Goal: Information Seeking & Learning: Compare options

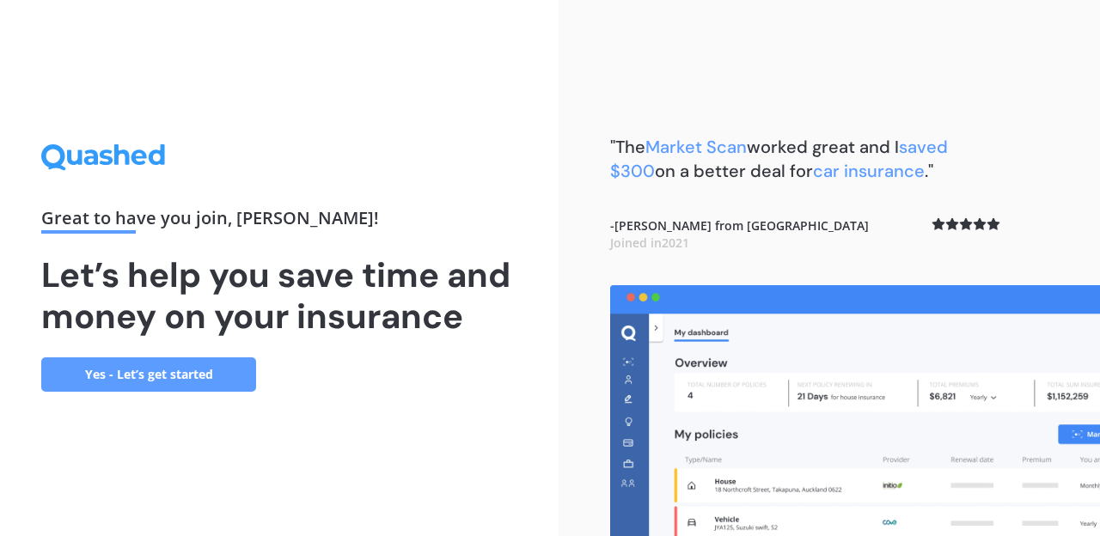
click at [210, 373] on link "Yes - Let’s get started" at bounding box center [148, 374] width 215 height 34
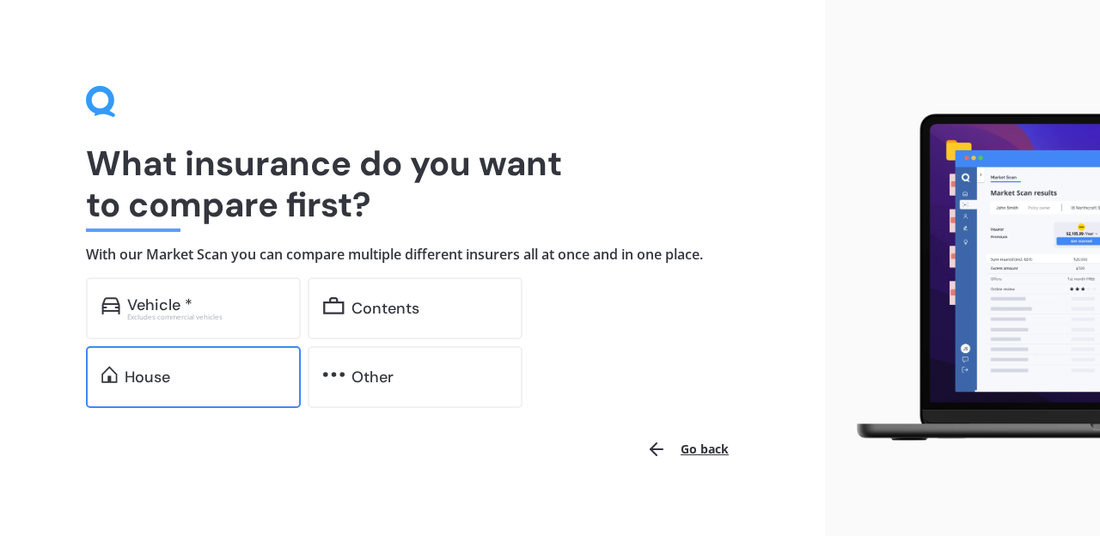
click at [214, 358] on div "House" at bounding box center [193, 377] width 215 height 62
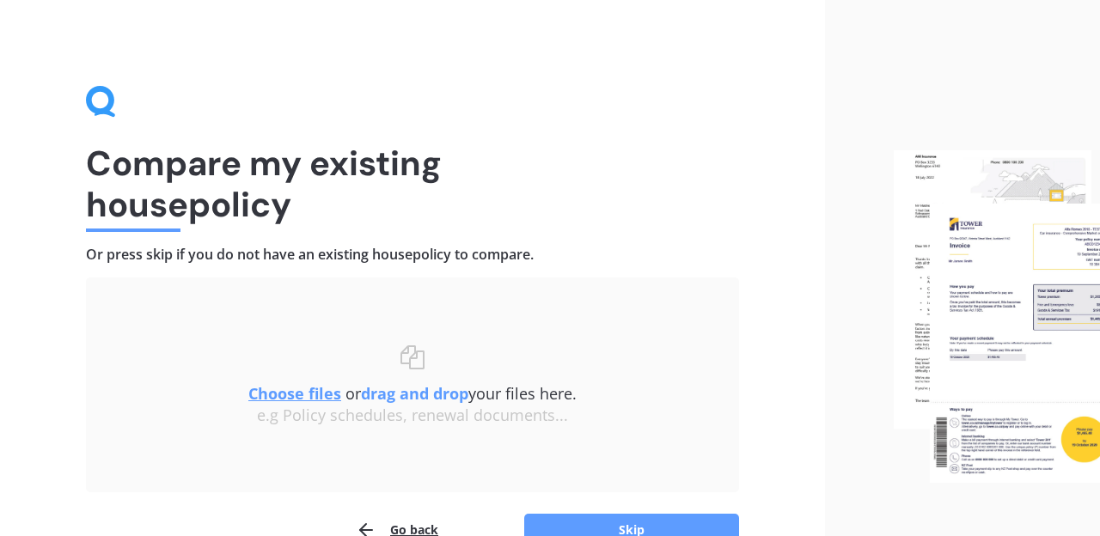
scroll to position [97, 0]
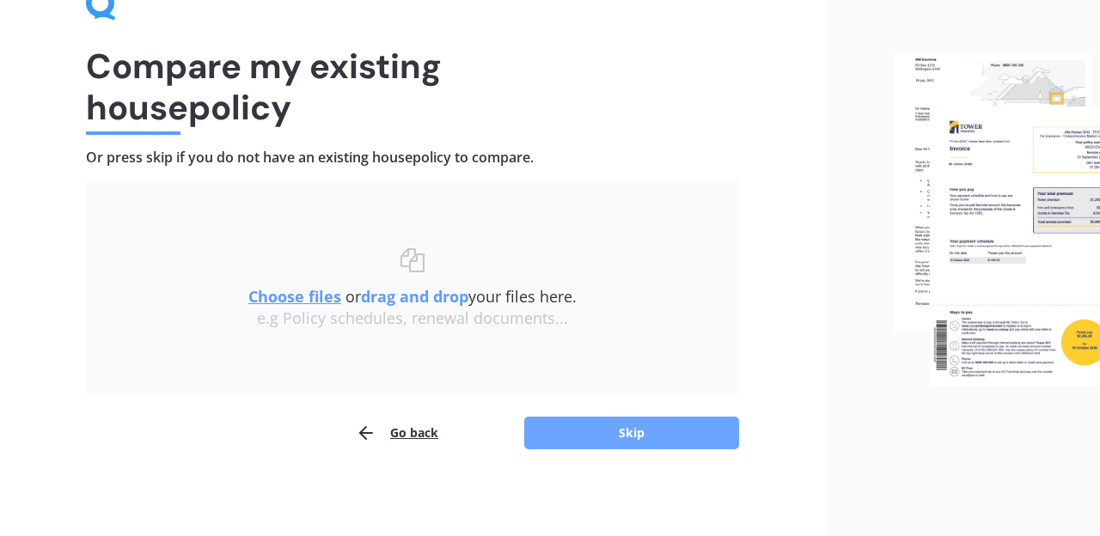
click at [612, 424] on button "Skip" at bounding box center [631, 433] width 215 height 33
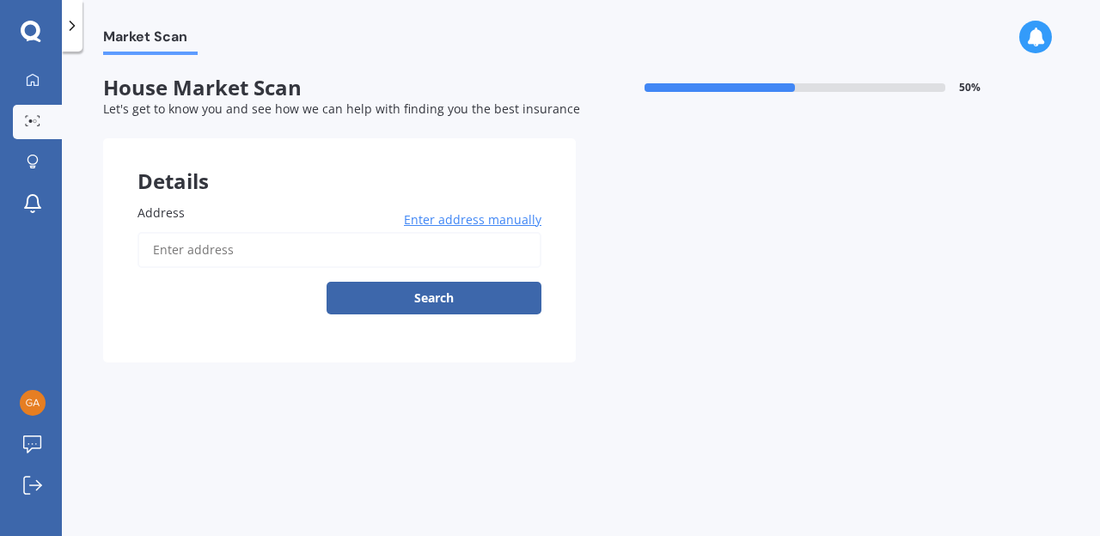
click at [239, 255] on input "Address" at bounding box center [339, 250] width 404 height 36
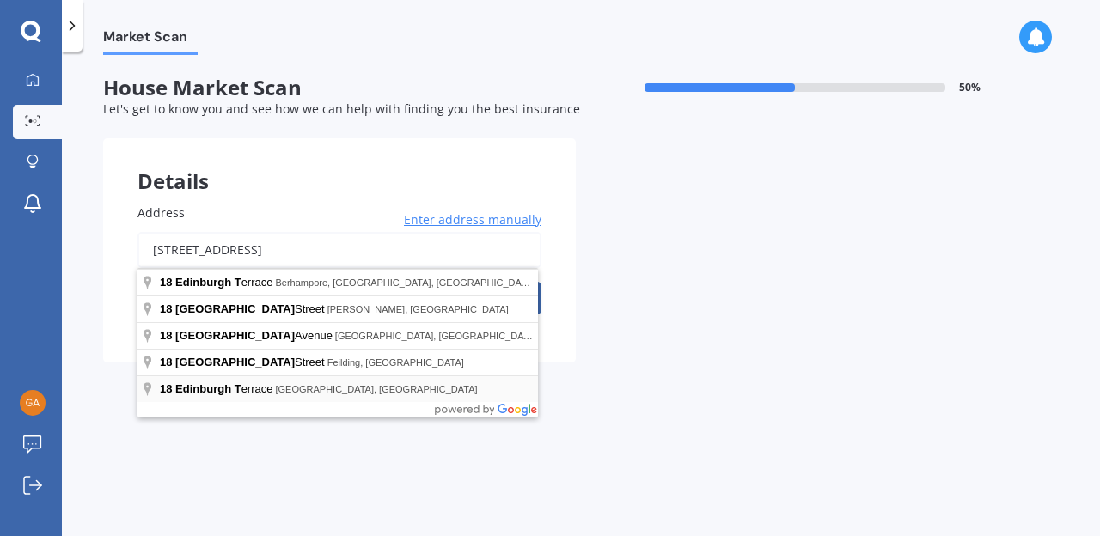
type input "18 Edinburgh Terrace, Foxton Beach 4815"
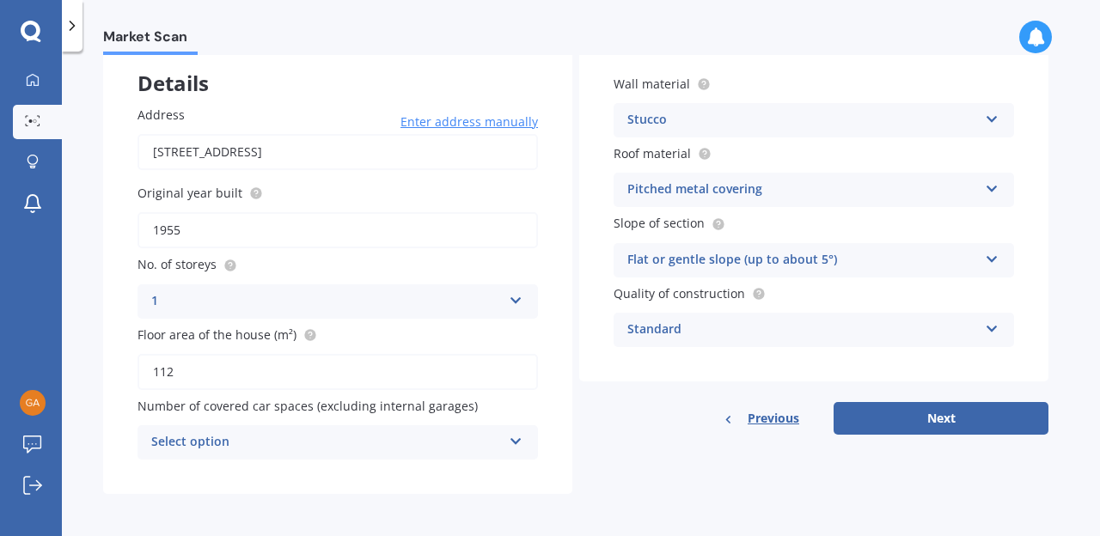
scroll to position [101, 0]
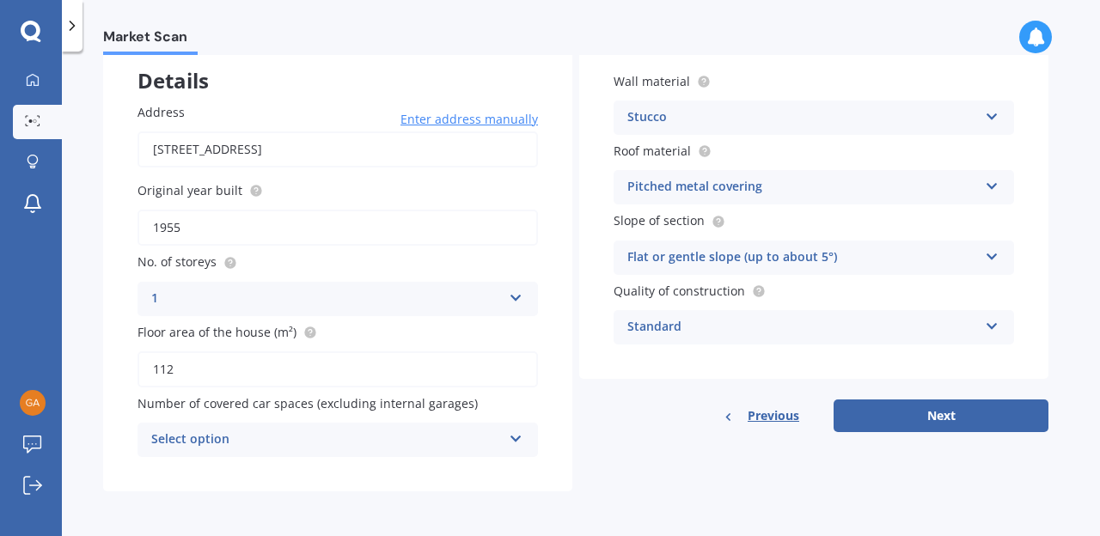
click at [516, 442] on icon at bounding box center [516, 436] width 15 height 12
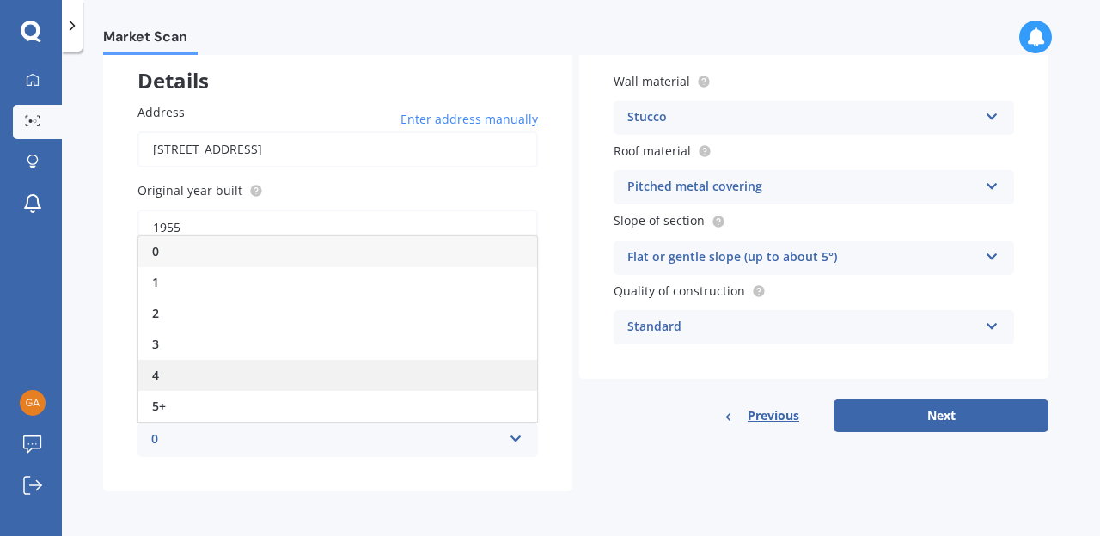
click at [180, 366] on div "4" at bounding box center [337, 375] width 399 height 31
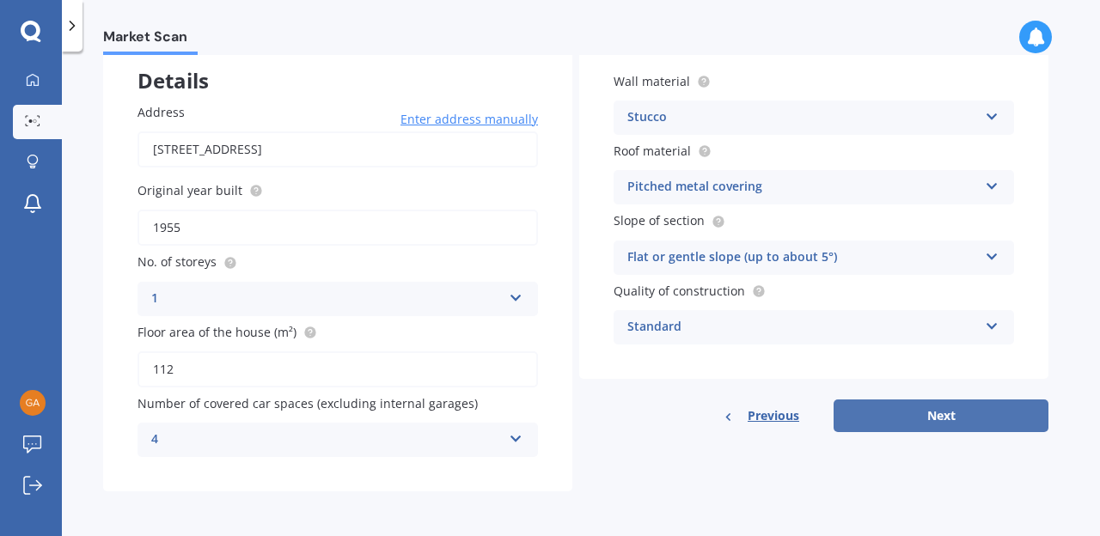
click at [908, 406] on button "Next" at bounding box center [940, 416] width 215 height 33
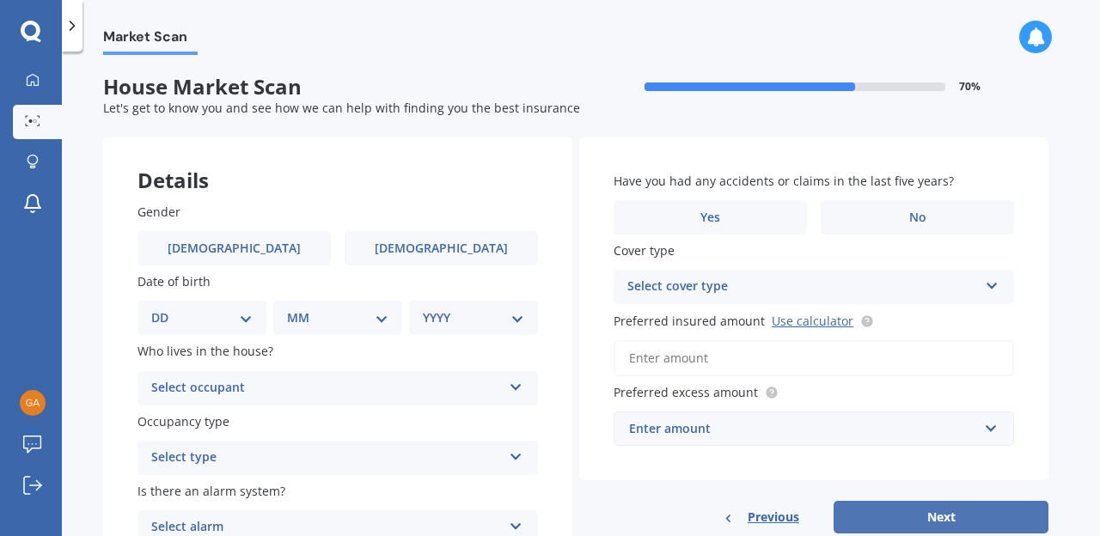
scroll to position [0, 0]
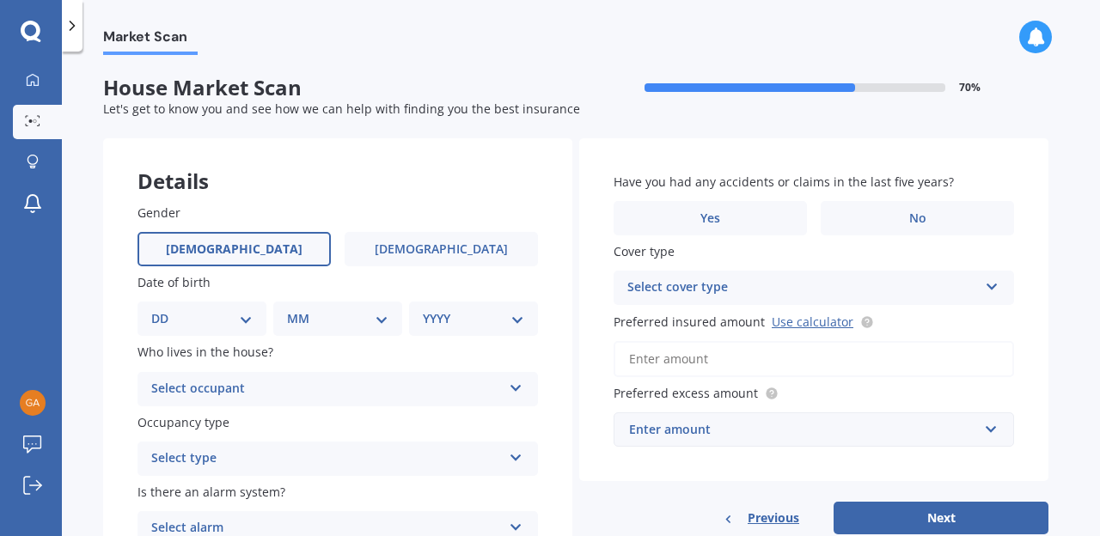
click at [241, 259] on label "Male" at bounding box center [233, 249] width 193 height 34
click at [0, 0] on input "Male" at bounding box center [0, 0] width 0 height 0
click at [151, 309] on select "DD 01 02 03 04 05 06 07 08 09 10 11 12 13 14 15 16 17 18 19 20 21 22 23 24 25 2…" at bounding box center [201, 318] width 101 height 19
select select "06"
click option "06" at bounding box center [0, 0] width 0 height 0
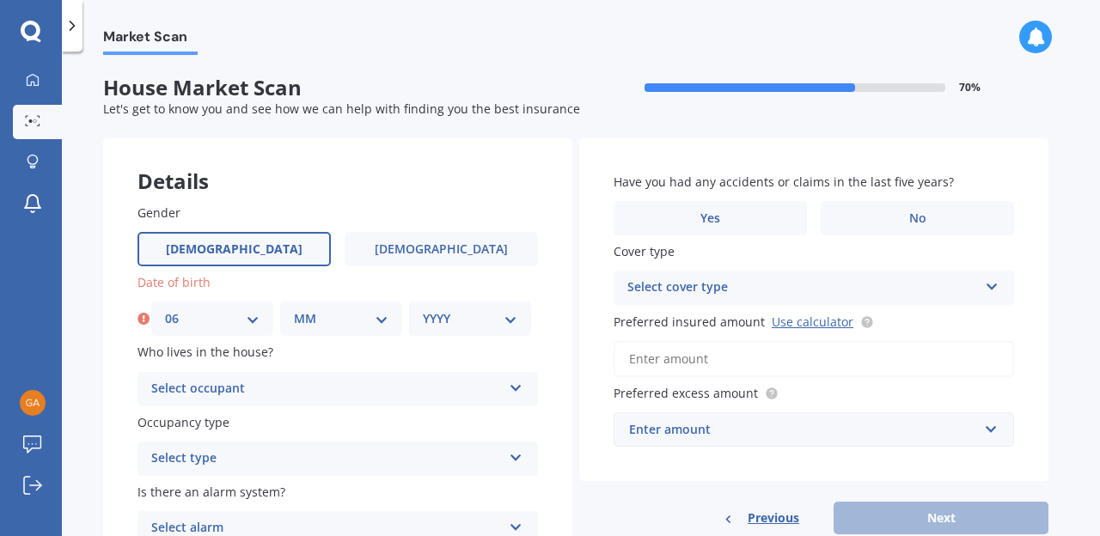
click at [294, 309] on select "MM 01 02 03 04 05 06 07 08 09 10 11 12" at bounding box center [341, 318] width 95 height 19
select select "02"
click option "02" at bounding box center [0, 0] width 0 height 0
click at [423, 309] on select "YYYY 2009 2008 2007 2006 2005 2004 2003 2002 2001 2000 1999 1998 1997 1996 1995…" at bounding box center [470, 318] width 95 height 19
select select "1969"
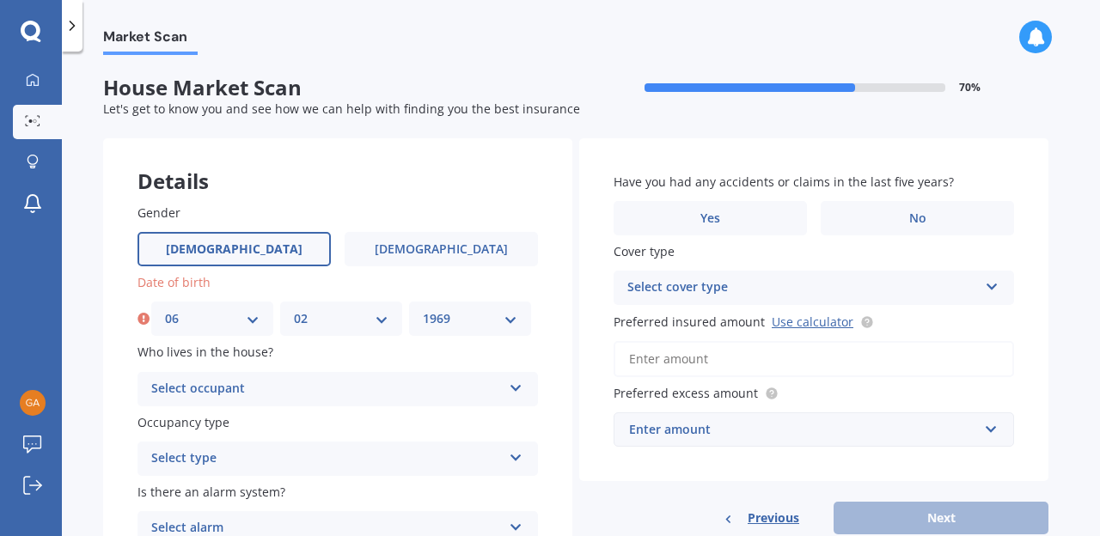
click option "1969" at bounding box center [0, 0] width 0 height 0
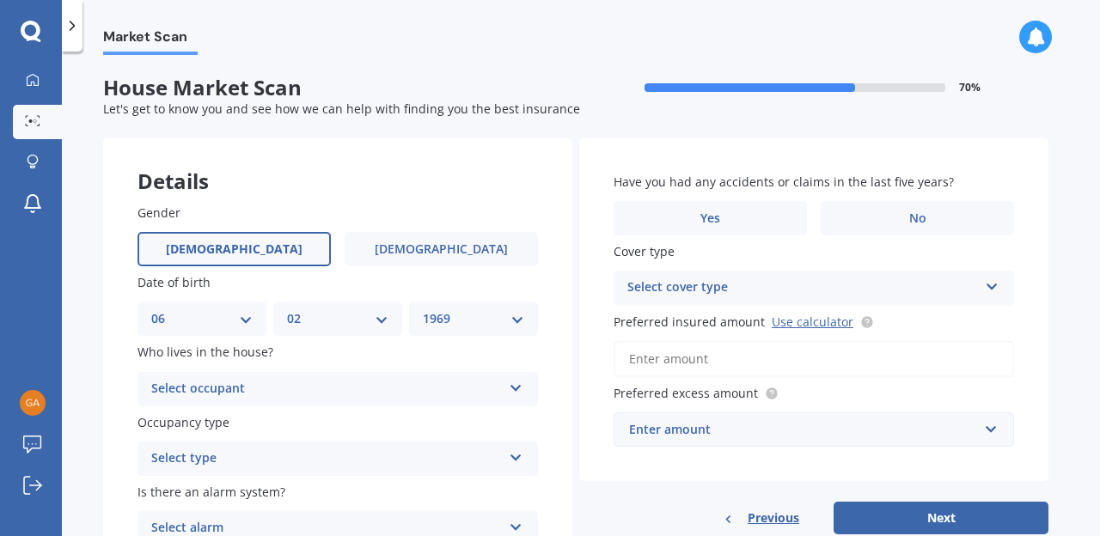
click at [520, 386] on icon at bounding box center [516, 385] width 15 height 12
click at [360, 416] on div "Owner" at bounding box center [337, 422] width 399 height 31
click at [520, 459] on icon at bounding box center [516, 454] width 15 height 12
click at [379, 396] on div "Permanent" at bounding box center [337, 394] width 399 height 31
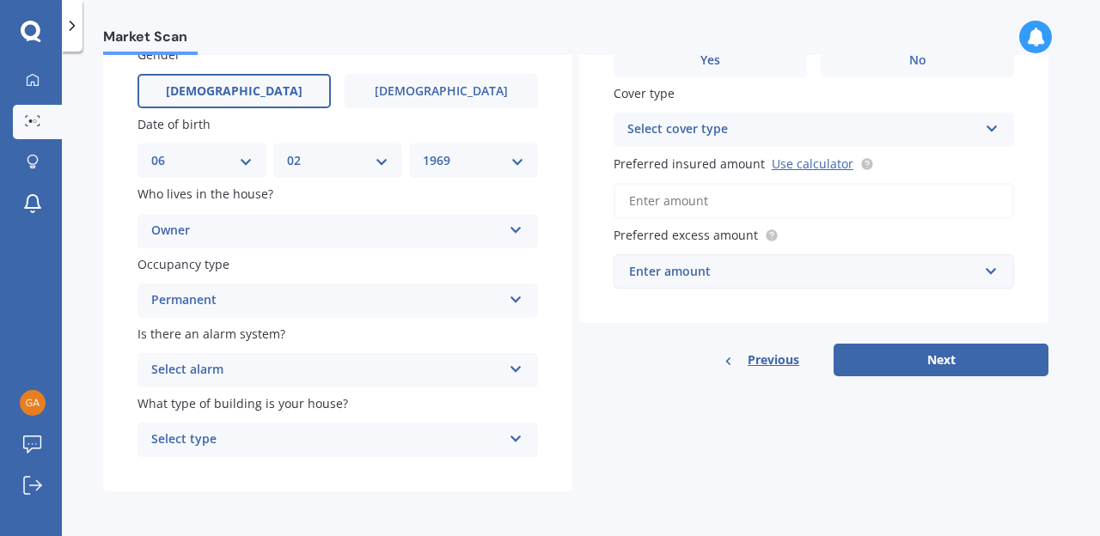
click at [517, 368] on icon at bounding box center [516, 366] width 15 height 12
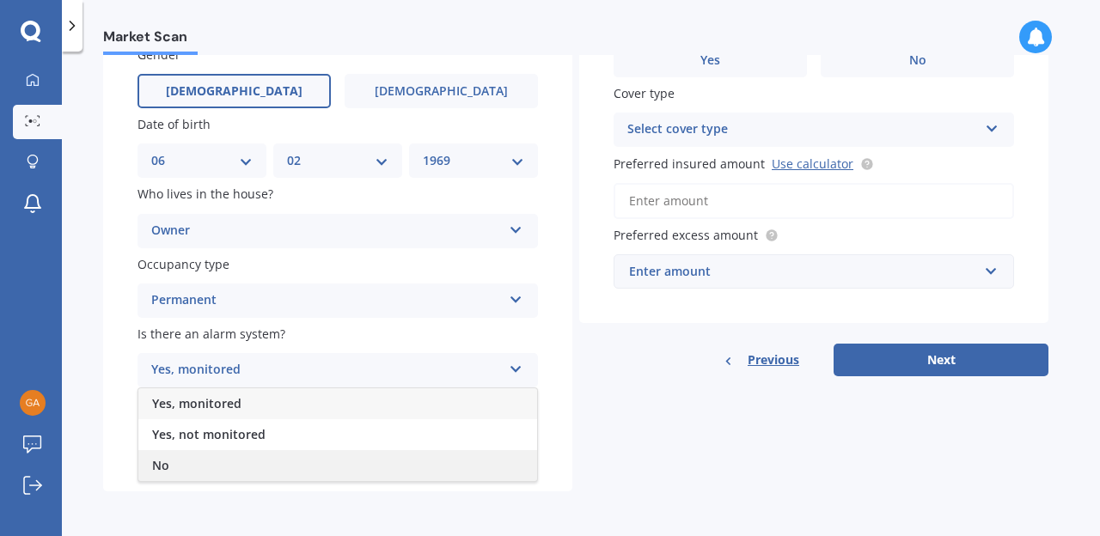
click at [345, 459] on div "No" at bounding box center [337, 465] width 399 height 31
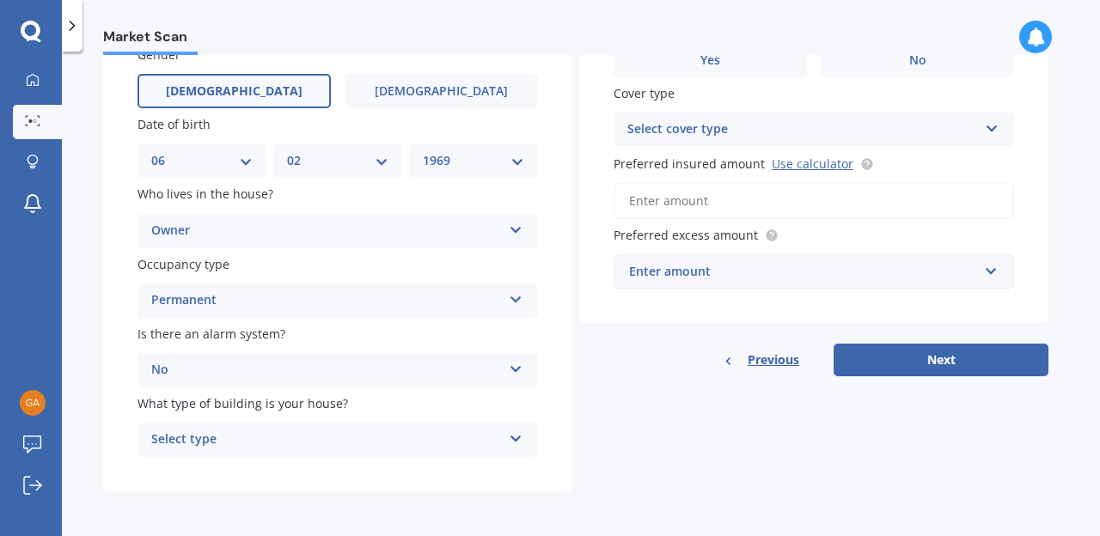
click at [514, 437] on icon at bounding box center [516, 436] width 15 height 12
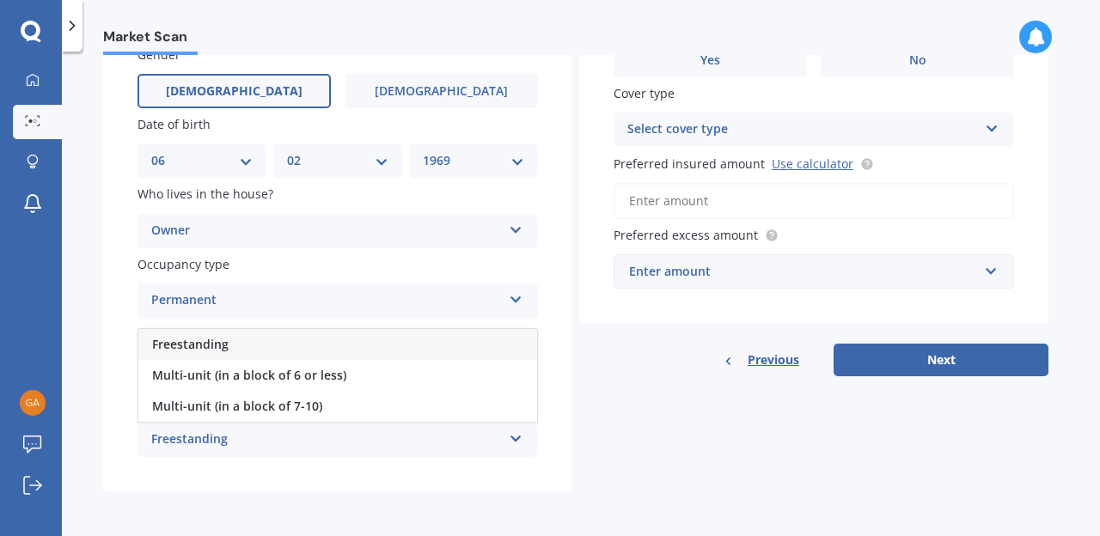
click at [335, 342] on div "Freestanding" at bounding box center [337, 344] width 399 height 31
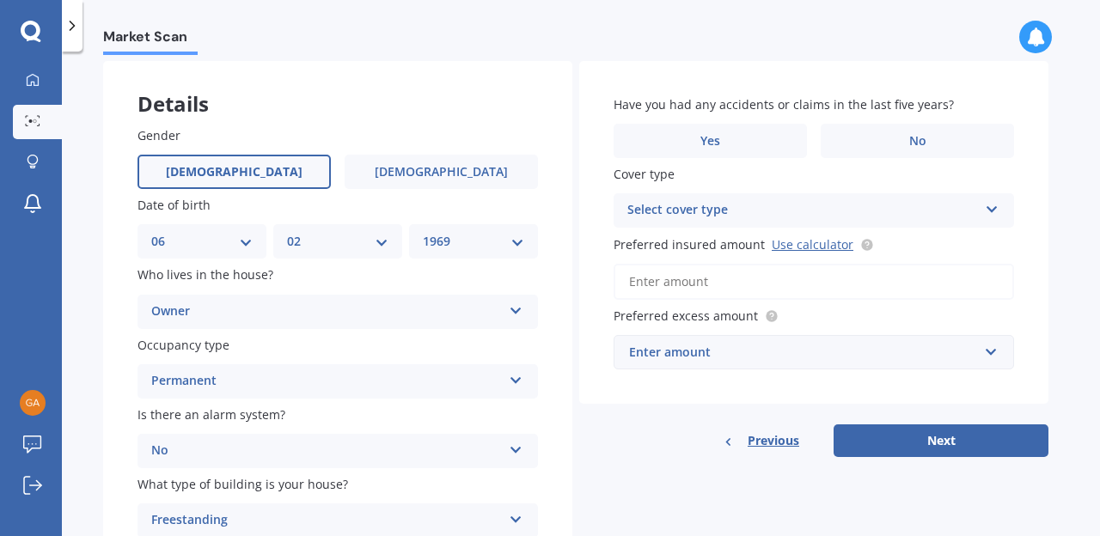
scroll to position [0, 0]
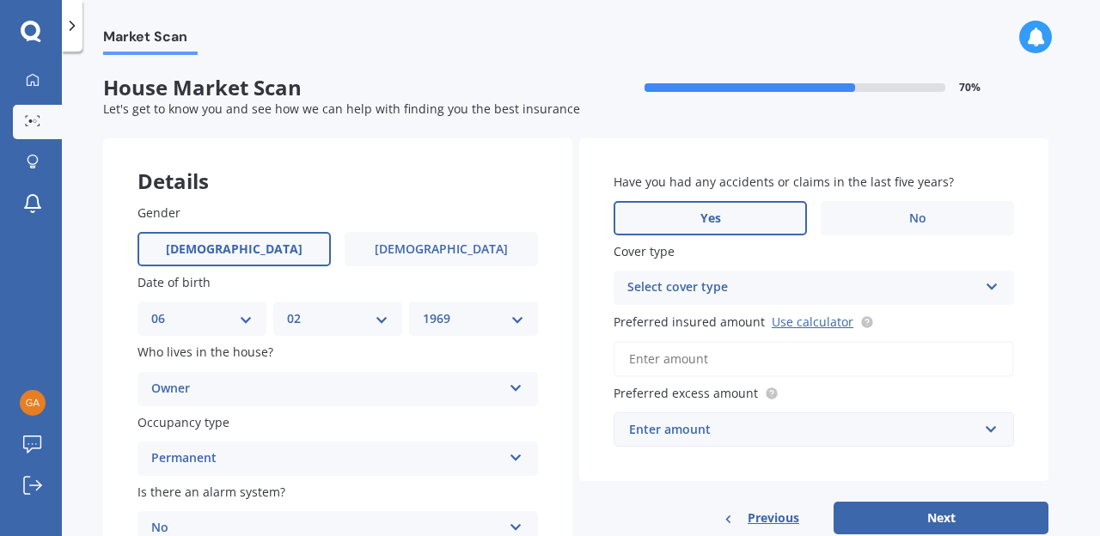
click at [731, 223] on label "Yes" at bounding box center [709, 218] width 193 height 34
click at [0, 0] on input "Yes" at bounding box center [0, 0] width 0 height 0
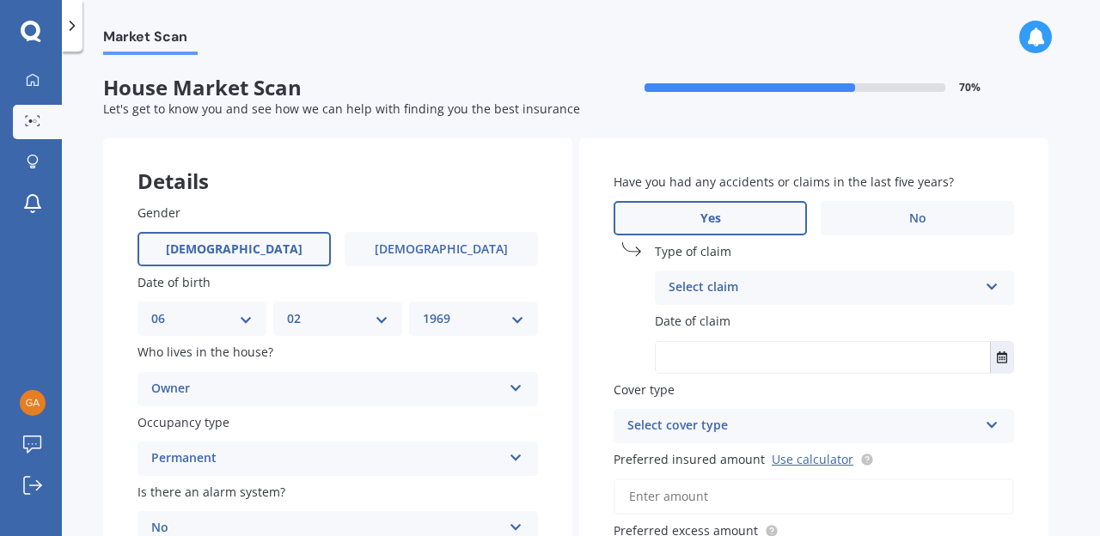
click at [990, 287] on icon at bounding box center [992, 284] width 15 height 12
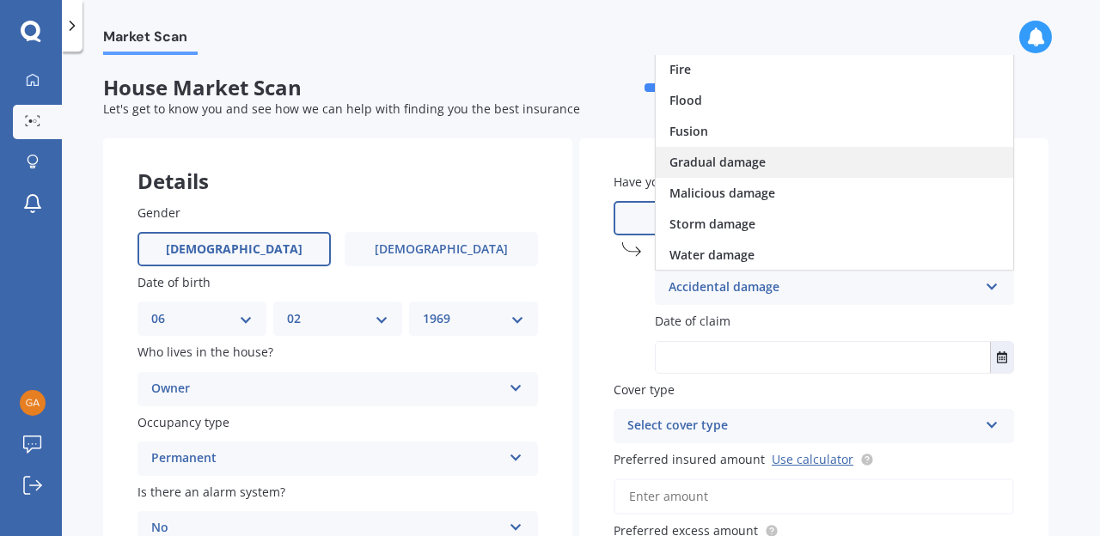
scroll to position [125, 0]
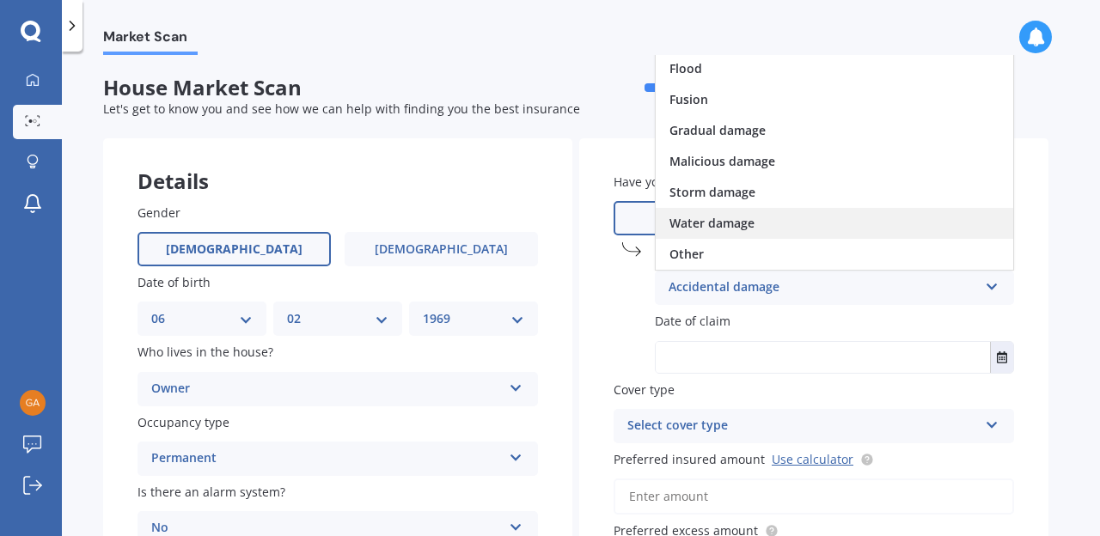
click at [825, 225] on div "Water damage" at bounding box center [834, 223] width 357 height 31
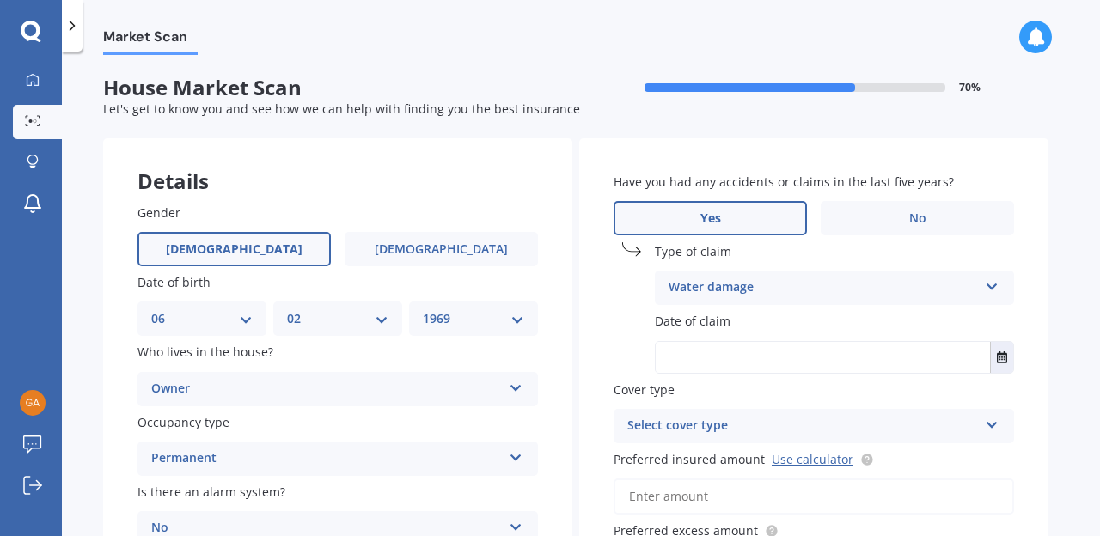
click at [846, 360] on input "text" at bounding box center [823, 357] width 334 height 31
click at [993, 421] on icon at bounding box center [992, 422] width 15 height 12
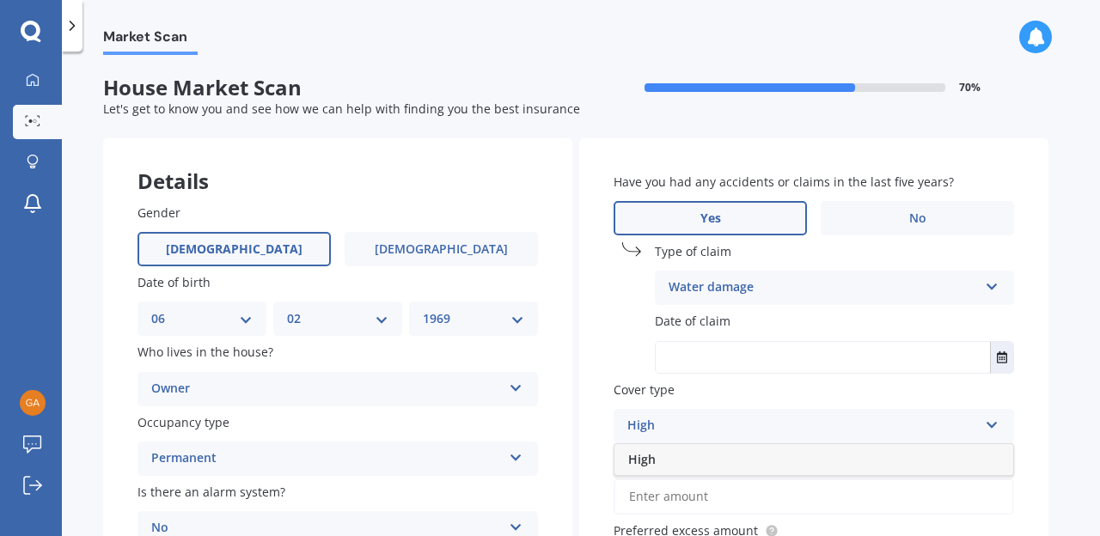
click at [979, 424] on div "High High" at bounding box center [813, 426] width 400 height 34
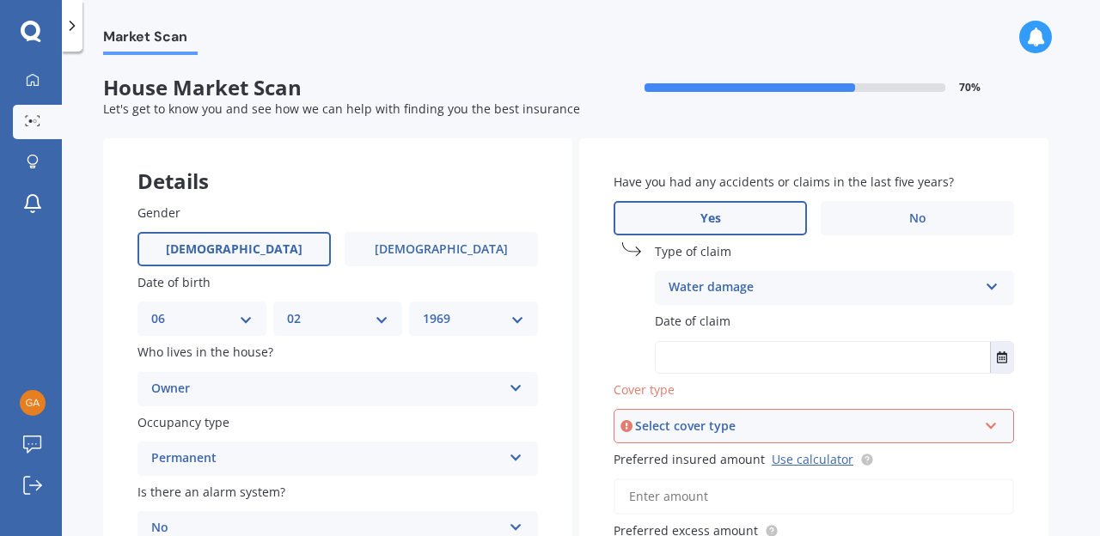
click at [993, 428] on icon at bounding box center [991, 423] width 15 height 12
click at [955, 450] on div "High" at bounding box center [813, 458] width 397 height 31
click at [789, 364] on input "text" at bounding box center [823, 357] width 334 height 31
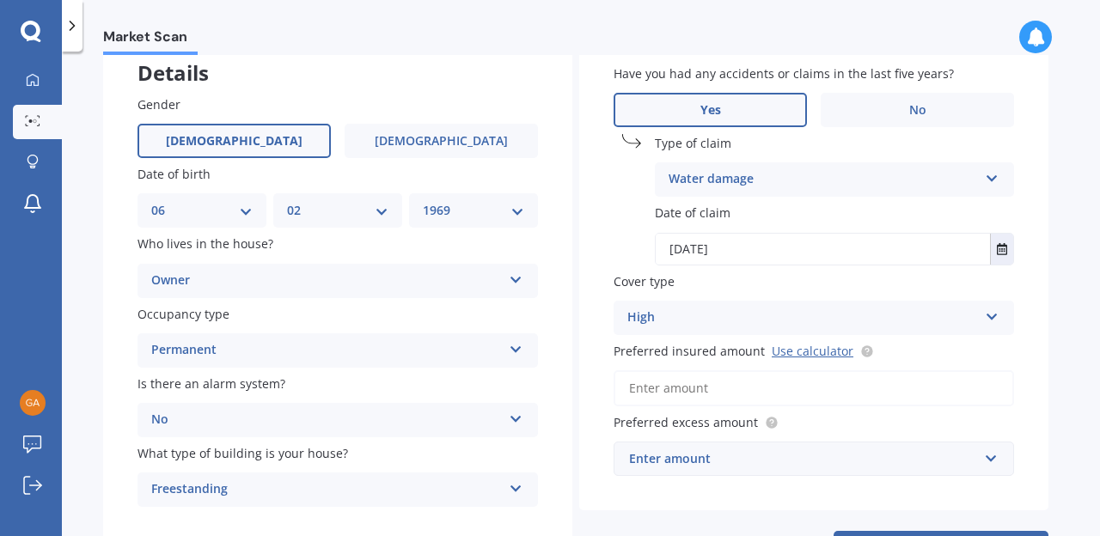
scroll to position [180, 0]
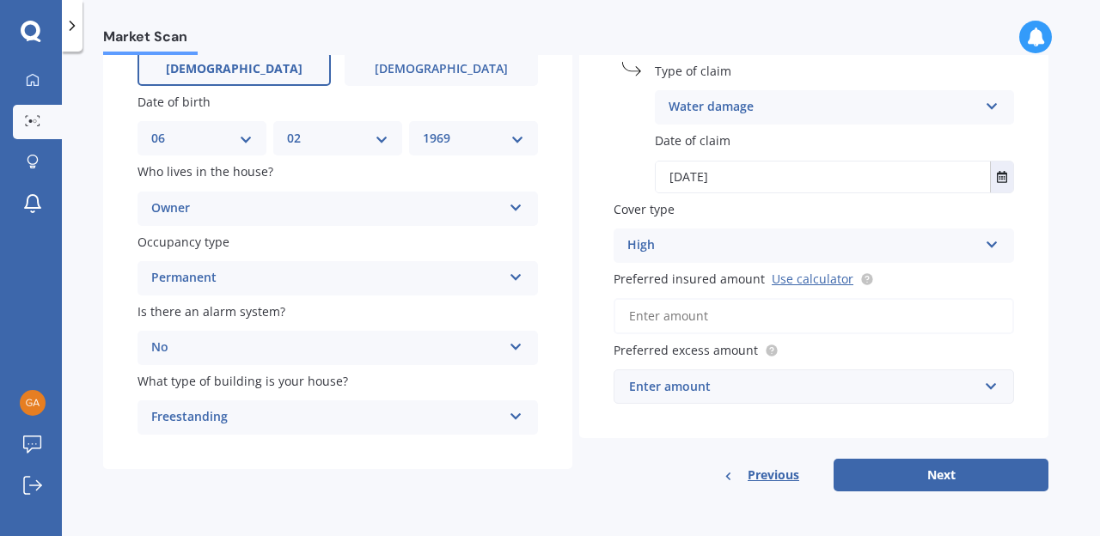
type input "15/03/2024"
click at [789, 315] on input "Preferred insured amount Use calculator" at bounding box center [813, 316] width 400 height 36
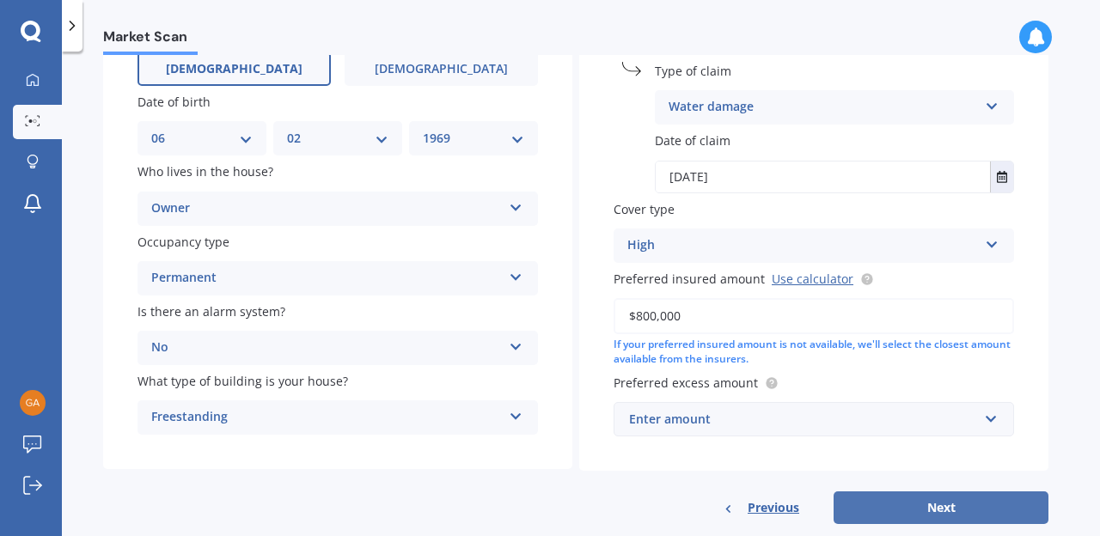
type input "$800,000"
click at [896, 501] on button "Next" at bounding box center [940, 507] width 215 height 33
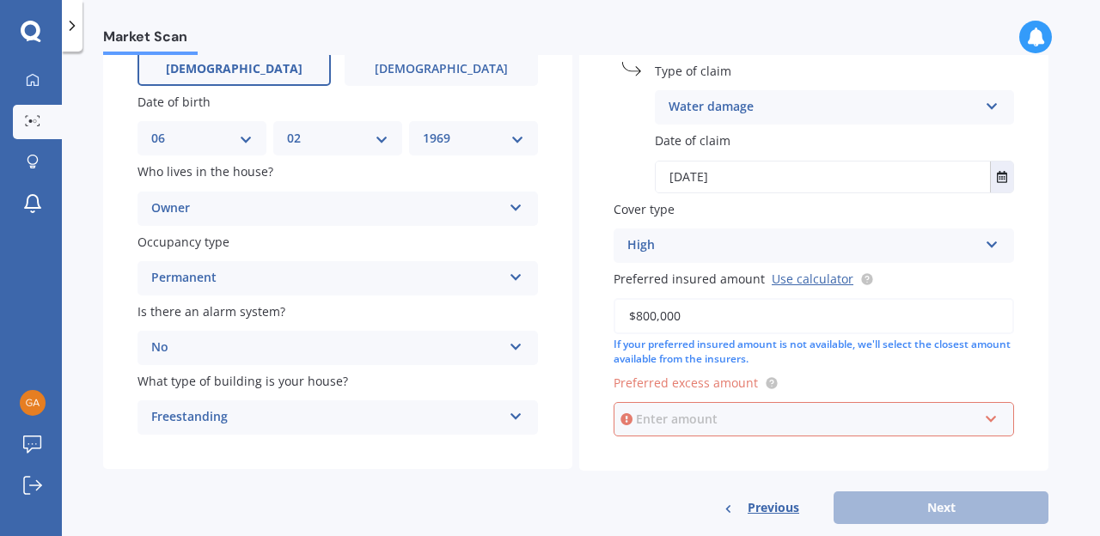
click at [992, 421] on input "text" at bounding box center [807, 419] width 385 height 33
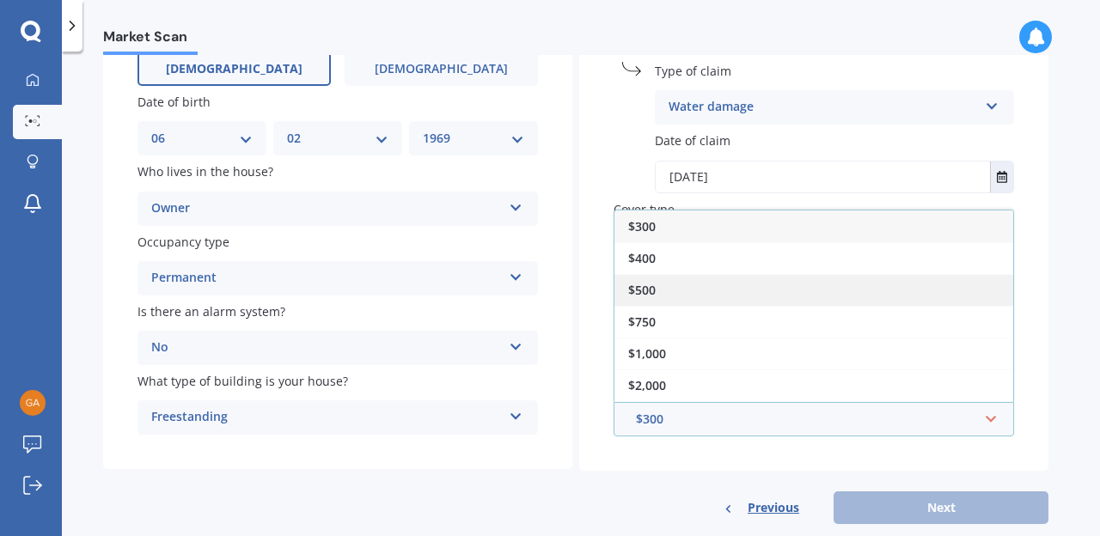
click at [711, 291] on div "$500" at bounding box center [813, 290] width 399 height 32
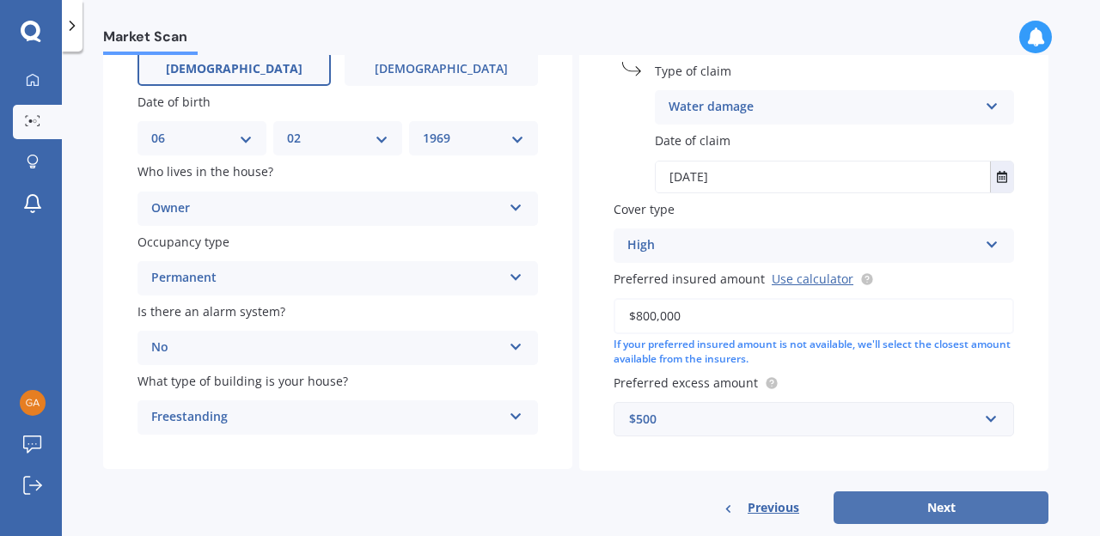
click at [946, 503] on button "Next" at bounding box center [940, 507] width 215 height 33
select select "06"
select select "02"
select select "1969"
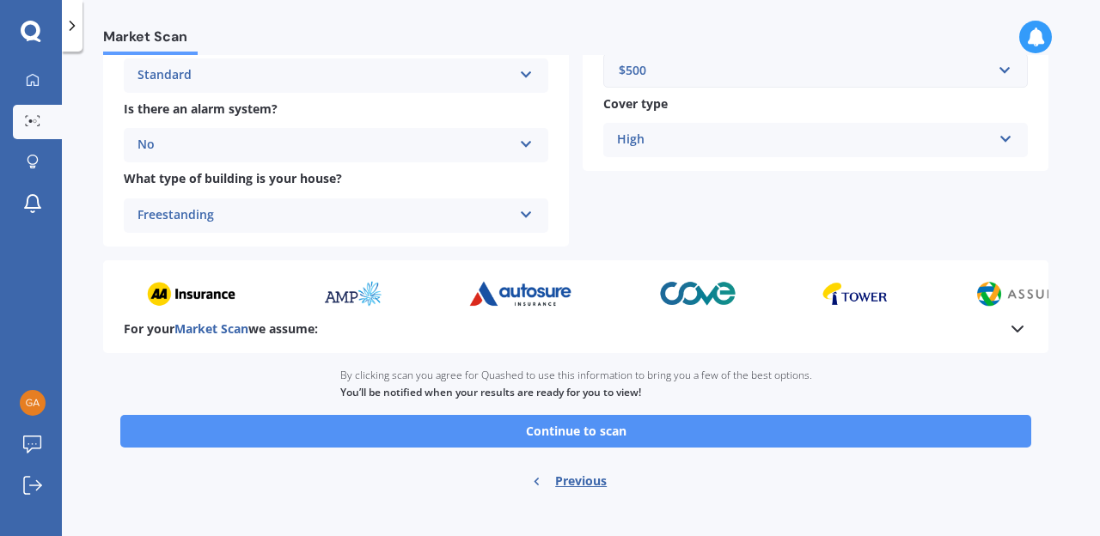
scroll to position [686, 0]
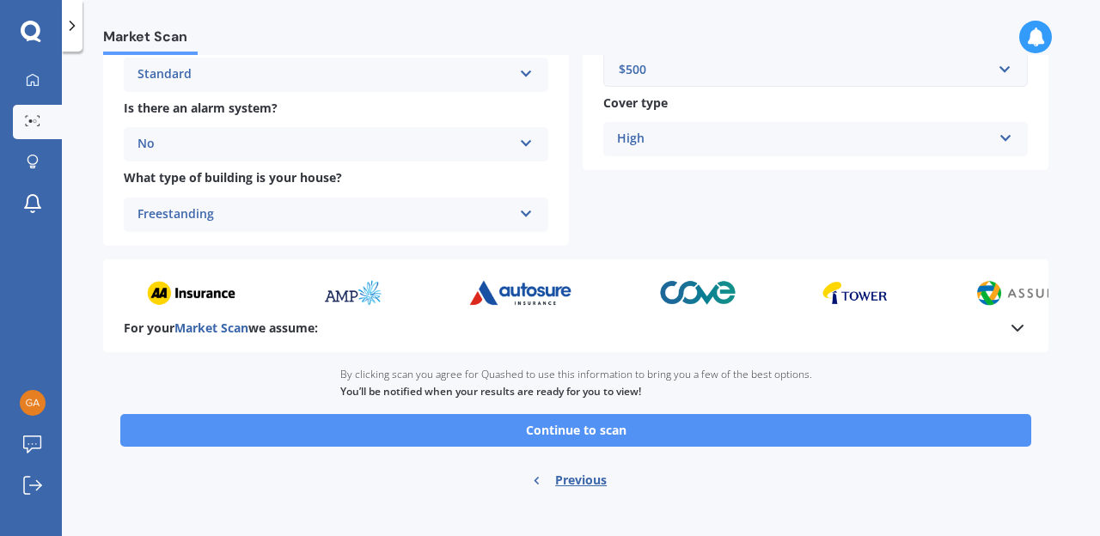
click at [949, 430] on button "Continue to scan" at bounding box center [575, 430] width 911 height 33
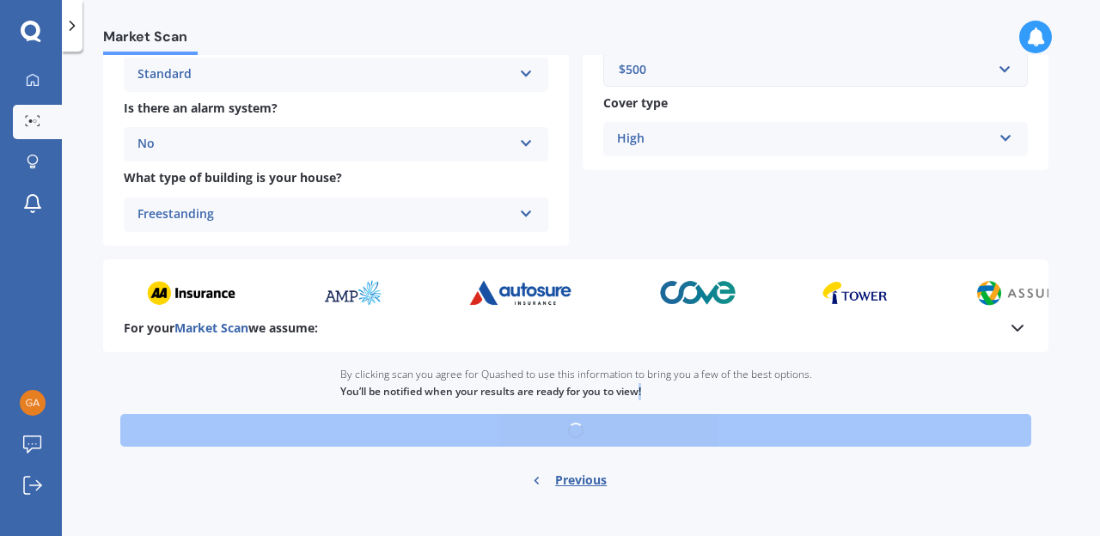
click at [949, 430] on div "Ready to go By clicking scan you agree for Quashed to use this information to b…" at bounding box center [575, 429] width 945 height 155
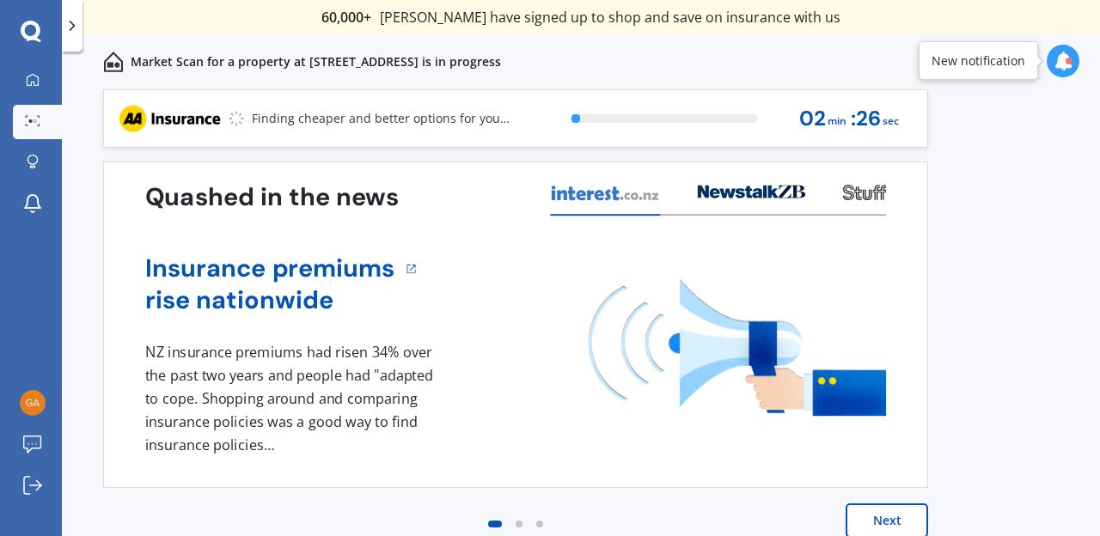
scroll to position [19, 0]
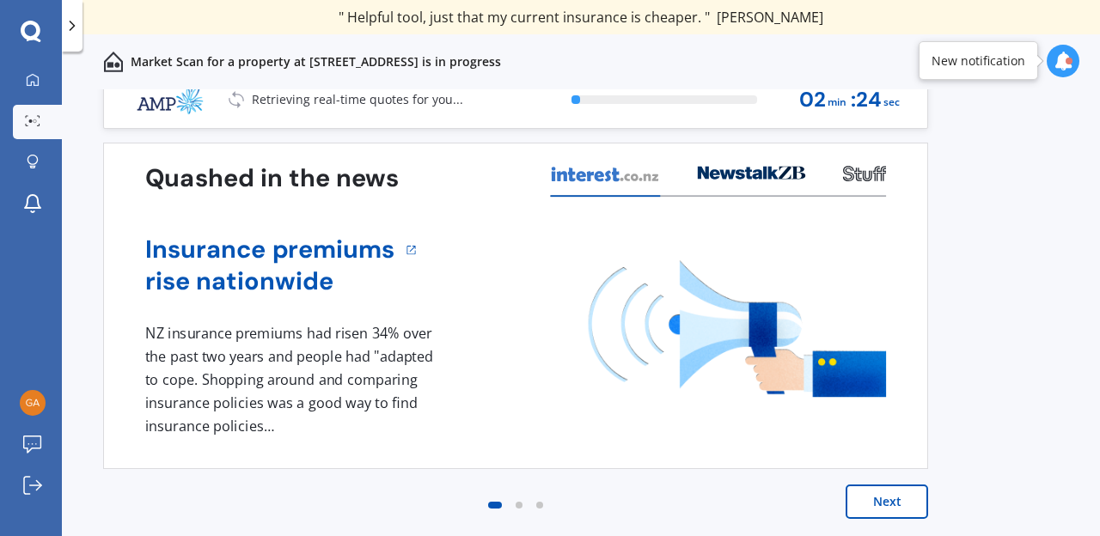
click at [891, 491] on button "Next" at bounding box center [886, 502] width 82 height 34
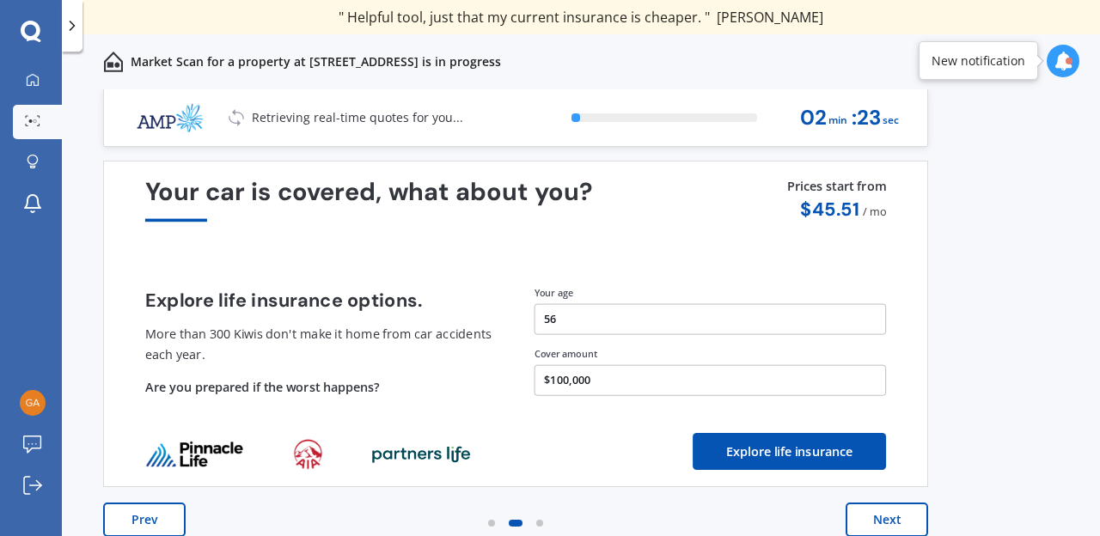
scroll to position [0, 0]
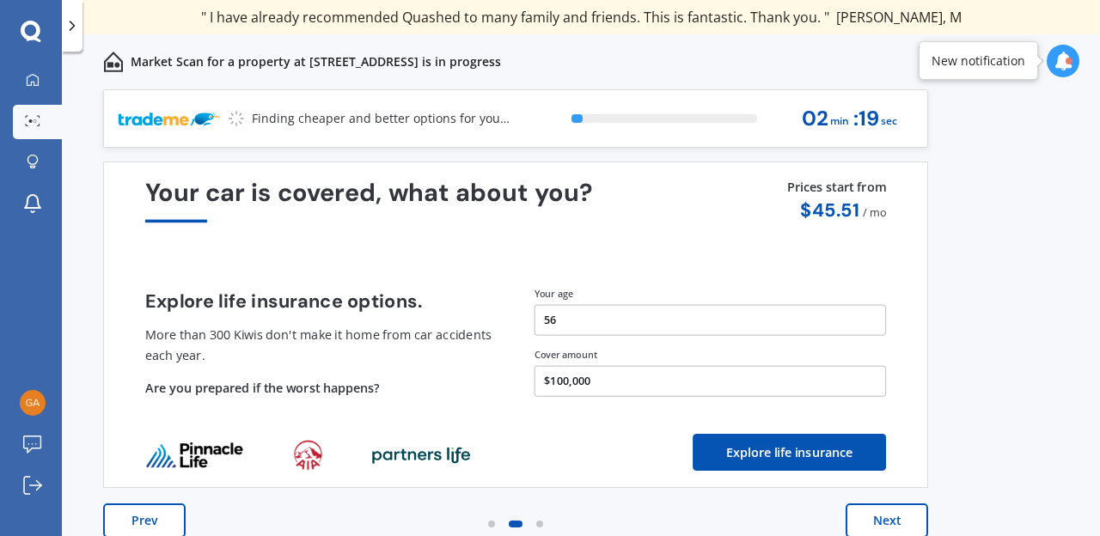
click at [879, 519] on button "Next" at bounding box center [886, 520] width 82 height 34
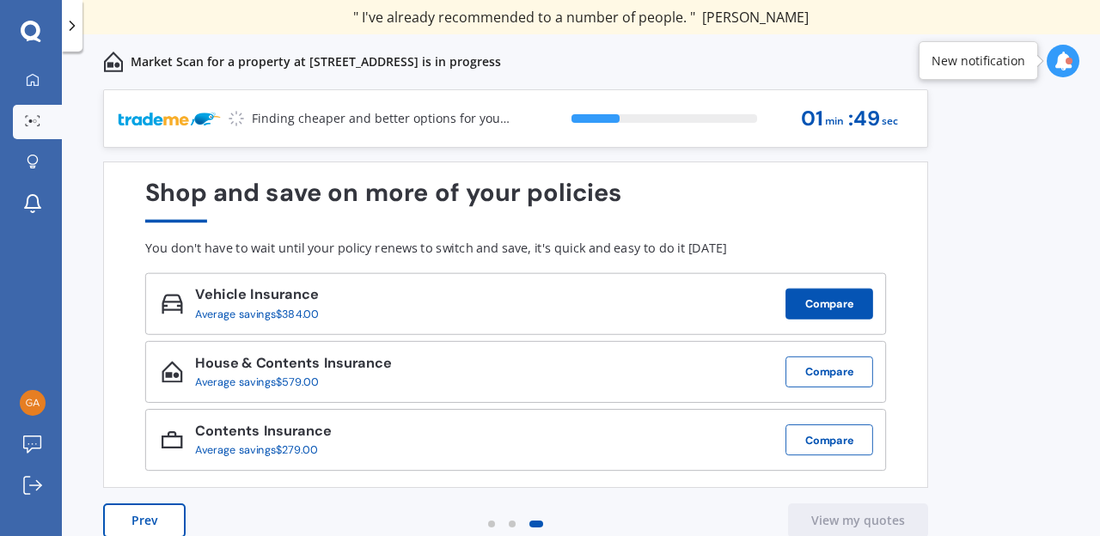
click at [840, 306] on button "Compare" at bounding box center [829, 304] width 88 height 31
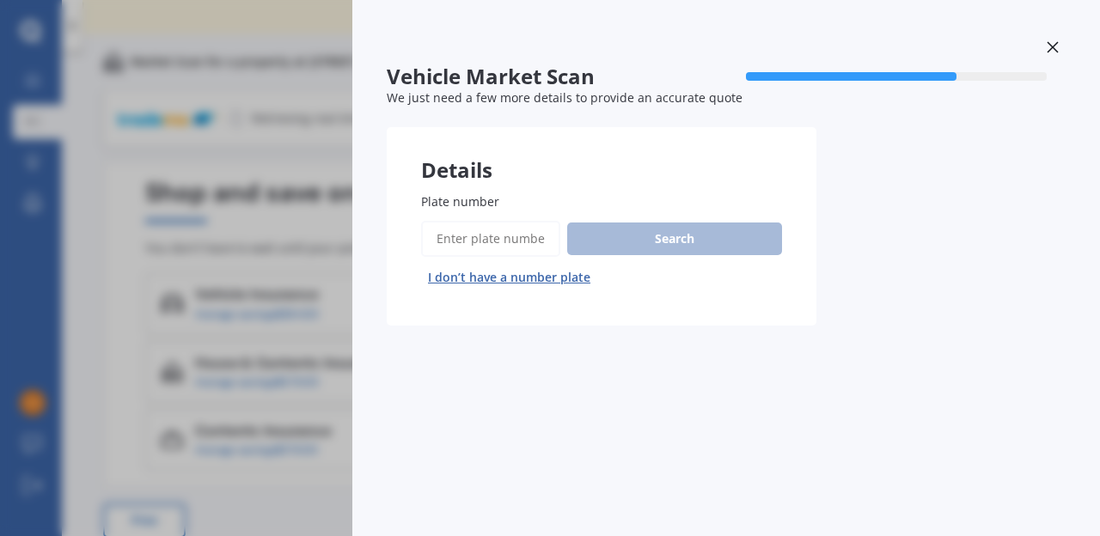
click at [470, 238] on input "Plate number" at bounding box center [490, 239] width 139 height 36
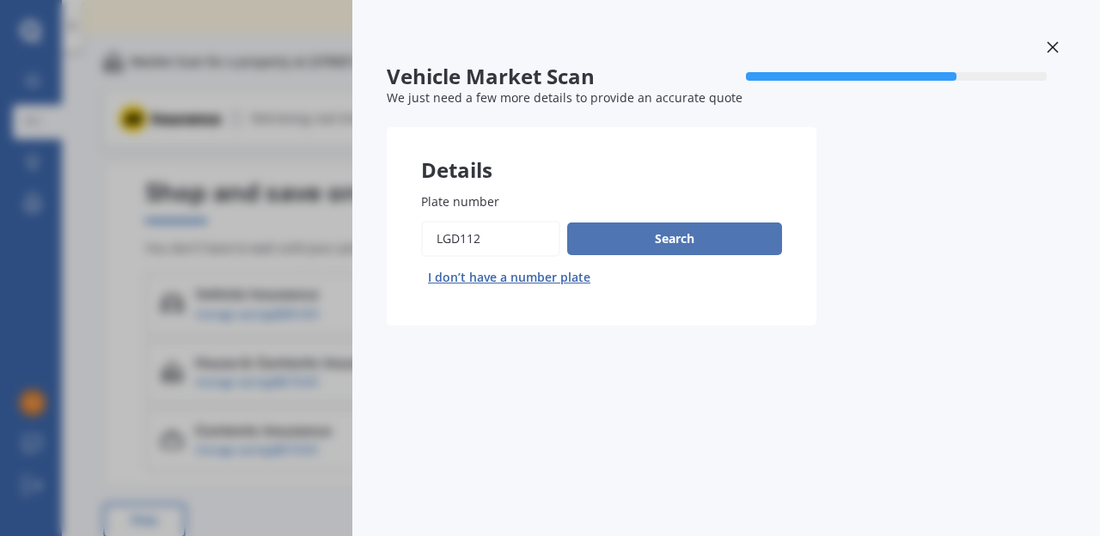
type input "lgd112"
click at [706, 232] on button "Search" at bounding box center [674, 239] width 215 height 33
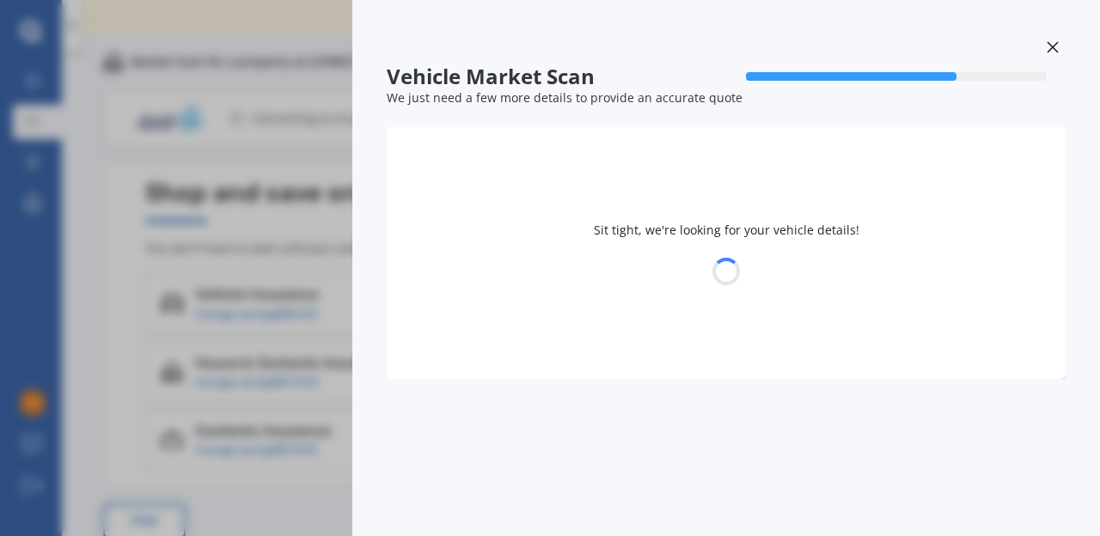
select select "HOLDEN"
select select "COMMODORE"
select select "06"
select select "02"
select select "1969"
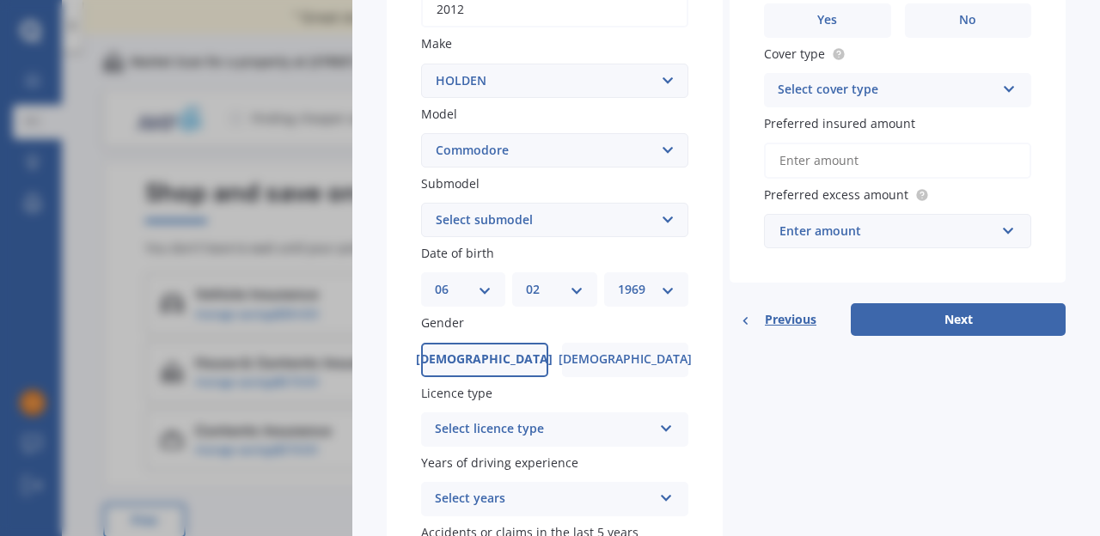
scroll to position [340, 0]
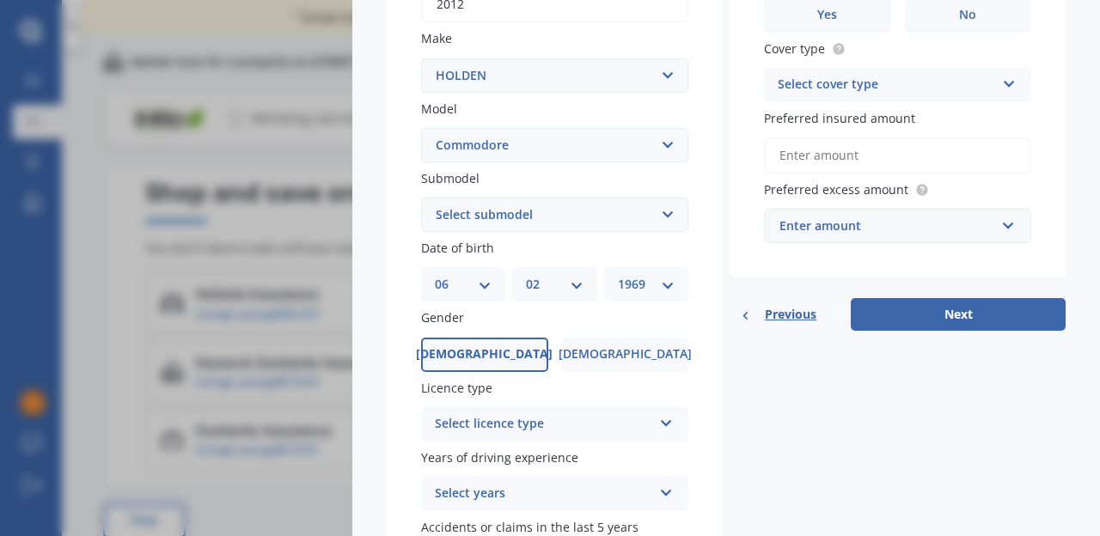
click at [421, 198] on select "Select submodel 4 Cyl 2.0 Litre 50th Anniversary V6 6 Cyl 3.8 Litre Acclaim V6 …" at bounding box center [554, 215] width 267 height 34
select select "UTILITY V6"
click option "Utility V6" at bounding box center [0, 0] width 0 height 0
click at [664, 422] on icon at bounding box center [666, 420] width 15 height 12
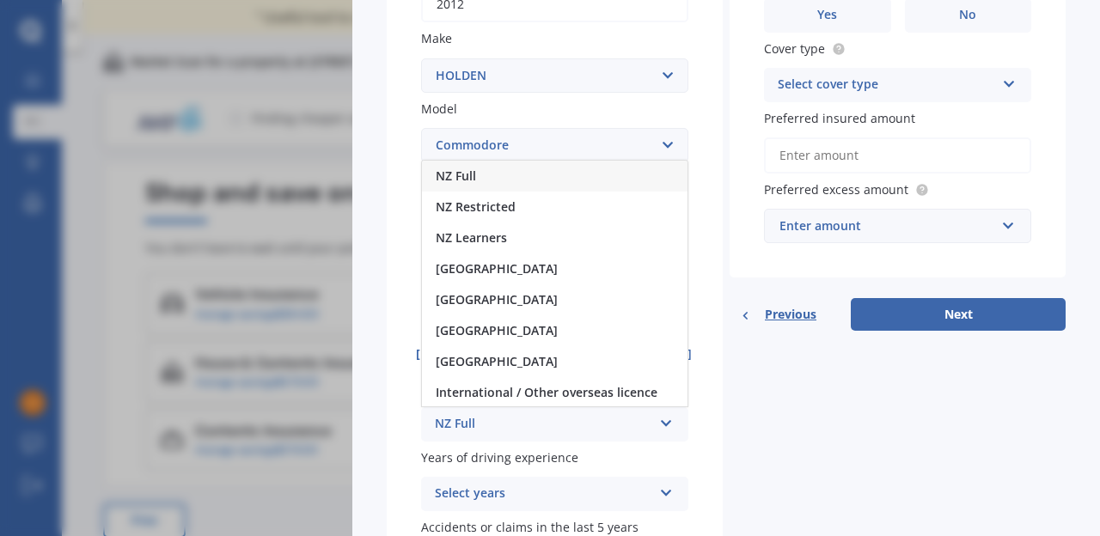
click at [546, 169] on div "NZ Full" at bounding box center [554, 176] width 265 height 31
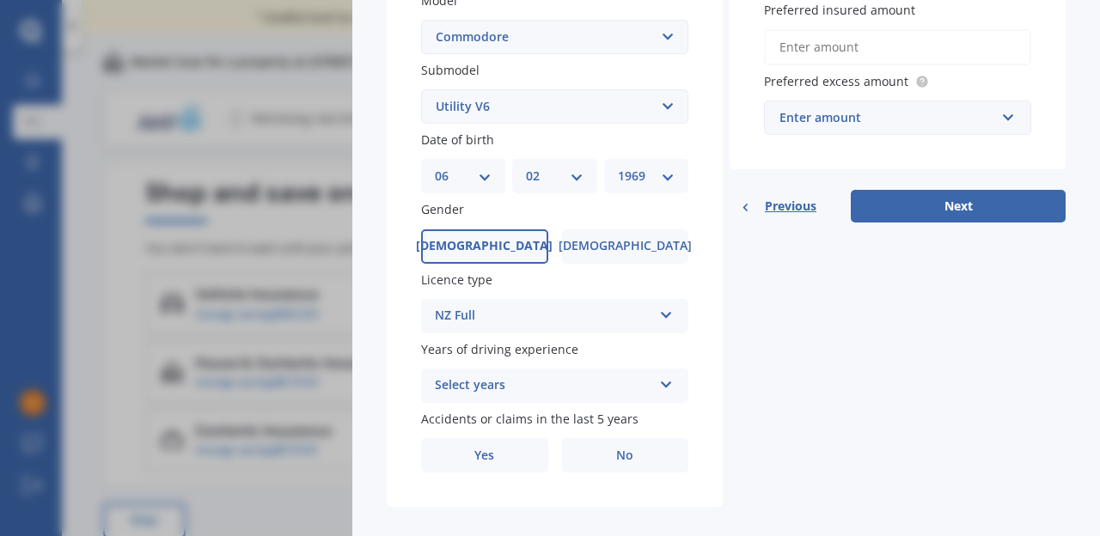
scroll to position [467, 0]
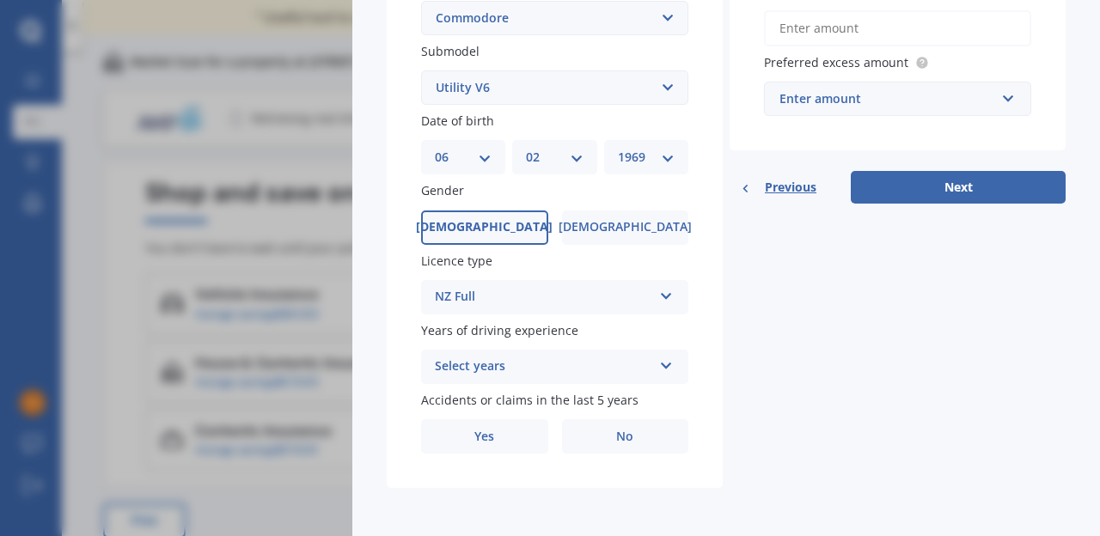
click at [671, 364] on icon at bounding box center [666, 363] width 15 height 12
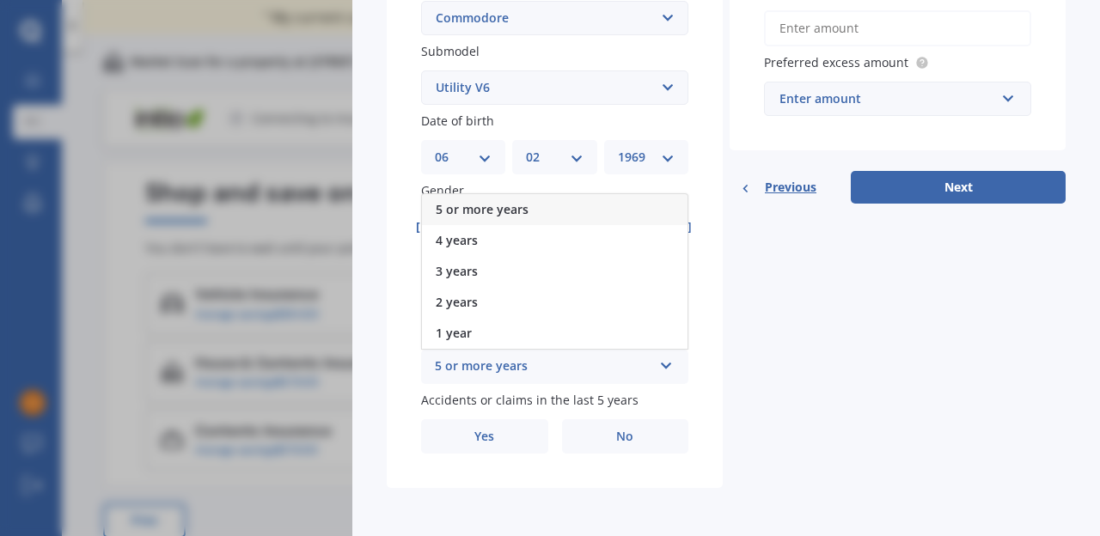
click at [511, 207] on span "5 or more years" at bounding box center [482, 209] width 93 height 16
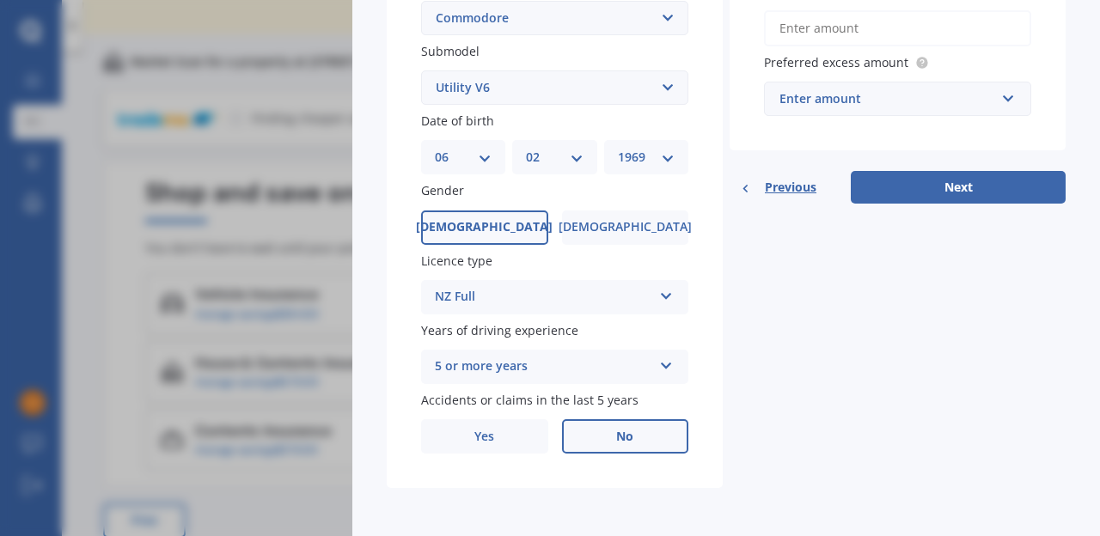
click at [599, 426] on label "No" at bounding box center [625, 436] width 127 height 34
click at [0, 0] on input "No" at bounding box center [0, 0] width 0 height 0
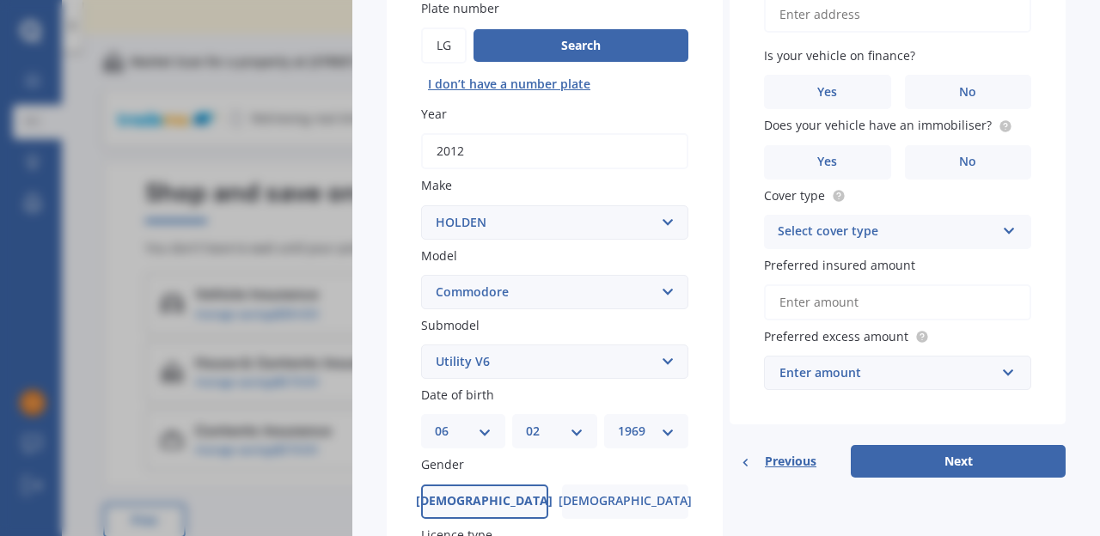
scroll to position [0, 0]
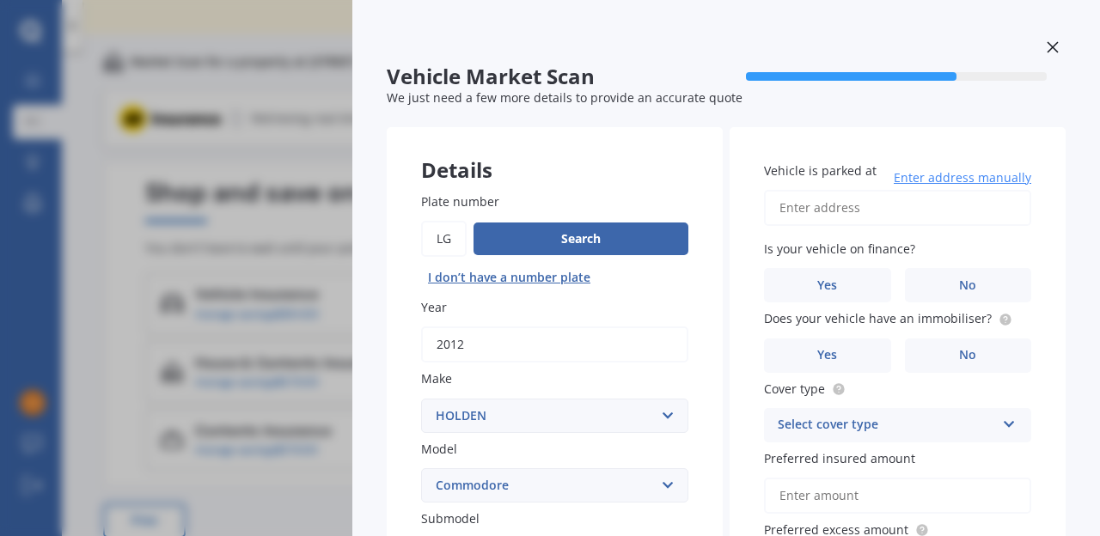
click at [861, 210] on input "Vehicle is parked at" at bounding box center [897, 208] width 267 height 36
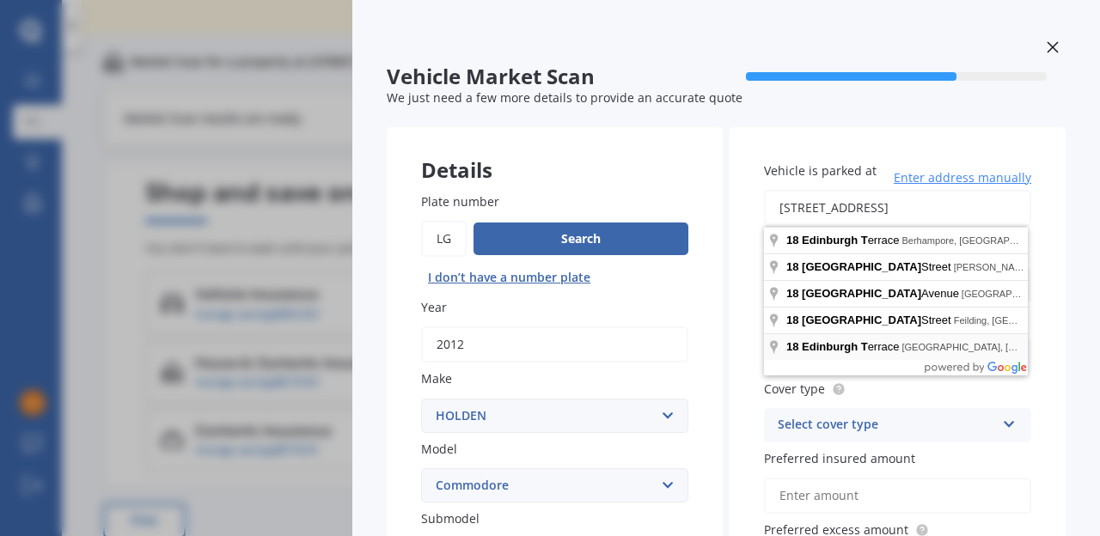
type input "18 Edinburgh Terrace, Foxton Beach 4815"
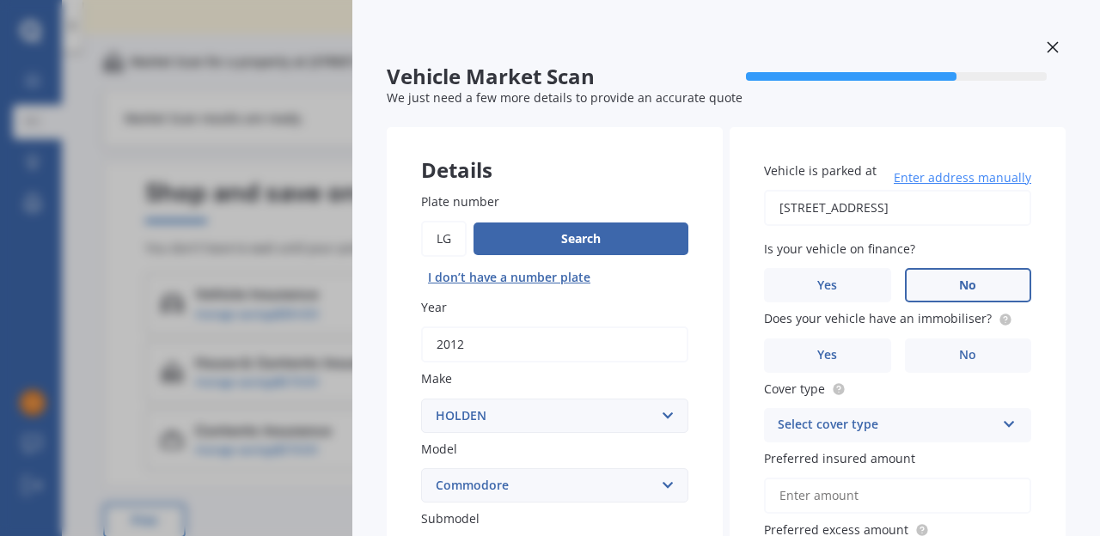
click at [931, 293] on label "No" at bounding box center [968, 285] width 127 height 34
click at [0, 0] on input "No" at bounding box center [0, 0] width 0 height 0
click at [869, 354] on label "Yes" at bounding box center [827, 356] width 127 height 34
click at [0, 0] on input "Yes" at bounding box center [0, 0] width 0 height 0
click at [1011, 423] on icon at bounding box center [1009, 421] width 15 height 12
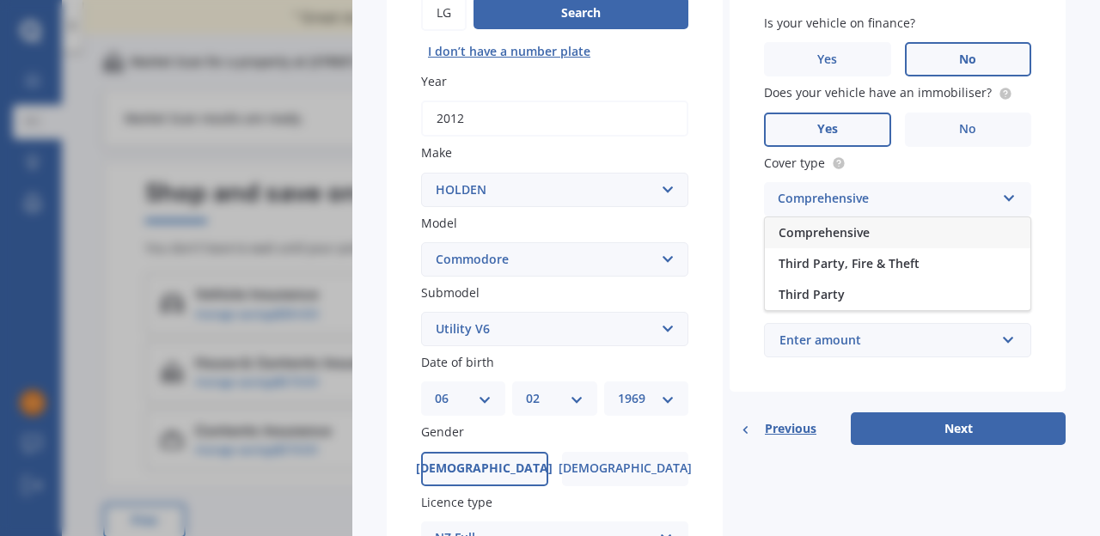
scroll to position [231, 0]
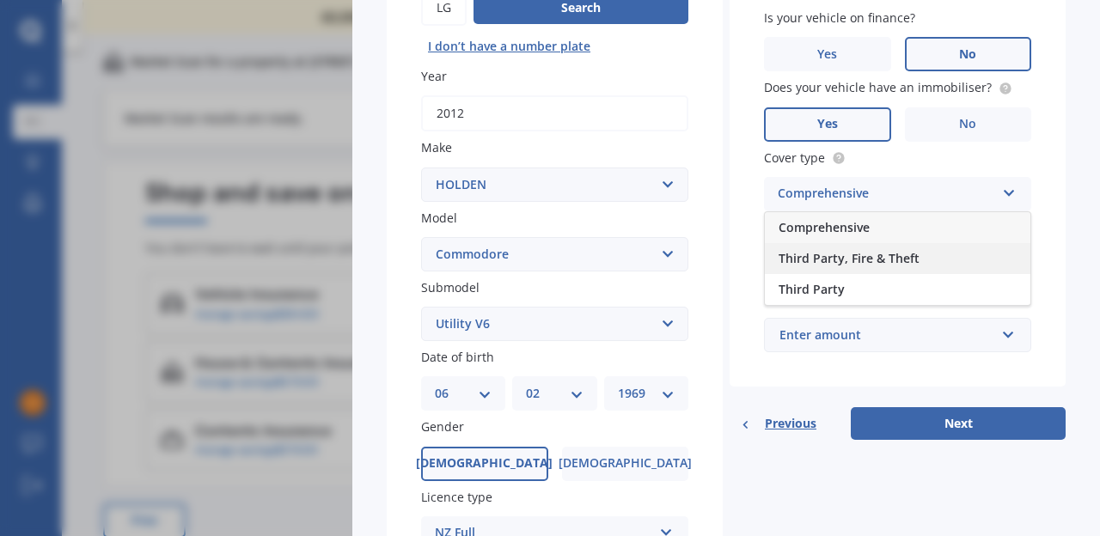
click at [900, 258] on span "Third Party, Fire & Theft" at bounding box center [848, 258] width 141 height 16
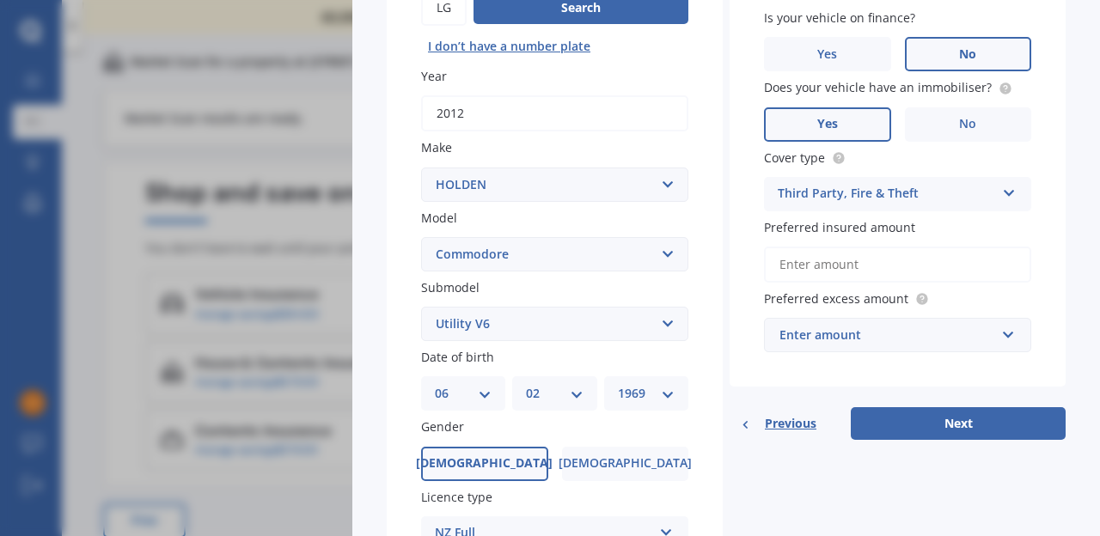
click at [855, 266] on input "Preferred insured amount" at bounding box center [897, 265] width 267 height 36
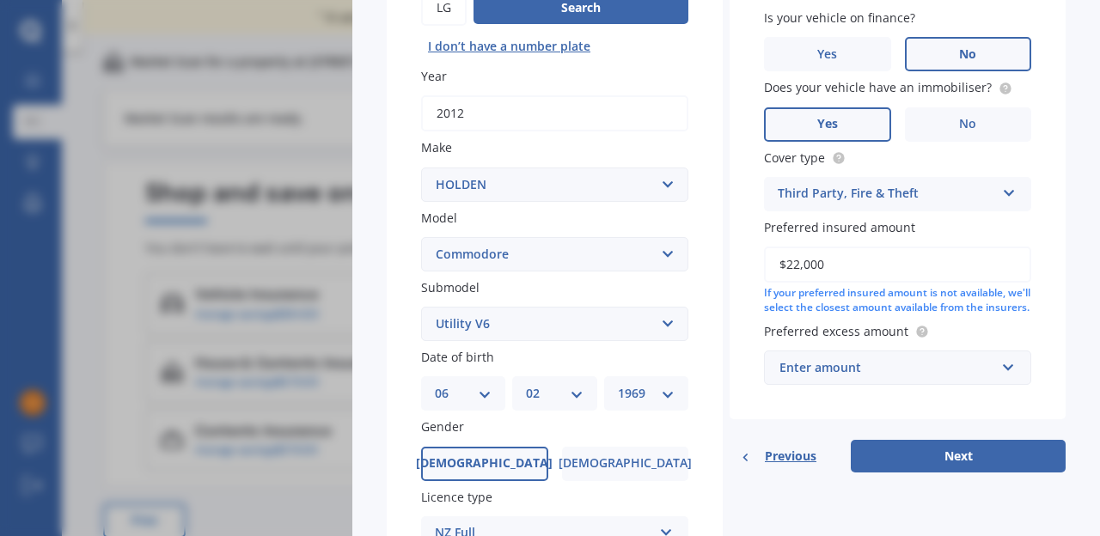
type input "$22,000"
click at [1007, 370] on icon at bounding box center [1008, 364] width 15 height 12
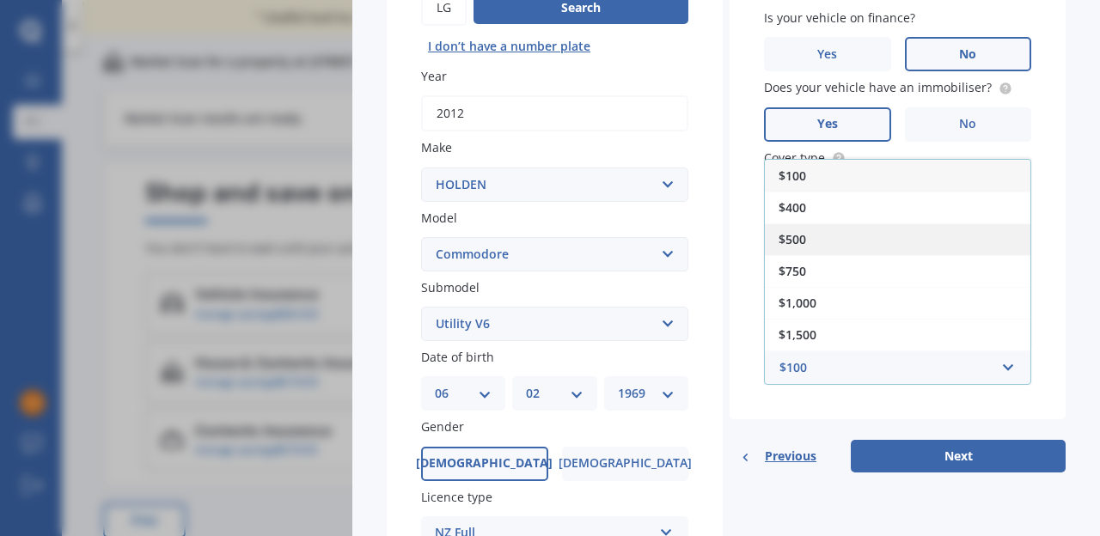
click at [820, 253] on div "$500" at bounding box center [897, 239] width 265 height 32
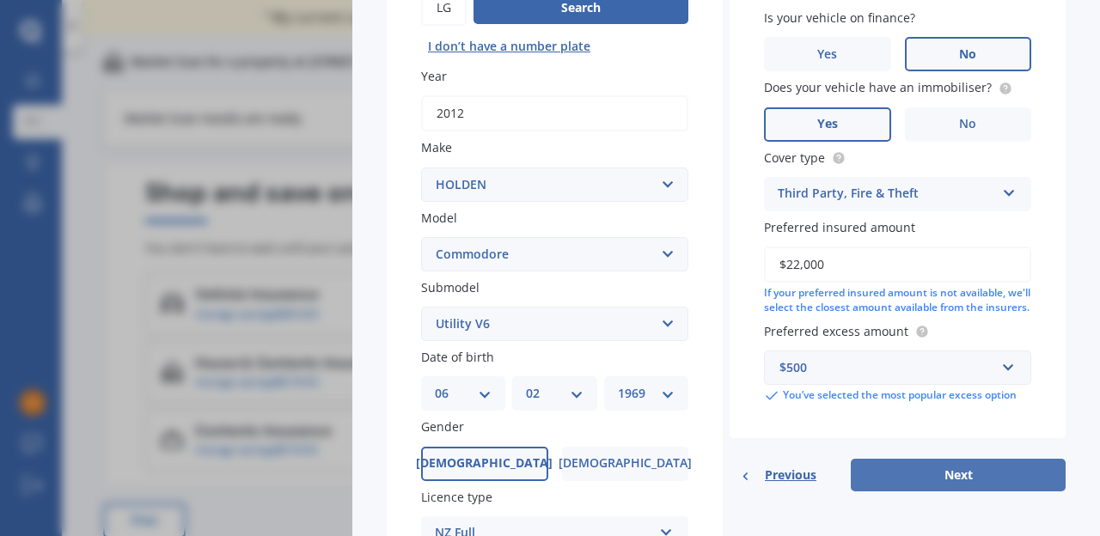
click at [988, 482] on button "Next" at bounding box center [958, 475] width 215 height 33
select select "06"
select select "02"
select select "1969"
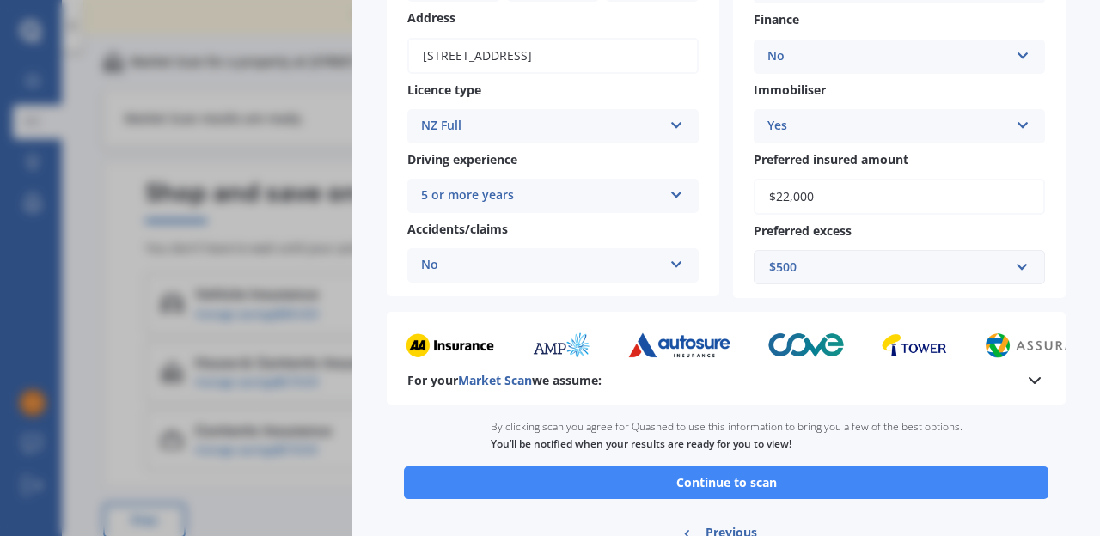
scroll to position [343, 0]
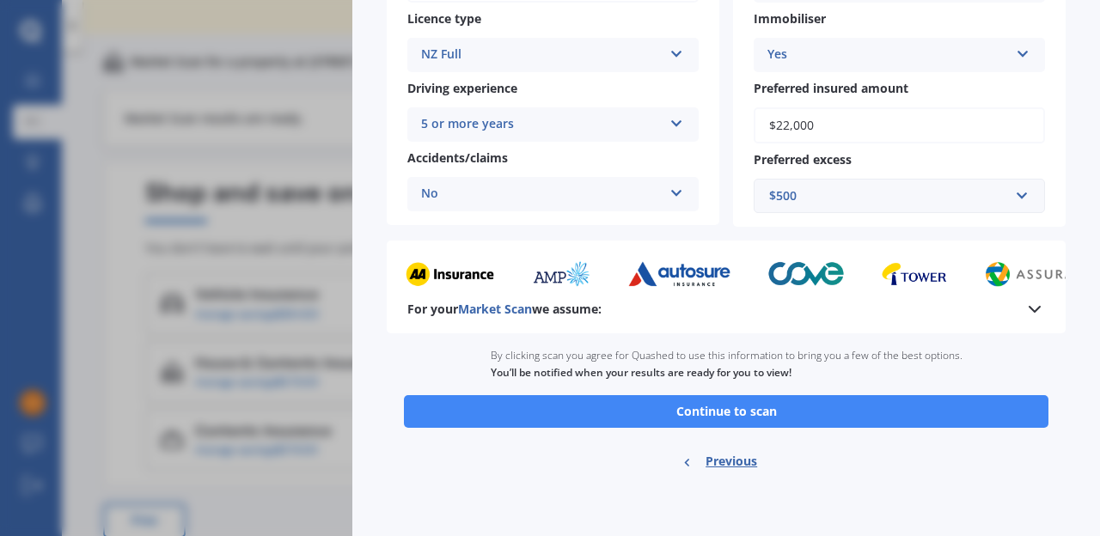
click at [725, 460] on span "Previous" at bounding box center [731, 461] width 52 height 26
select select "HOLDEN"
select select "COMMODORE"
select select "UTILITY V6"
select select "06"
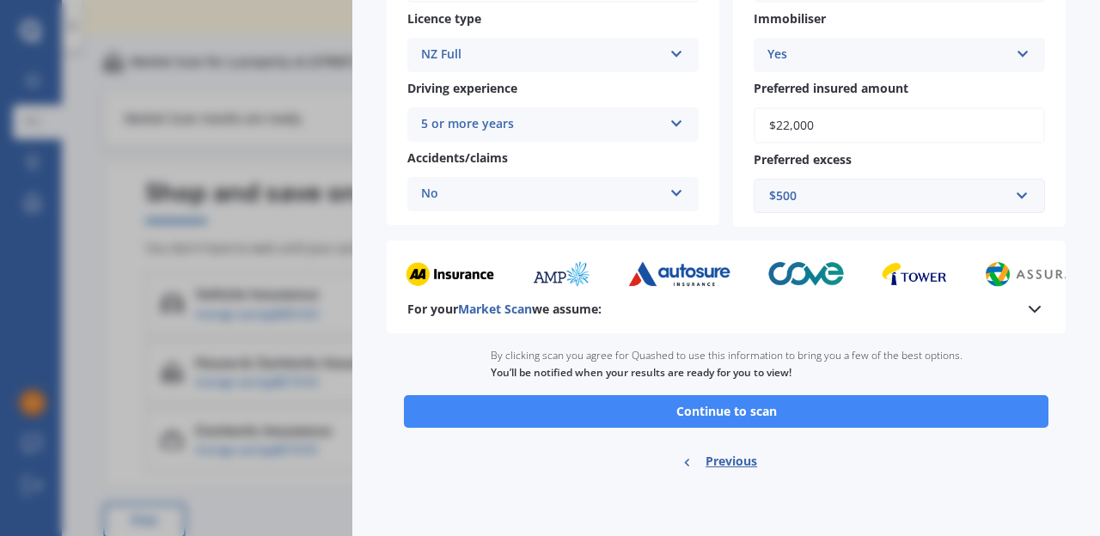
select select "02"
select select "1969"
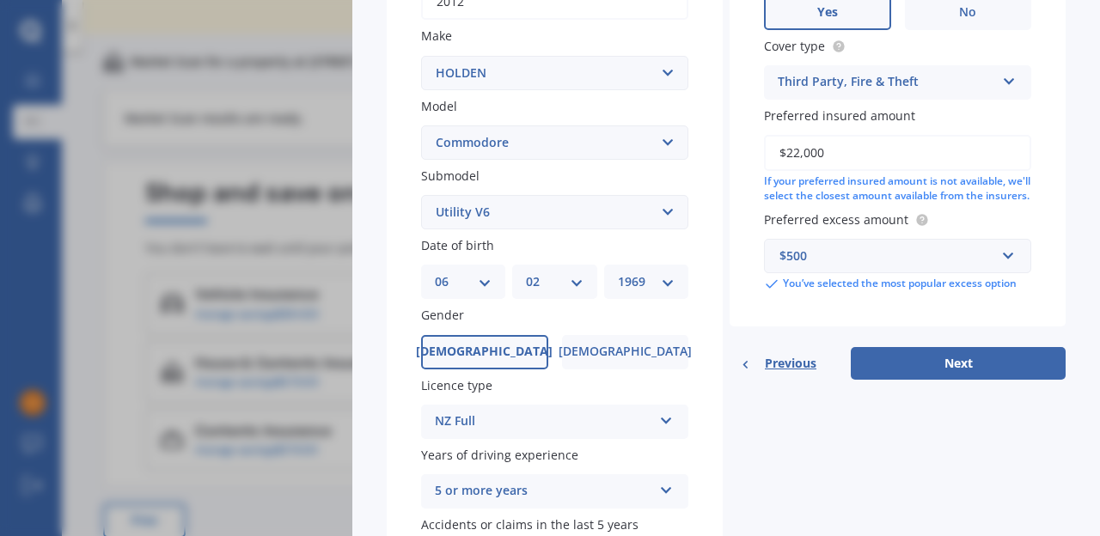
click at [787, 375] on span "Previous" at bounding box center [791, 364] width 52 height 26
click at [790, 376] on span "Previous" at bounding box center [791, 364] width 52 height 26
click at [745, 369] on icon at bounding box center [746, 363] width 10 height 9
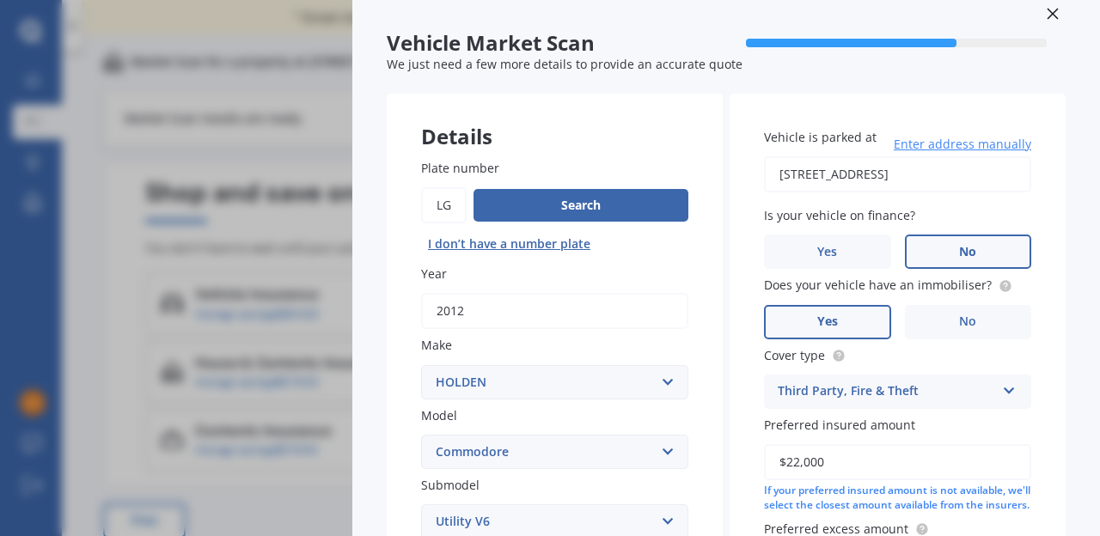
scroll to position [0, 0]
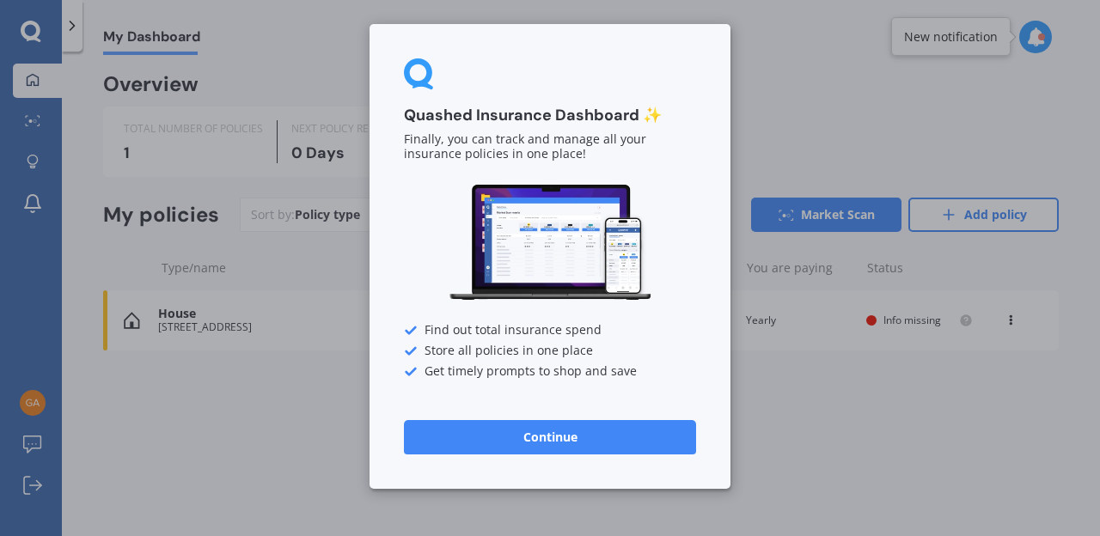
click at [585, 431] on button "Continue" at bounding box center [550, 437] width 292 height 34
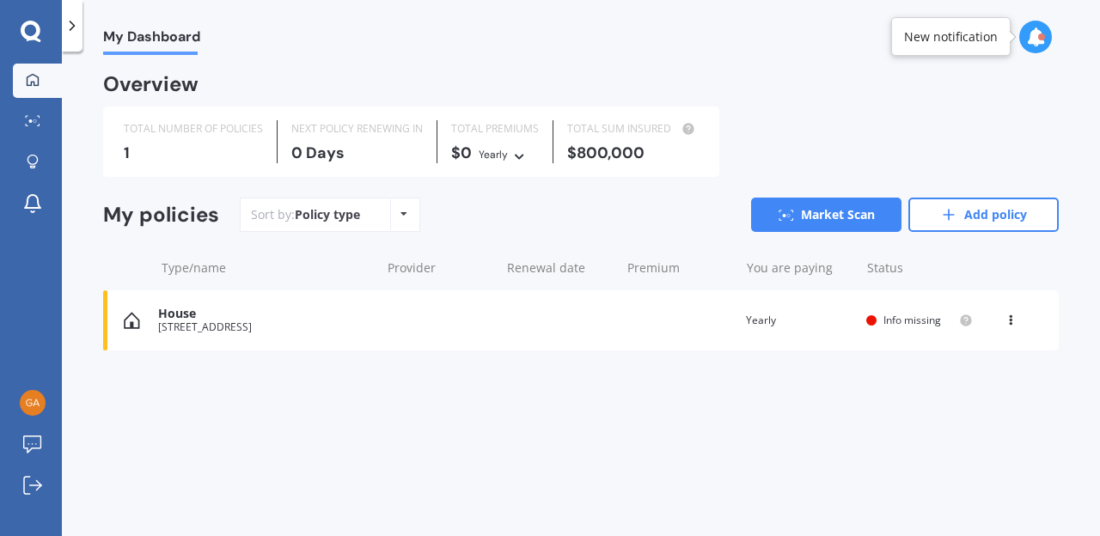
click at [649, 151] on div "$800,000" at bounding box center [632, 152] width 131 height 17
click at [686, 143] on div "TOTAL SUM INSURED $800,000" at bounding box center [632, 141] width 159 height 43
click at [662, 146] on div "$800,000" at bounding box center [632, 152] width 131 height 17
click at [665, 220] on div "Sort by: Policy type Policy type Alphabetical Date added Renewing next Market S…" at bounding box center [649, 215] width 819 height 34
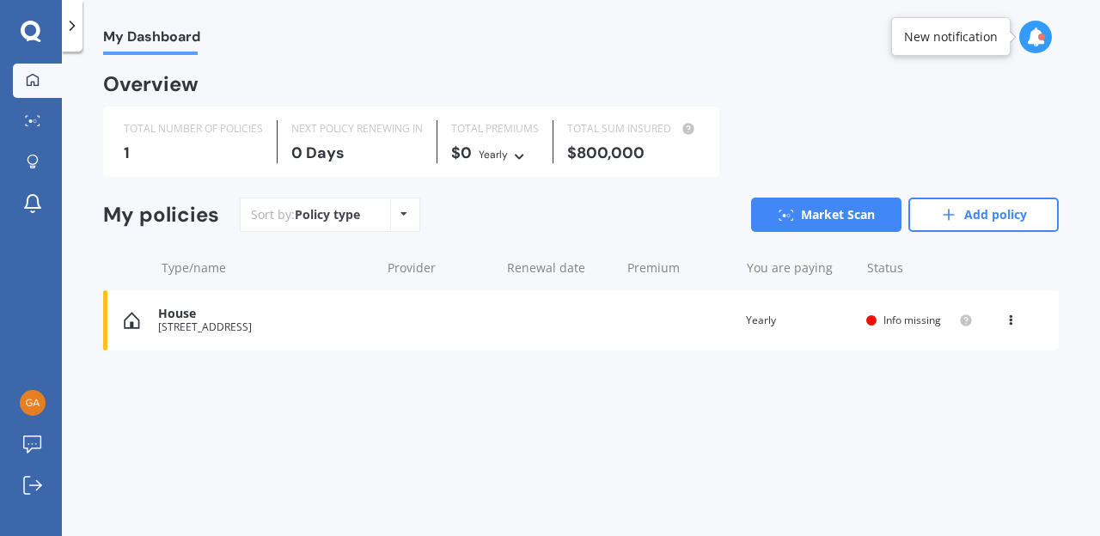
click at [901, 317] on span "Info missing" at bounding box center [912, 320] width 58 height 15
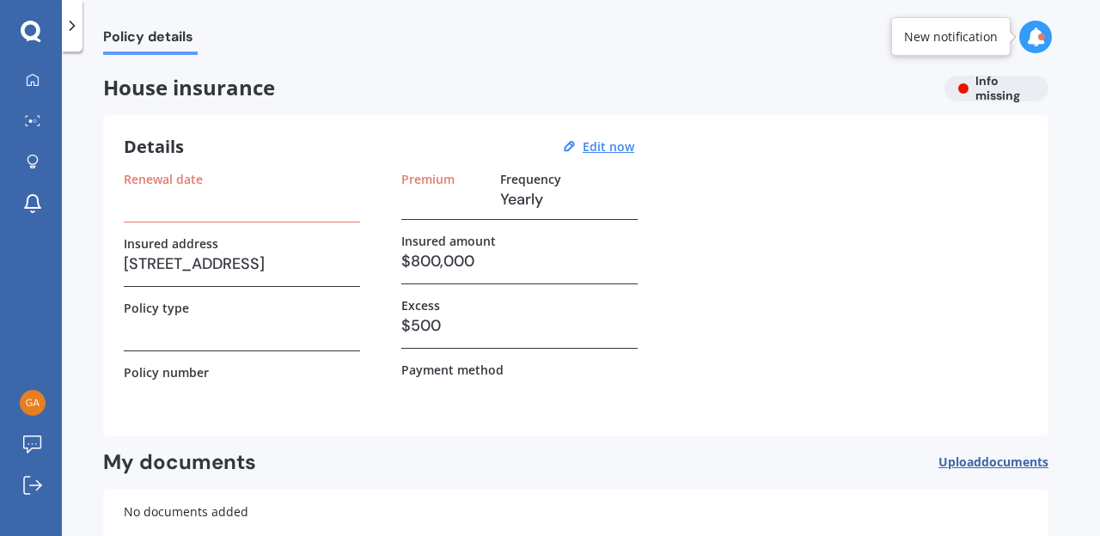
click at [482, 260] on h3 "$800,000" at bounding box center [519, 261] width 236 height 26
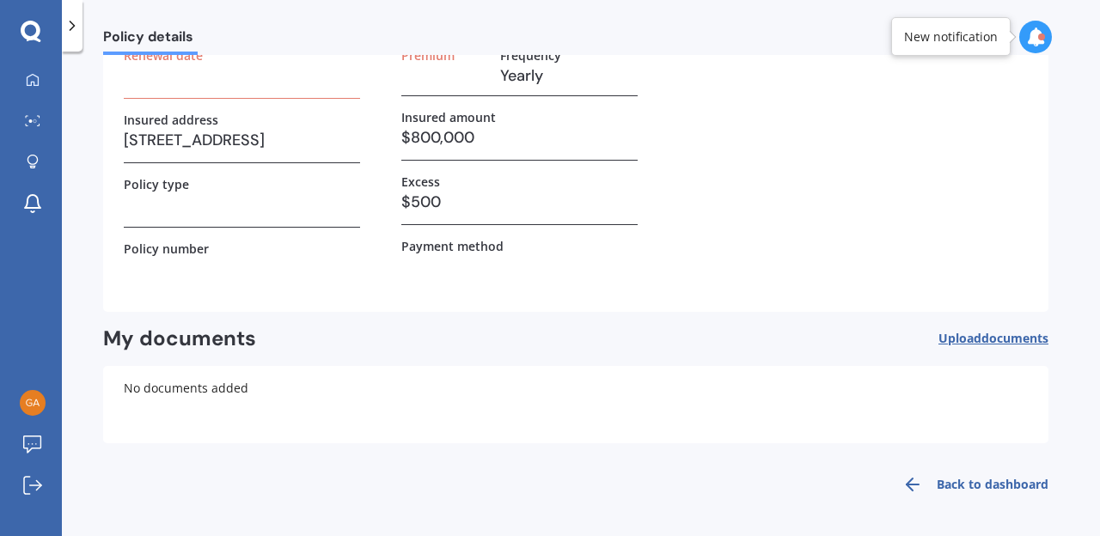
click at [1004, 482] on link "Back to dashboard" at bounding box center [970, 484] width 156 height 41
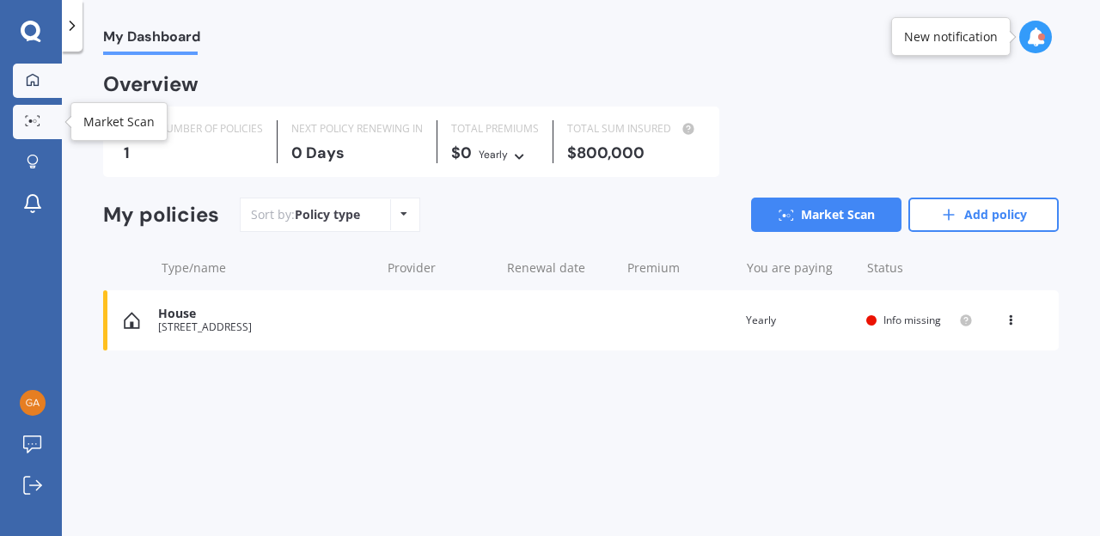
click at [36, 117] on icon at bounding box center [32, 120] width 15 height 11
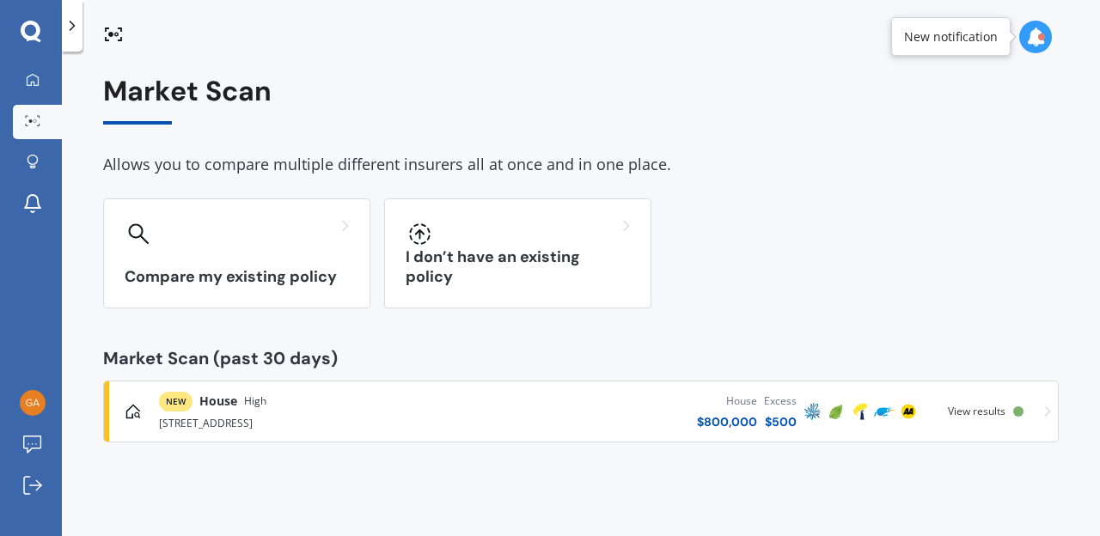
click at [992, 408] on span "View results" at bounding box center [977, 411] width 58 height 15
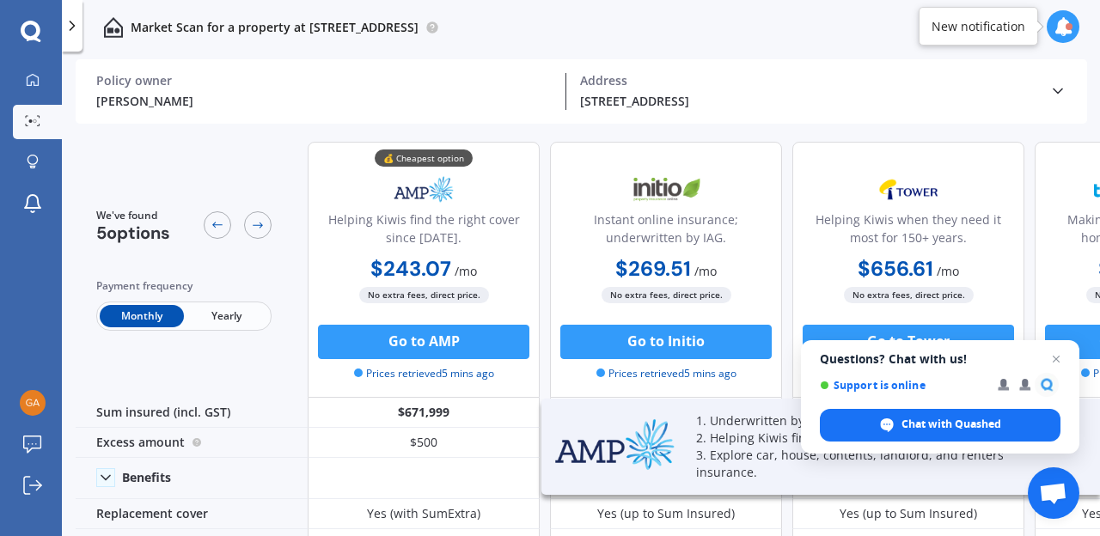
click at [223, 314] on span "Yearly" at bounding box center [226, 316] width 84 height 22
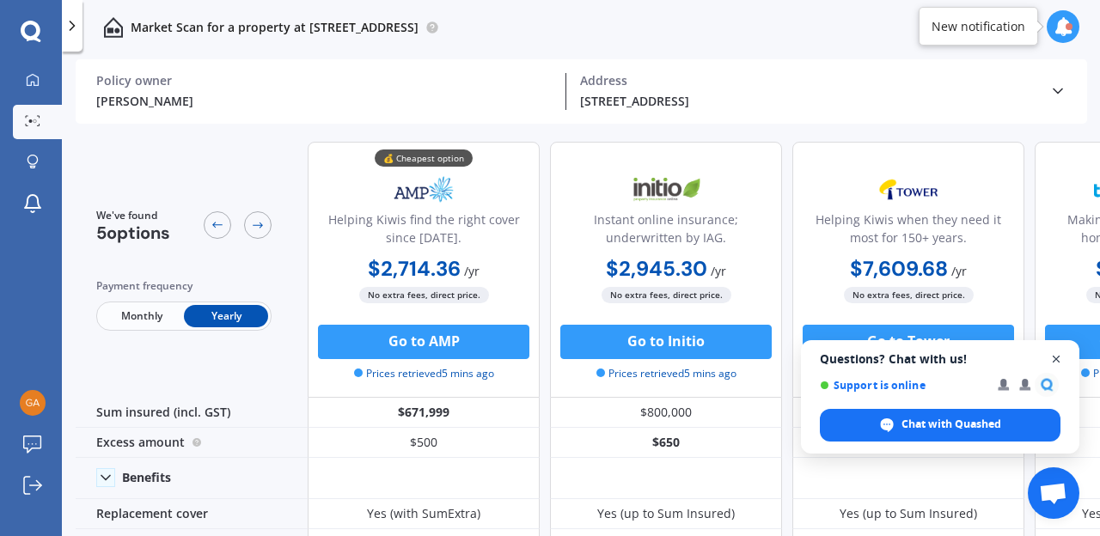
click at [1059, 357] on span "Open chat" at bounding box center [1056, 359] width 21 height 21
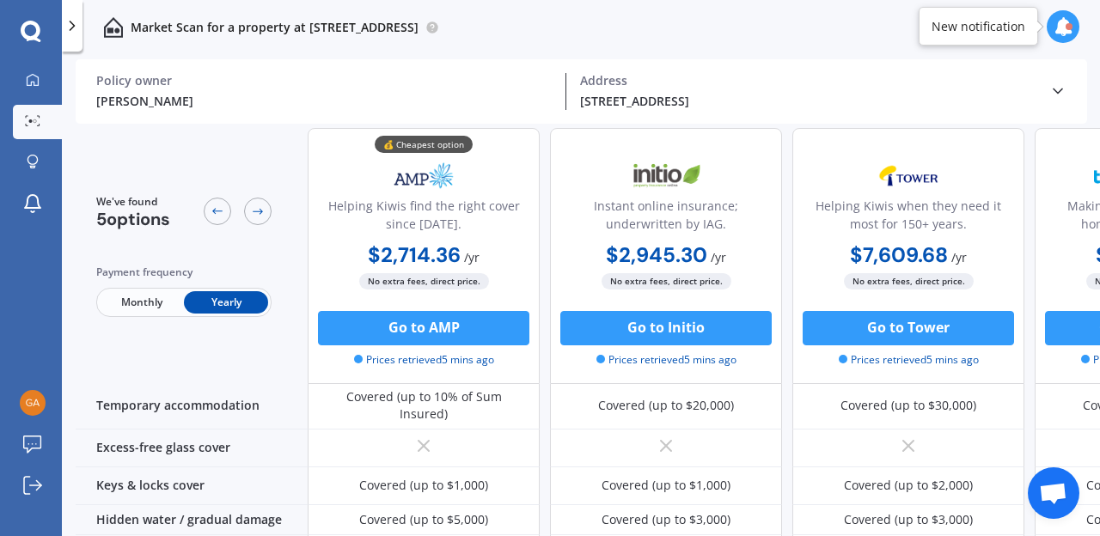
scroll to position [265, 0]
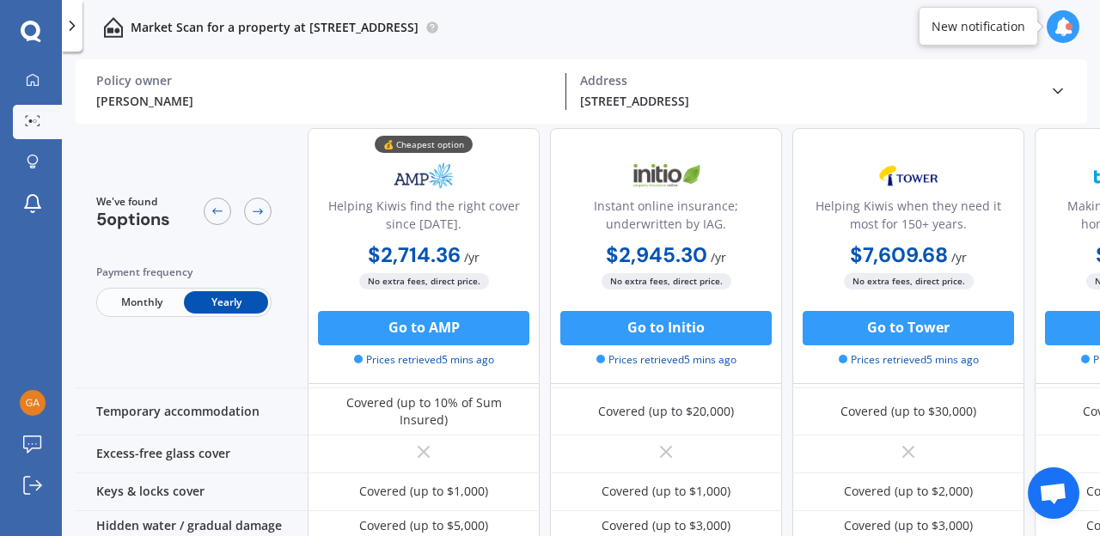
click at [1059, 95] on icon at bounding box center [1057, 90] width 17 height 17
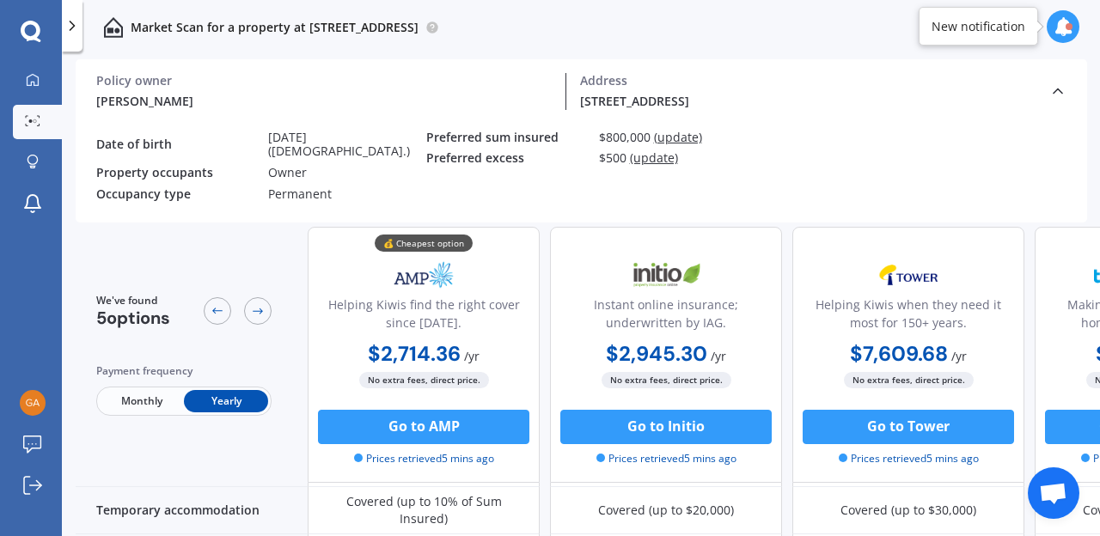
click at [1059, 95] on icon at bounding box center [1057, 90] width 17 height 17
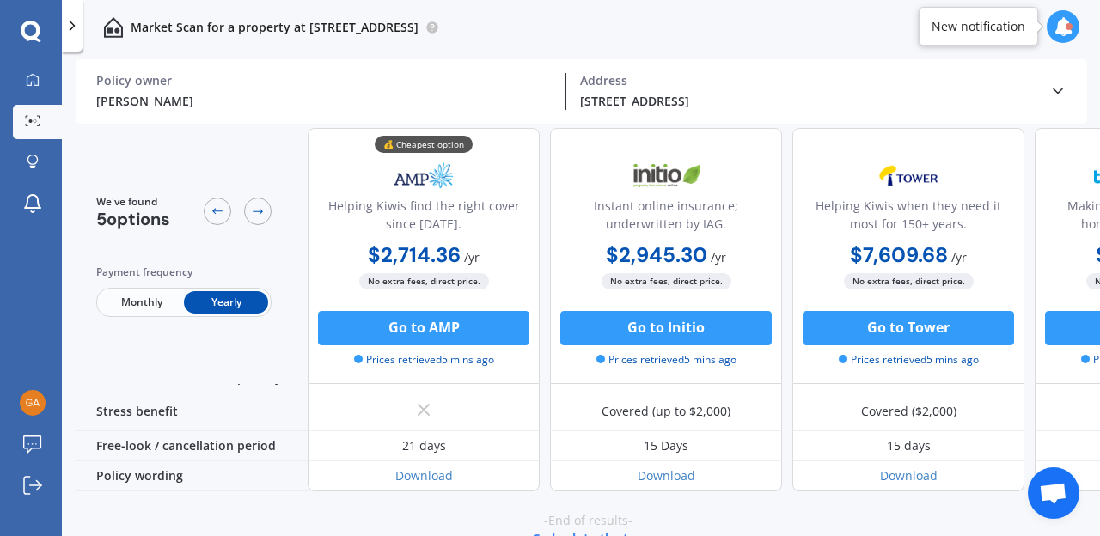
scroll to position [906, 0]
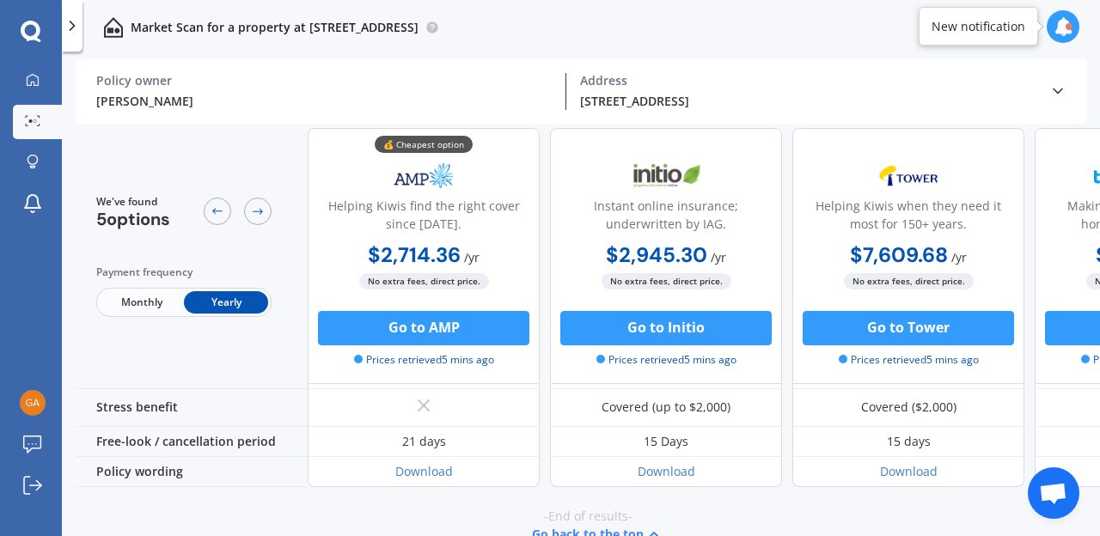
click at [144, 307] on span "Monthly" at bounding box center [142, 302] width 84 height 22
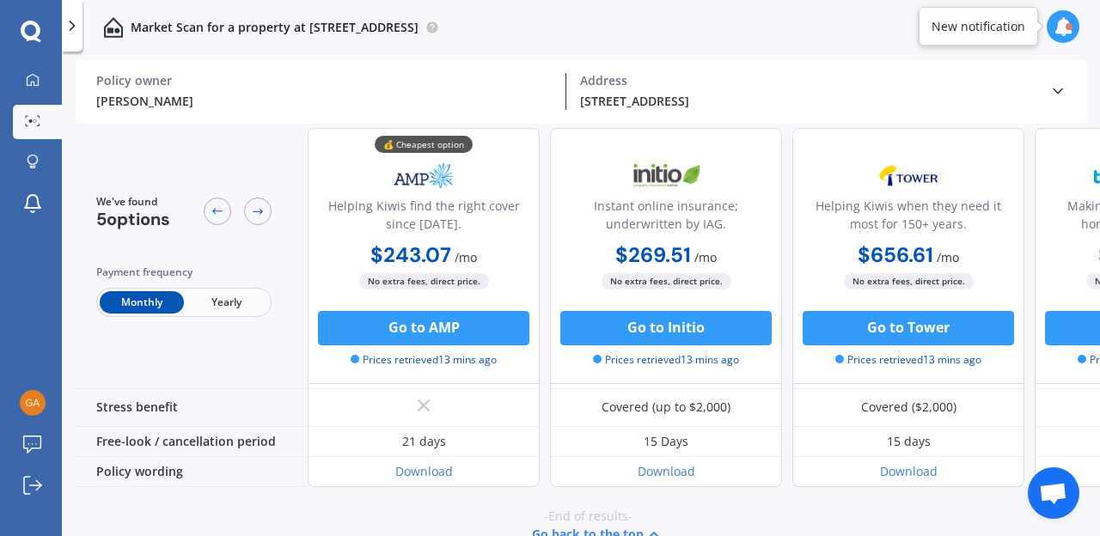
click at [225, 302] on span "Yearly" at bounding box center [226, 302] width 84 height 22
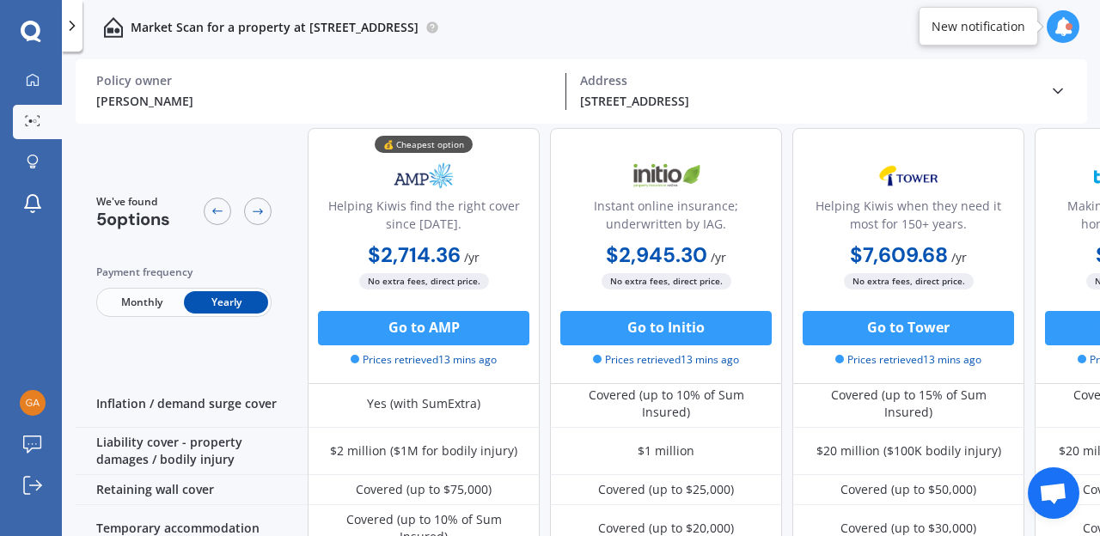
scroll to position [0, 0]
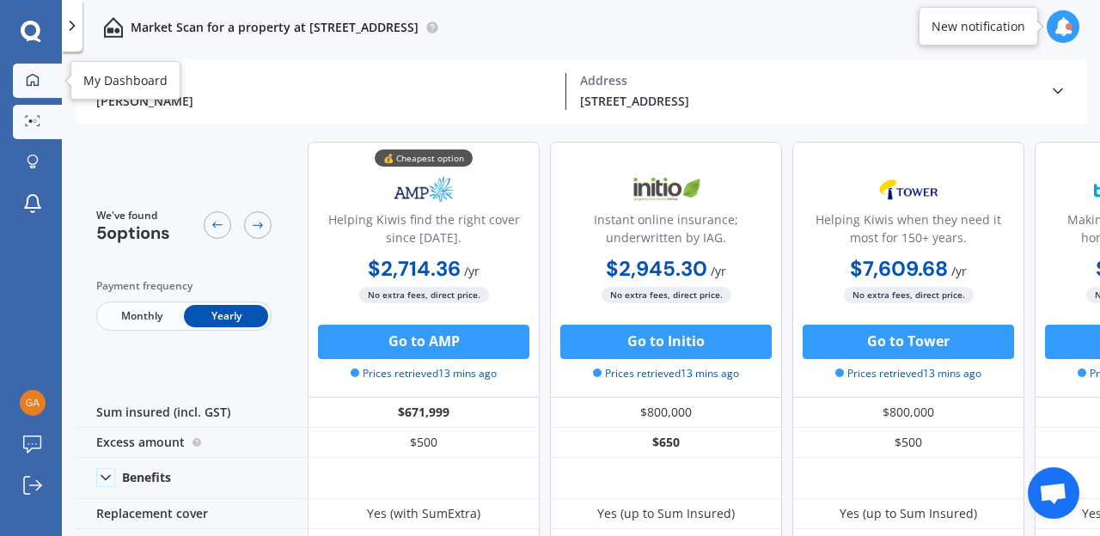
click at [36, 82] on icon at bounding box center [33, 80] width 14 height 14
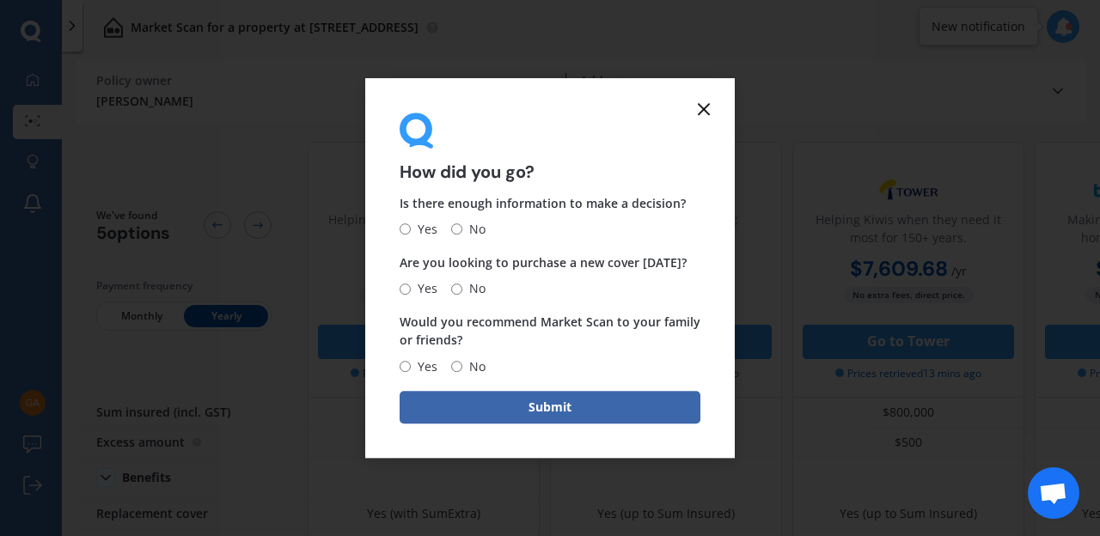
click at [406, 286] on input "Yes" at bounding box center [405, 289] width 11 height 11
radio input "true"
click at [458, 230] on input "No" at bounding box center [456, 229] width 11 height 11
radio input "true"
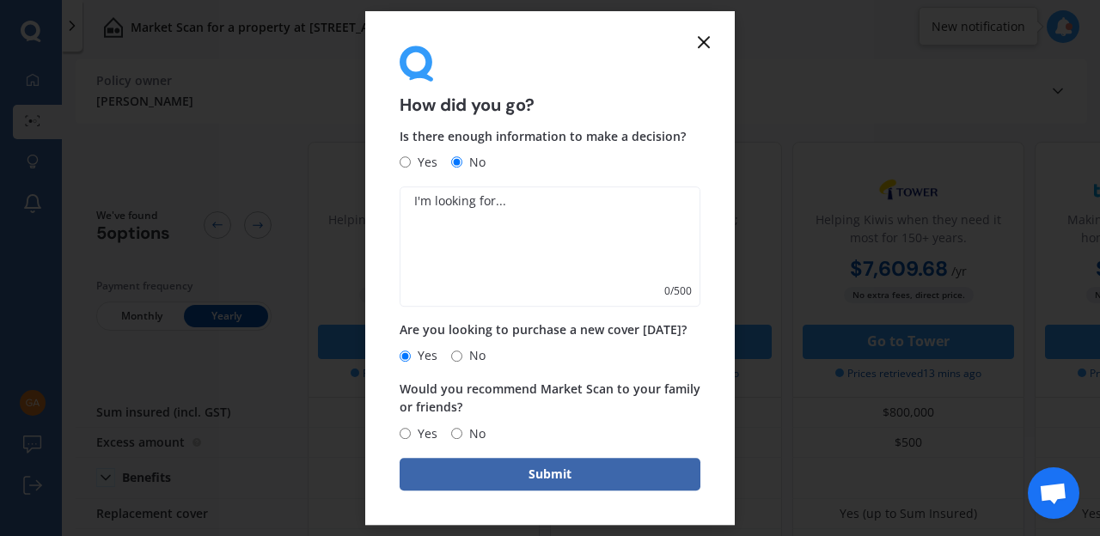
click at [703, 40] on line at bounding box center [704, 42] width 10 height 10
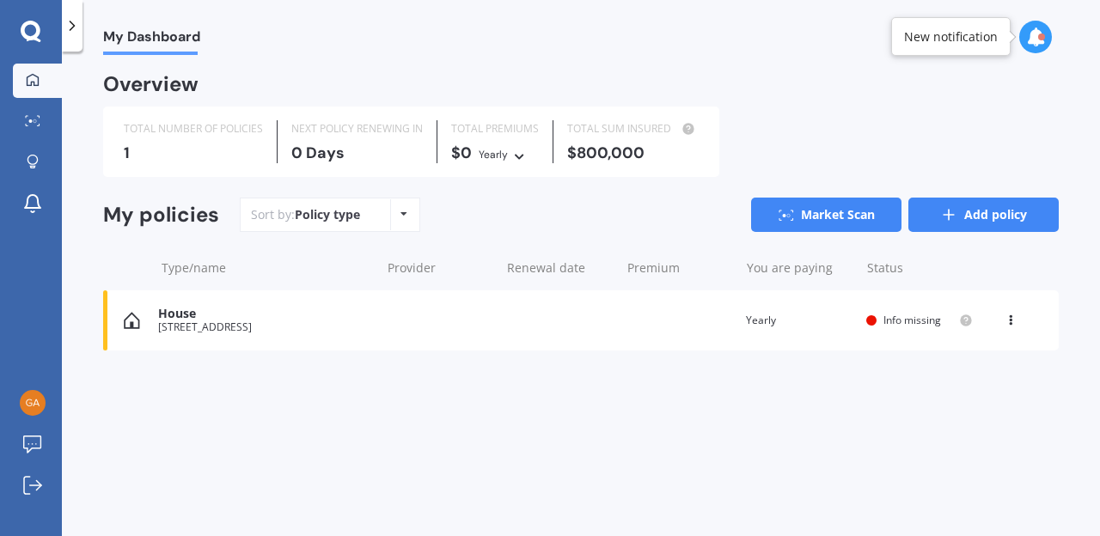
click at [960, 209] on link "Add policy" at bounding box center [983, 215] width 150 height 34
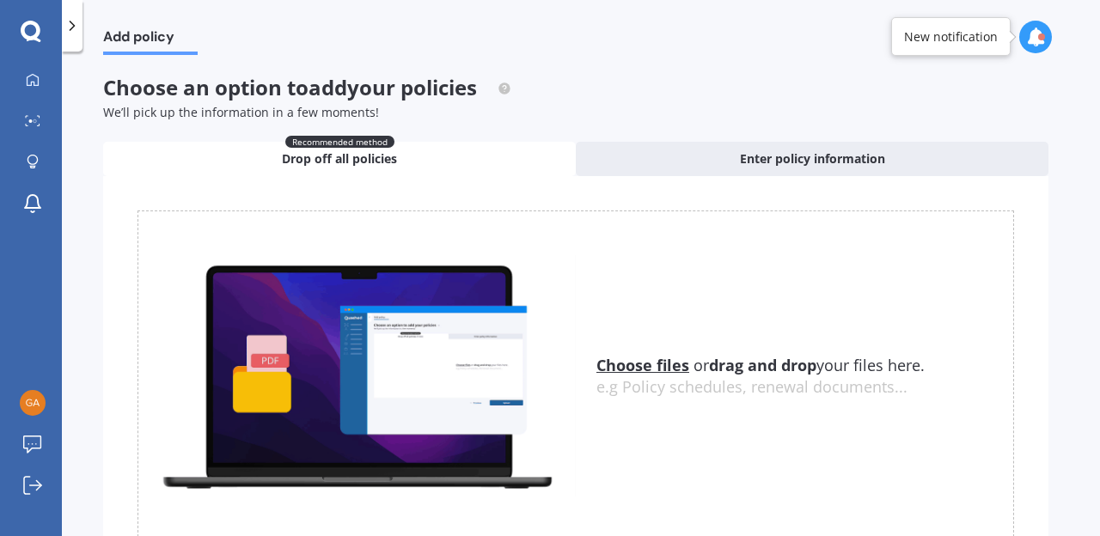
click at [34, 22] on icon at bounding box center [31, 31] width 20 height 20
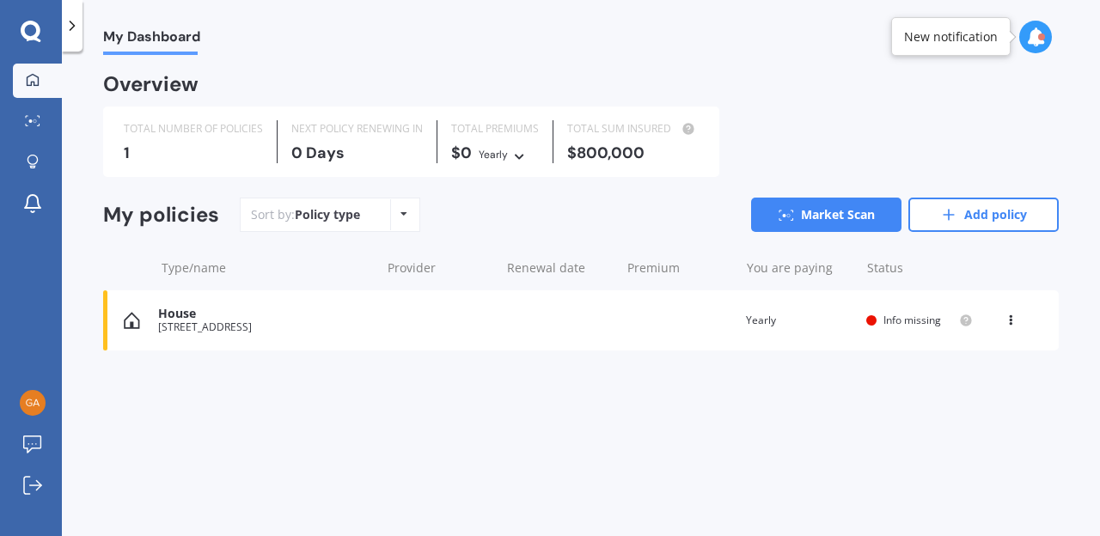
click at [216, 138] on div "TOTAL NUMBER OF POLICIES 1" at bounding box center [194, 141] width 168 height 43
click at [35, 126] on div at bounding box center [33, 121] width 26 height 13
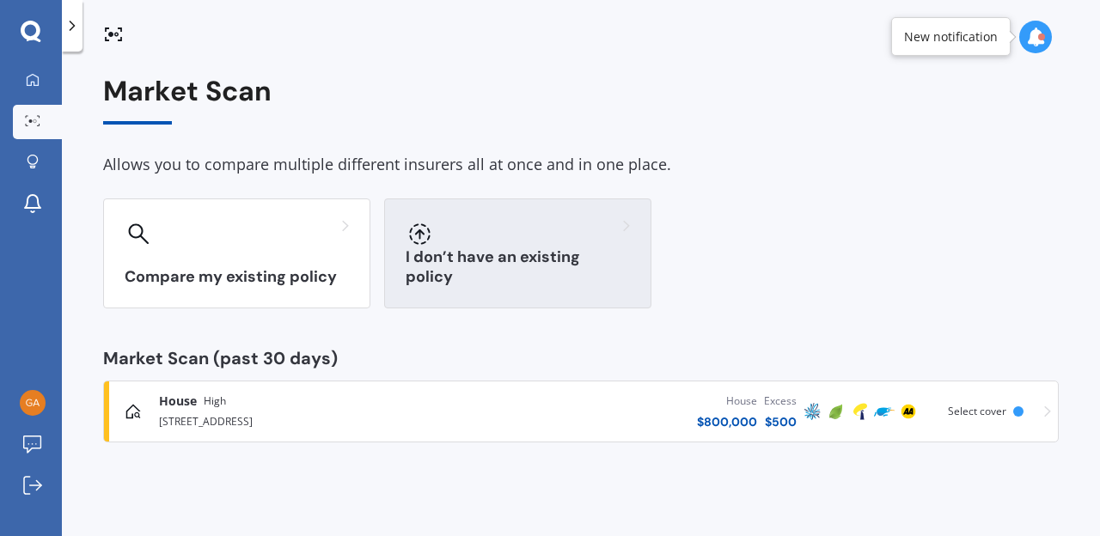
click at [532, 231] on div at bounding box center [518, 233] width 224 height 27
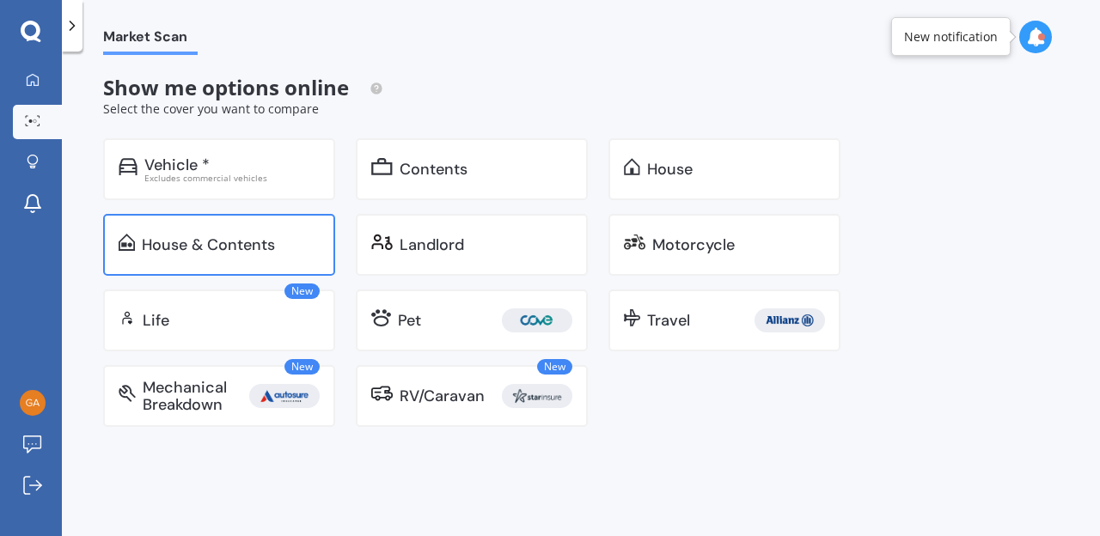
click at [203, 232] on div "House & Contents" at bounding box center [219, 245] width 232 height 62
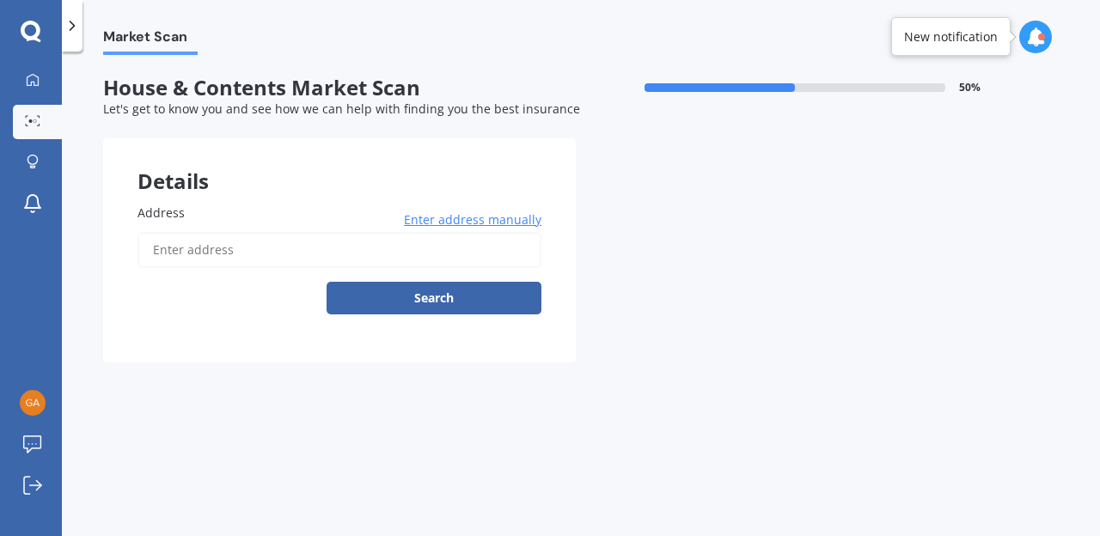
click at [212, 250] on input "Address" at bounding box center [339, 250] width 404 height 36
type input "18 Edinburgh Terrace, Foxton Beach 4815"
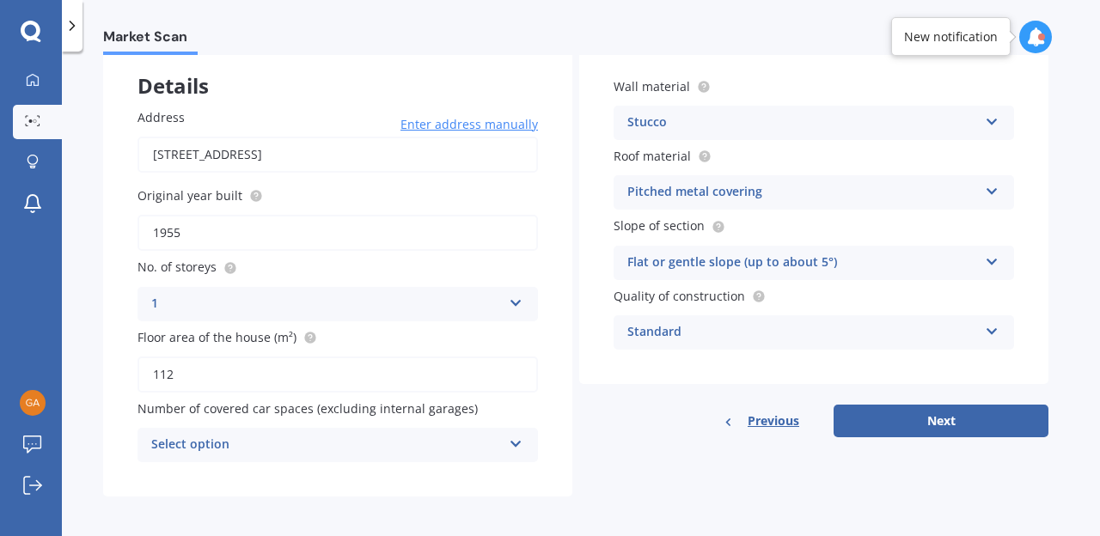
scroll to position [101, 0]
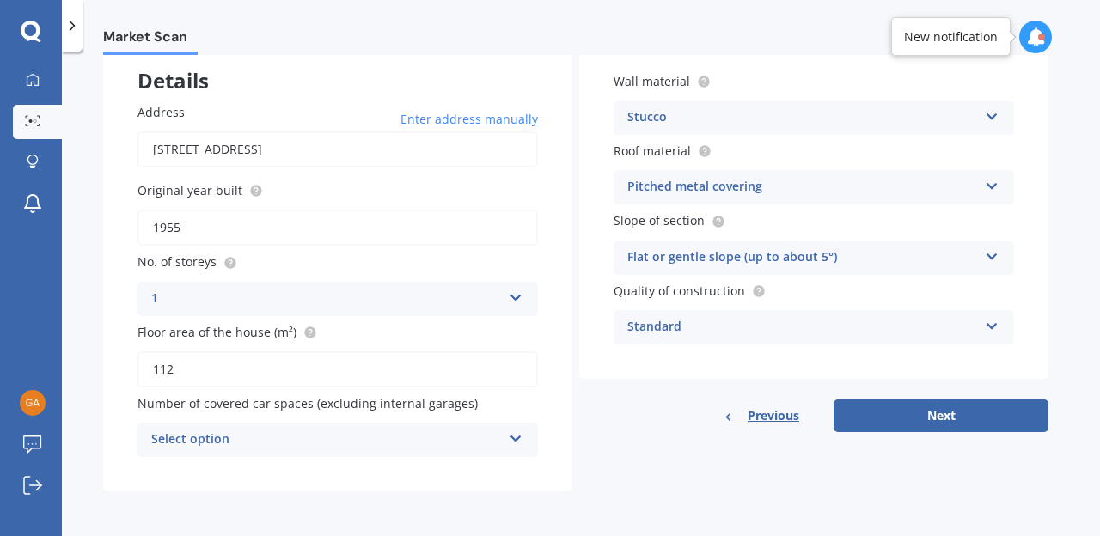
click at [518, 439] on icon at bounding box center [516, 436] width 15 height 12
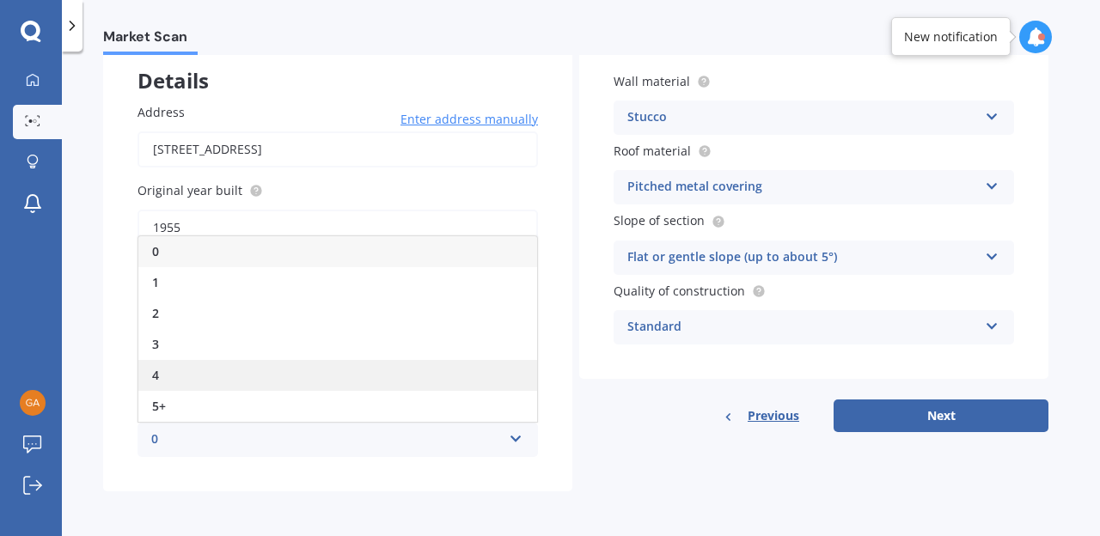
click at [239, 380] on div "4" at bounding box center [337, 375] width 399 height 31
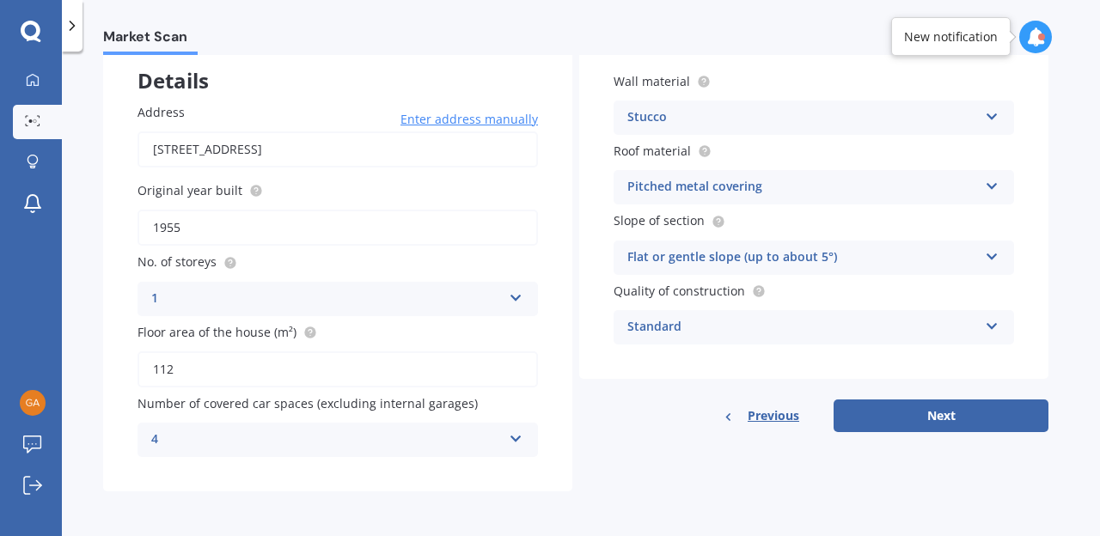
click at [993, 321] on icon at bounding box center [992, 323] width 15 height 12
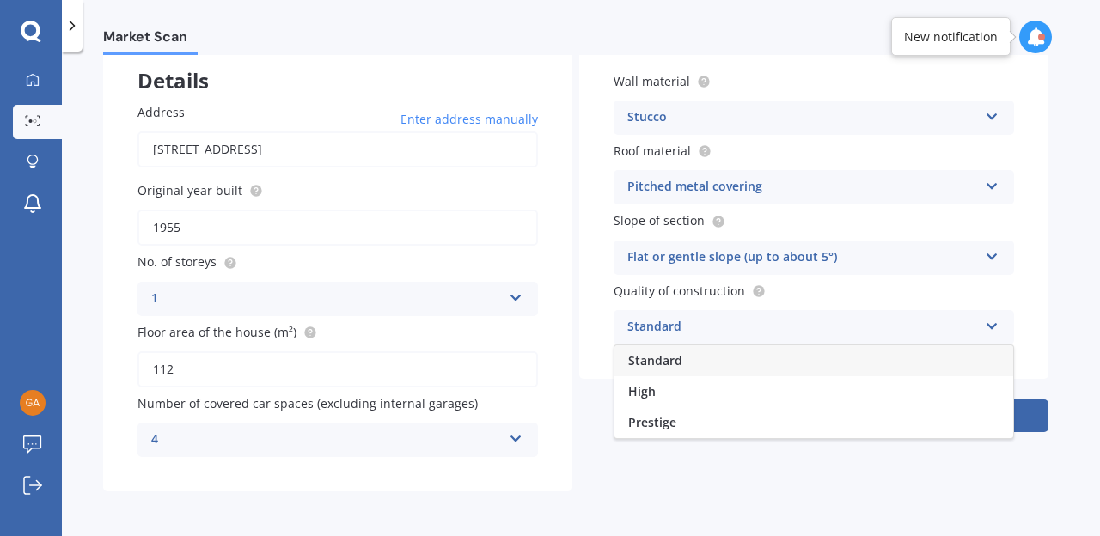
click at [993, 321] on icon at bounding box center [992, 323] width 15 height 12
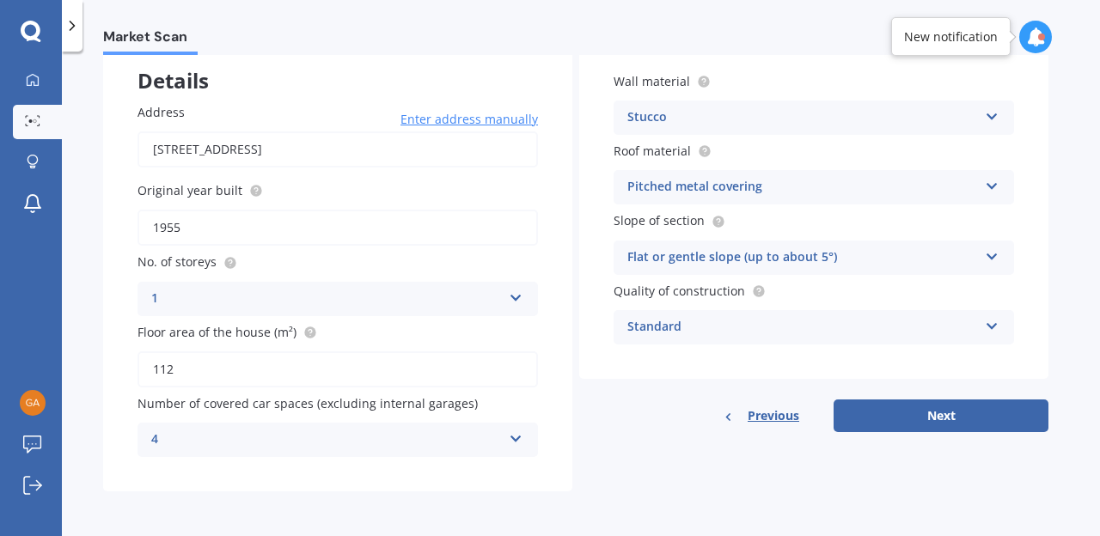
click at [996, 186] on icon at bounding box center [992, 183] width 15 height 12
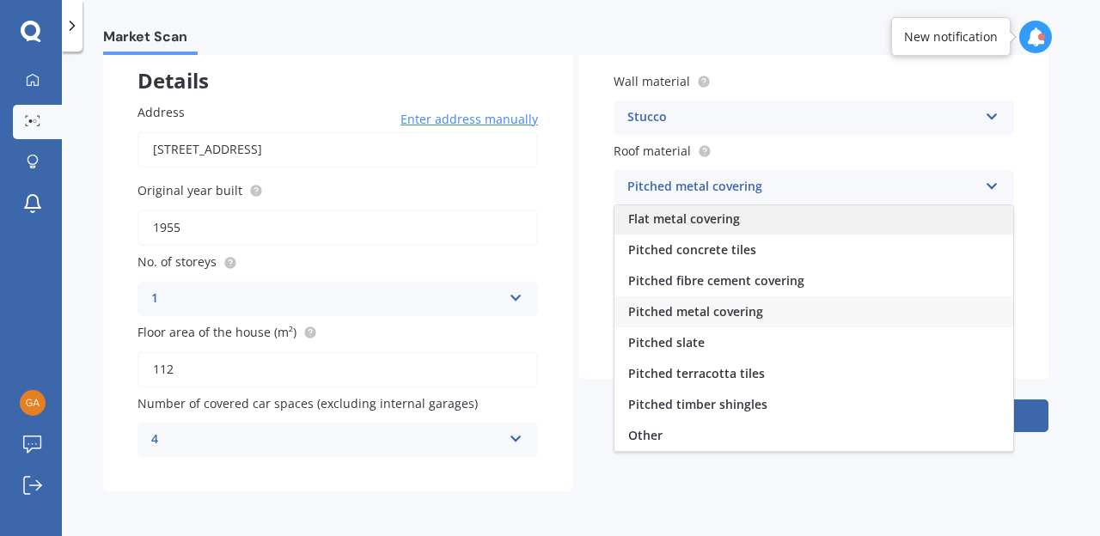
click at [818, 215] on div "Flat metal covering" at bounding box center [813, 219] width 399 height 31
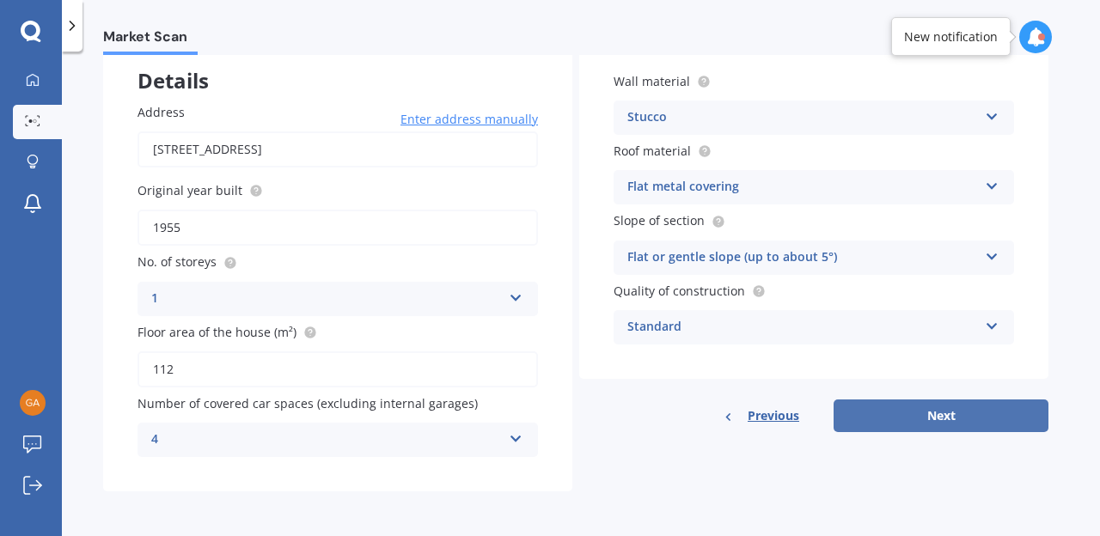
click at [928, 408] on button "Next" at bounding box center [940, 416] width 215 height 33
select select "06"
select select "02"
select select "1969"
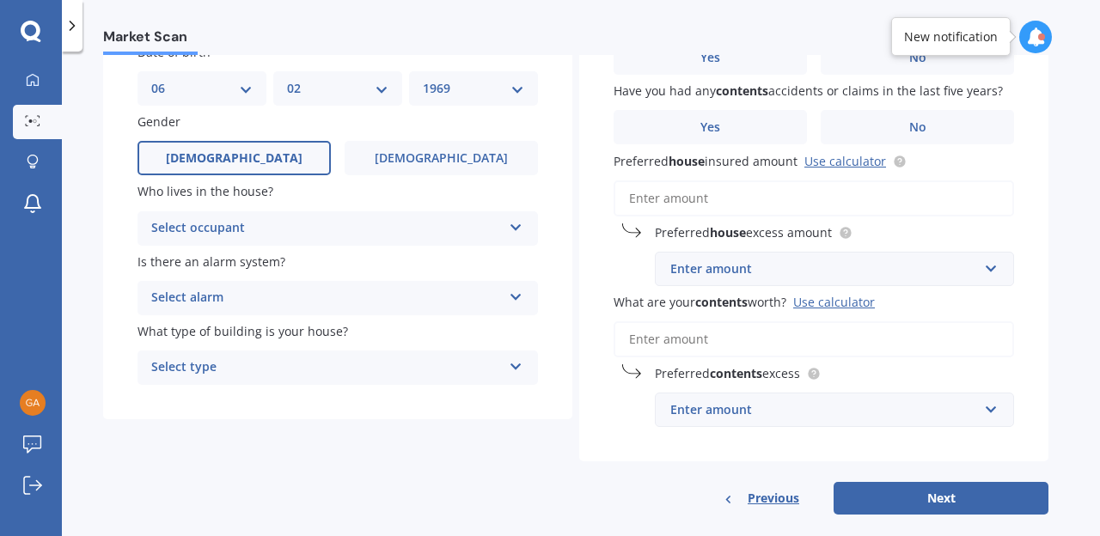
scroll to position [184, 0]
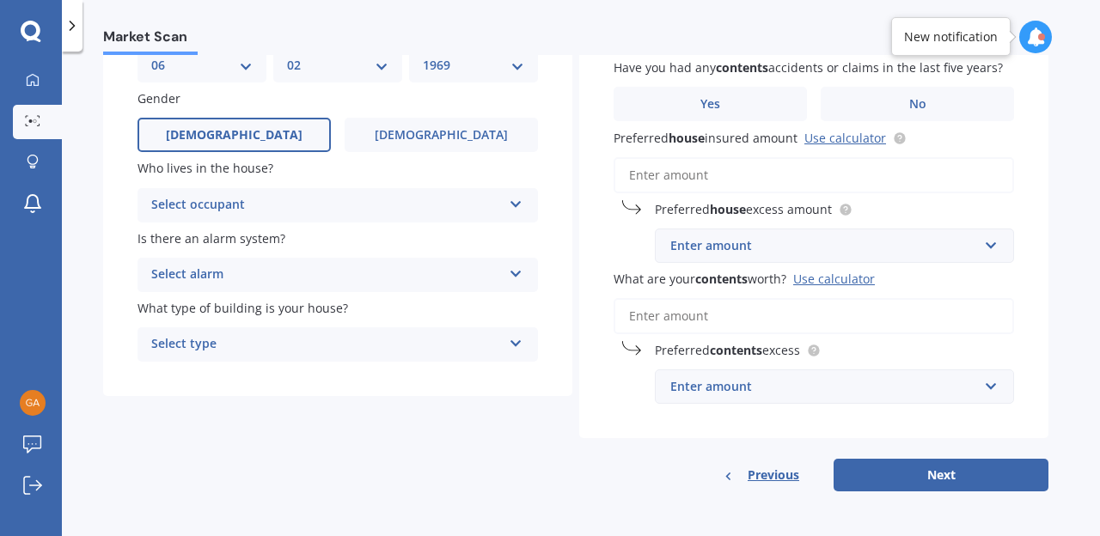
click at [515, 200] on icon at bounding box center [516, 201] width 15 height 12
click at [456, 231] on div "Owner" at bounding box center [337, 238] width 399 height 31
click at [518, 270] on icon at bounding box center [516, 271] width 15 height 12
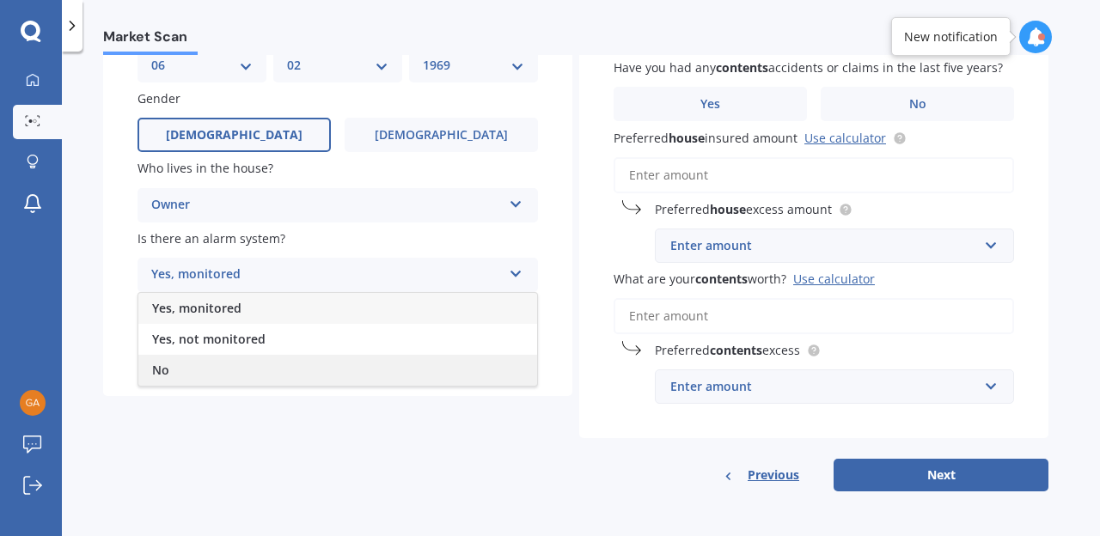
click at [424, 358] on div "No" at bounding box center [337, 370] width 399 height 31
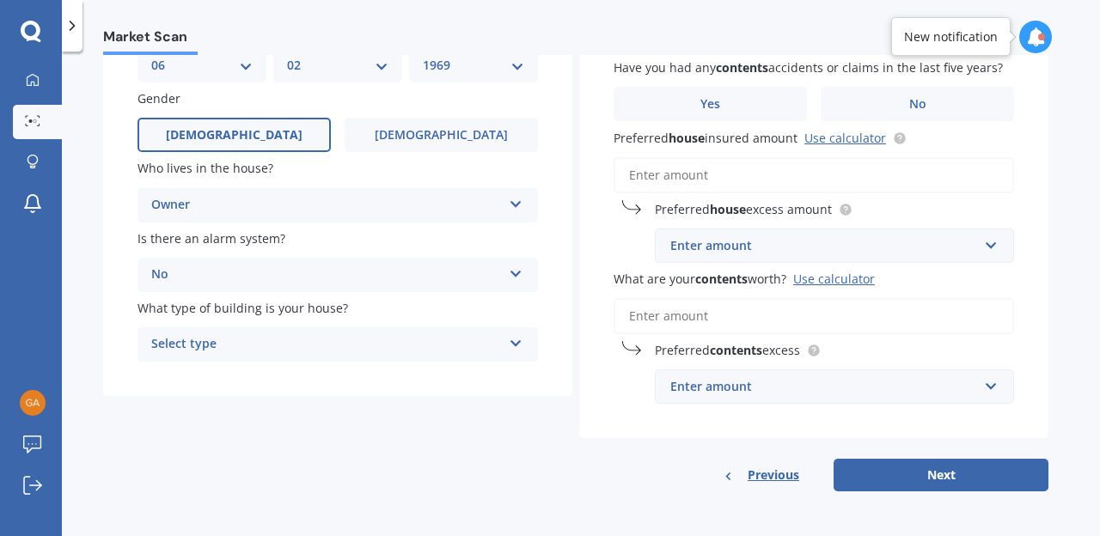
click at [516, 339] on icon at bounding box center [516, 340] width 15 height 12
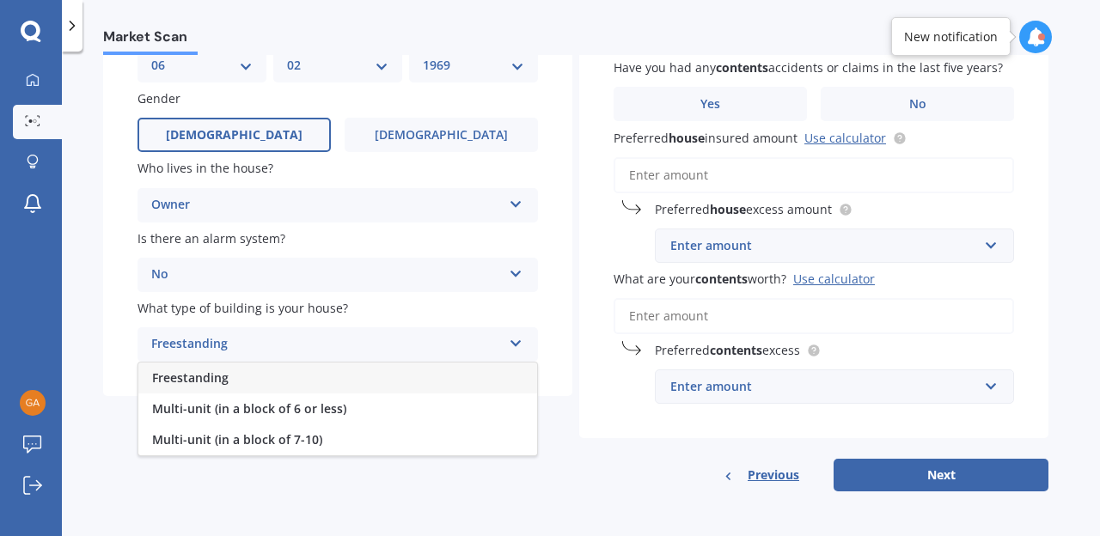
click at [442, 376] on div "Freestanding" at bounding box center [337, 378] width 399 height 31
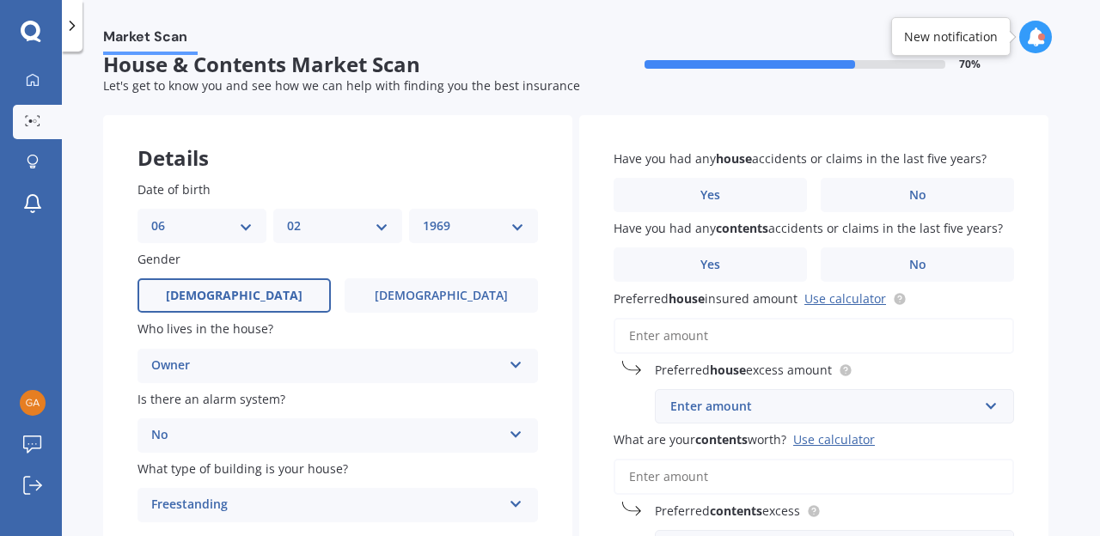
scroll to position [0, 0]
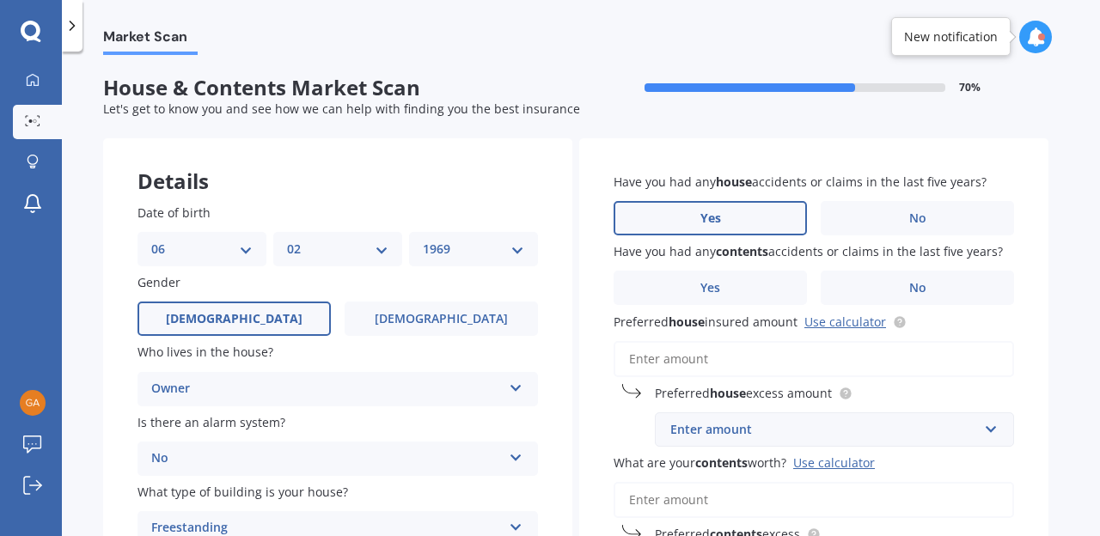
click at [758, 223] on label "Yes" at bounding box center [709, 218] width 193 height 34
click at [0, 0] on input "Yes" at bounding box center [0, 0] width 0 height 0
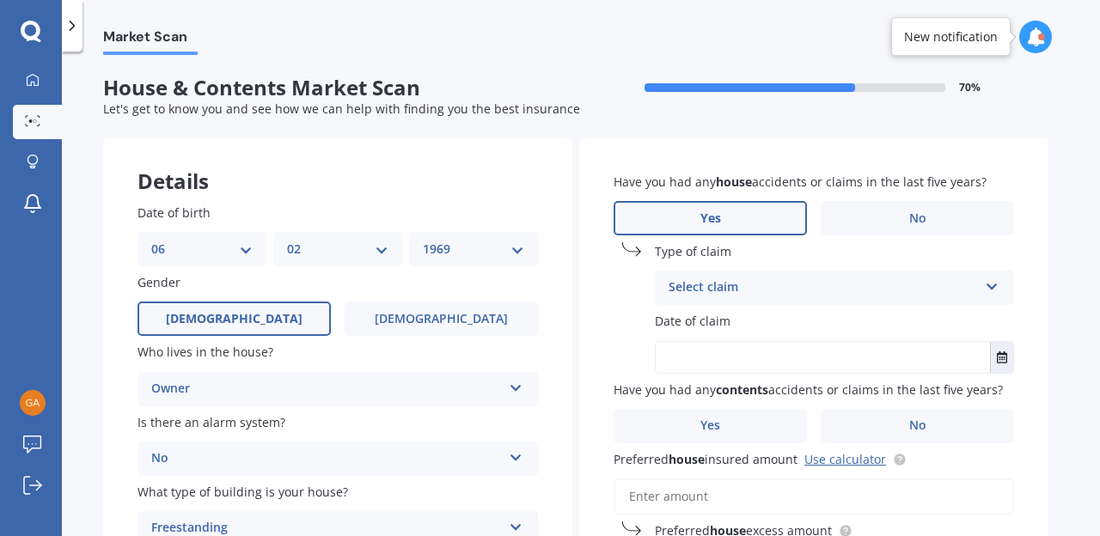
click at [711, 357] on input "text" at bounding box center [823, 357] width 334 height 31
type input "15/03/2024"
click at [995, 285] on icon at bounding box center [992, 284] width 15 height 12
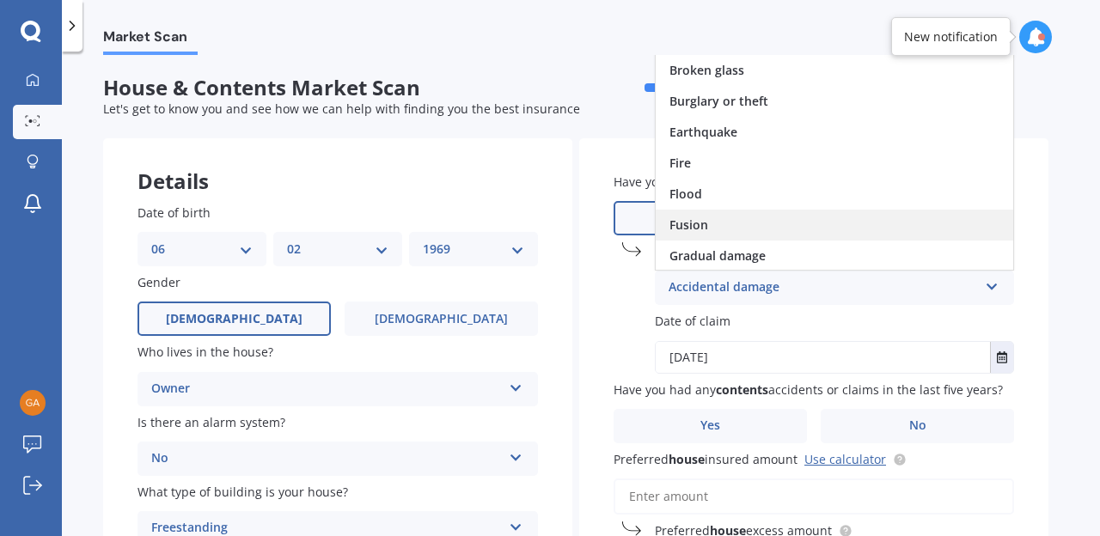
scroll to position [125, 0]
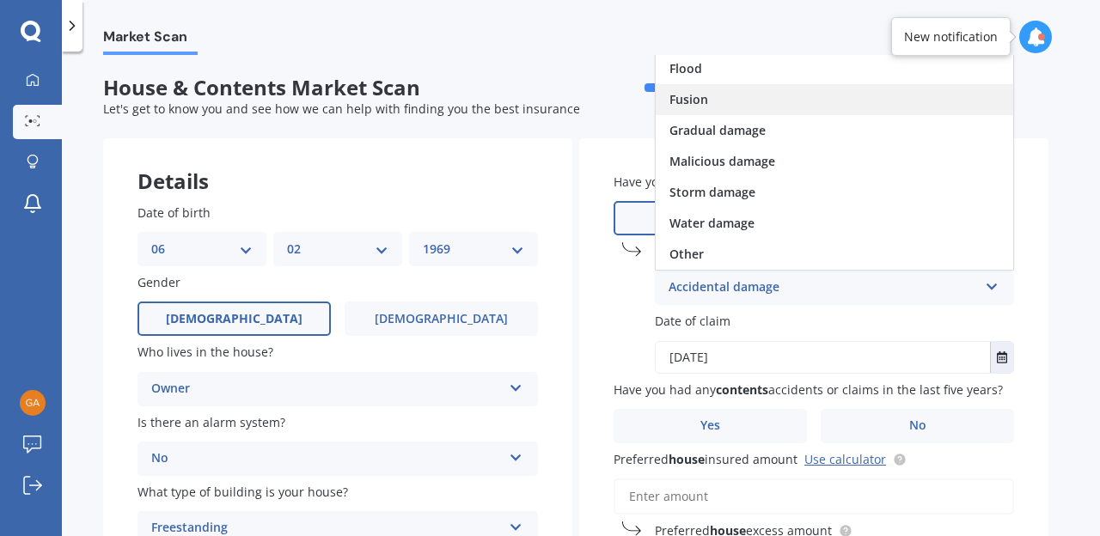
click at [851, 225] on div "Water damage" at bounding box center [834, 223] width 357 height 31
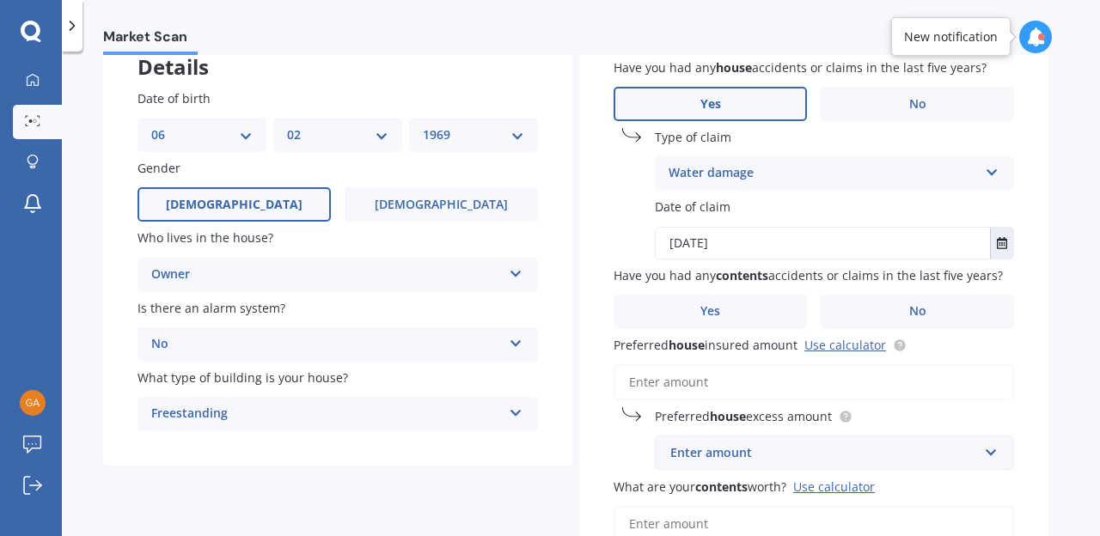
scroll to position [124, 0]
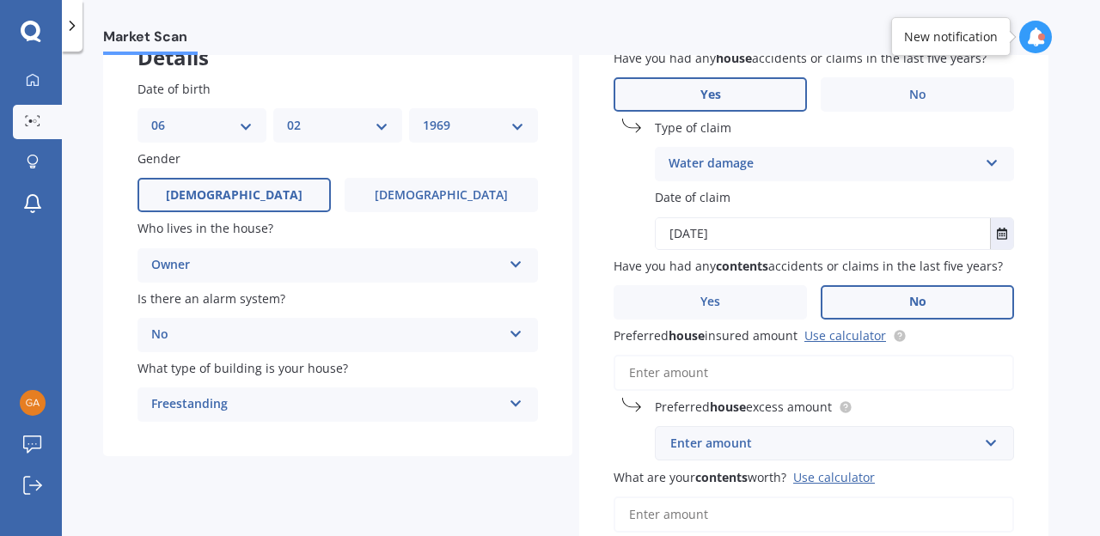
click at [944, 296] on label "No" at bounding box center [917, 302] width 193 height 34
click at [0, 0] on input "No" at bounding box center [0, 0] width 0 height 0
click at [995, 443] on input "text" at bounding box center [828, 443] width 344 height 33
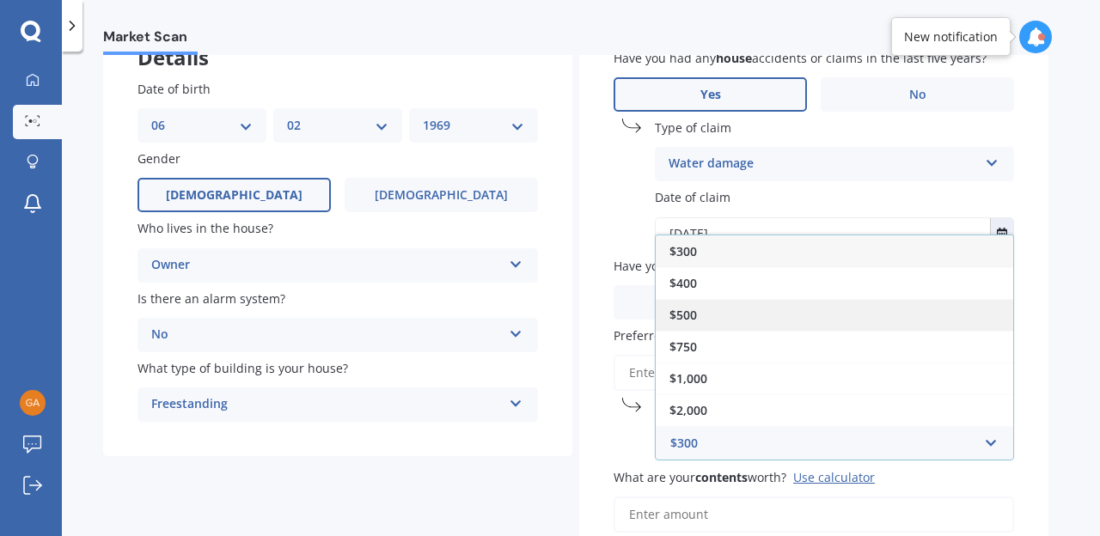
click at [732, 315] on div "$500" at bounding box center [834, 315] width 357 height 32
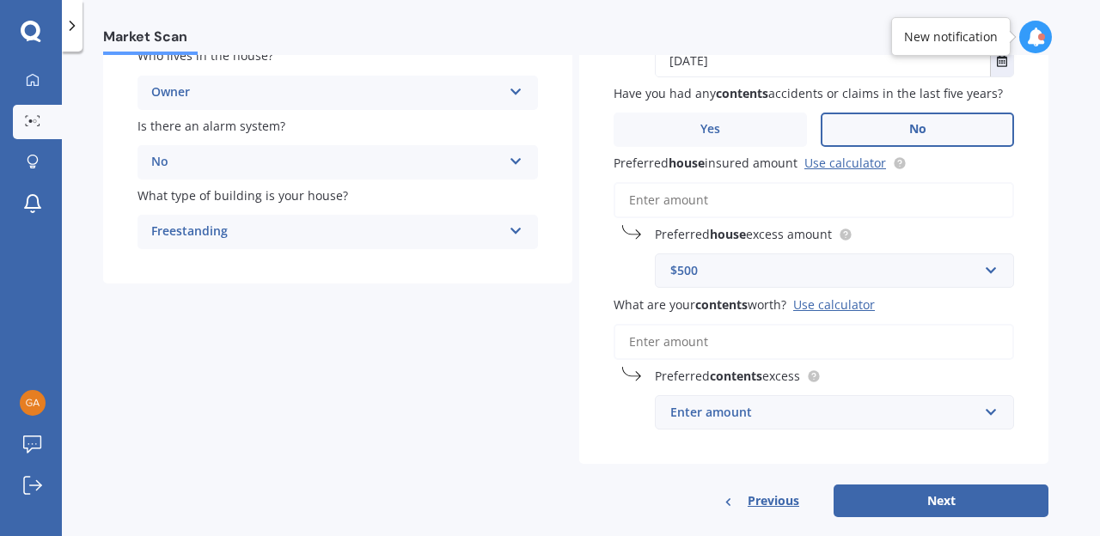
scroll to position [322, 0]
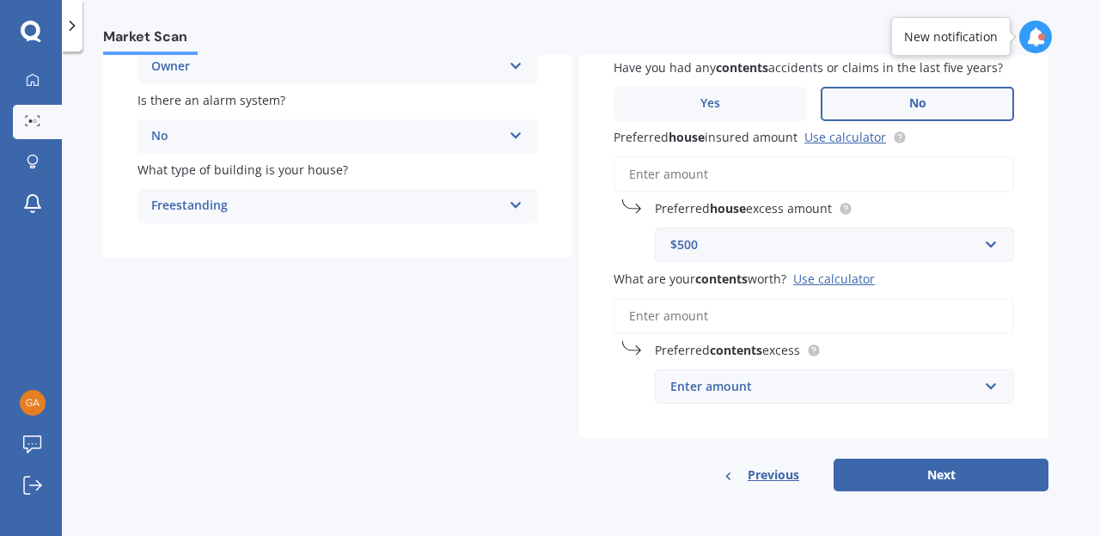
click at [721, 319] on input "What are your contents worth? Use calculator" at bounding box center [813, 316] width 400 height 36
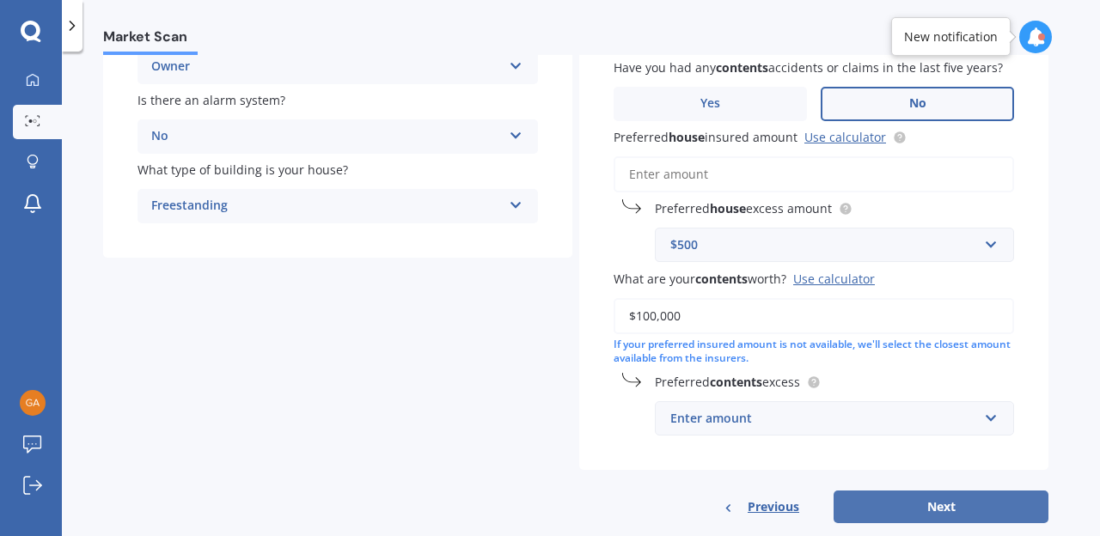
type input "$100,000"
click at [939, 509] on button "Next" at bounding box center [940, 507] width 215 height 33
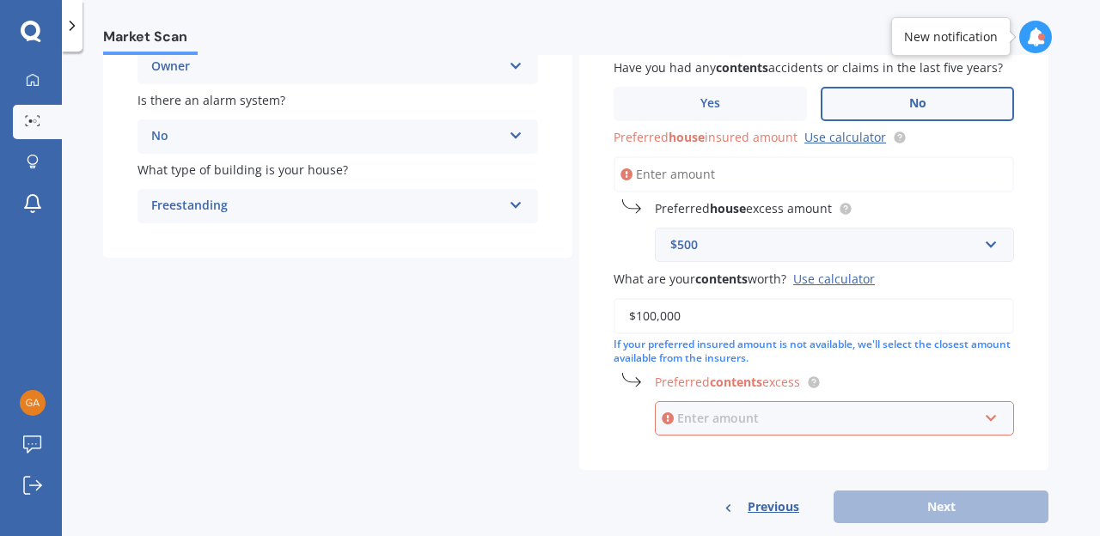
click at [993, 420] on input "text" at bounding box center [828, 418] width 344 height 33
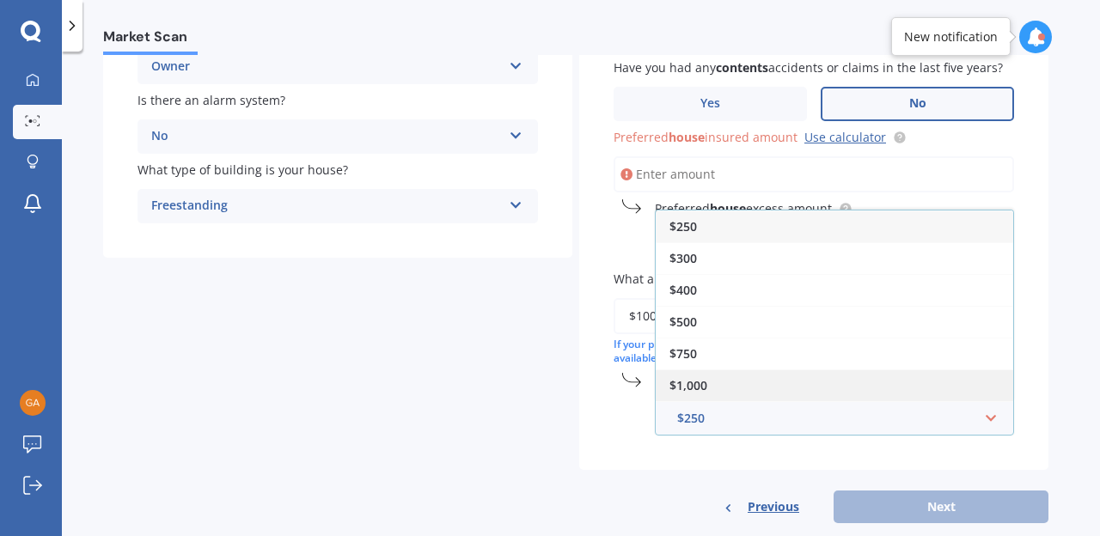
click at [797, 382] on div "$1,000" at bounding box center [834, 385] width 357 height 32
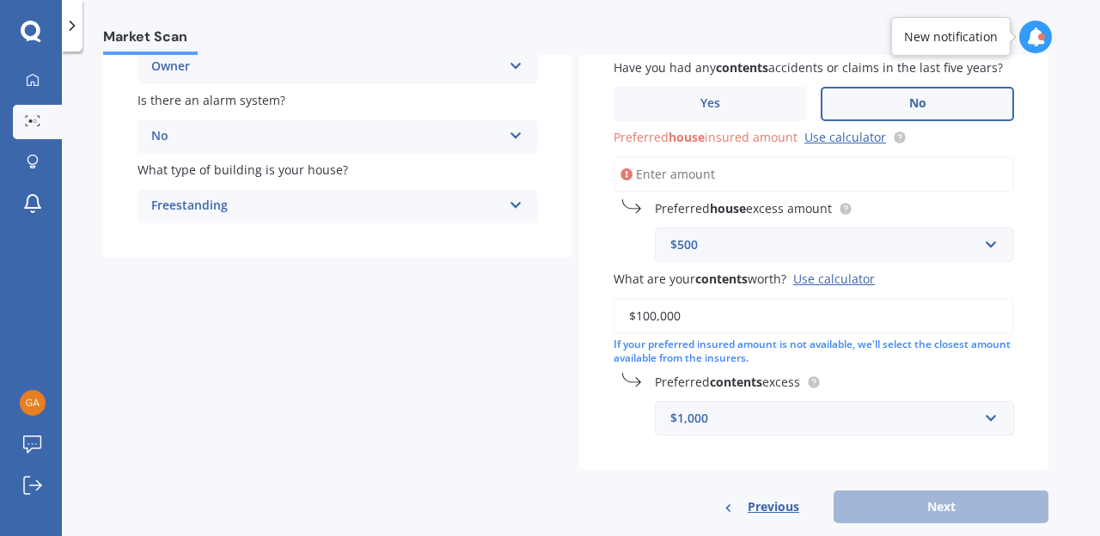
click at [991, 421] on icon at bounding box center [991, 415] width 15 height 12
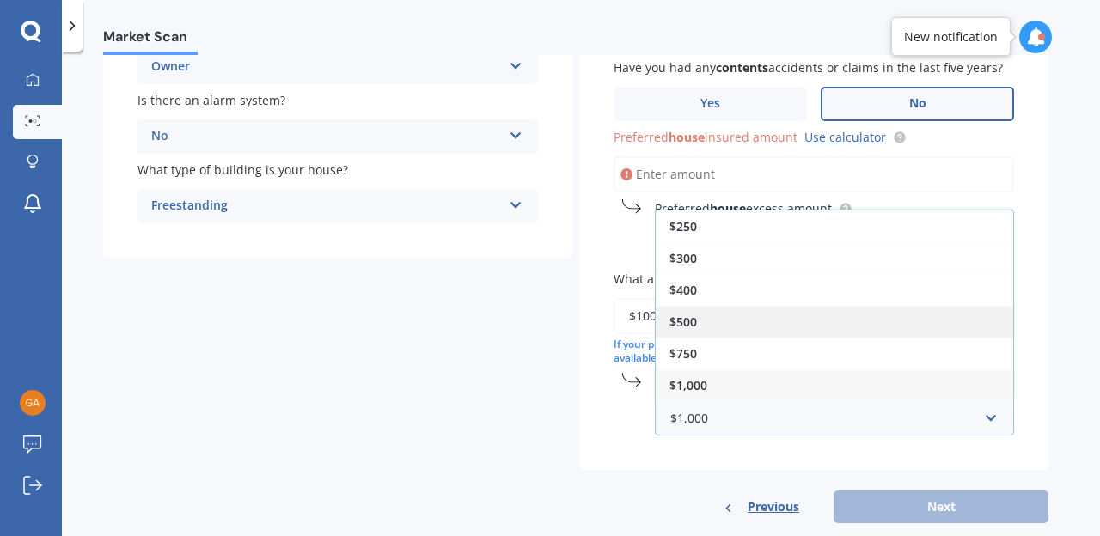
click at [706, 319] on div "$500" at bounding box center [834, 322] width 357 height 32
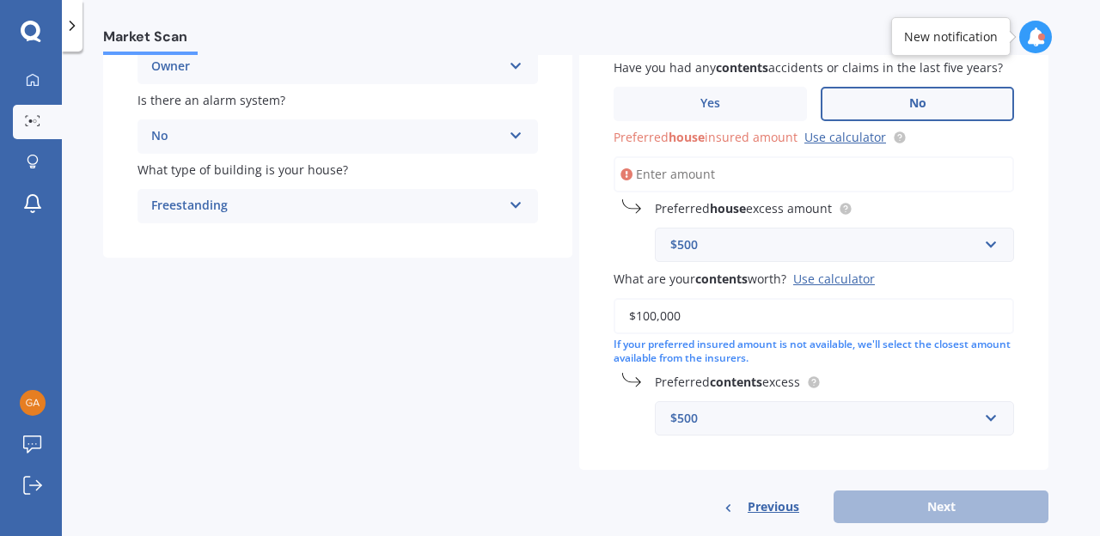
click at [696, 179] on input "Preferred house insured amount Use calculator" at bounding box center [813, 174] width 400 height 36
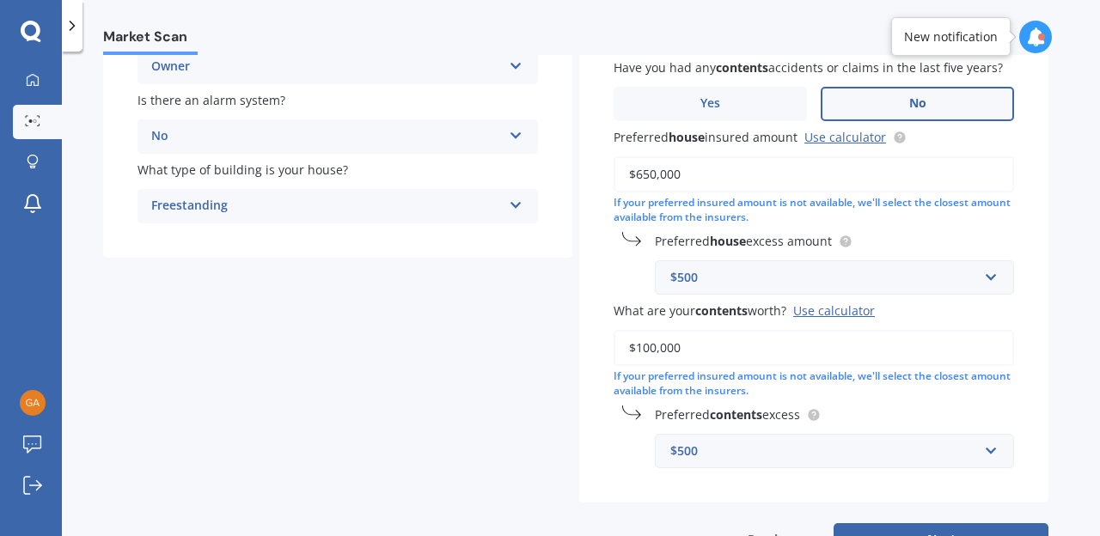
scroll to position [387, 0]
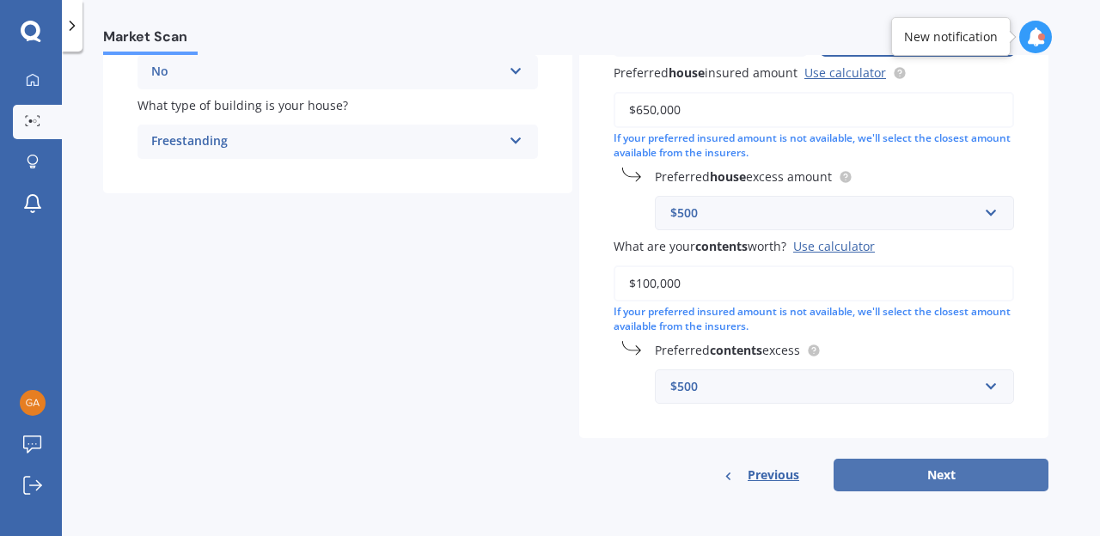
type input "$650,000"
click at [984, 473] on button "Next" at bounding box center [940, 475] width 215 height 33
select select "06"
select select "02"
select select "1969"
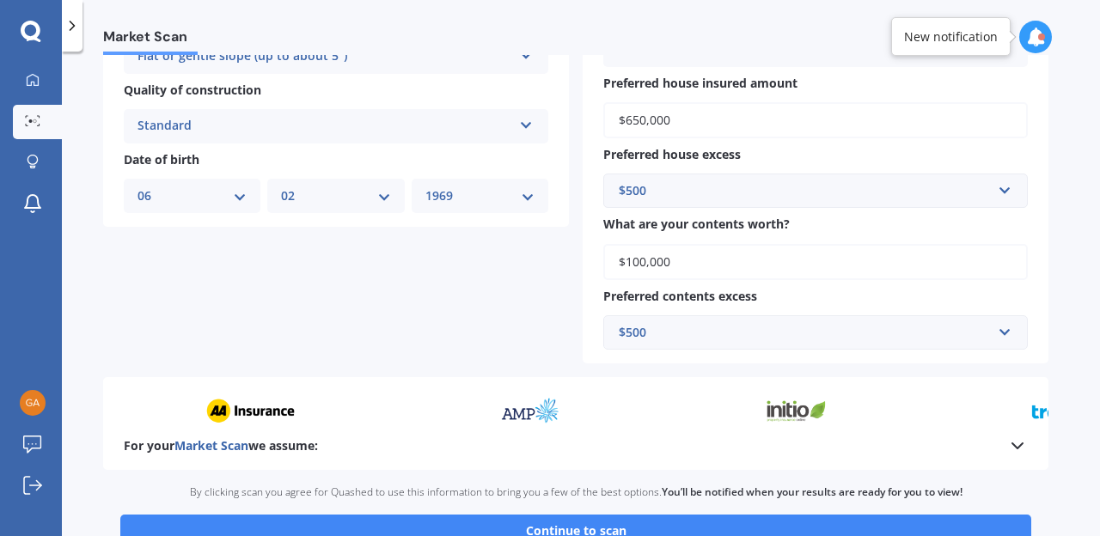
scroll to position [751, 0]
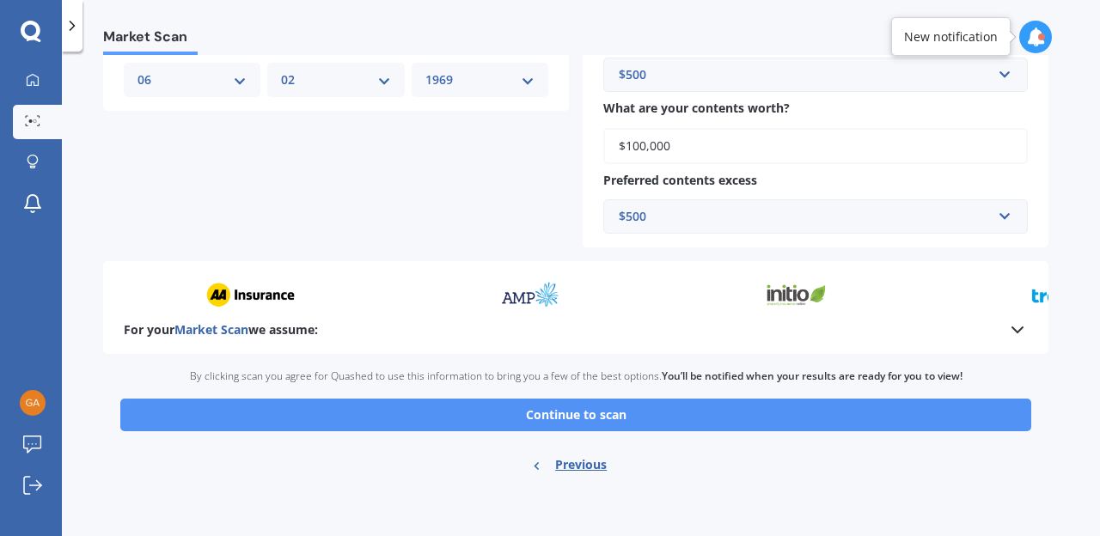
click at [737, 412] on button "Continue to scan" at bounding box center [575, 415] width 911 height 33
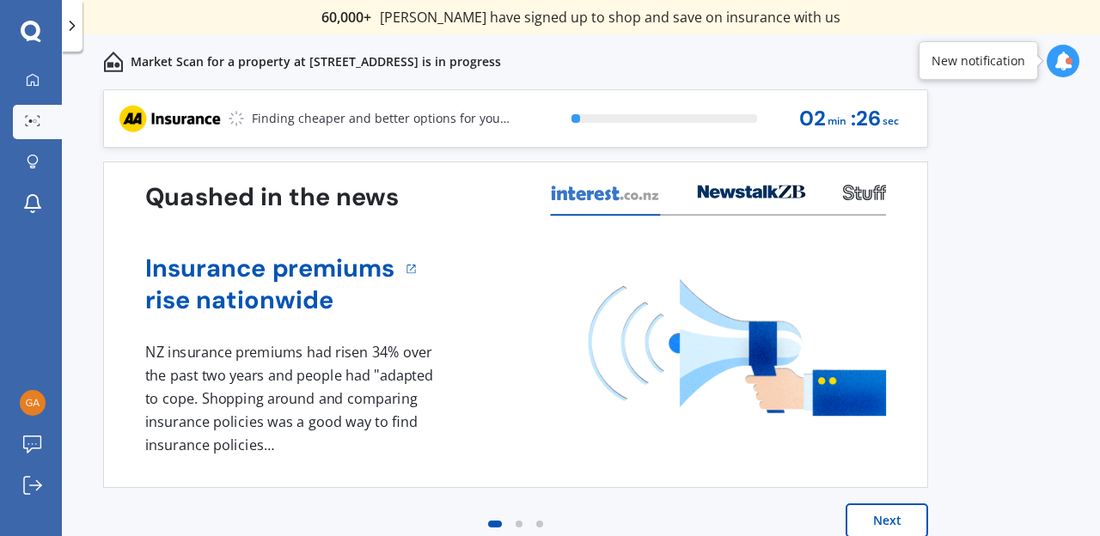
scroll to position [19, 0]
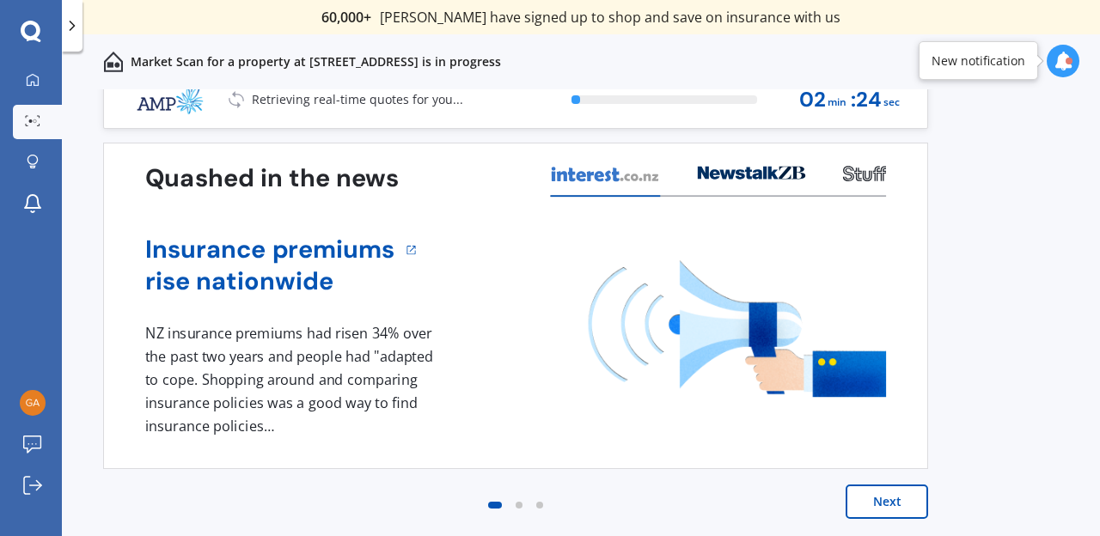
click at [881, 498] on button "Next" at bounding box center [886, 502] width 82 height 34
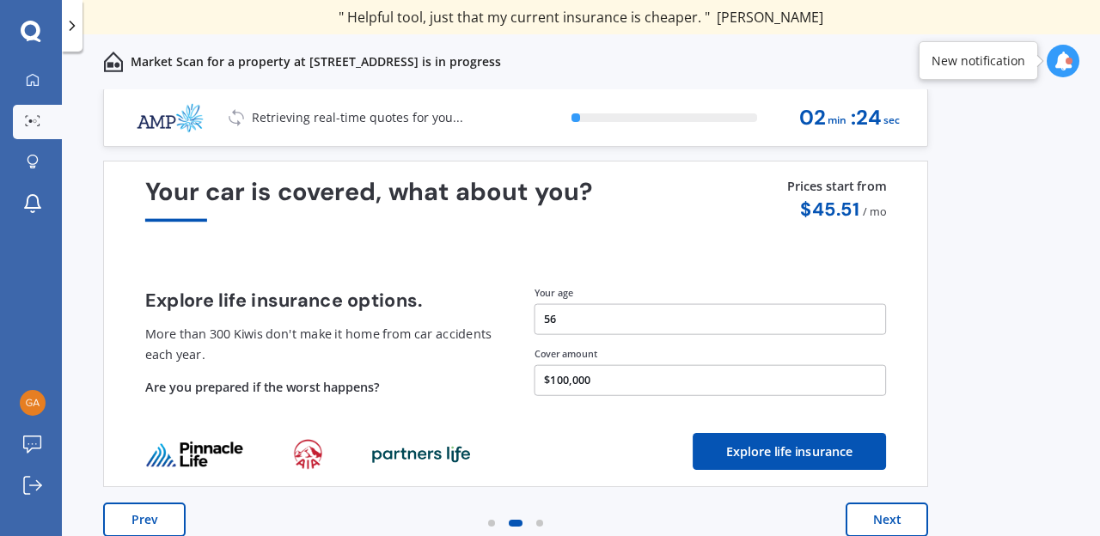
scroll to position [0, 0]
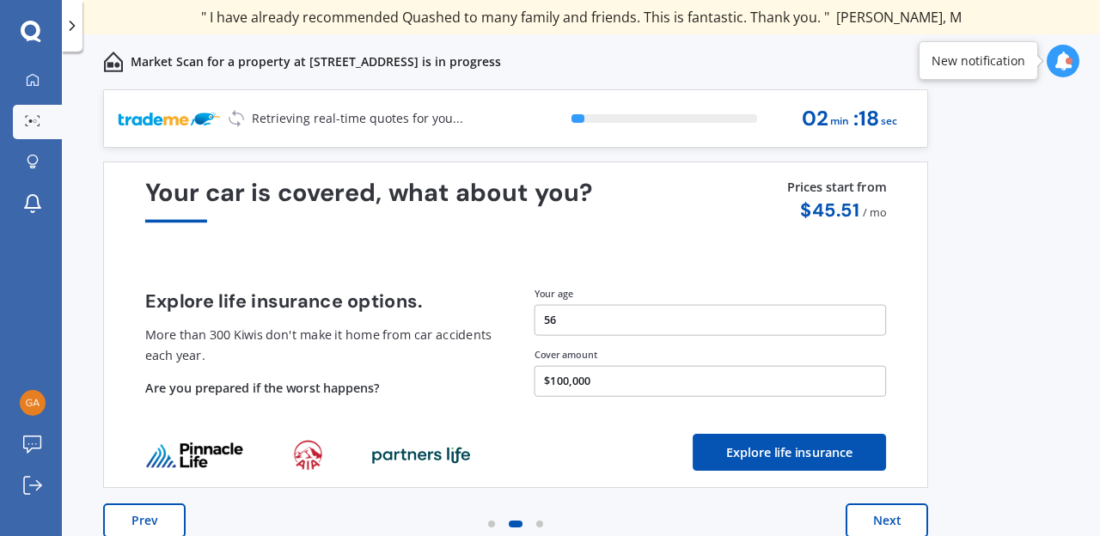
click at [882, 517] on button "Next" at bounding box center [886, 520] width 82 height 34
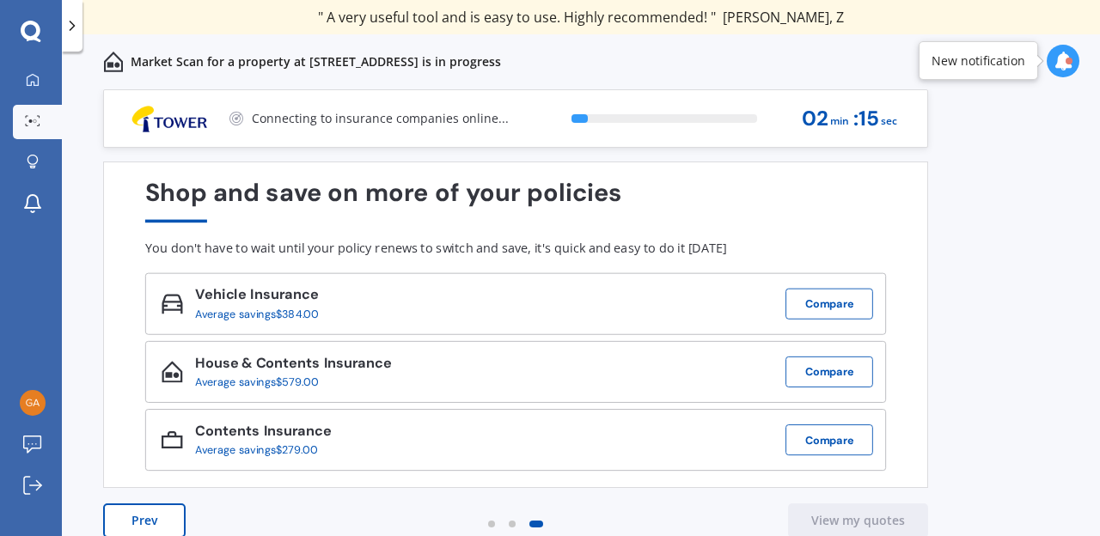
scroll to position [19, 0]
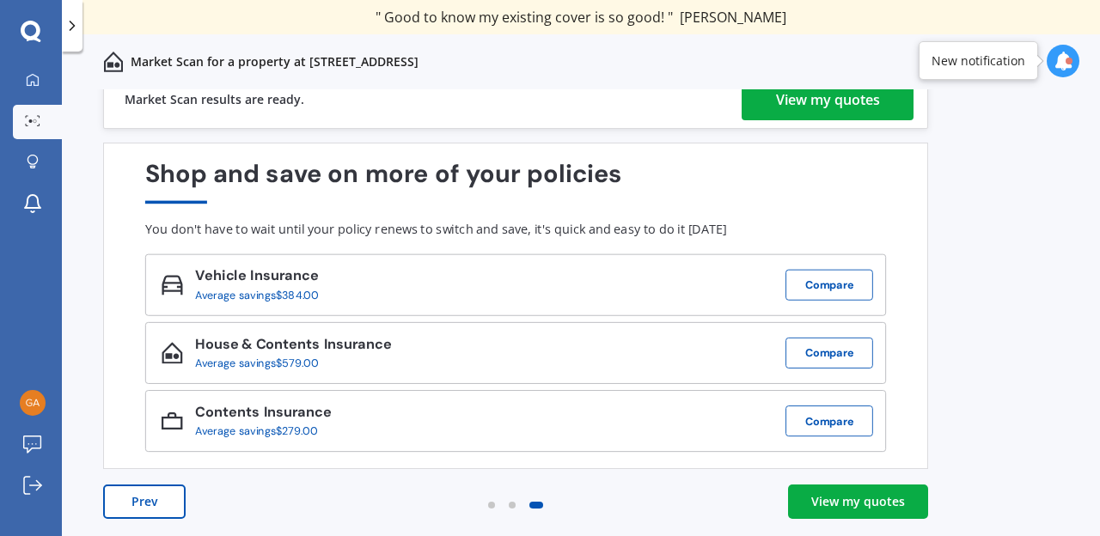
click at [896, 497] on div "View my quotes" at bounding box center [858, 501] width 94 height 17
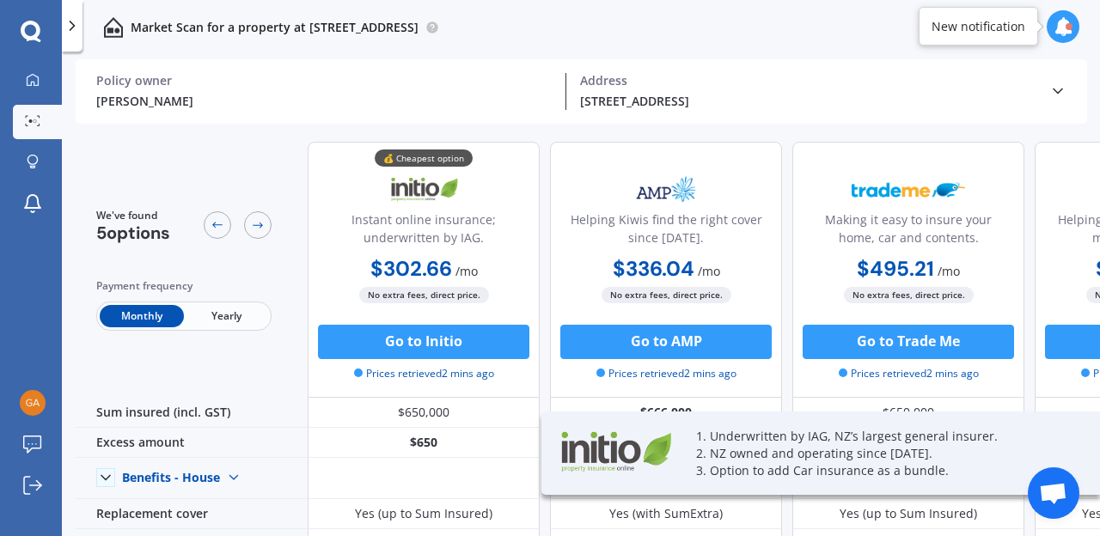
click at [218, 314] on span "Yearly" at bounding box center [226, 316] width 84 height 22
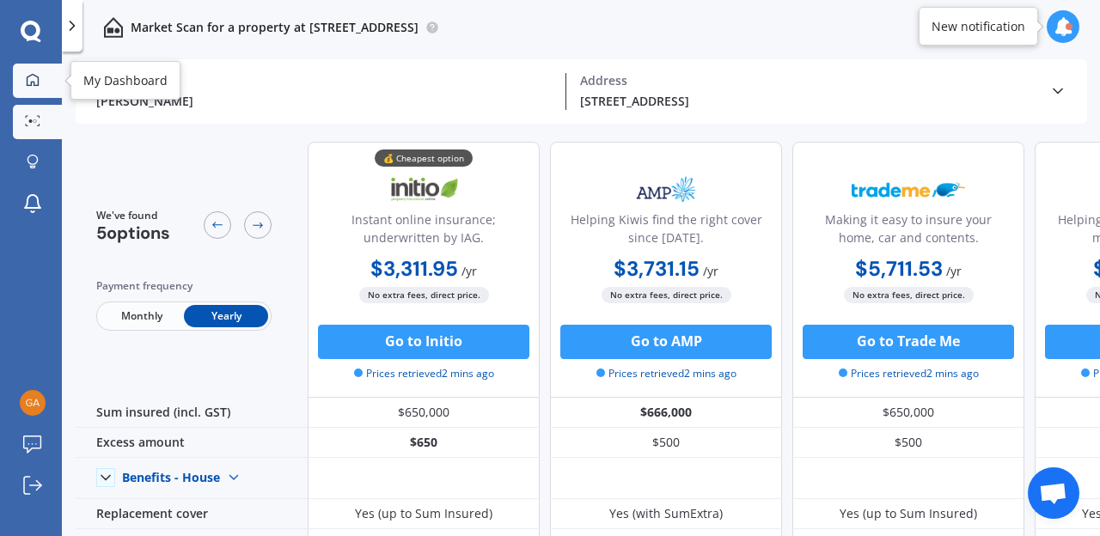
click at [34, 75] on icon at bounding box center [33, 80] width 14 height 14
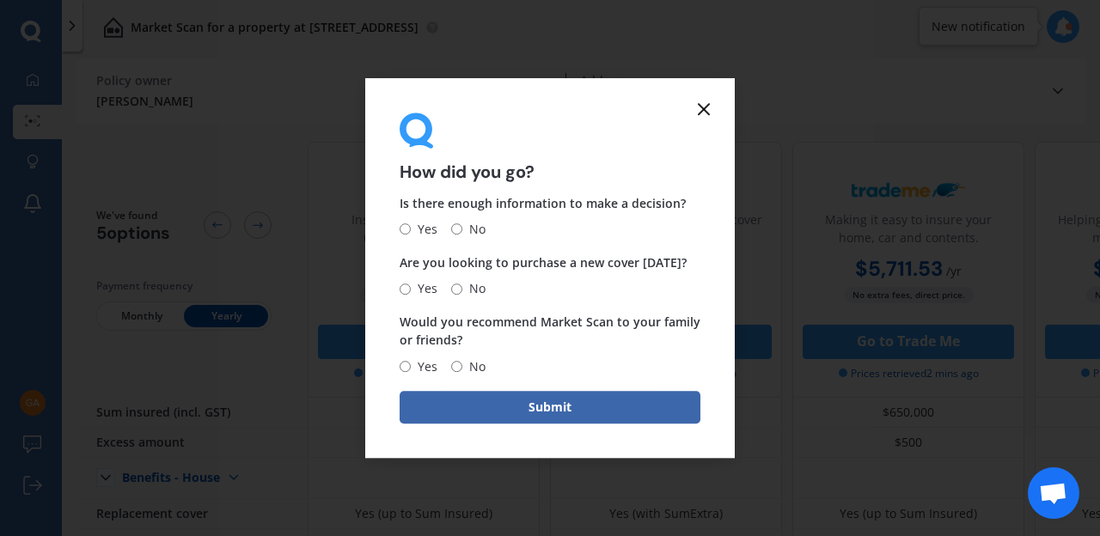
click at [705, 113] on icon at bounding box center [703, 109] width 21 height 21
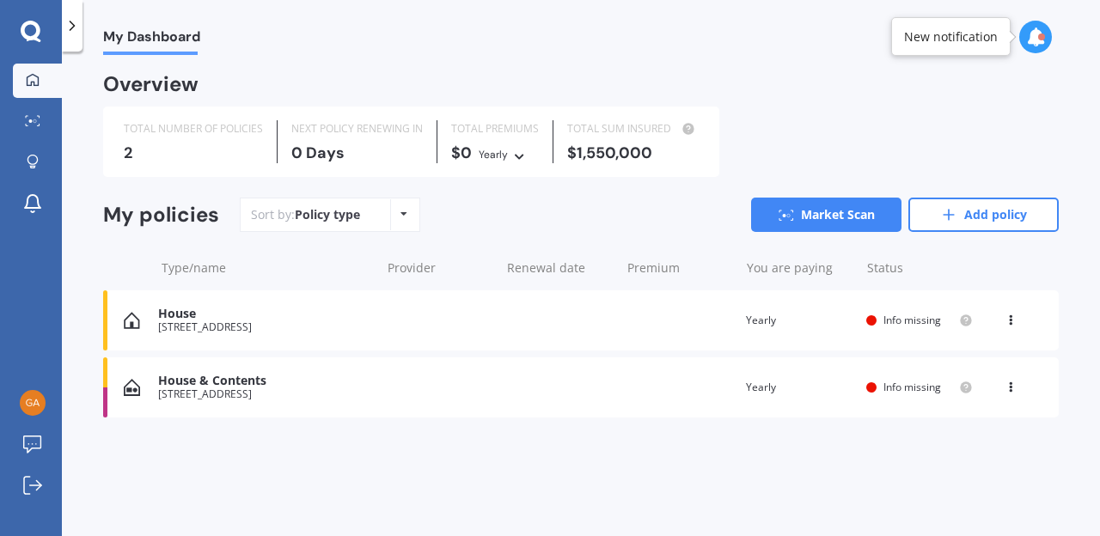
click at [1010, 320] on icon at bounding box center [1010, 317] width 12 height 10
click at [963, 381] on div "Delete" at bounding box center [973, 387] width 170 height 34
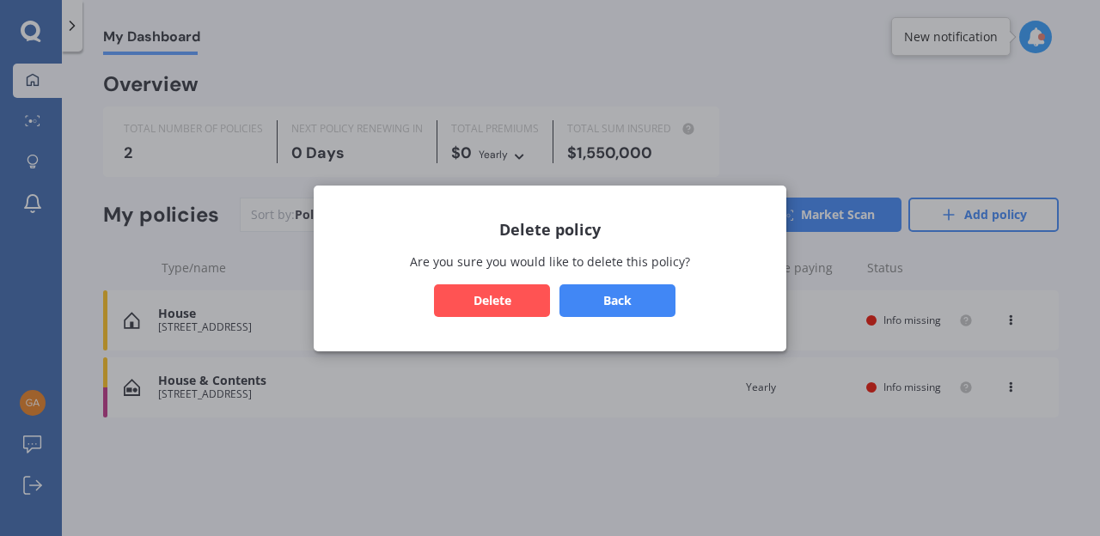
click at [766, 280] on div "Delete policy Are you sure you would like to delete this policy? Back Delete" at bounding box center [550, 269] width 473 height 166
click at [633, 303] on button "Back" at bounding box center [617, 300] width 116 height 33
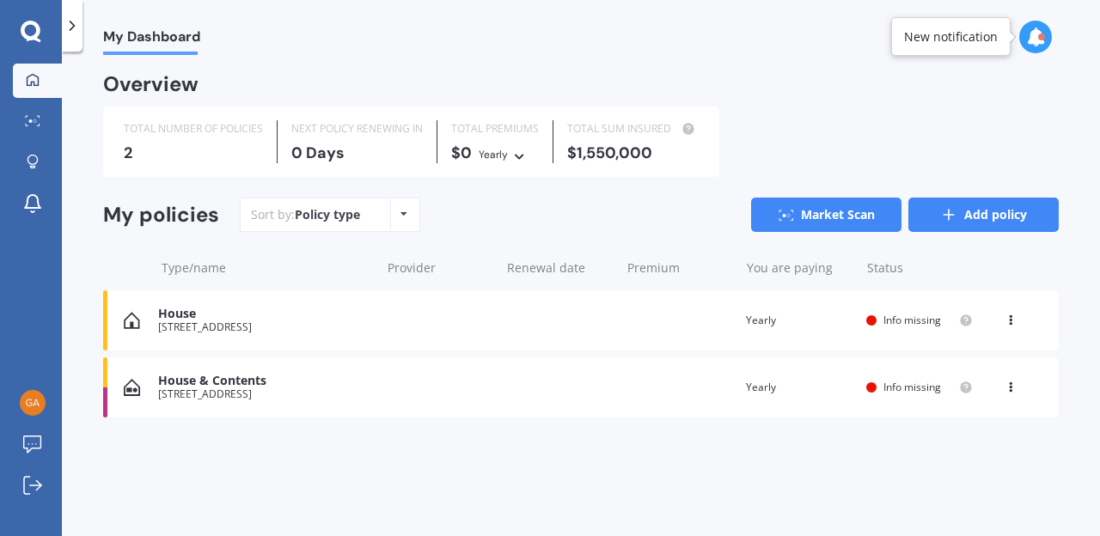
click at [969, 214] on link "Add policy" at bounding box center [983, 215] width 150 height 34
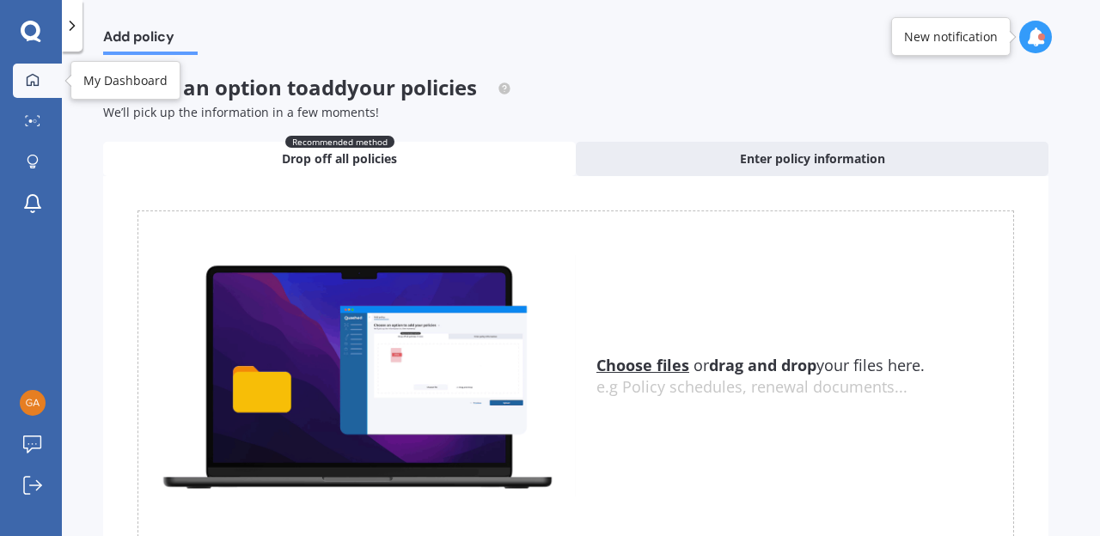
click at [34, 82] on icon at bounding box center [33, 79] width 12 height 12
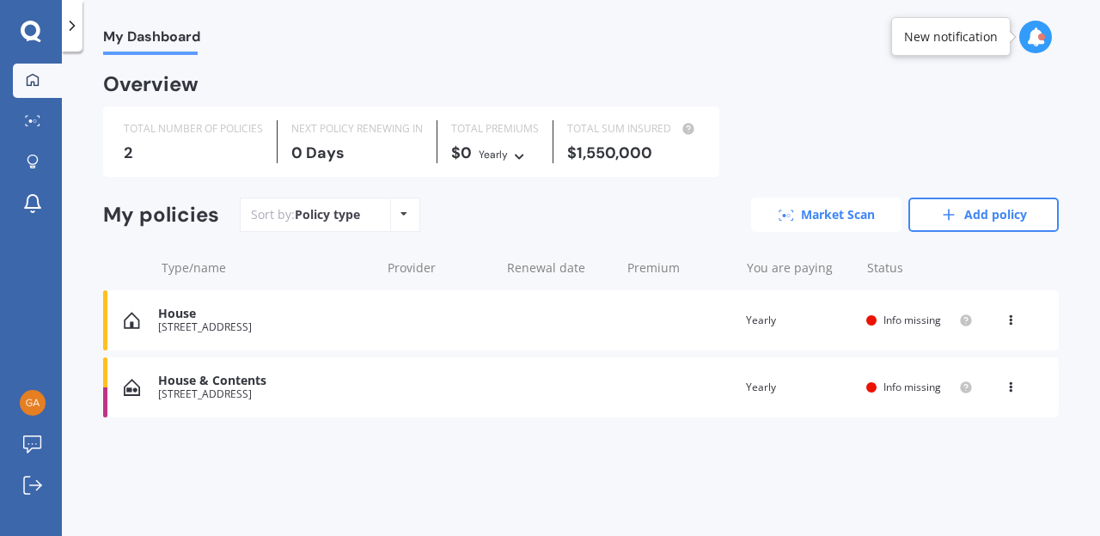
click at [828, 212] on link "Market Scan" at bounding box center [826, 215] width 150 height 34
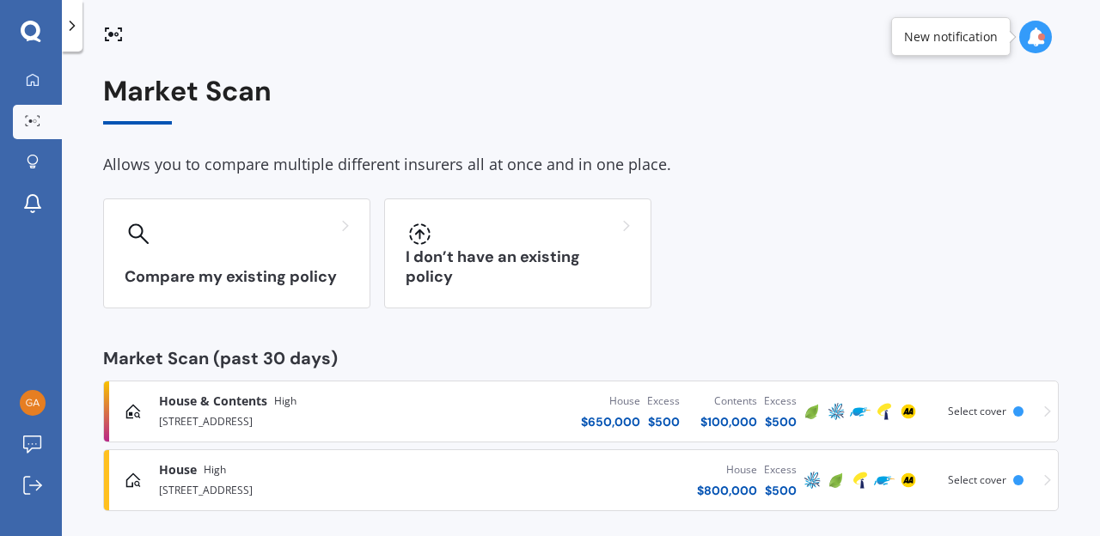
scroll to position [13, 0]
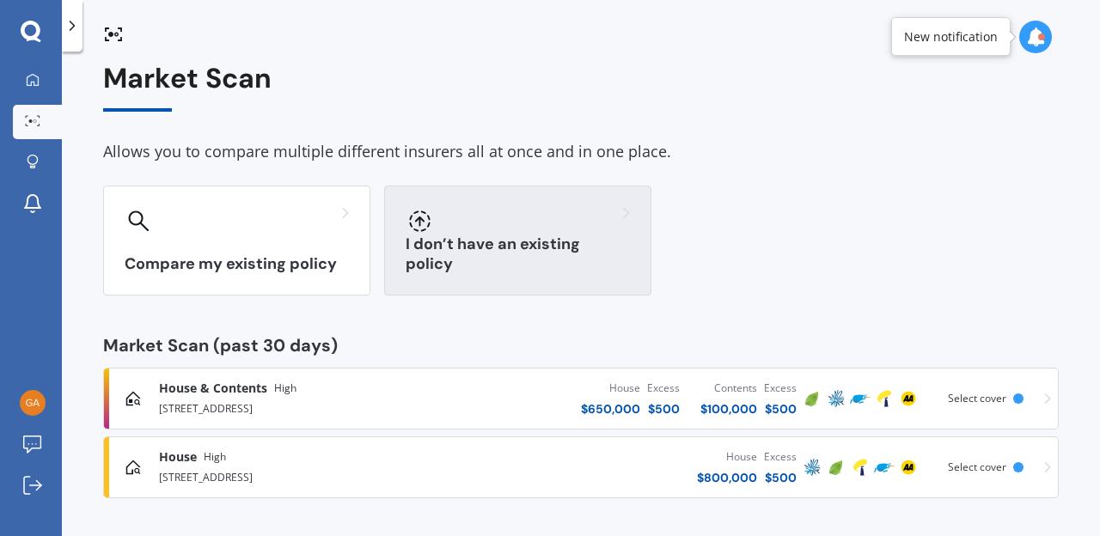
click at [527, 241] on div "I don’t have an existing policy" at bounding box center [517, 241] width 267 height 110
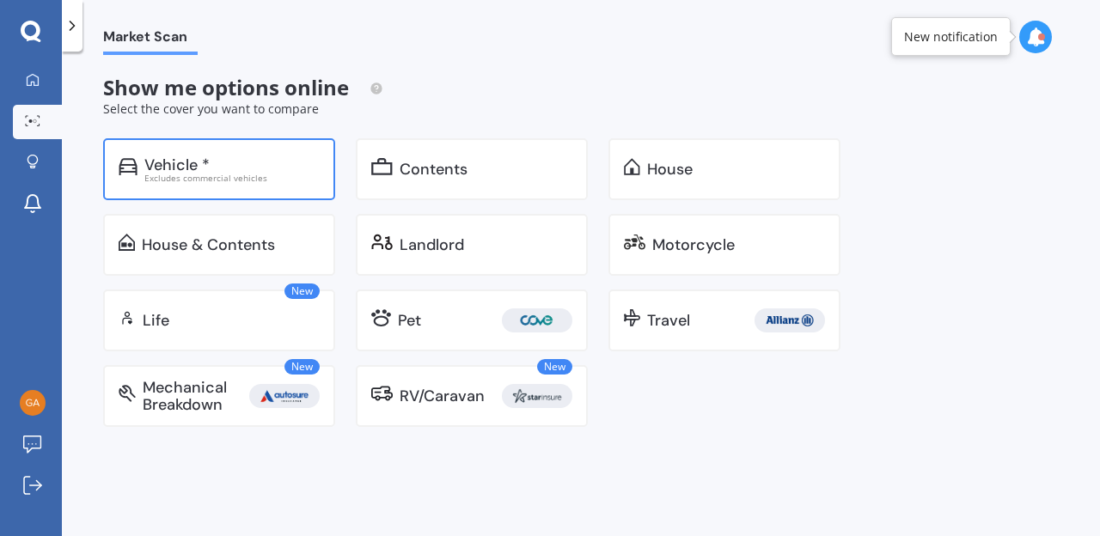
click at [220, 156] on div "Vehicle *" at bounding box center [231, 164] width 175 height 17
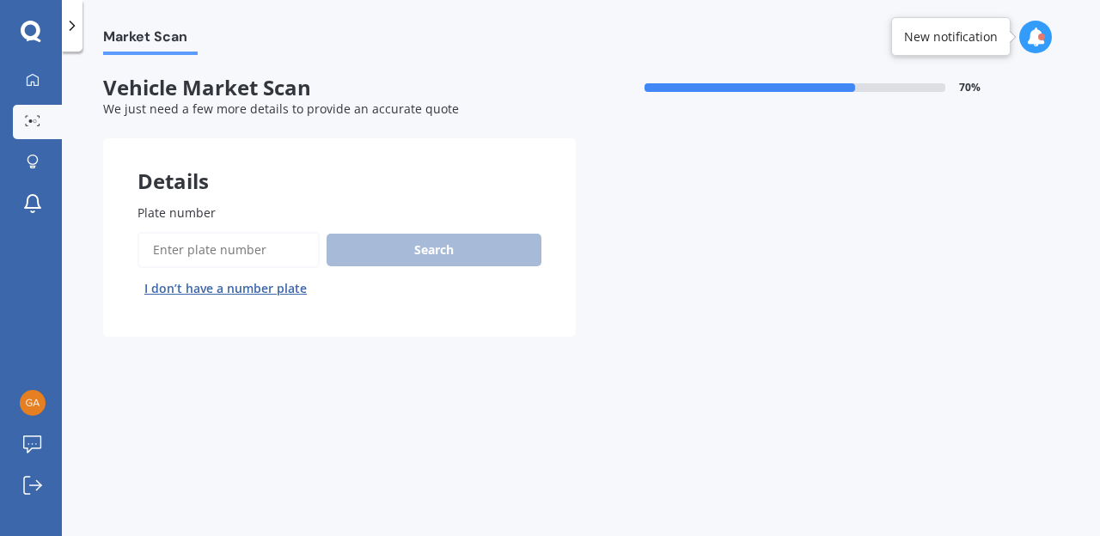
click at [214, 248] on input "Plate number" at bounding box center [228, 250] width 182 height 36
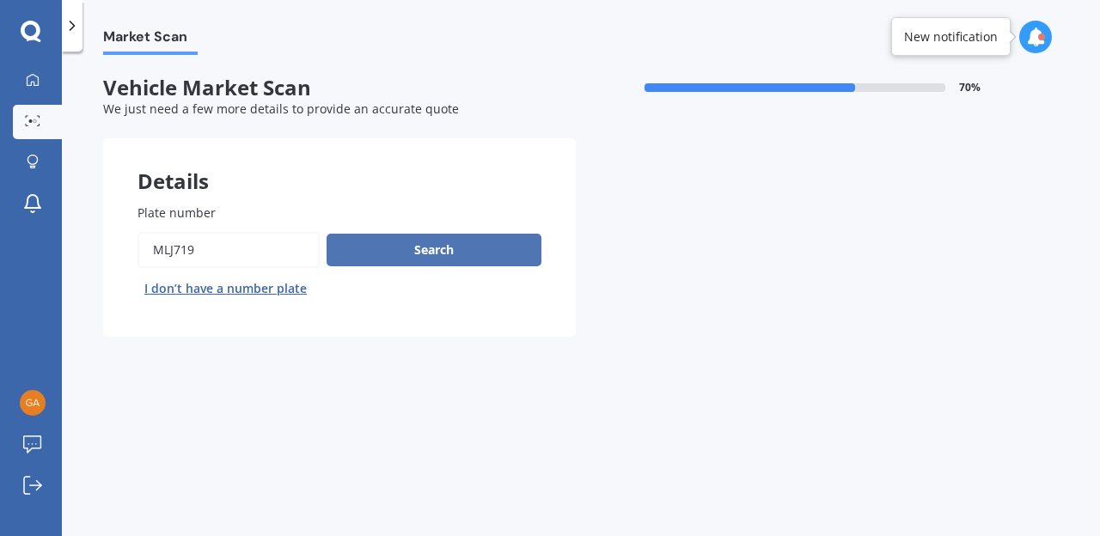
type input "mlj719"
click at [387, 258] on button "Search" at bounding box center [433, 250] width 215 height 33
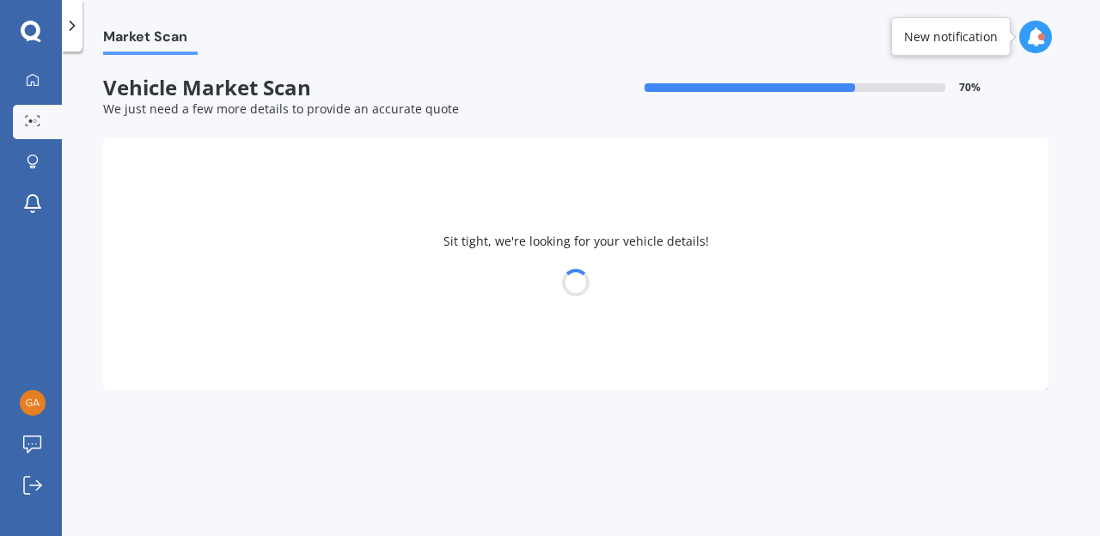
select select "HOLDEN"
select select "COMMODORE"
select select "06"
select select "02"
select select "1969"
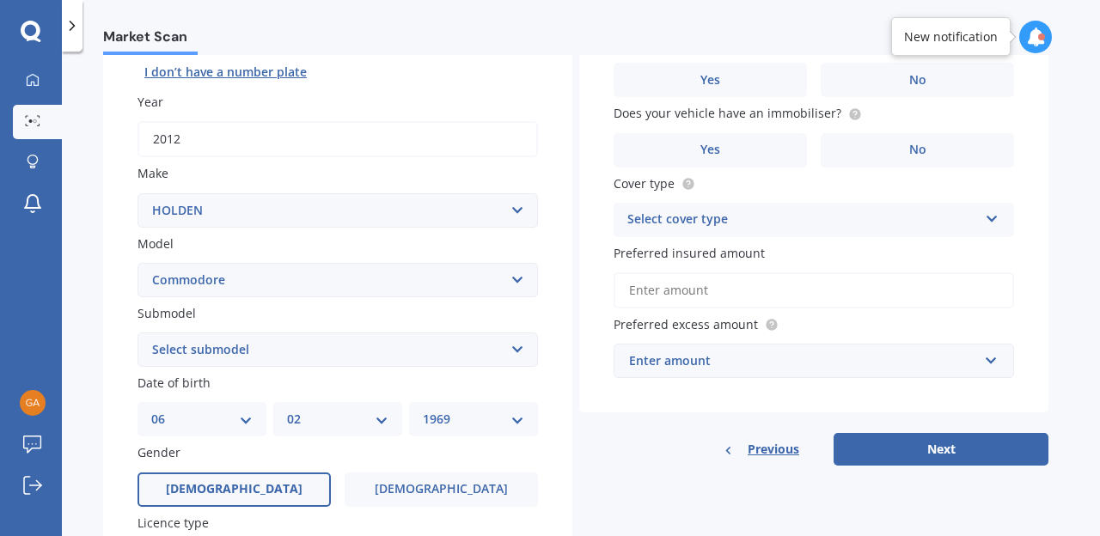
scroll to position [220, 0]
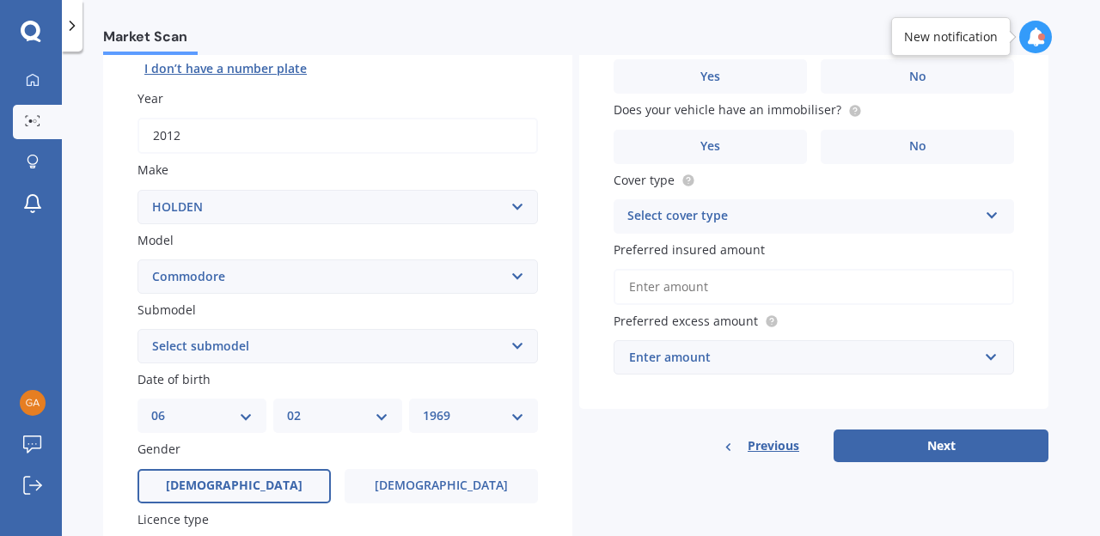
click at [516, 348] on select "Select submodel 4 Cyl 2.0 Litre 50th Anniversary V6 6 Cyl 3.8 Litre Acclaim V6 …" at bounding box center [337, 346] width 400 height 34
select select "S WAGON V6"
click option "S Wagon V6" at bounding box center [0, 0] width 0 height 0
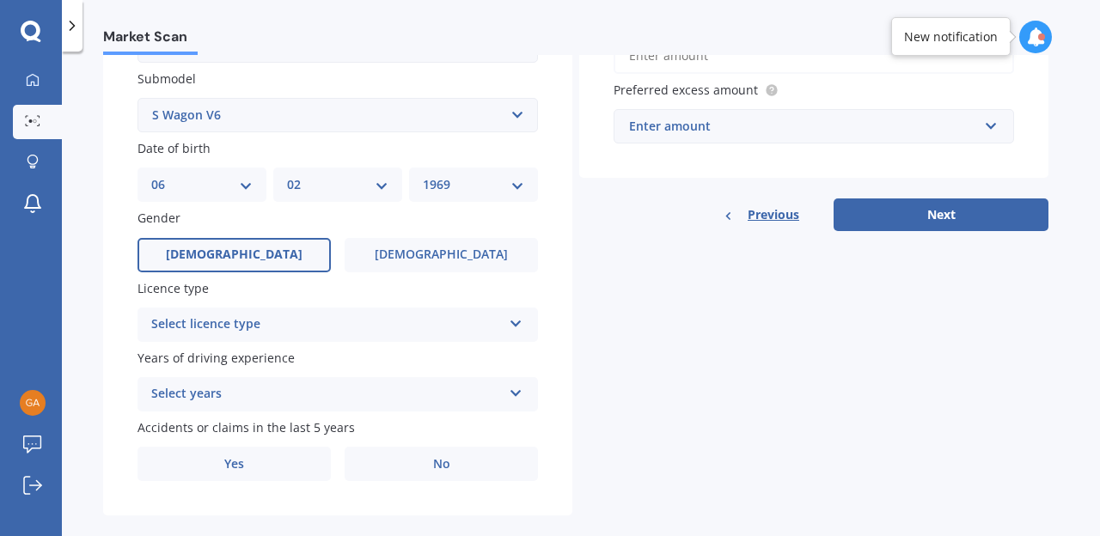
scroll to position [475, 0]
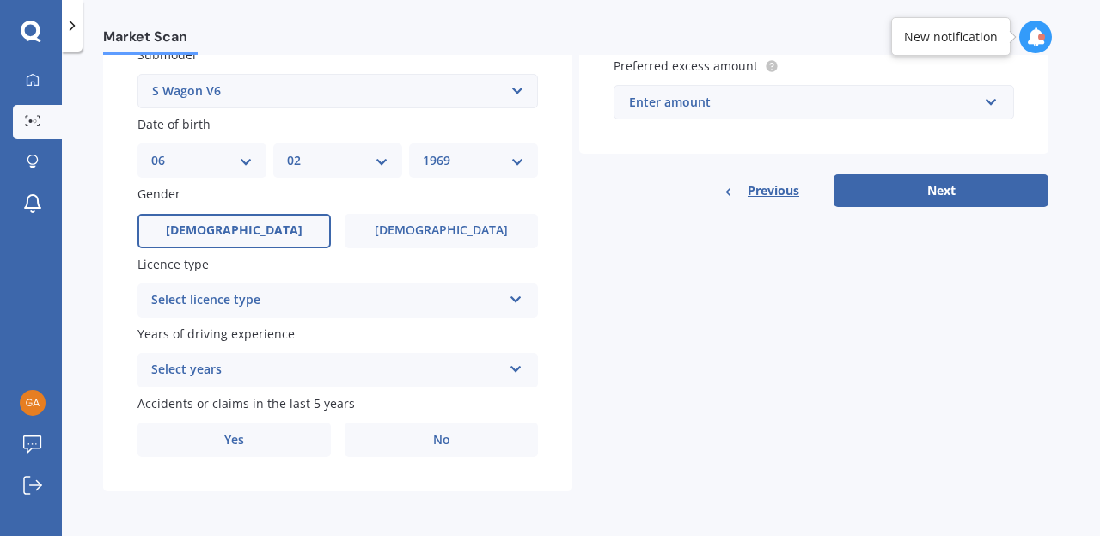
click at [518, 296] on icon at bounding box center [516, 296] width 15 height 12
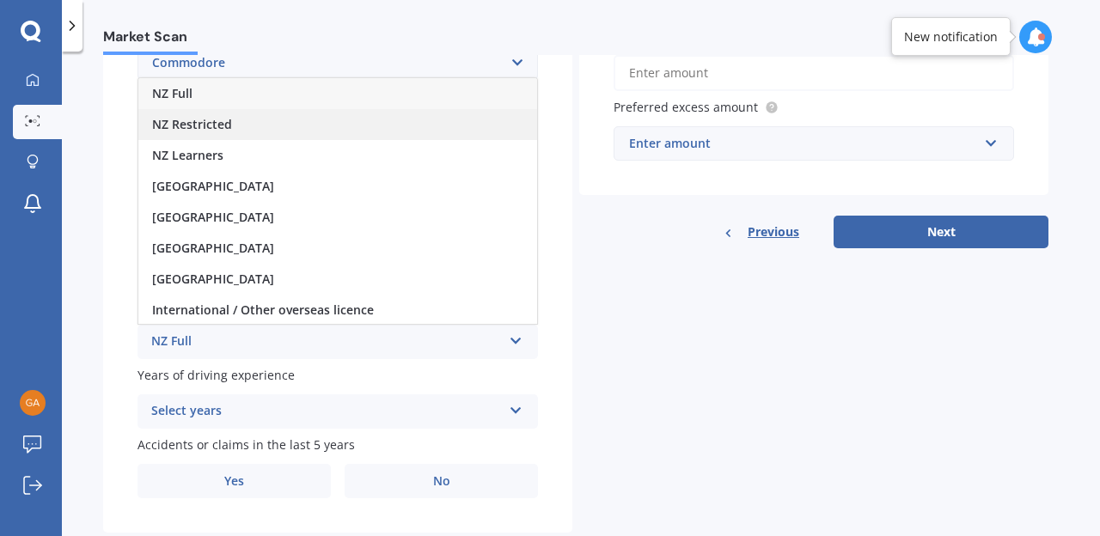
scroll to position [406, 0]
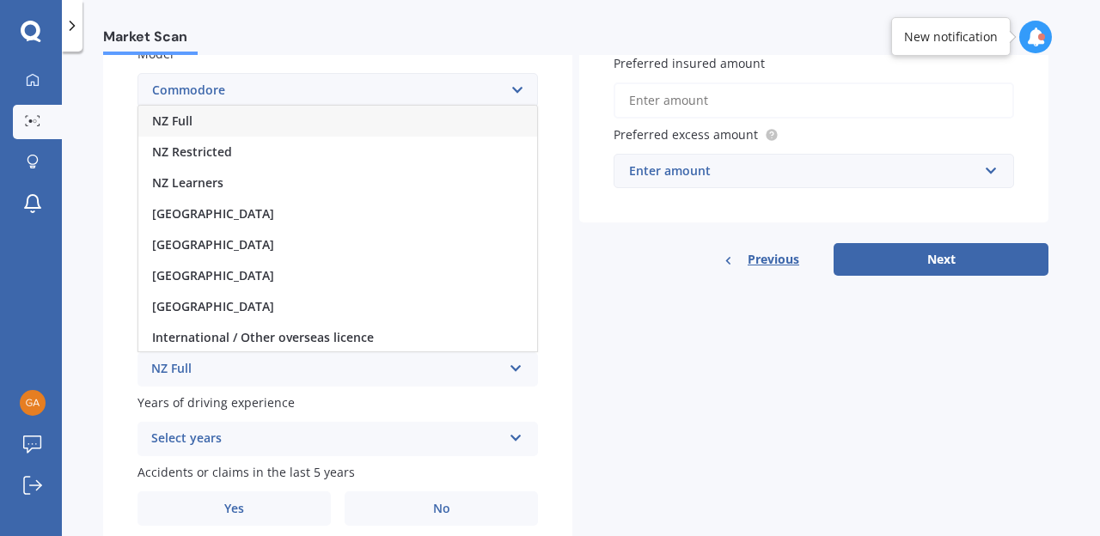
click at [375, 116] on div "NZ Full" at bounding box center [337, 121] width 399 height 31
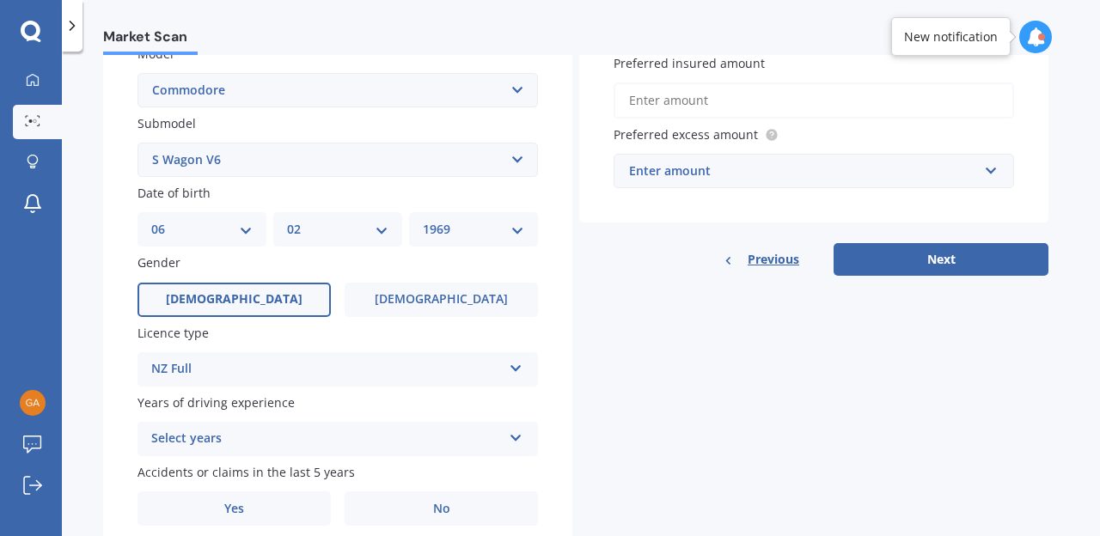
click at [510, 440] on icon at bounding box center [516, 435] width 15 height 12
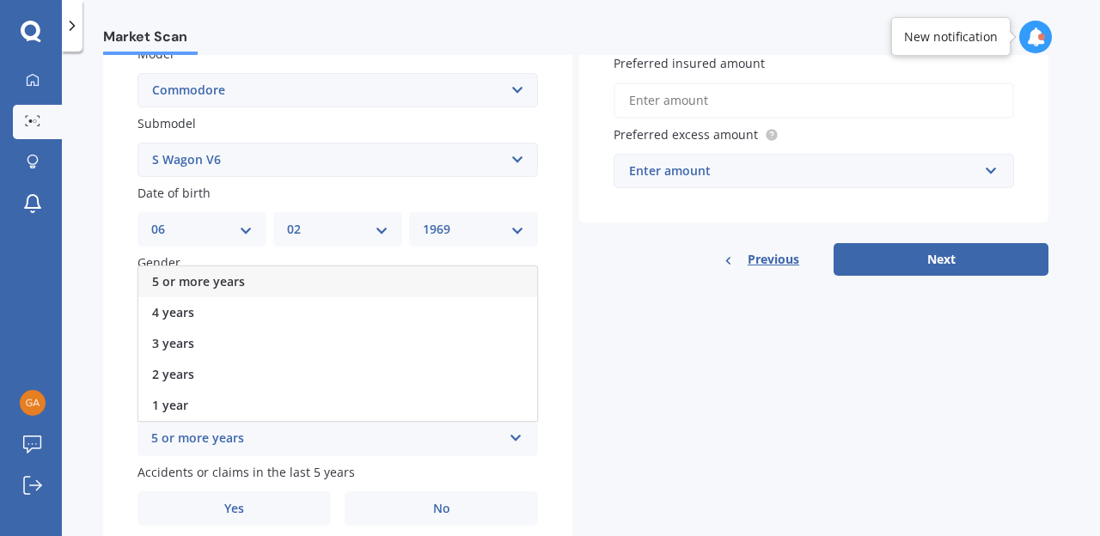
click at [281, 273] on div "5 or more years" at bounding box center [337, 281] width 399 height 31
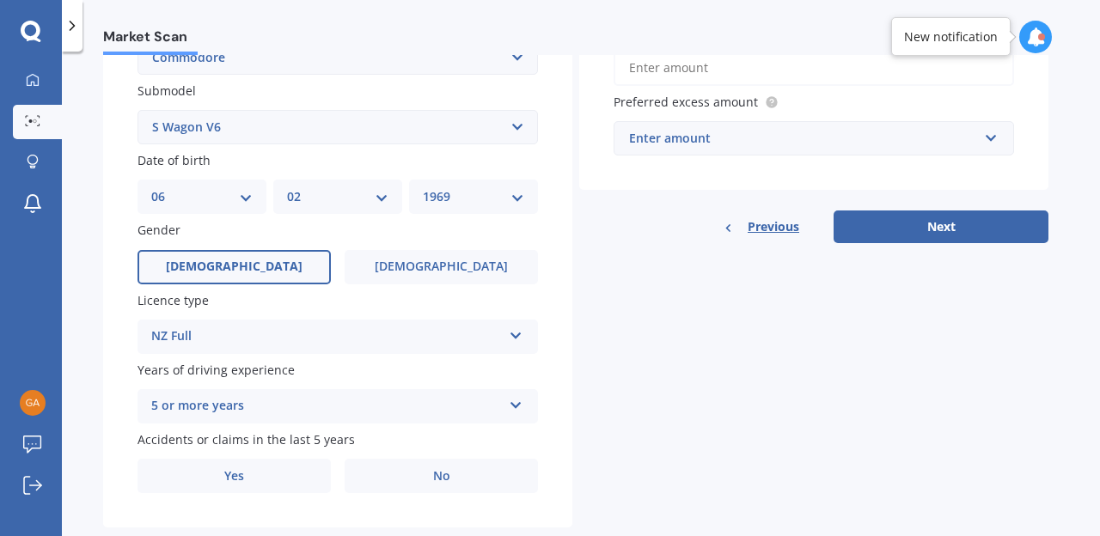
scroll to position [475, 0]
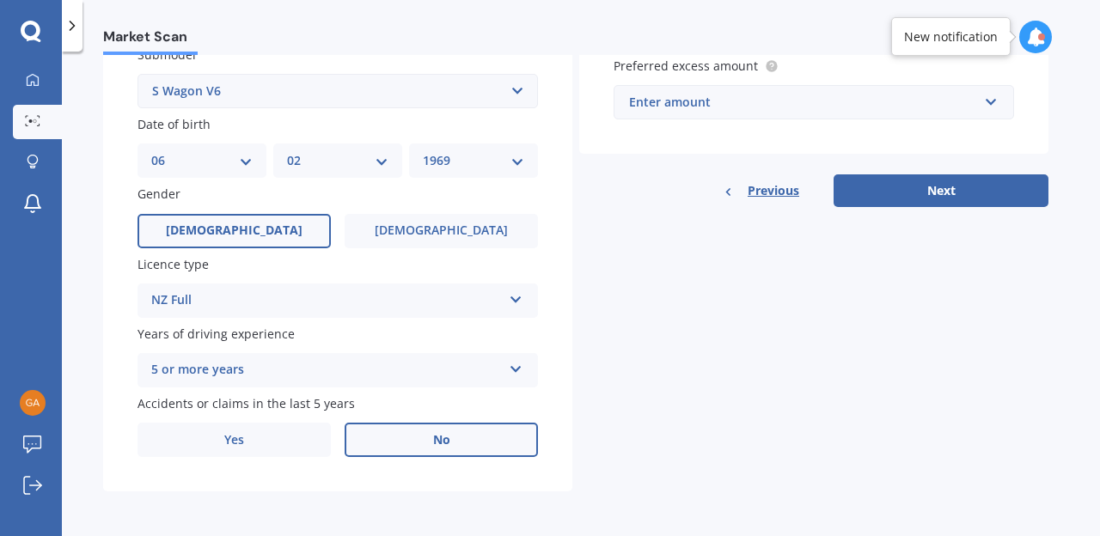
click at [457, 434] on label "No" at bounding box center [441, 440] width 193 height 34
click at [0, 0] on input "No" at bounding box center [0, 0] width 0 height 0
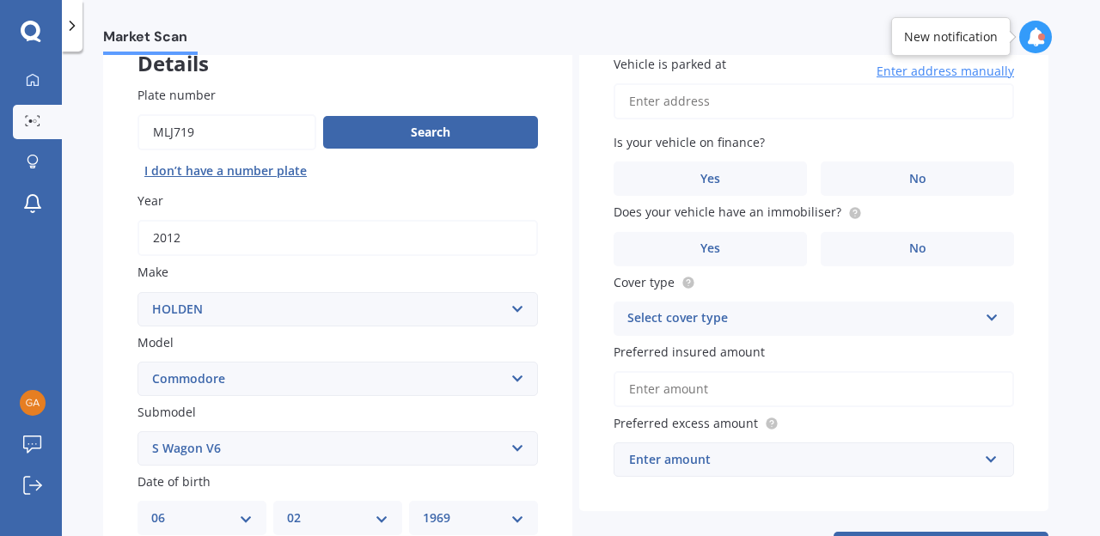
scroll to position [0, 0]
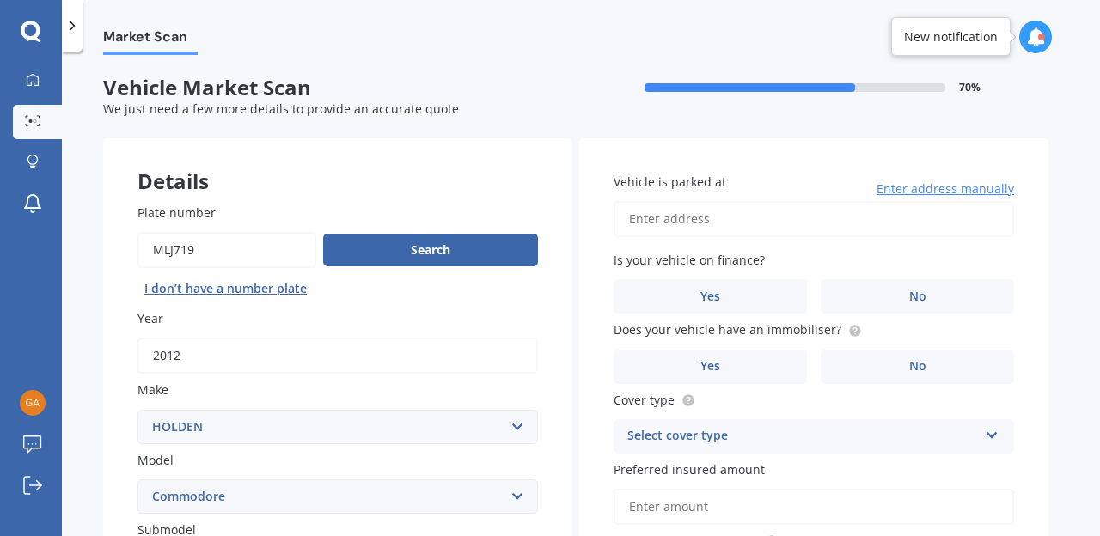
click at [715, 218] on input "Vehicle is parked at" at bounding box center [813, 219] width 400 height 36
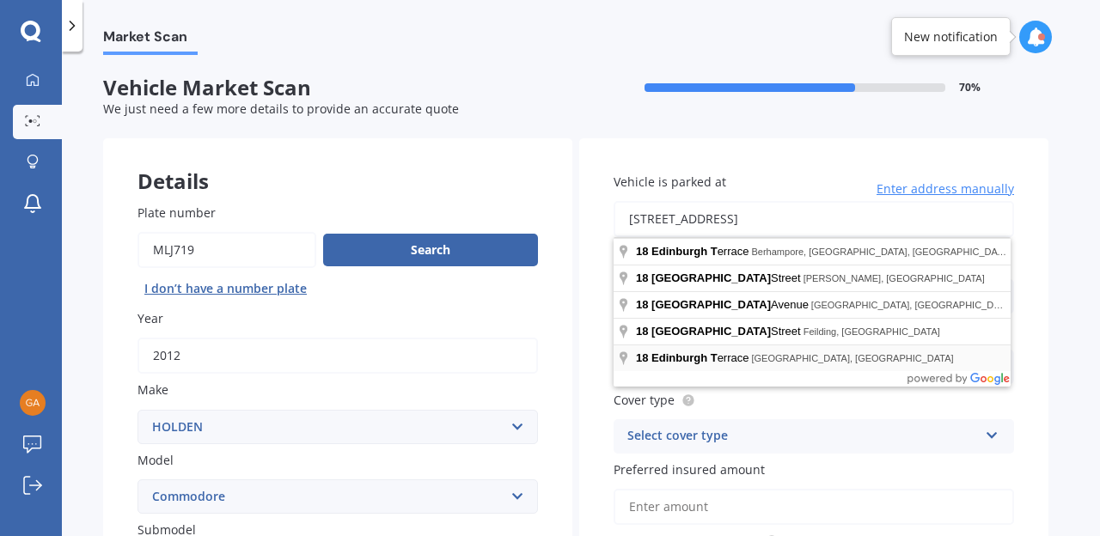
type input "18 Edinburgh Terrace, Foxton Beach 4815"
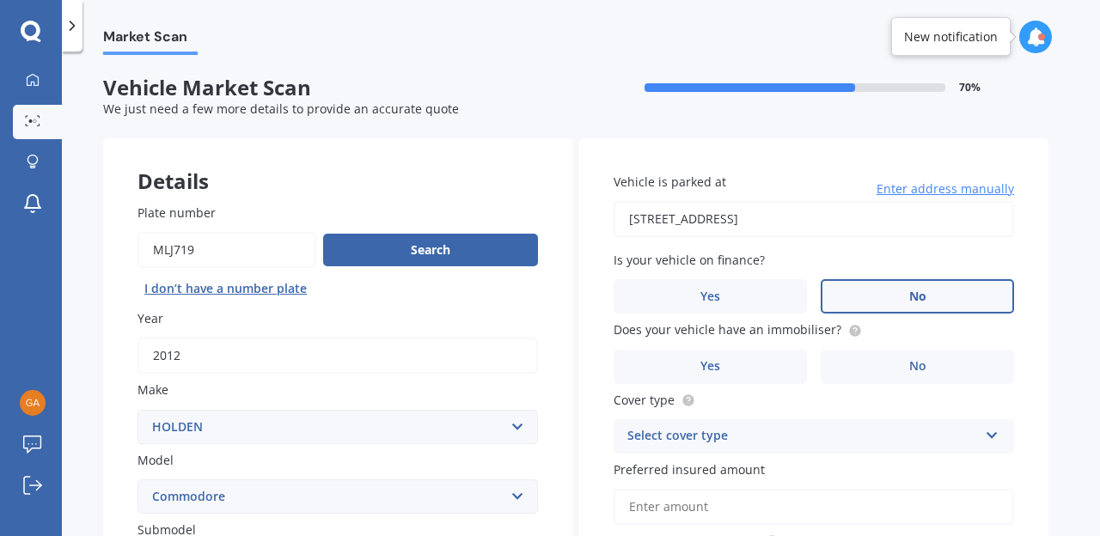
click at [939, 297] on label "No" at bounding box center [917, 296] width 193 height 34
click at [0, 0] on input "No" at bounding box center [0, 0] width 0 height 0
click at [769, 357] on label "Yes" at bounding box center [709, 367] width 193 height 34
click at [0, 0] on input "Yes" at bounding box center [0, 0] width 0 height 0
click at [991, 432] on icon at bounding box center [992, 432] width 15 height 12
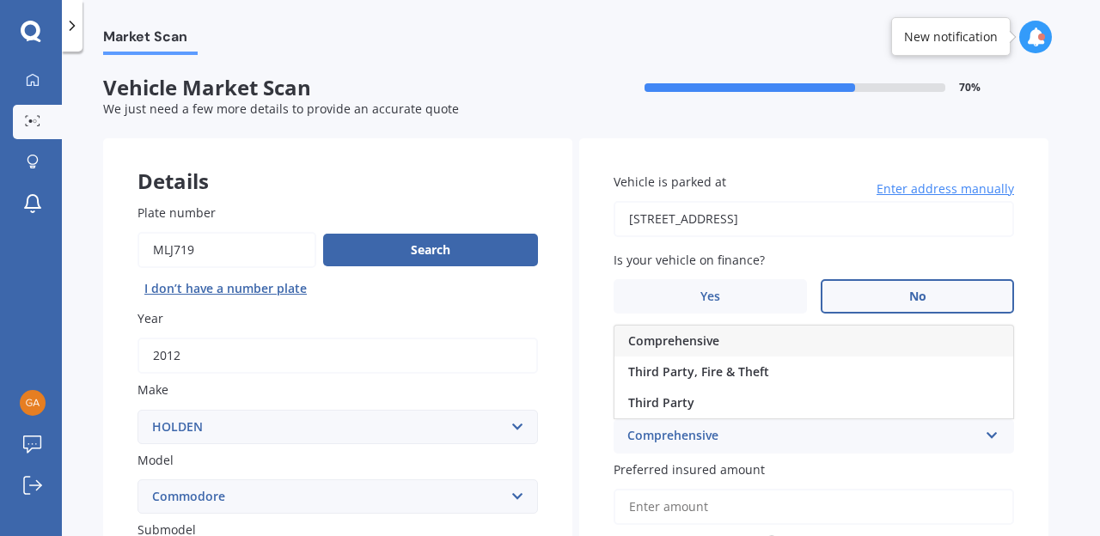
click at [783, 339] on div "Comprehensive" at bounding box center [813, 341] width 399 height 31
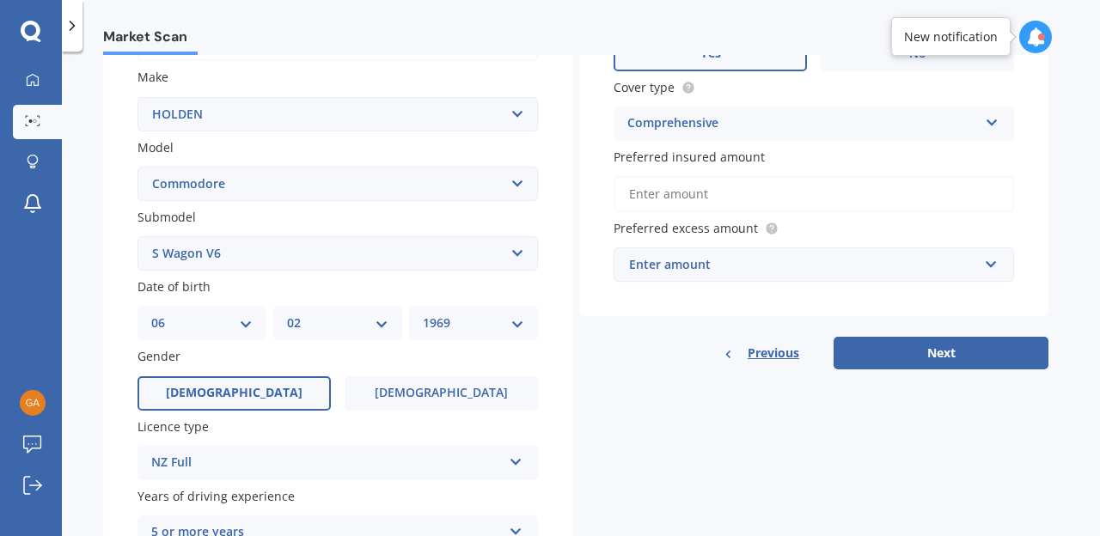
scroll to position [318, 0]
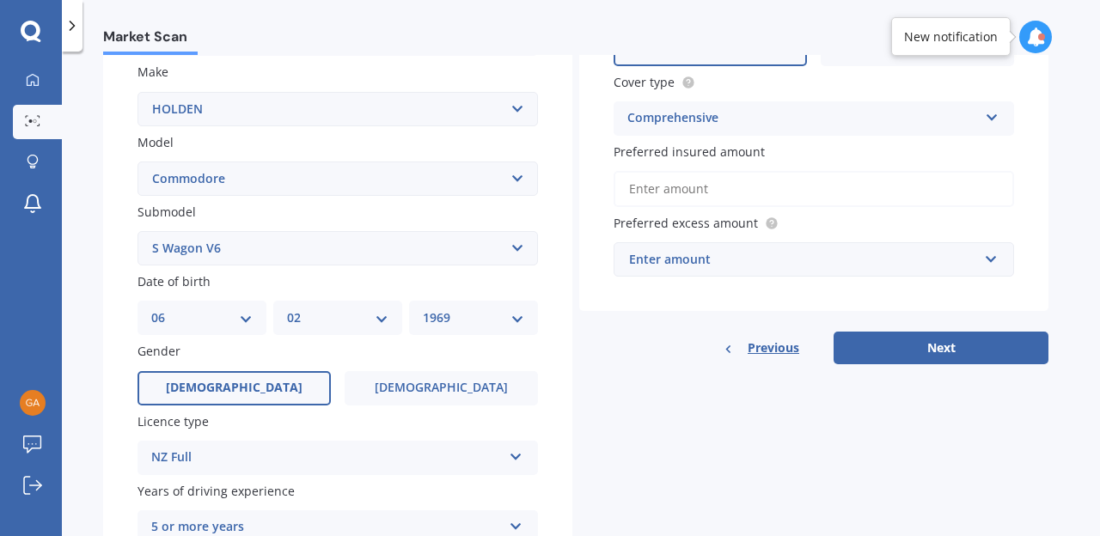
click at [727, 193] on input "Preferred insured amount" at bounding box center [813, 189] width 400 height 36
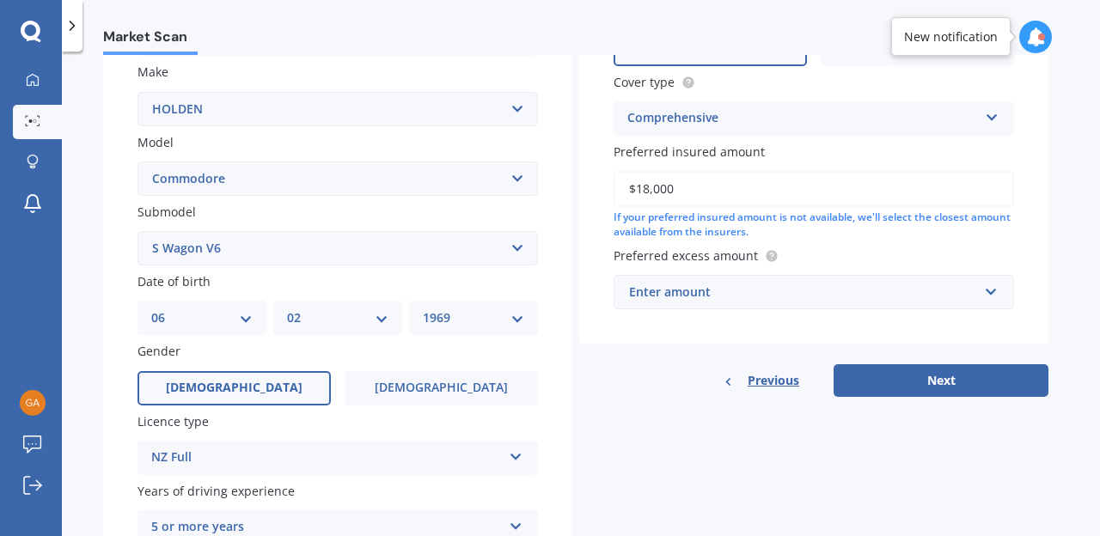
type input "$18,000"
click at [993, 290] on input "text" at bounding box center [807, 292] width 385 height 33
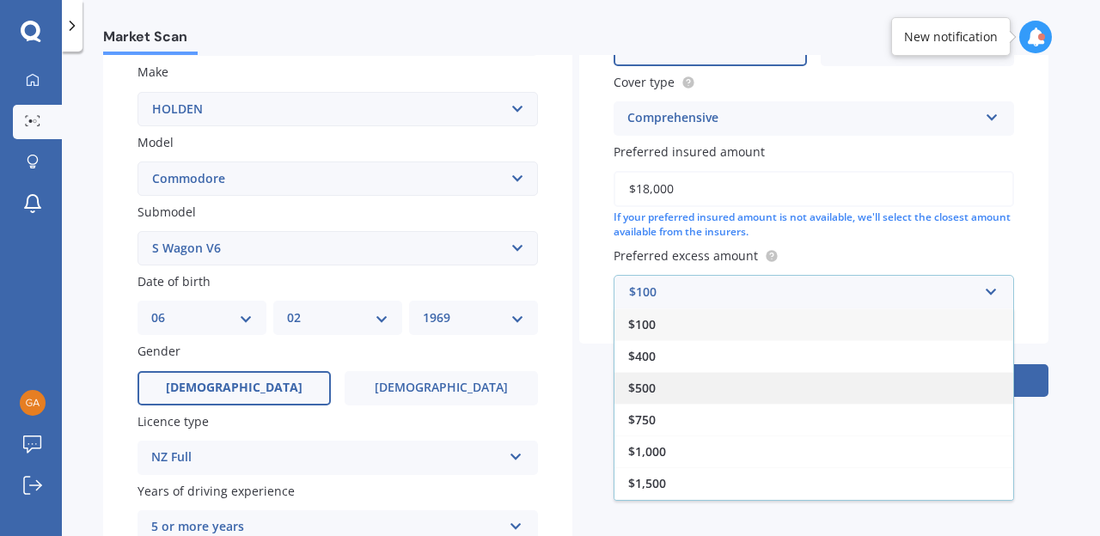
click at [759, 390] on div "$500" at bounding box center [813, 388] width 399 height 32
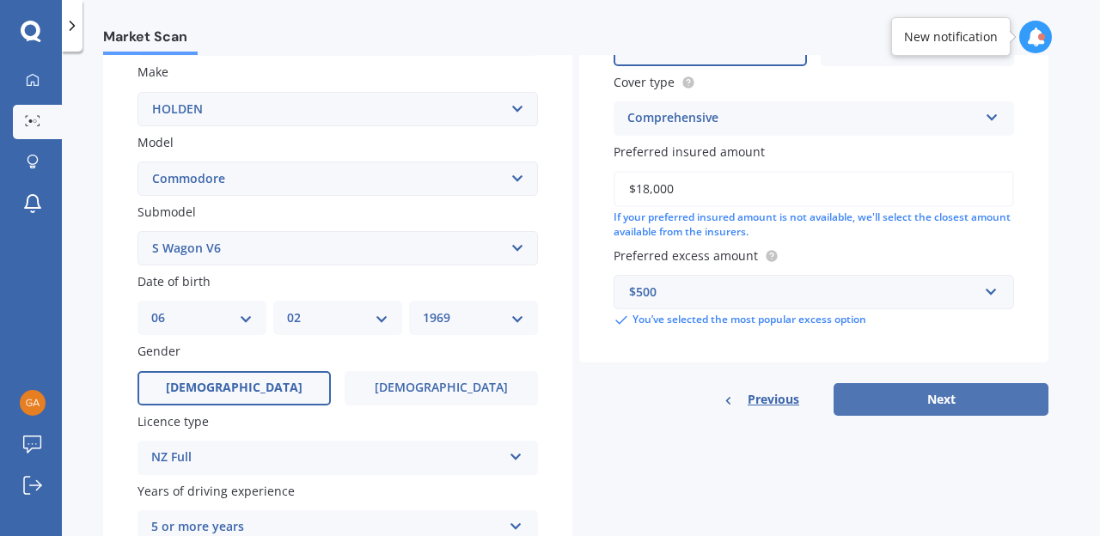
click at [950, 390] on button "Next" at bounding box center [940, 399] width 215 height 33
select select "06"
select select "02"
select select "1969"
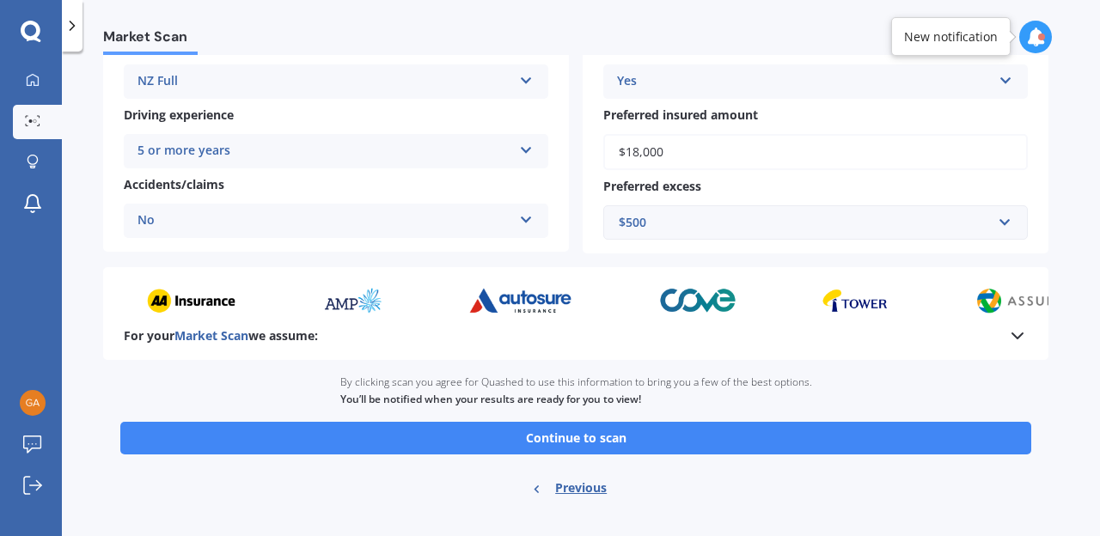
scroll to position [351, 0]
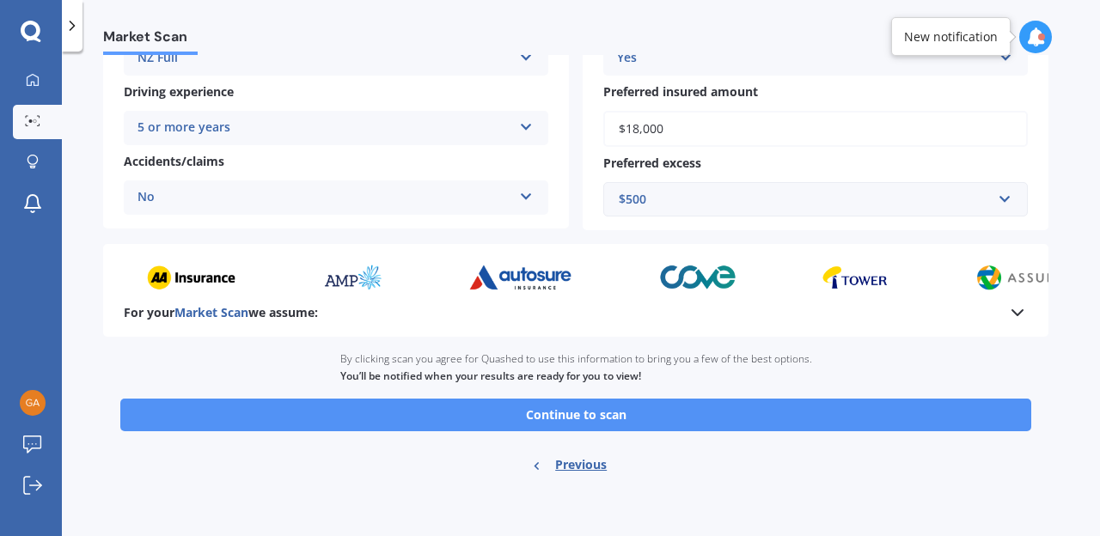
click at [842, 414] on button "Continue to scan" at bounding box center [575, 415] width 911 height 33
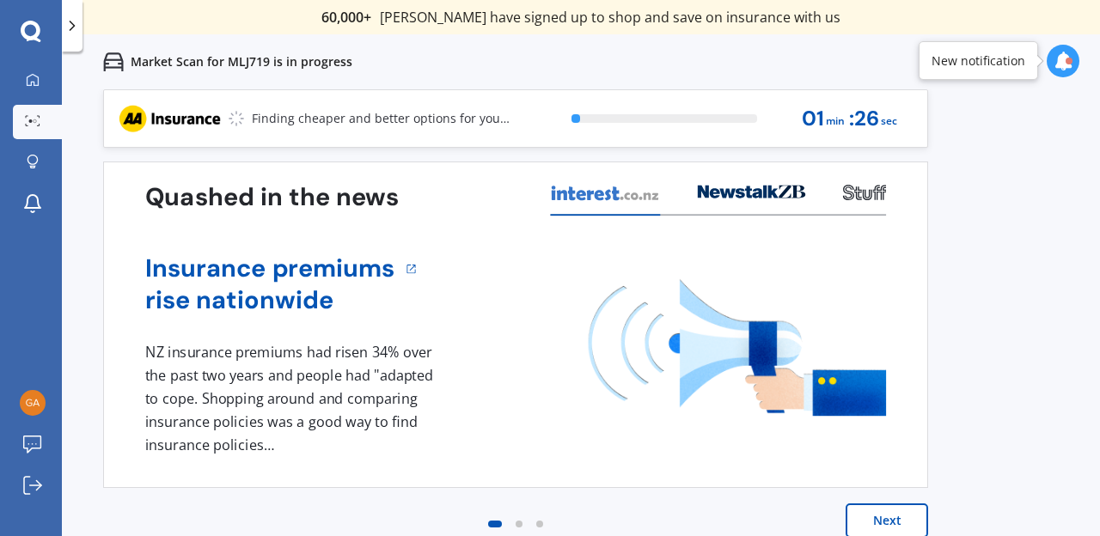
click at [882, 522] on button "Next" at bounding box center [886, 520] width 82 height 34
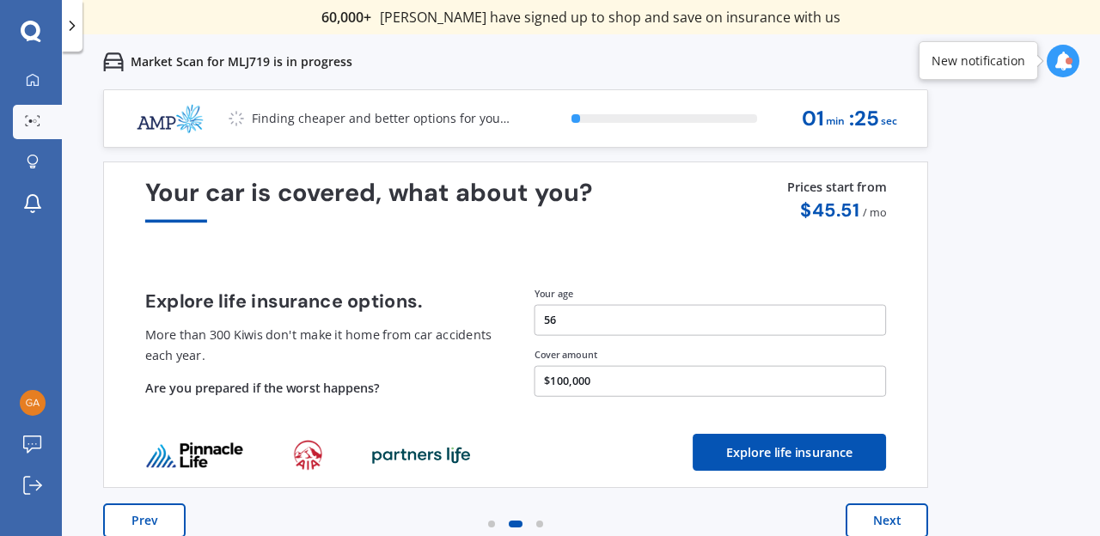
click at [882, 522] on button "Next" at bounding box center [886, 520] width 82 height 34
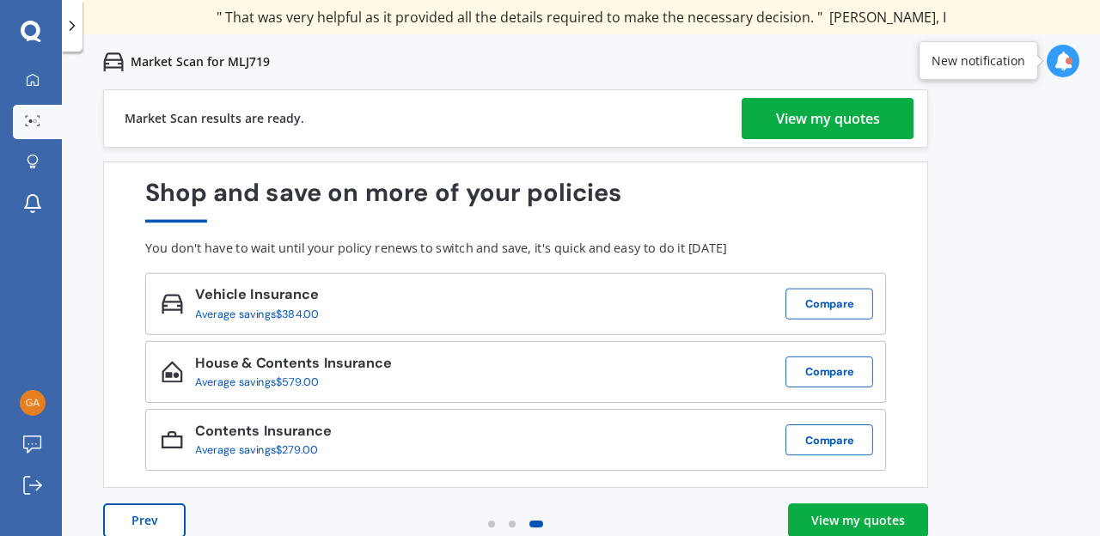
click at [823, 120] on div "View my quotes" at bounding box center [828, 118] width 104 height 41
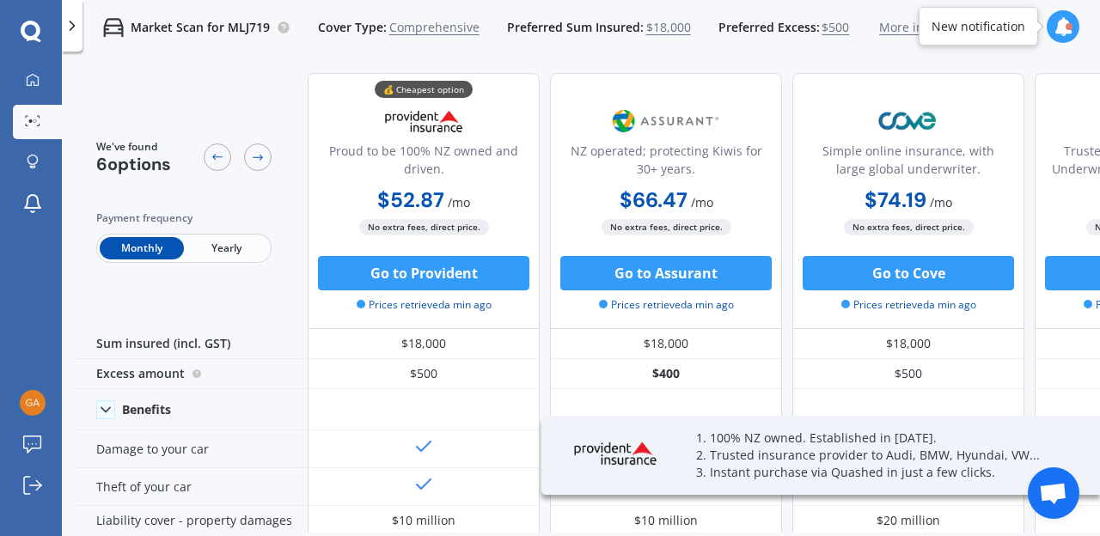
click at [209, 250] on span "Yearly" at bounding box center [226, 248] width 84 height 22
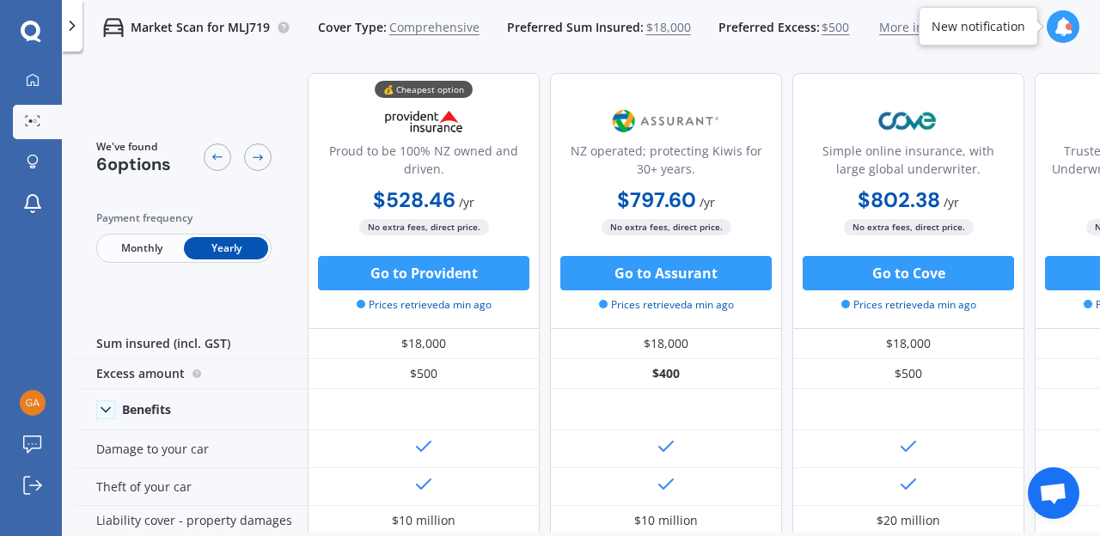
click at [266, 94] on div "We've found 6 options Payment frequency Monthly Yearly" at bounding box center [192, 201] width 232 height 256
click at [39, 159] on div at bounding box center [33, 163] width 26 height 16
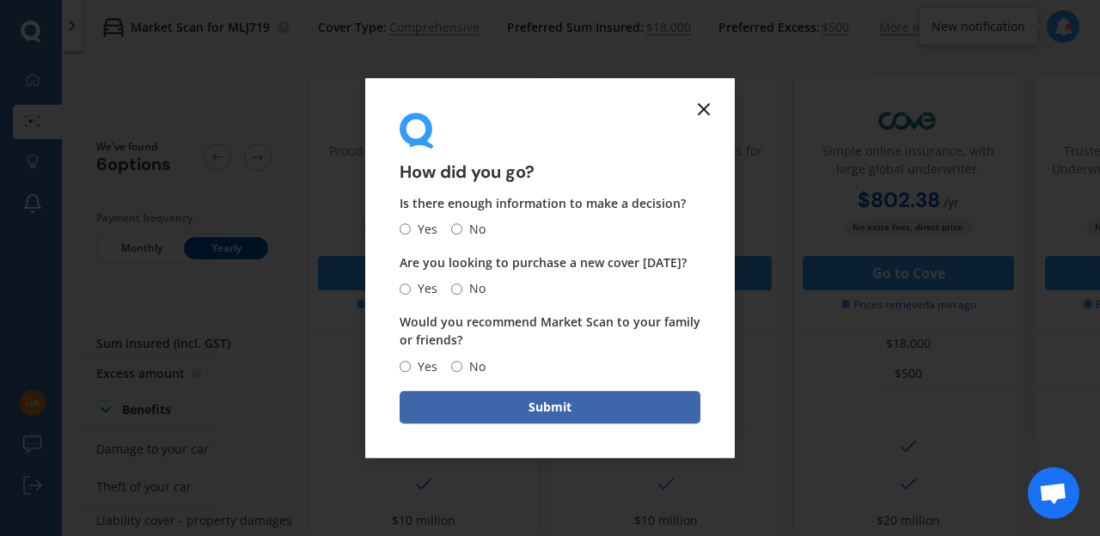
click at [705, 110] on line at bounding box center [704, 109] width 10 height 10
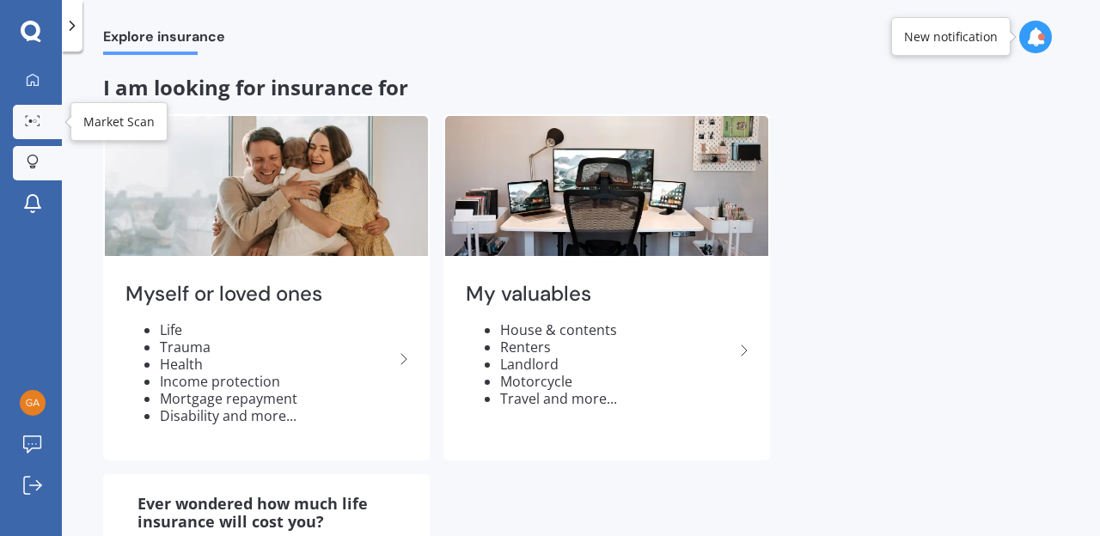
click at [30, 116] on icon at bounding box center [32, 120] width 15 height 11
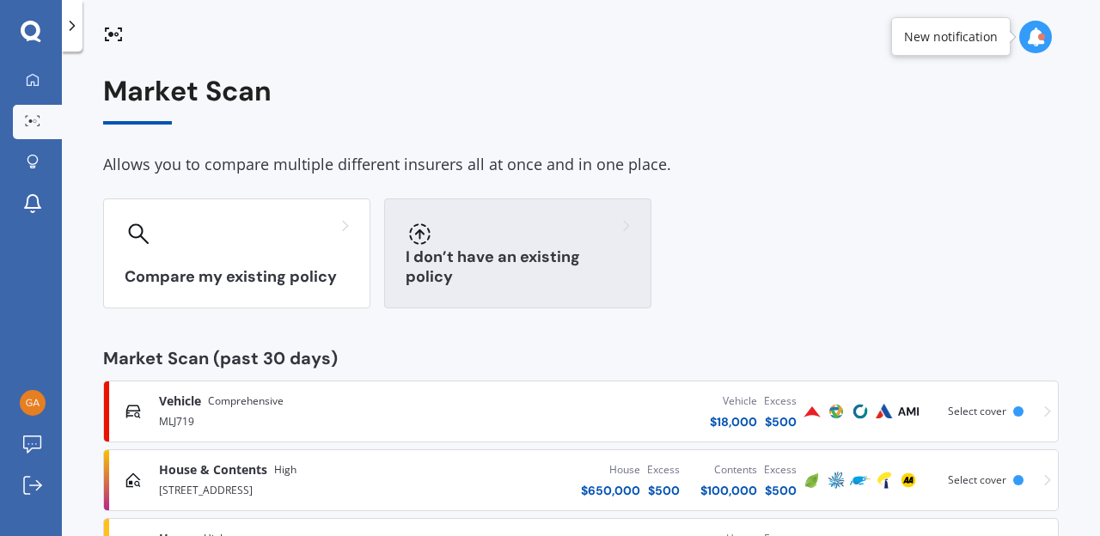
click at [550, 257] on div "I don’t have an existing policy" at bounding box center [517, 253] width 267 height 110
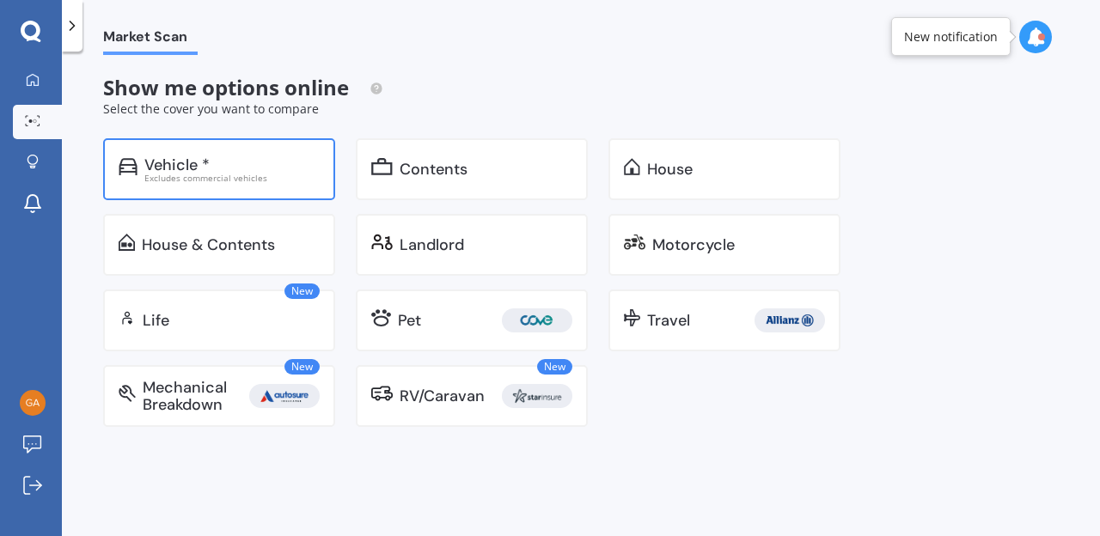
click at [213, 168] on div "Vehicle *" at bounding box center [231, 164] width 175 height 17
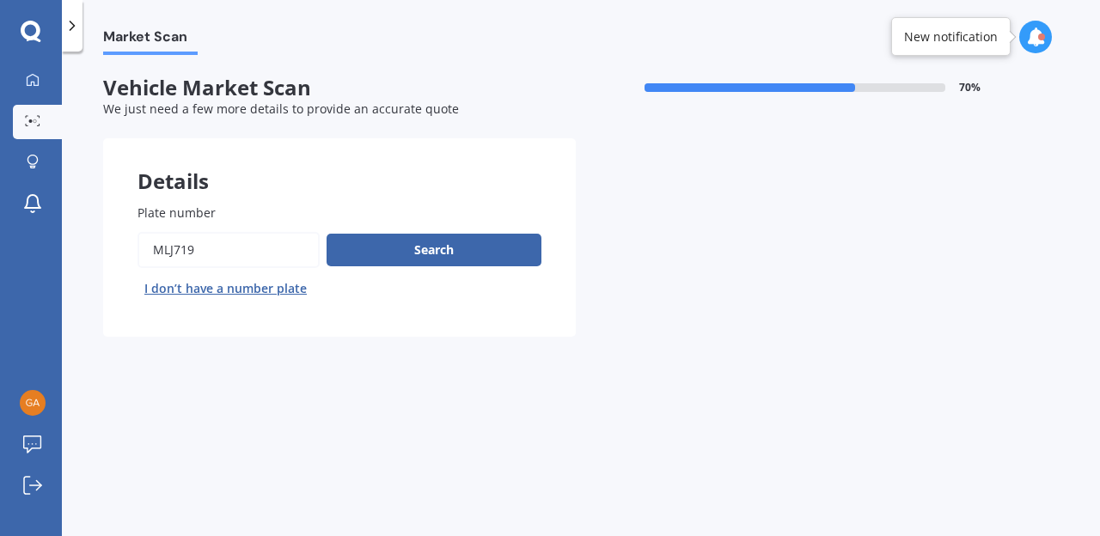
click at [237, 253] on input "Plate number" at bounding box center [228, 250] width 182 height 36
type input "M"
type input "cmn619"
click at [453, 247] on button "Search" at bounding box center [433, 250] width 215 height 33
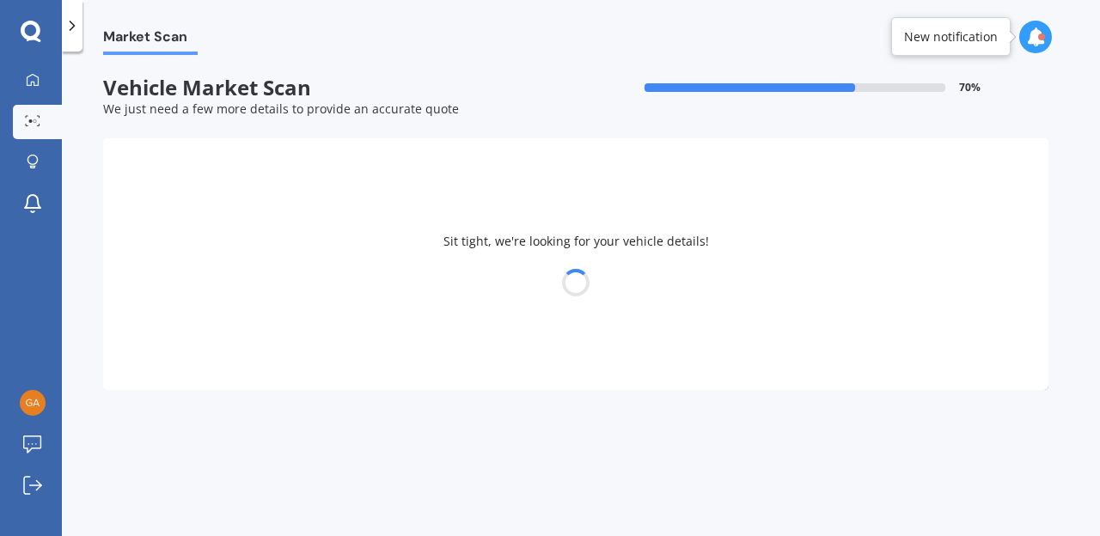
select select "HOLDEN"
select select "COMMODORE"
select select "06"
select select "02"
select select "1969"
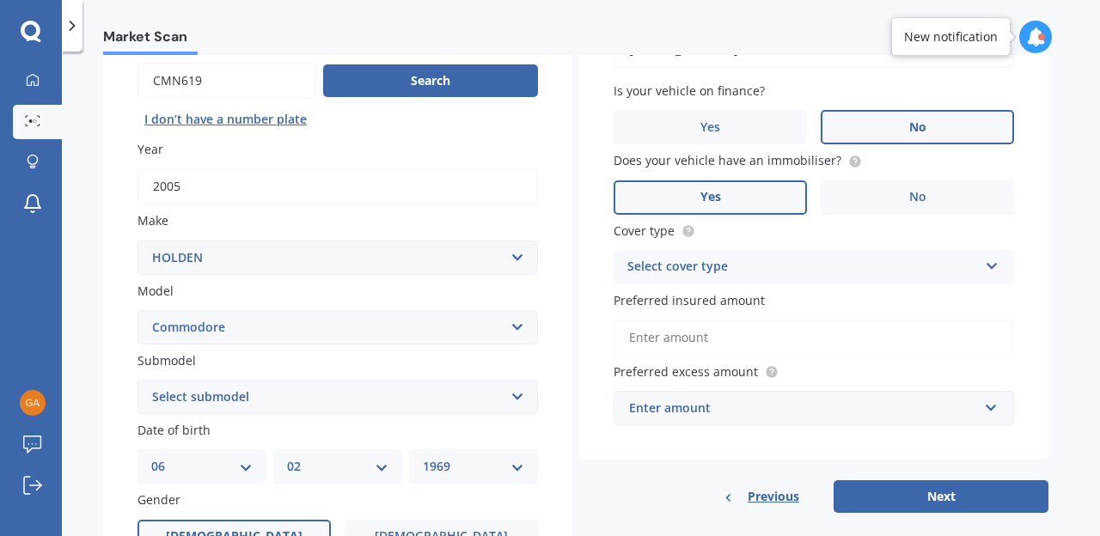
scroll to position [170, 0]
click option "Commodore" at bounding box center [0, 0] width 0 height 0
click at [137, 379] on select "Select submodel 4 Cyl 2.0 Litre 50th Anniversary V6 6 Cyl 3.8 Litre Acclaim V6 …" at bounding box center [337, 396] width 400 height 34
select select "V6 3.6 LUMINA"
click option "V6 3.6 Lumina" at bounding box center [0, 0] width 0 height 0
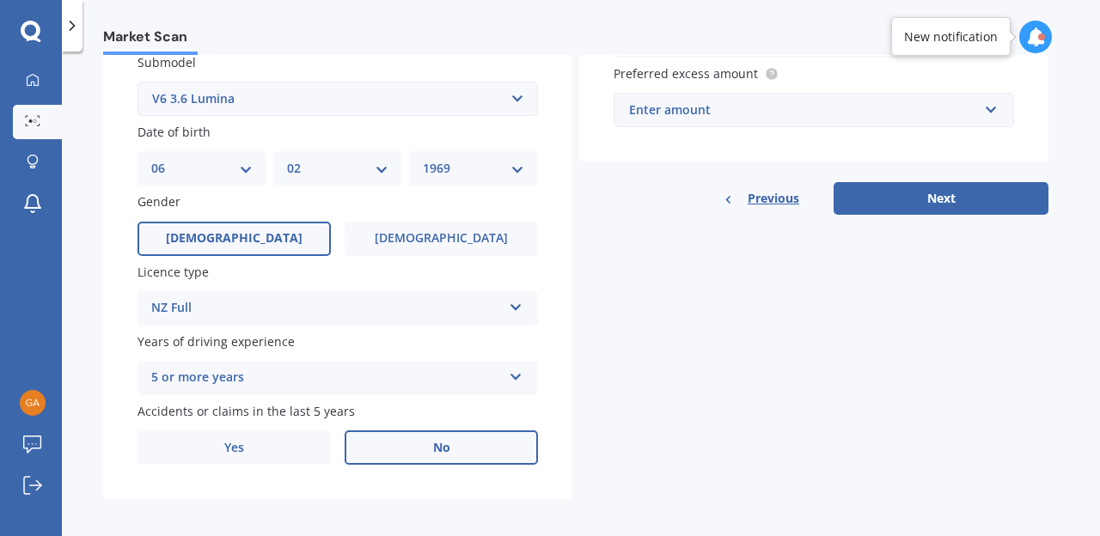
scroll to position [475, 0]
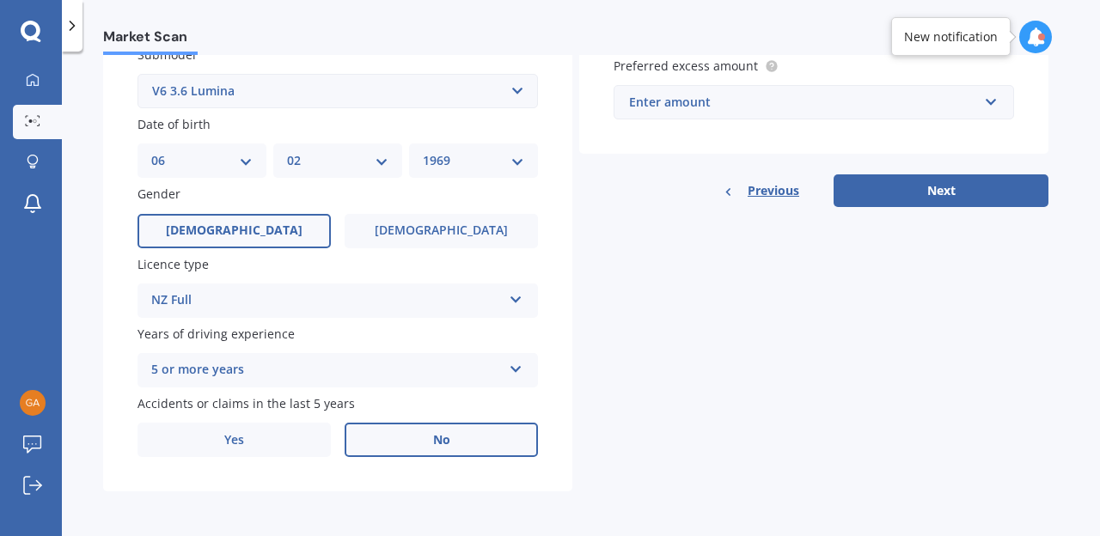
click at [467, 447] on label "No" at bounding box center [441, 440] width 193 height 34
click at [0, 0] on input "No" at bounding box center [0, 0] width 0 height 0
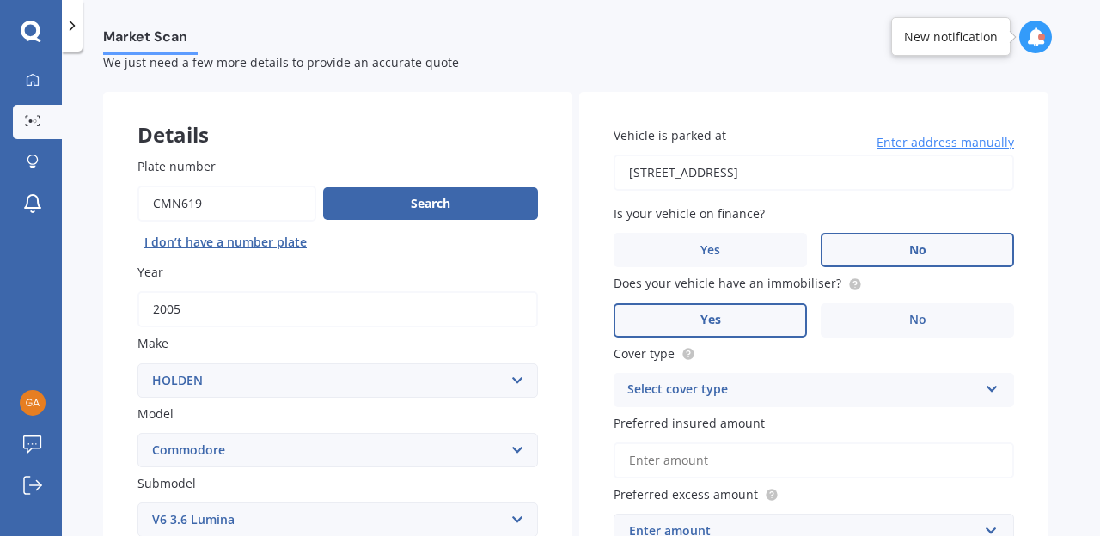
scroll to position [0, 0]
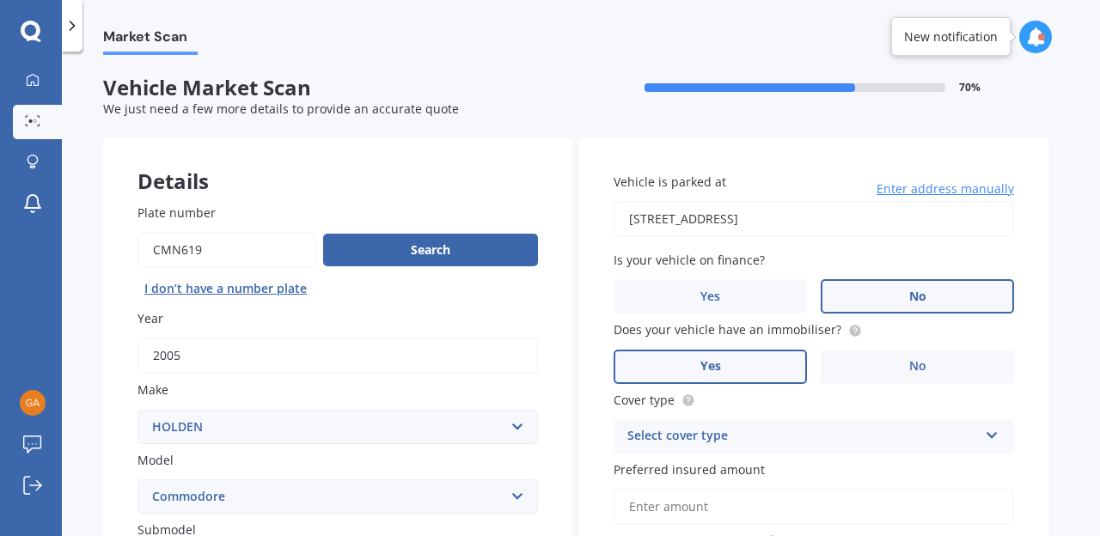
click at [991, 433] on icon at bounding box center [992, 432] width 15 height 12
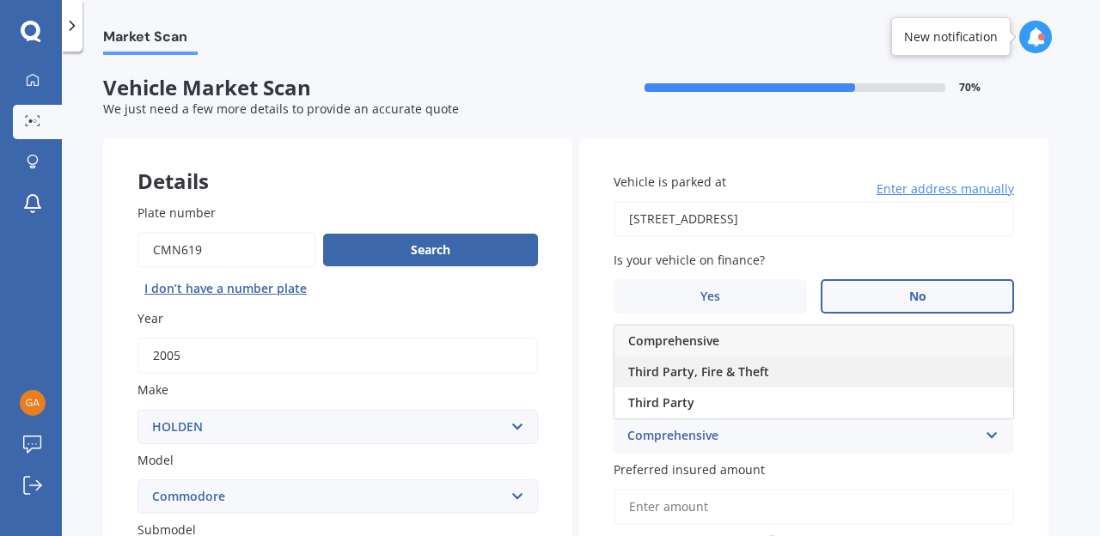
click at [813, 369] on div "Third Party, Fire & Theft" at bounding box center [813, 372] width 399 height 31
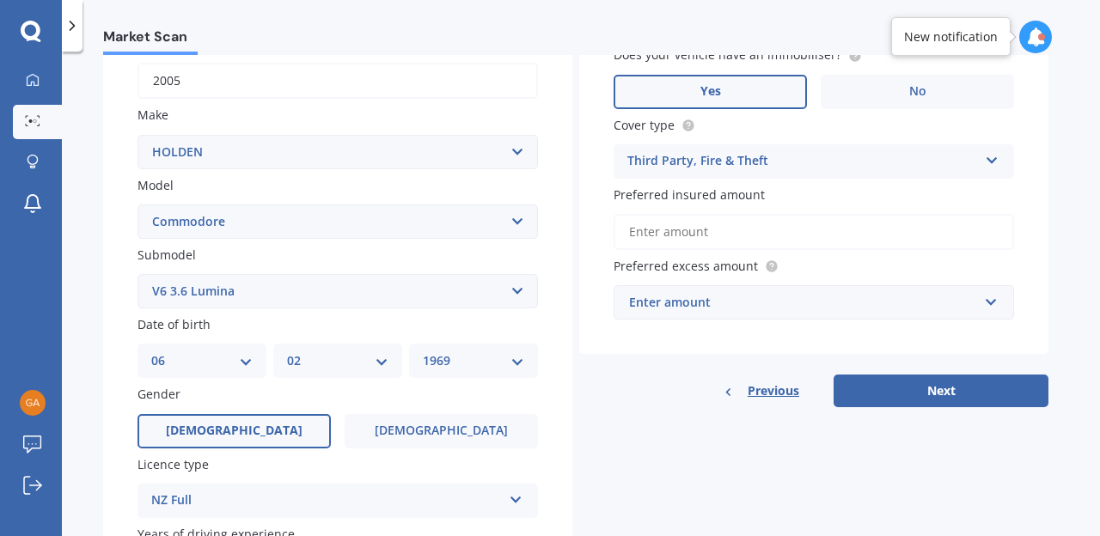
scroll to position [278, 0]
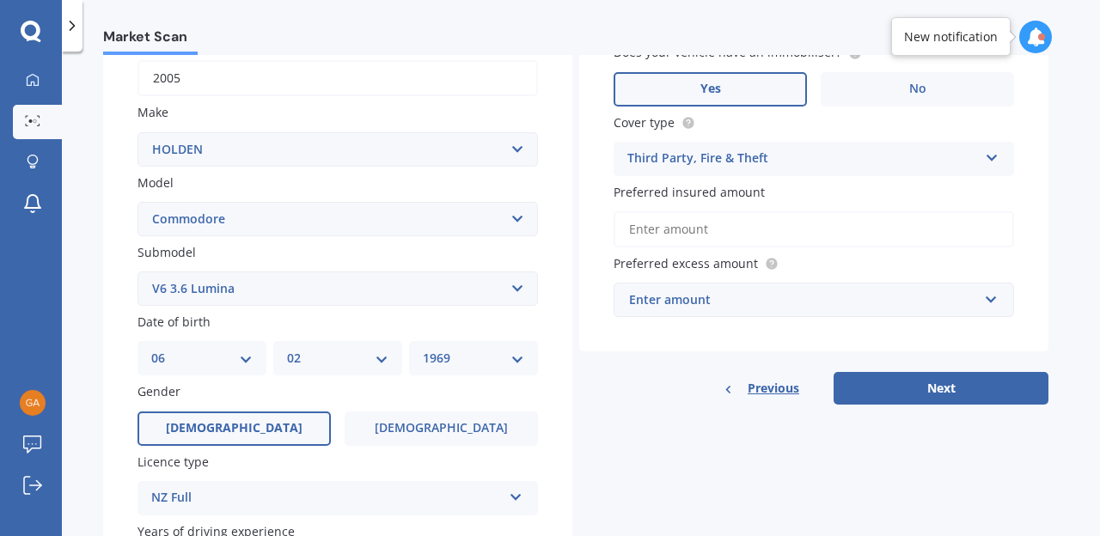
click at [727, 232] on input "Preferred insured amount" at bounding box center [813, 229] width 400 height 36
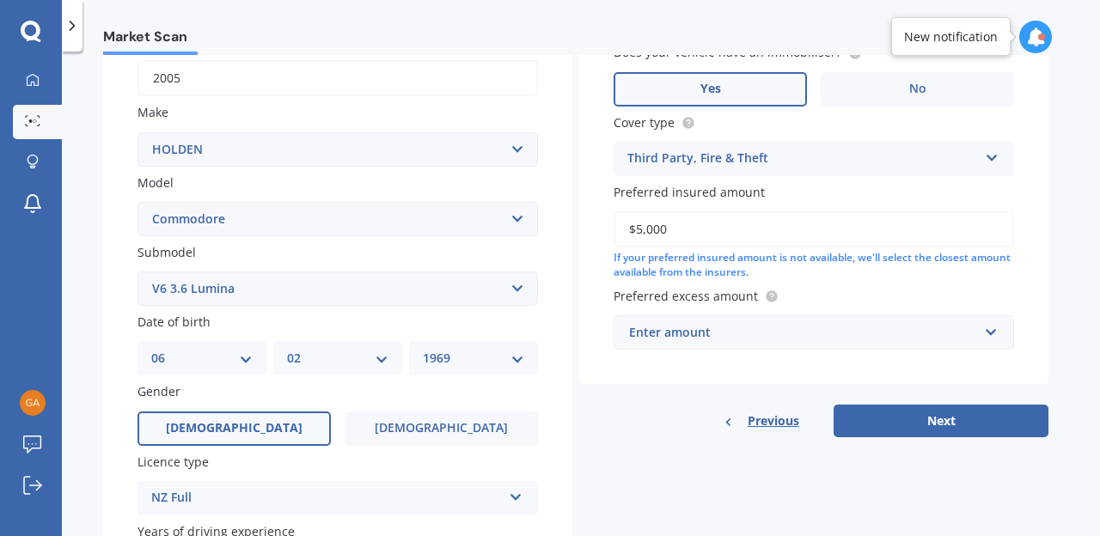
type input "$5,000"
click at [991, 333] on input "text" at bounding box center [807, 332] width 385 height 33
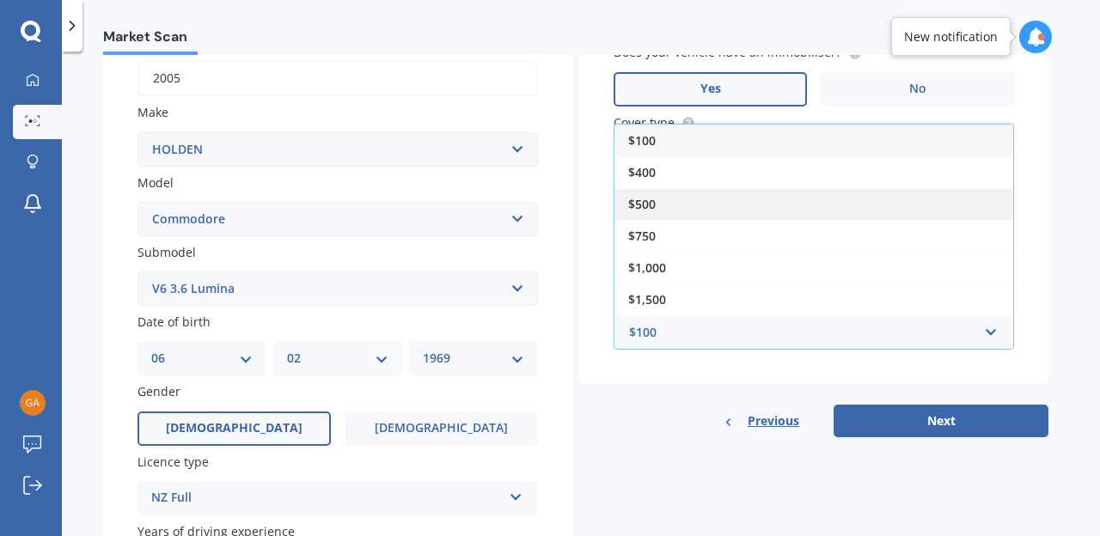
click at [674, 199] on div "$500" at bounding box center [813, 204] width 399 height 32
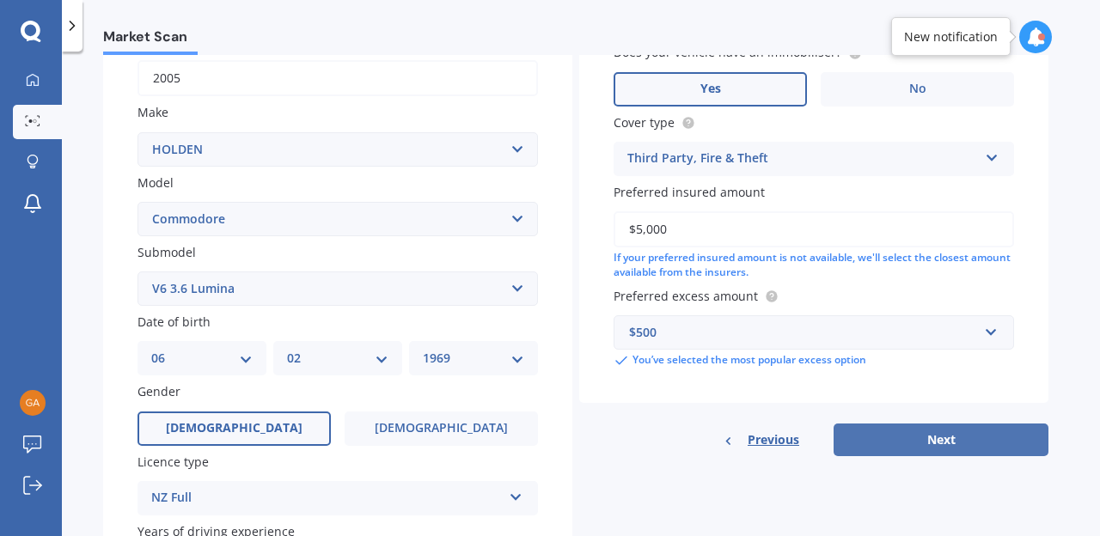
click at [933, 432] on button "Next" at bounding box center [940, 440] width 215 height 33
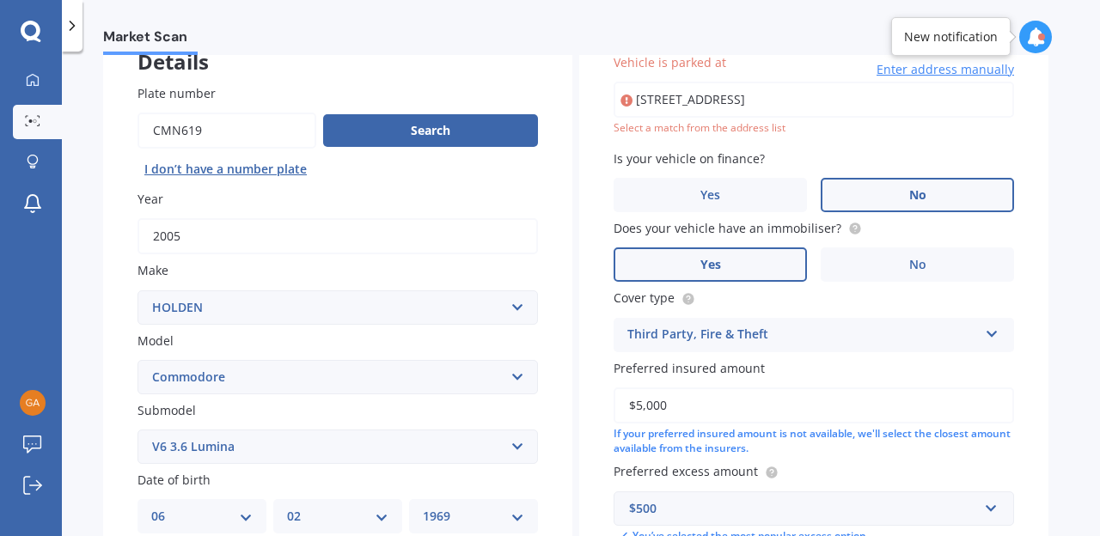
scroll to position [118, 0]
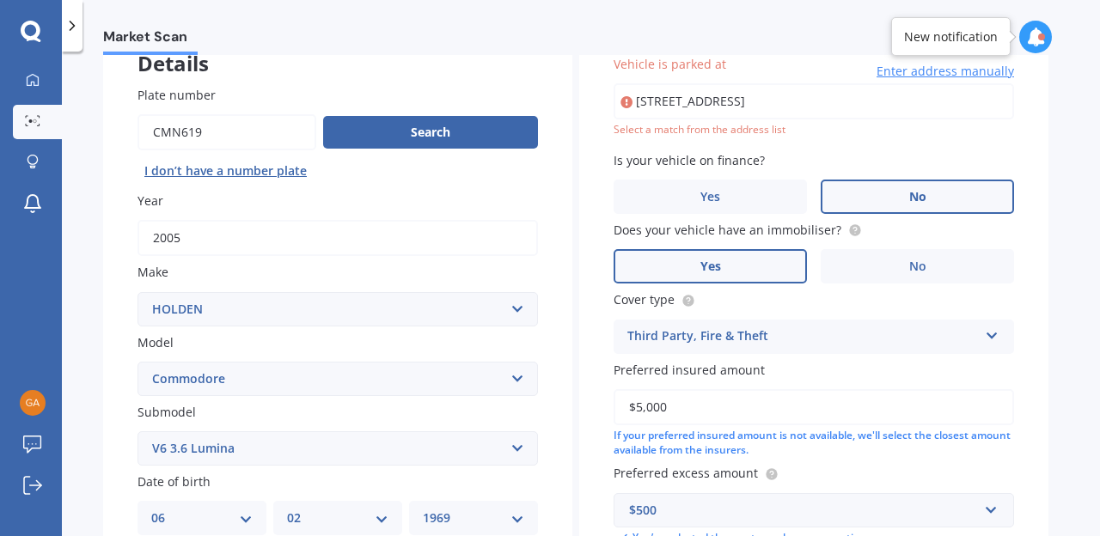
type input "18 Edinburgh Terrace, Foxton Beach 4815"
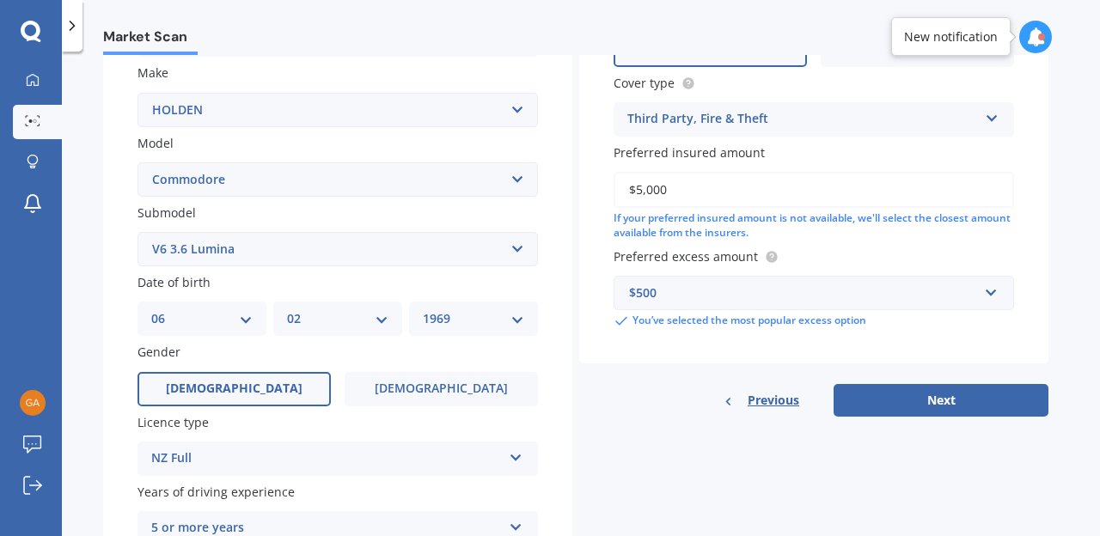
scroll to position [475, 0]
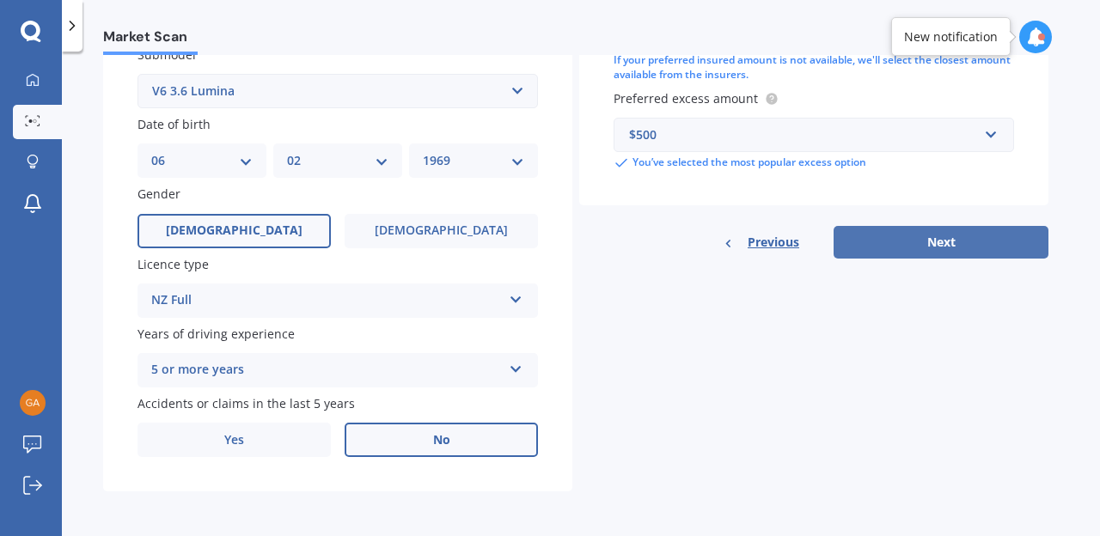
click at [962, 246] on button "Next" at bounding box center [940, 242] width 215 height 33
select select "06"
select select "02"
select select "1969"
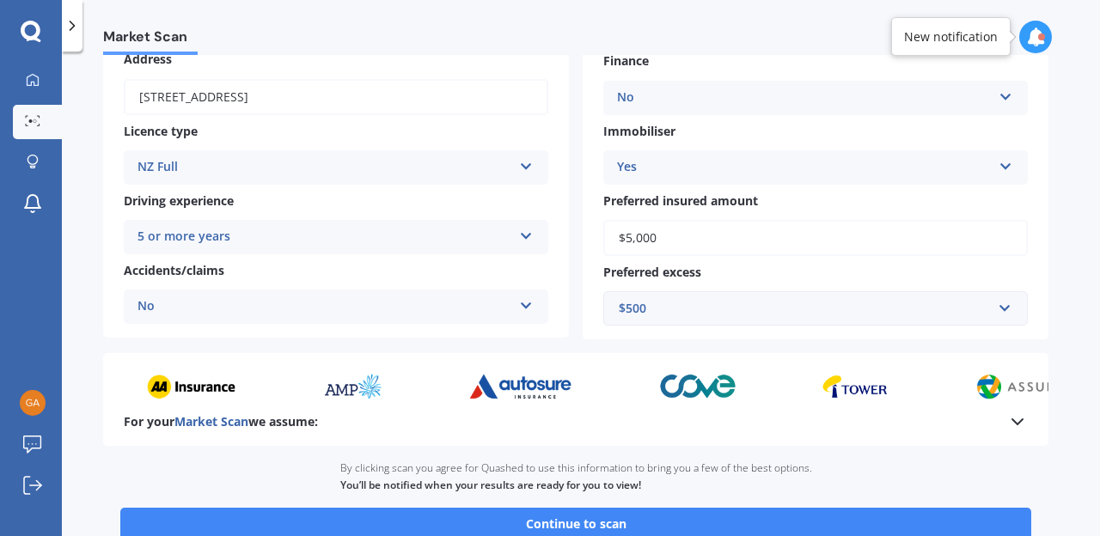
scroll to position [351, 0]
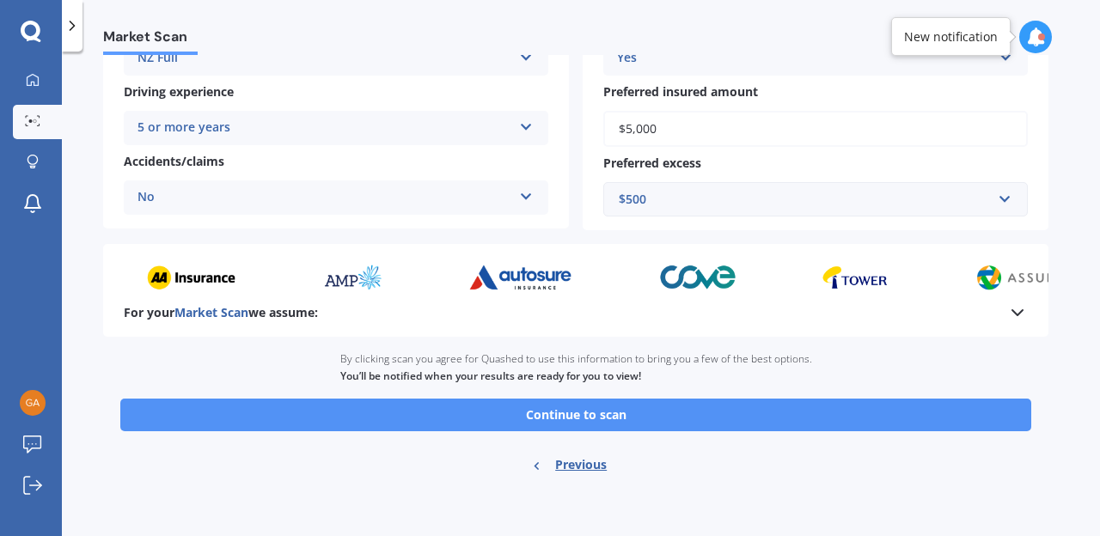
click at [773, 412] on button "Continue to scan" at bounding box center [575, 415] width 911 height 33
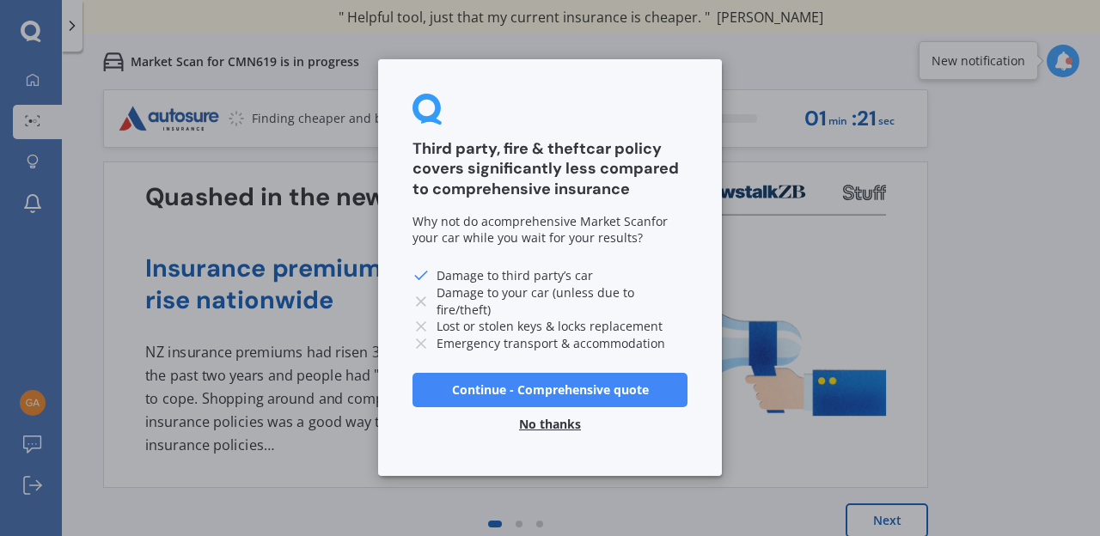
click at [555, 421] on button "No thanks" at bounding box center [550, 425] width 82 height 34
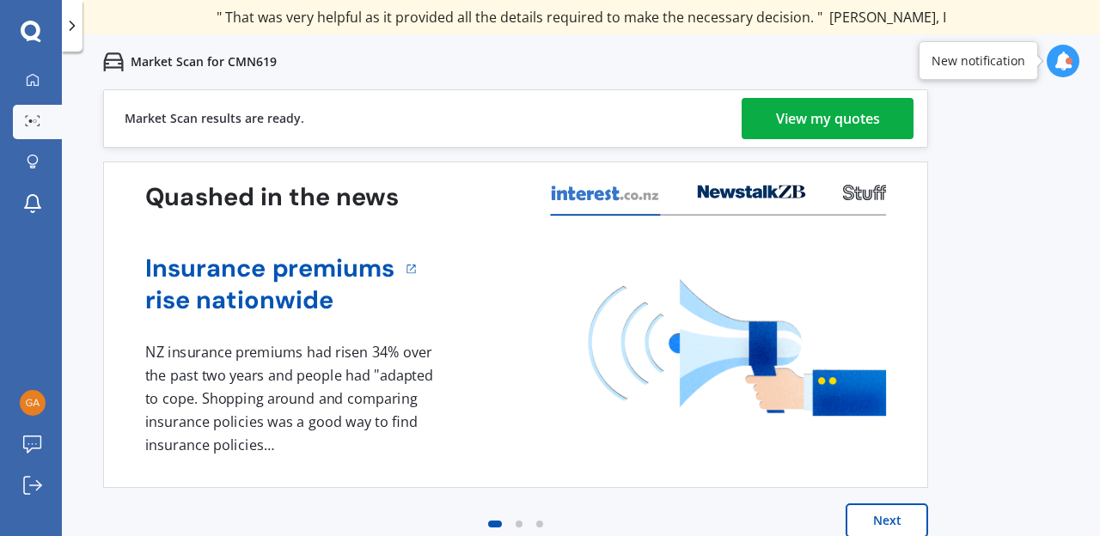
click at [843, 120] on div "View my quotes" at bounding box center [828, 118] width 104 height 41
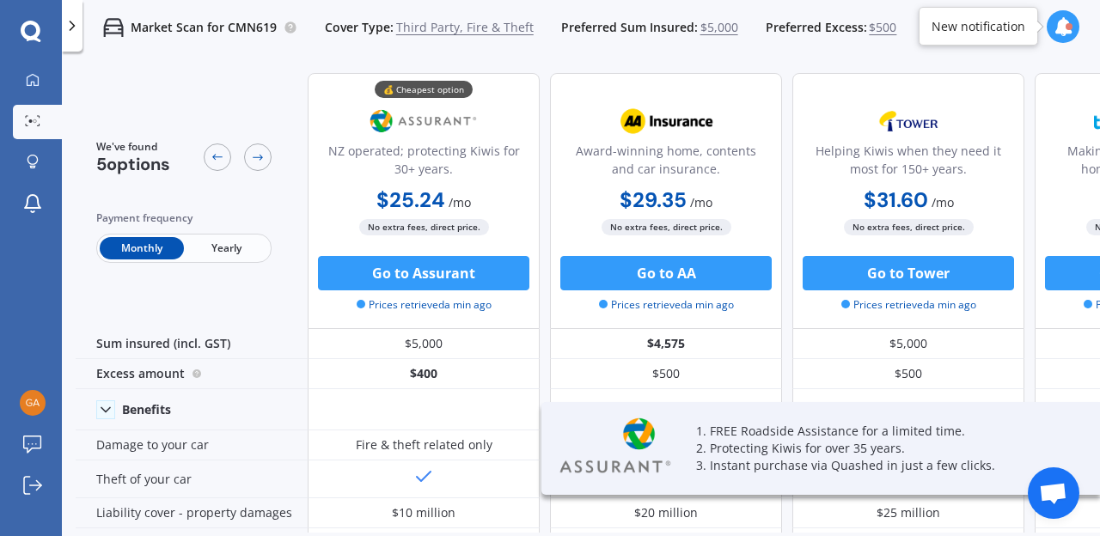
click at [227, 247] on span "Yearly" at bounding box center [226, 248] width 84 height 22
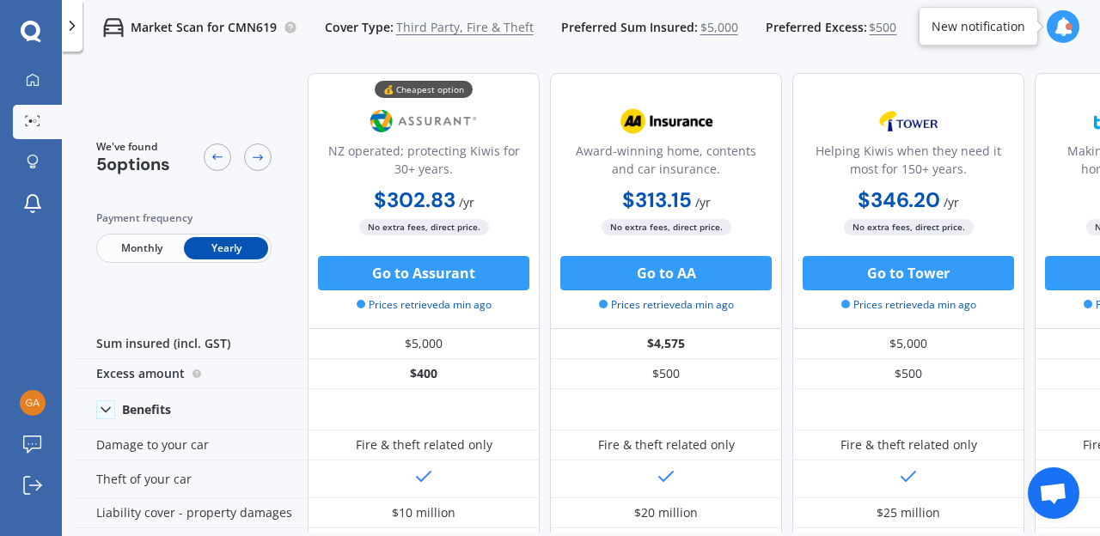
drag, startPoint x: 1025, startPoint y: 211, endPoint x: 824, endPoint y: 186, distance: 202.7
click at [824, 186] on div "💰 Cheapest option NZ operated; protecting Kiwis for 30+ years. $302.83 / yr $30…" at bounding box center [908, 201] width 1201 height 256
click at [34, 117] on icon at bounding box center [32, 120] width 15 height 11
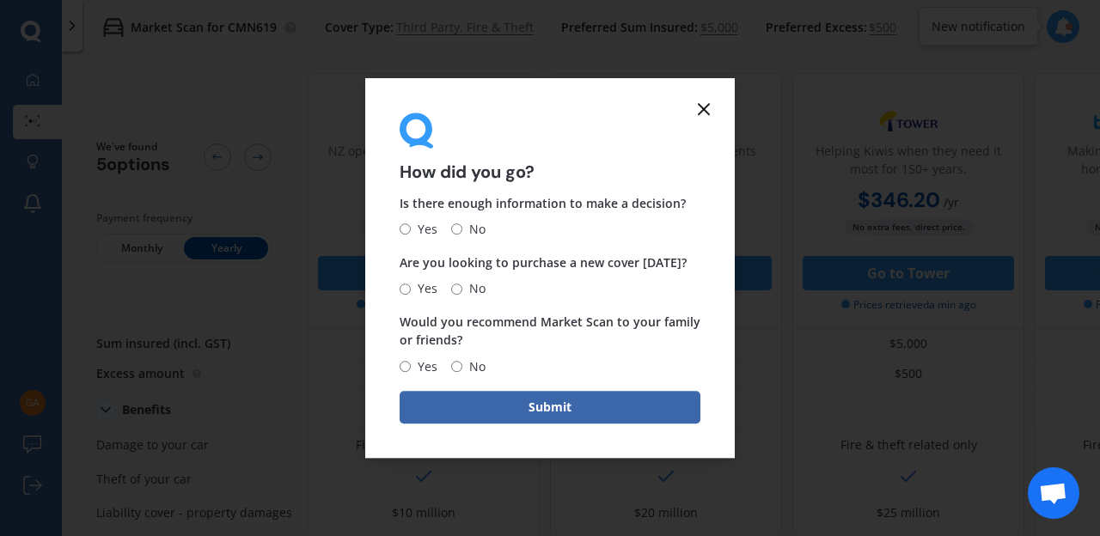
click at [705, 108] on line at bounding box center [704, 109] width 10 height 10
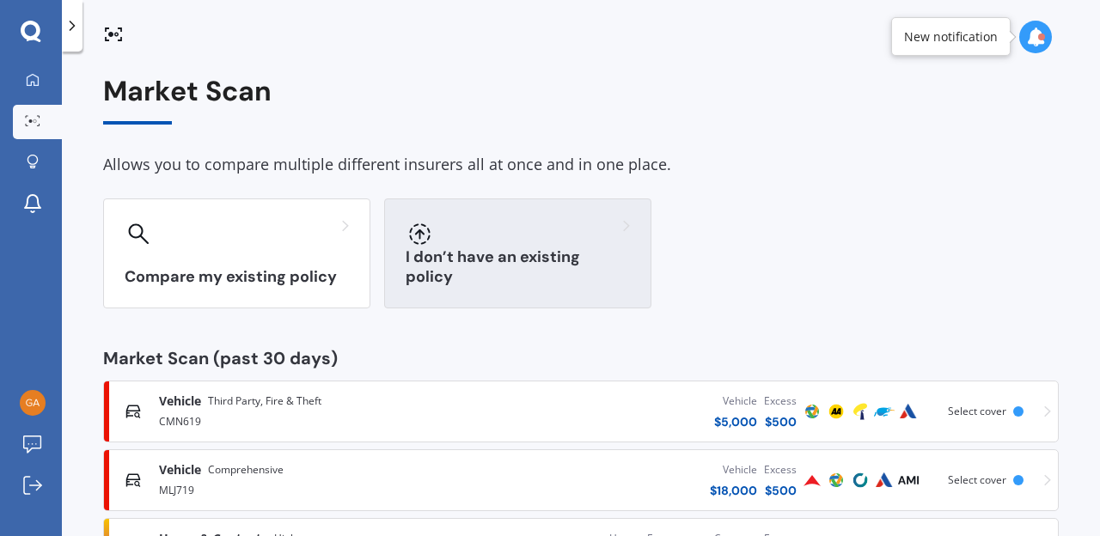
click at [508, 261] on div "I don’t have an existing policy" at bounding box center [517, 253] width 267 height 110
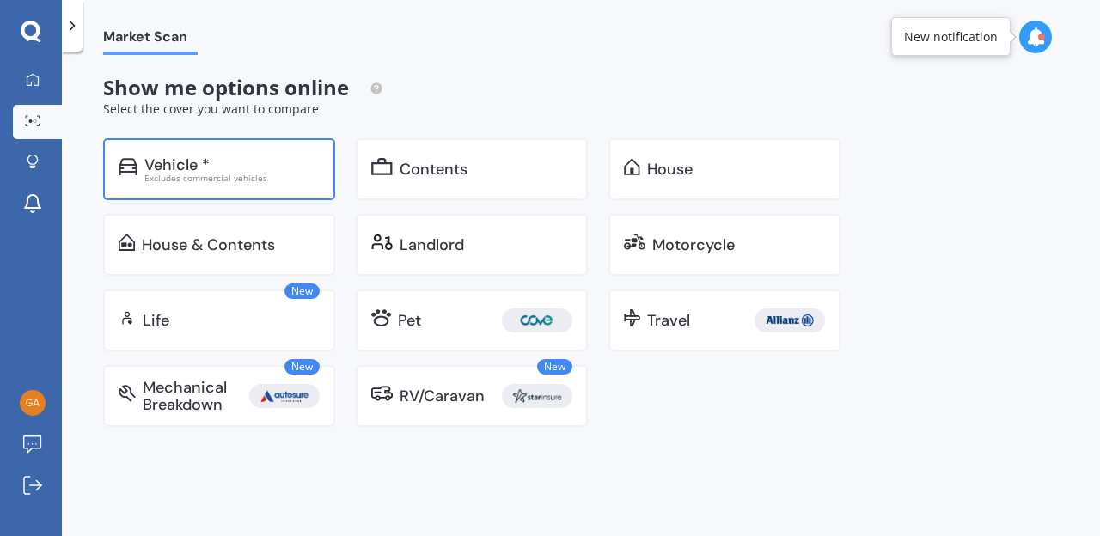
click at [193, 167] on div "Vehicle *" at bounding box center [176, 164] width 65 height 17
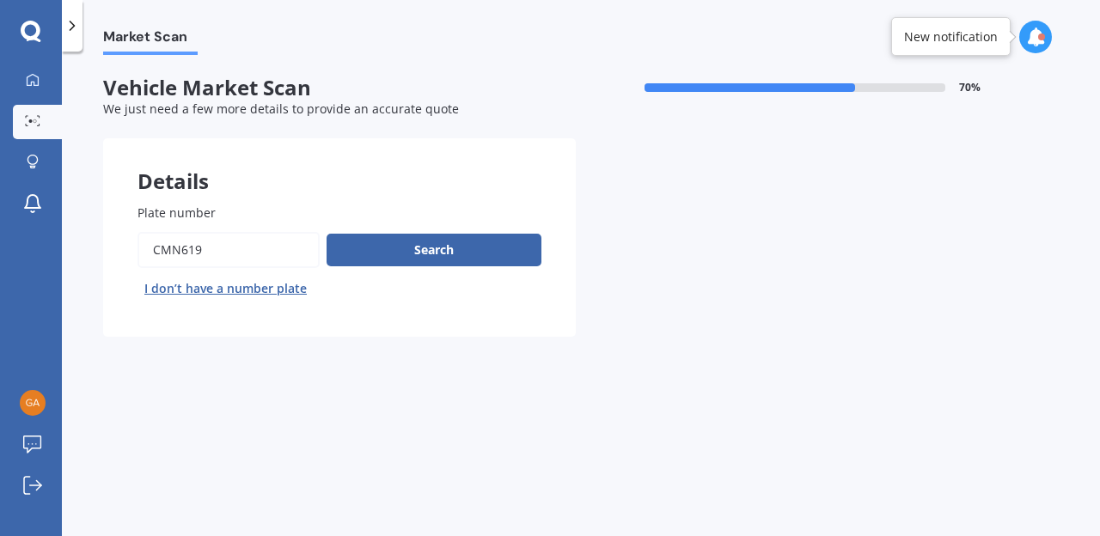
click at [247, 254] on input "Plate number" at bounding box center [228, 250] width 182 height 36
type input "C"
type input "lgd112"
click at [399, 244] on button "Search" at bounding box center [433, 250] width 215 height 33
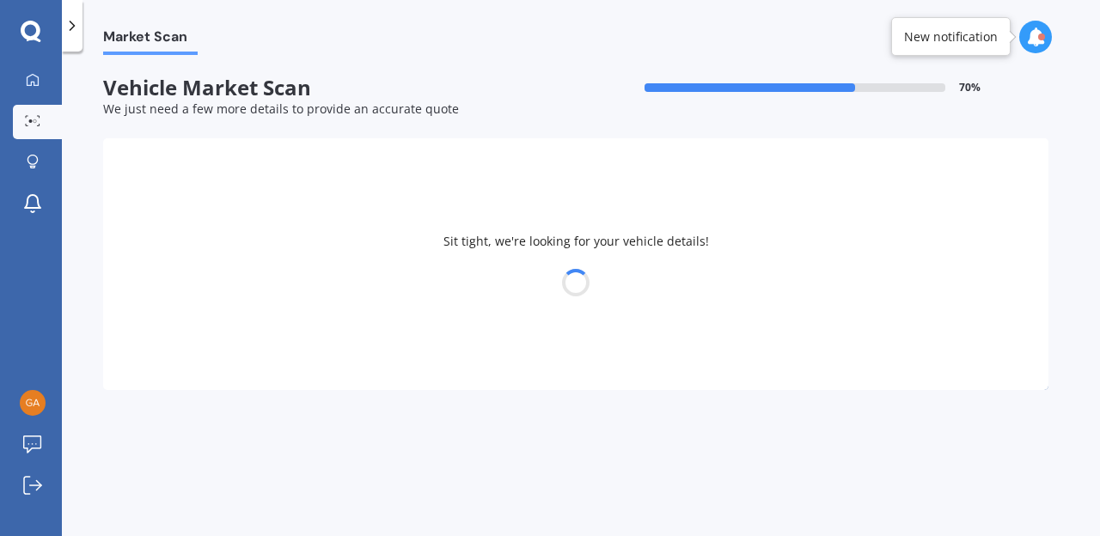
select select "HOLDEN"
select select "COMMODORE"
select select "06"
select select "02"
select select "1969"
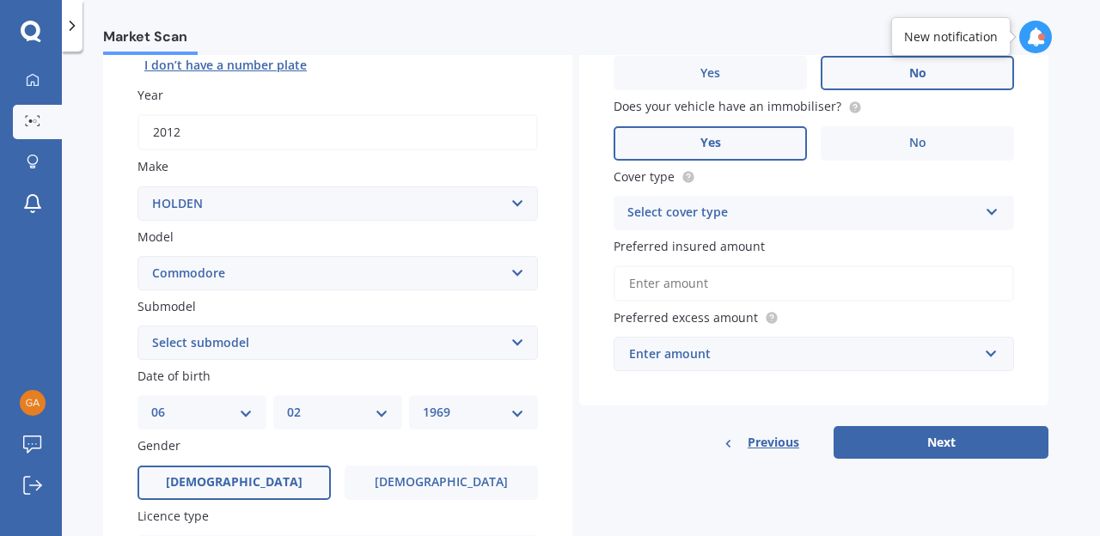
scroll to position [226, 0]
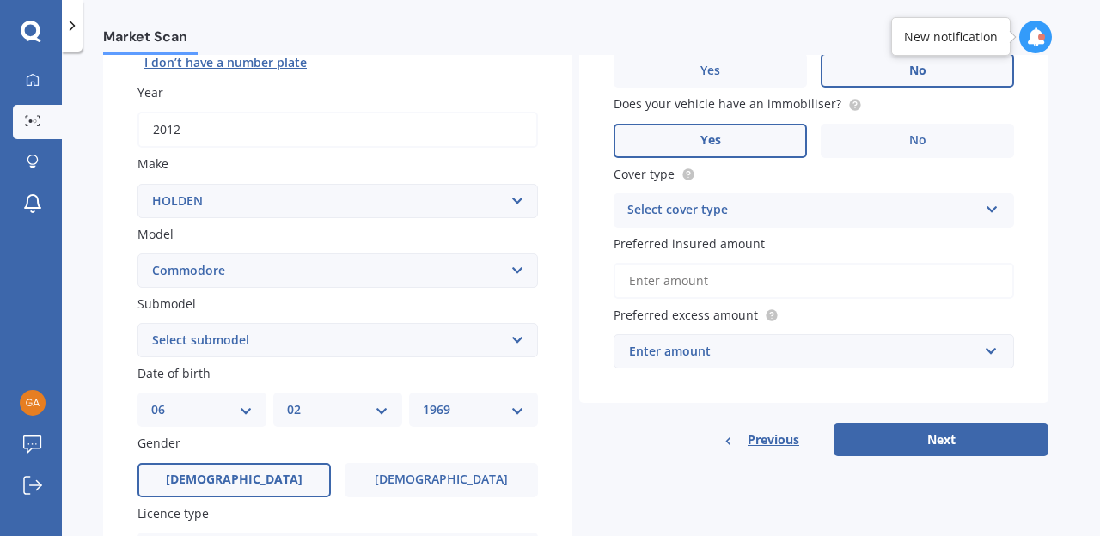
click at [518, 339] on select "Select submodel 4 Cyl 2.0 Litre 50th Anniversary V6 6 Cyl 3.8 Litre Acclaim V6 …" at bounding box center [337, 340] width 400 height 34
select select "UTILITY V6"
click option "Utility V6" at bounding box center [0, 0] width 0 height 0
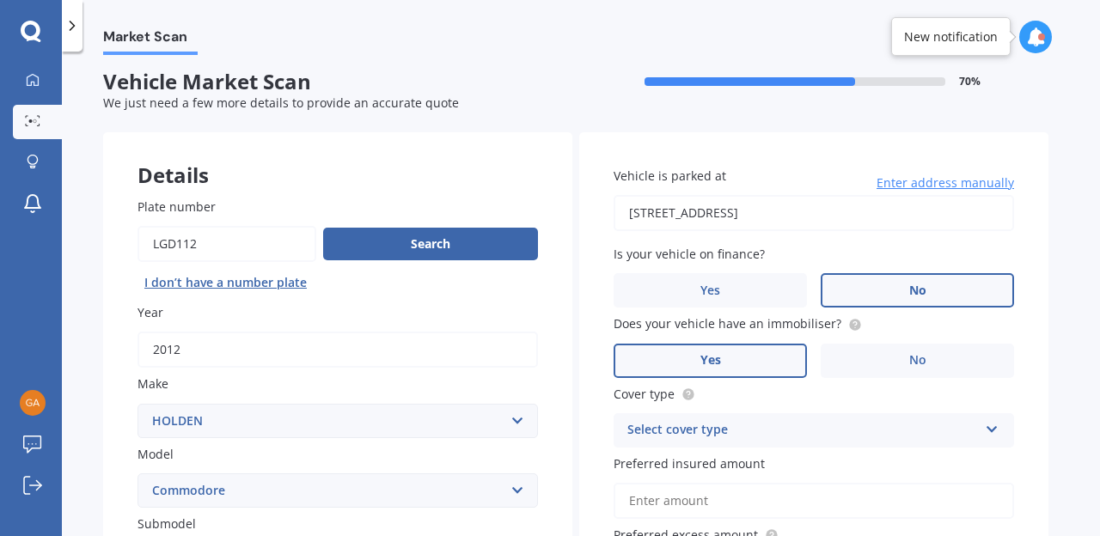
scroll to position [0, 0]
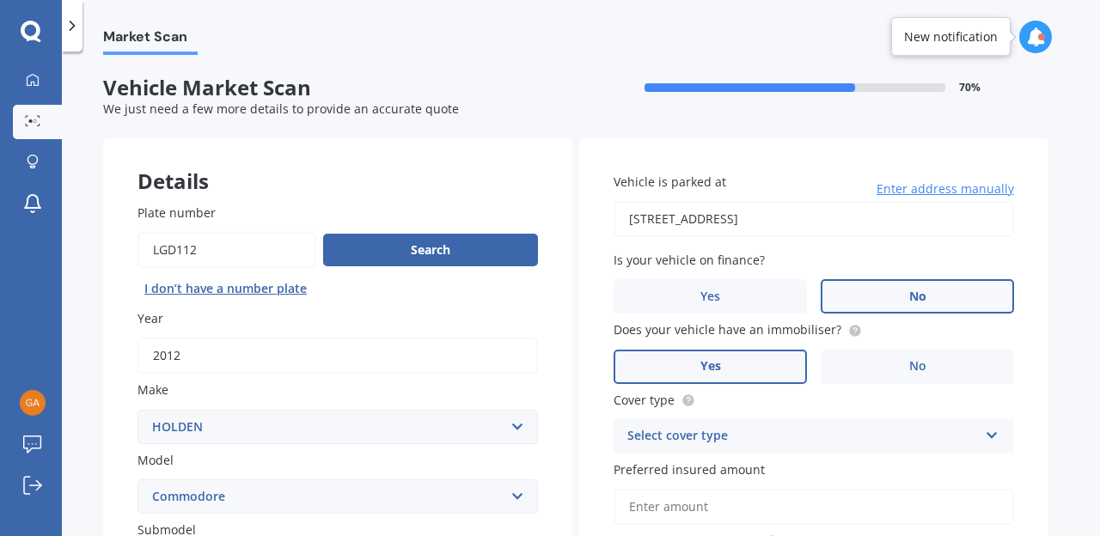
click at [993, 435] on icon at bounding box center [992, 432] width 15 height 12
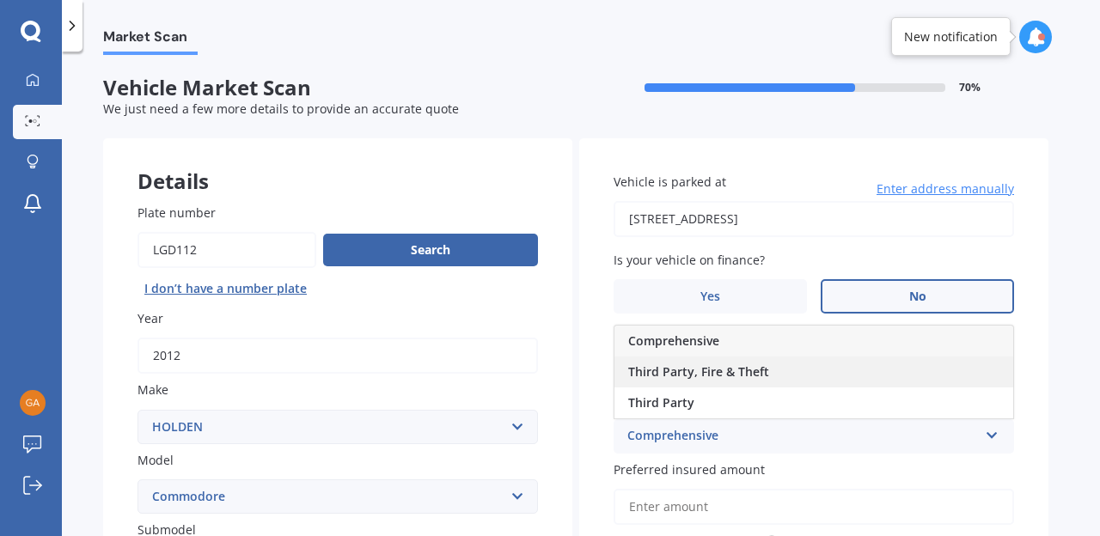
click at [801, 375] on div "Third Party, Fire & Theft" at bounding box center [813, 372] width 399 height 31
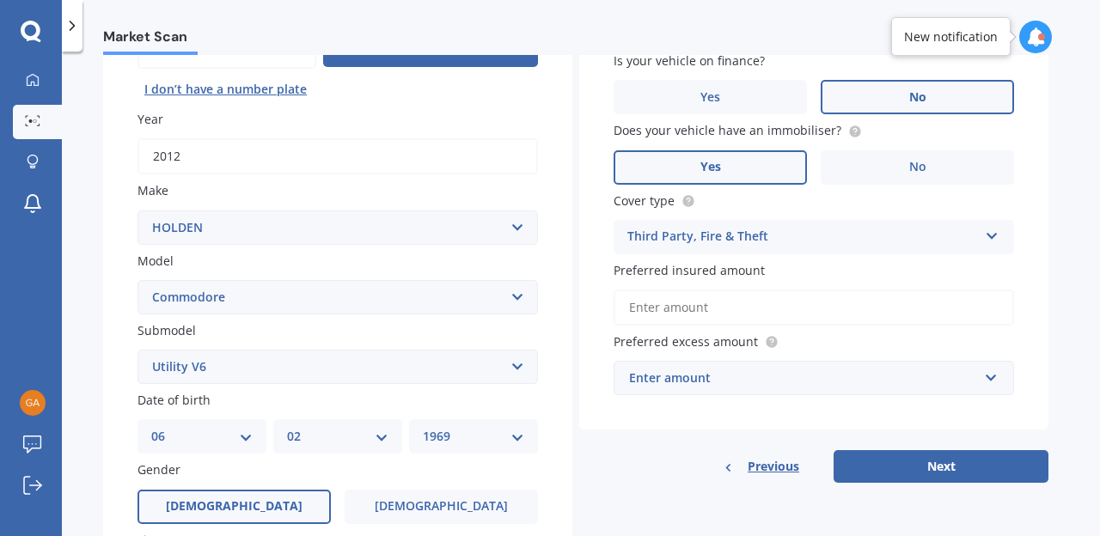
scroll to position [200, 0]
click at [774, 317] on input "Preferred insured amount" at bounding box center [813, 307] width 400 height 36
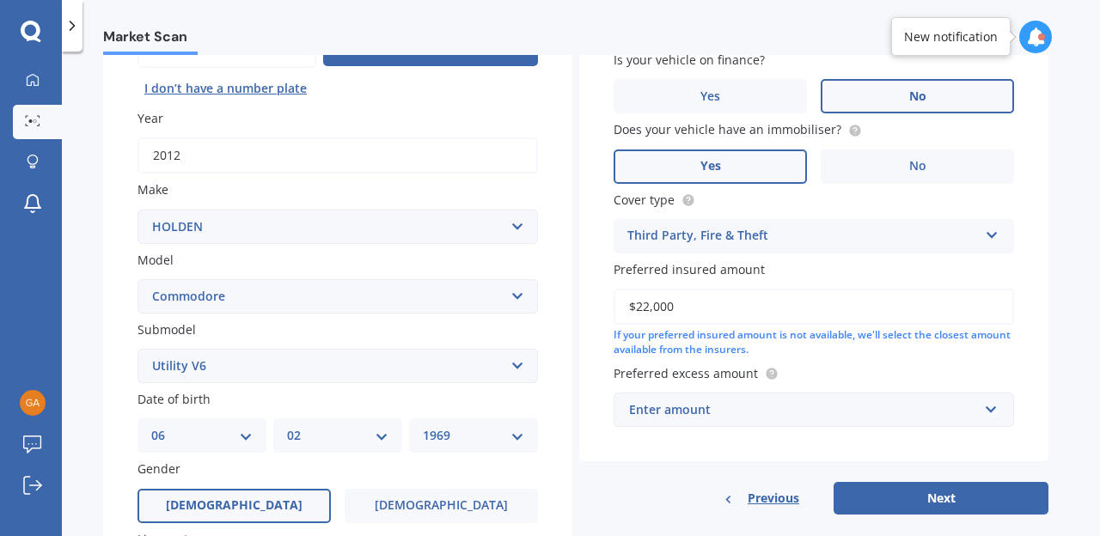
type input "$22,000"
click at [992, 410] on input "text" at bounding box center [807, 410] width 385 height 33
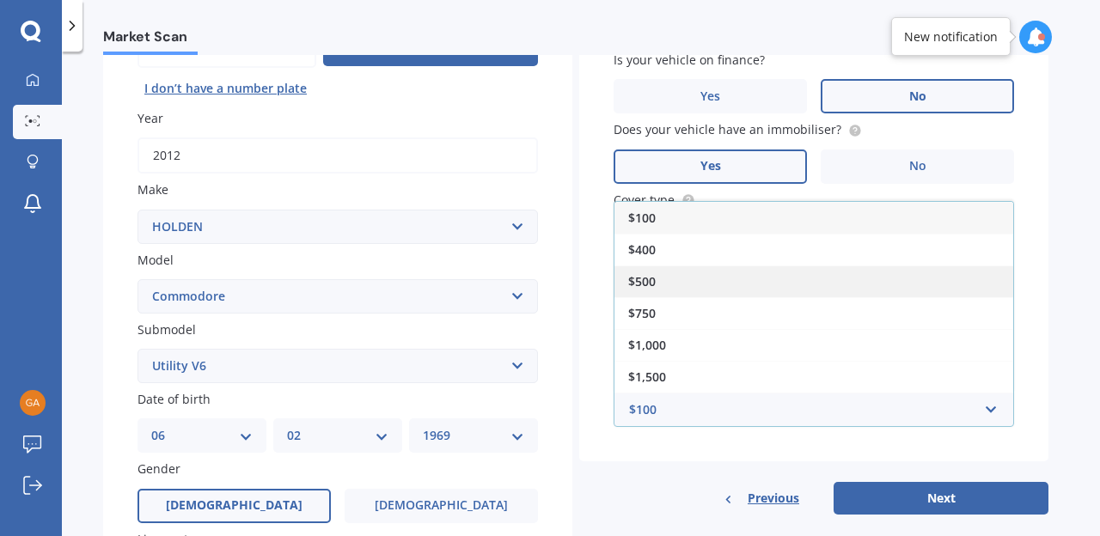
click at [719, 276] on div "$500" at bounding box center [813, 281] width 399 height 32
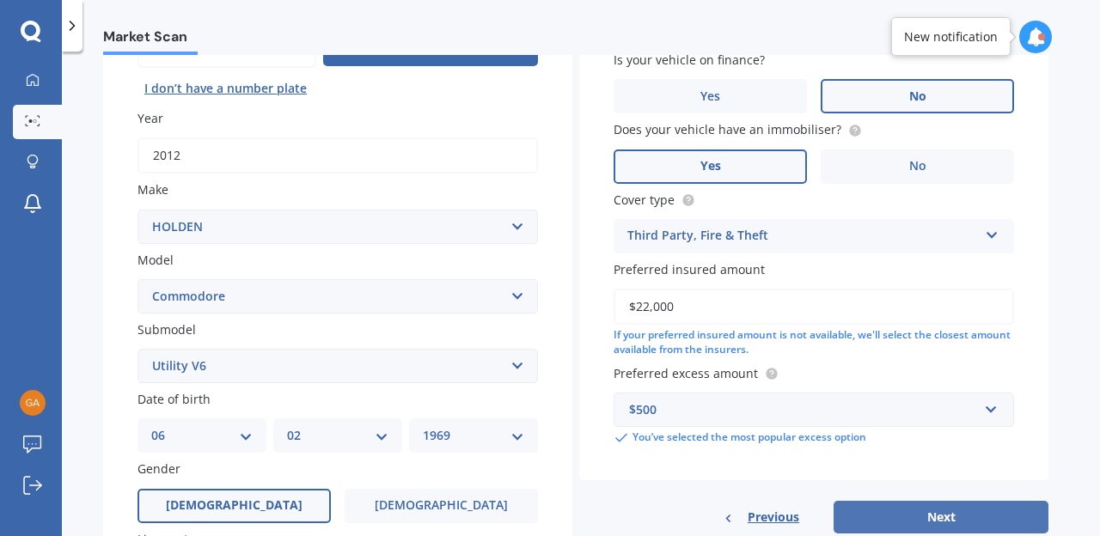
click at [907, 519] on button "Next" at bounding box center [940, 517] width 215 height 33
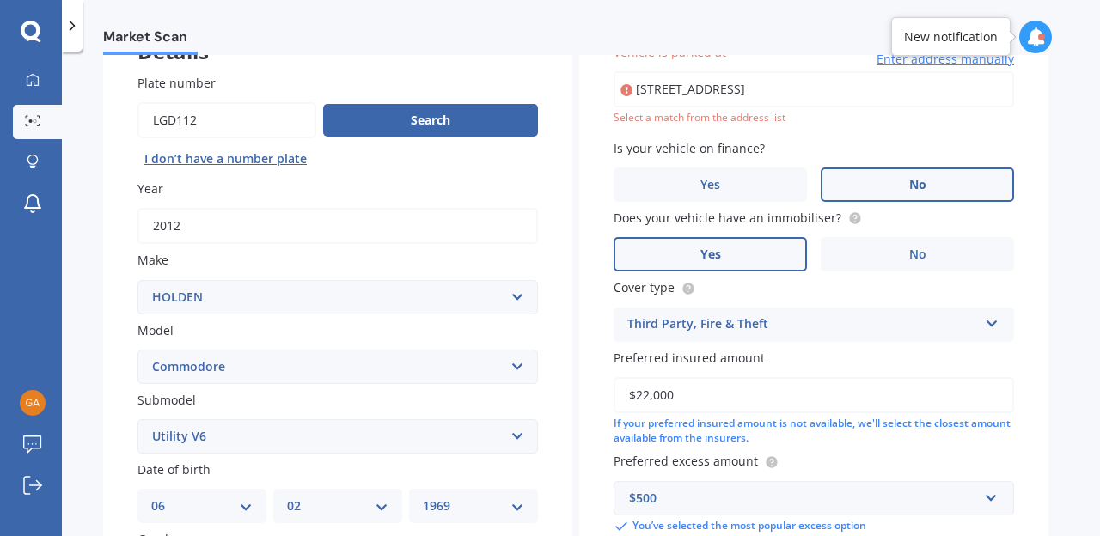
scroll to position [118, 0]
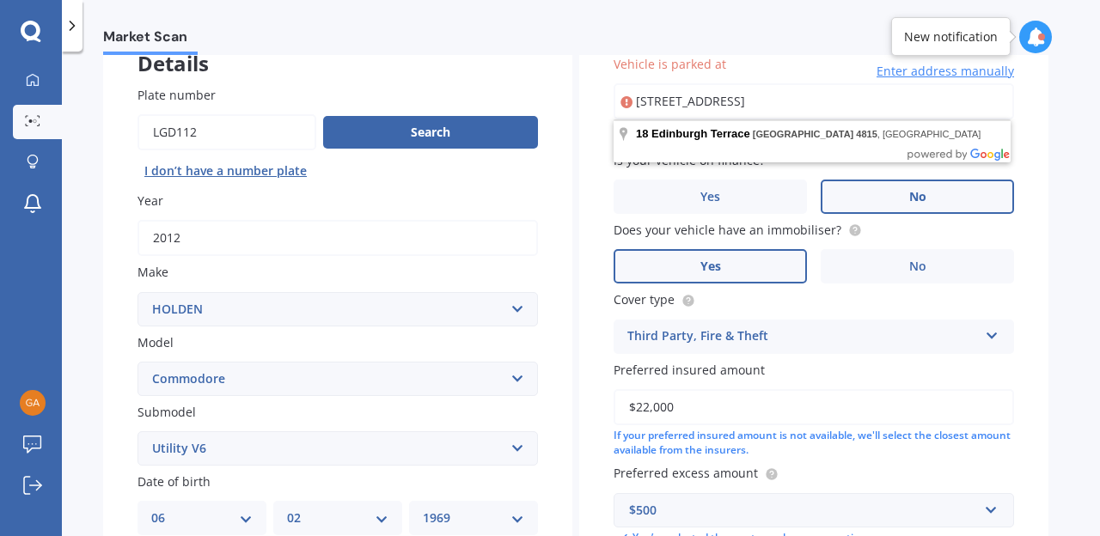
click at [876, 113] on input "18 Edinburgh Terrace, Foxton Beach 4815" at bounding box center [813, 101] width 400 height 36
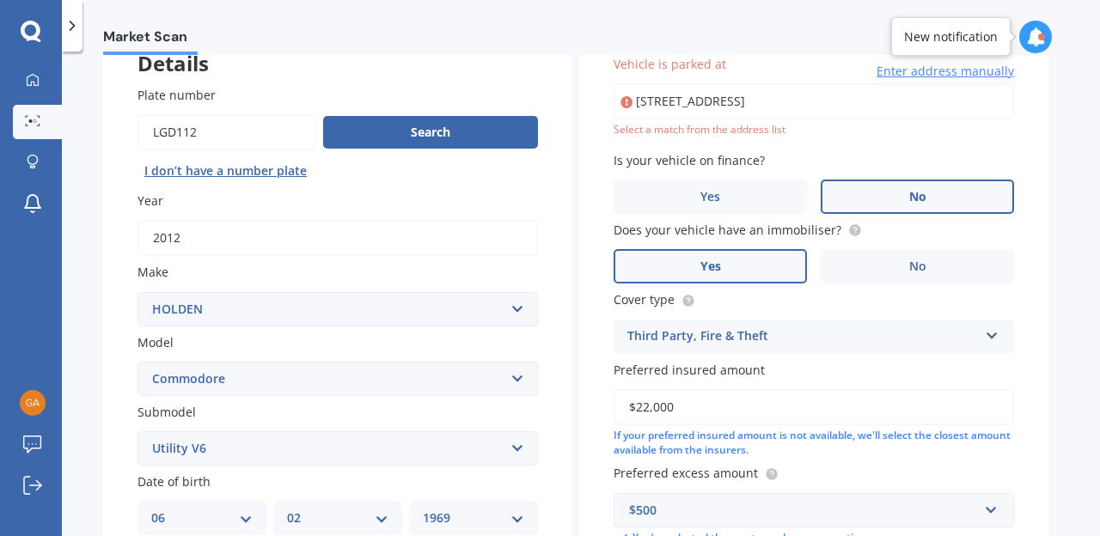
type input "18 Edinburgh Terrace, Foxton Beach 4815"
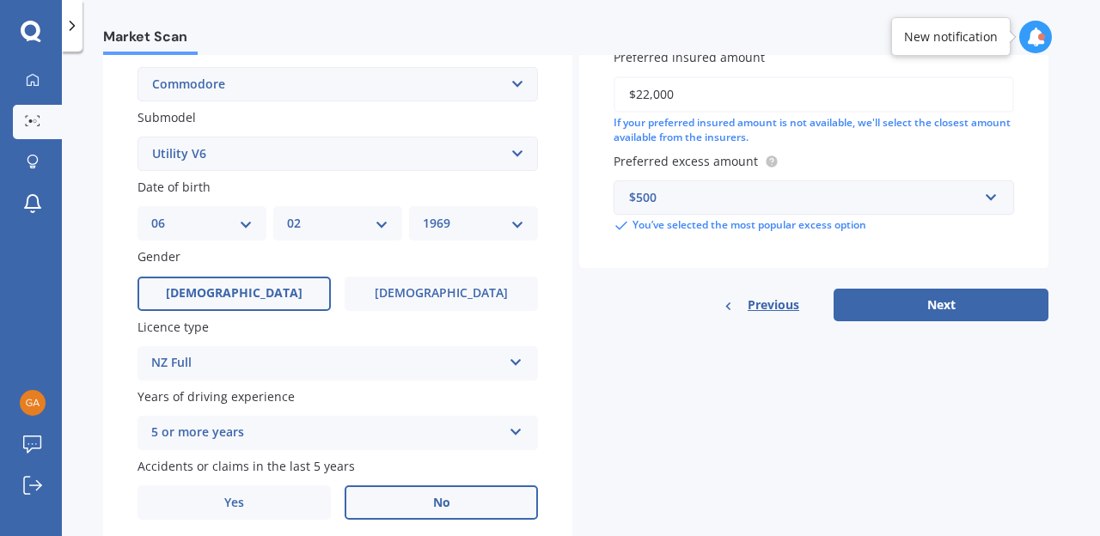
scroll to position [475, 0]
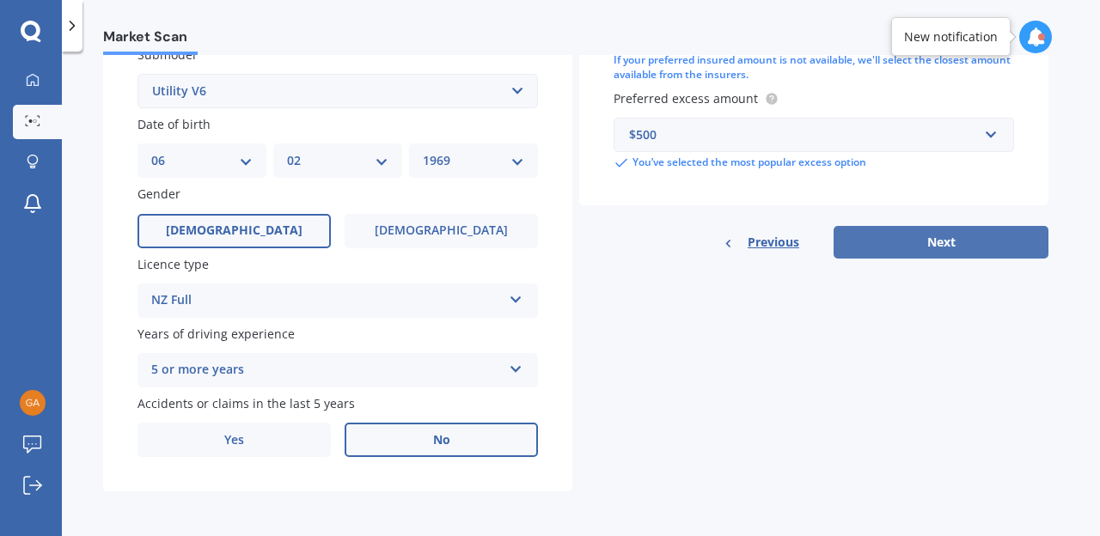
click at [979, 239] on button "Next" at bounding box center [940, 242] width 215 height 33
select select "06"
select select "02"
select select "1969"
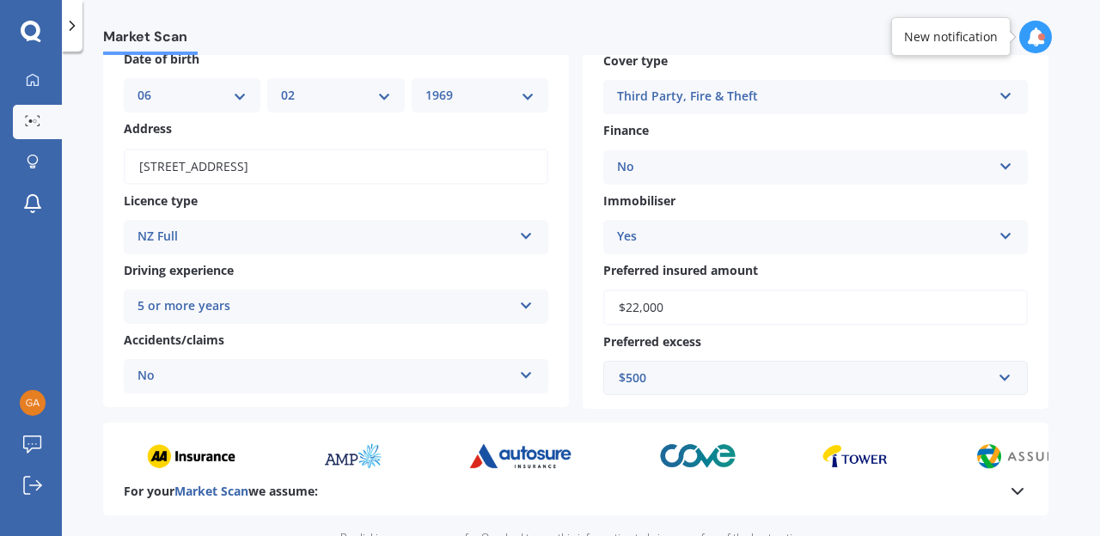
scroll to position [351, 0]
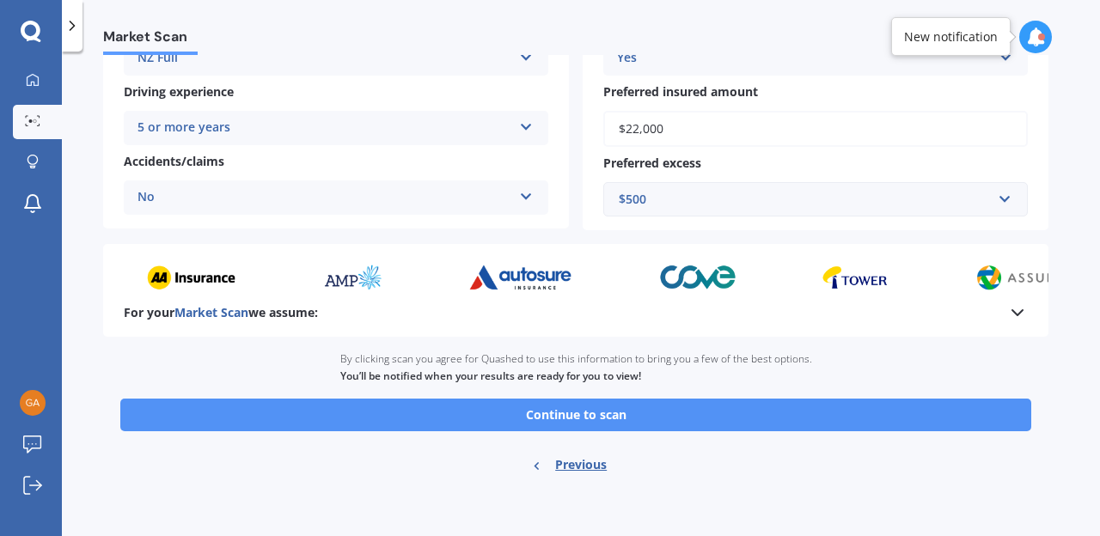
click at [935, 417] on button "Continue to scan" at bounding box center [575, 415] width 911 height 33
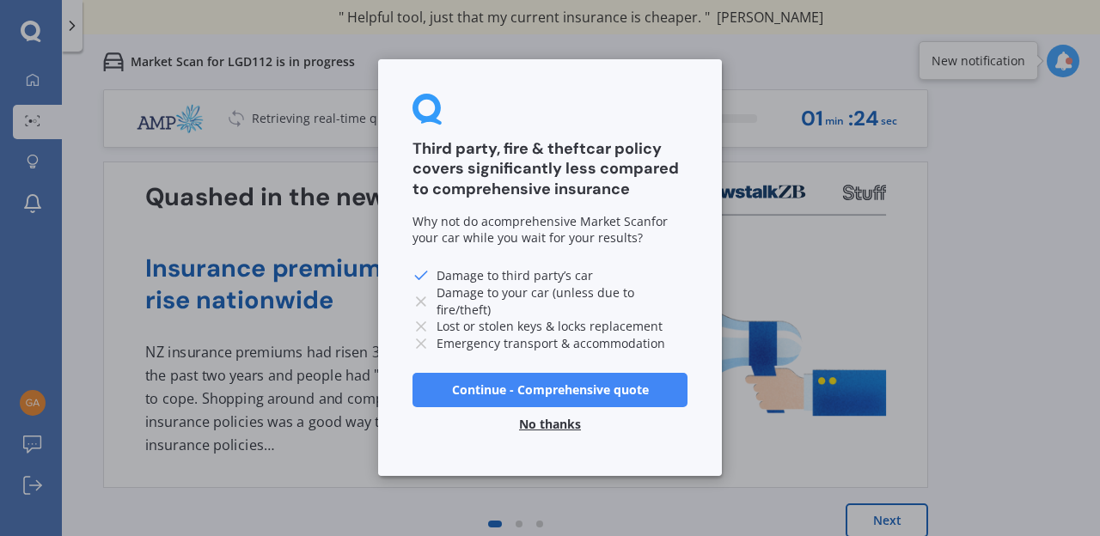
click at [558, 422] on button "No thanks" at bounding box center [550, 425] width 82 height 34
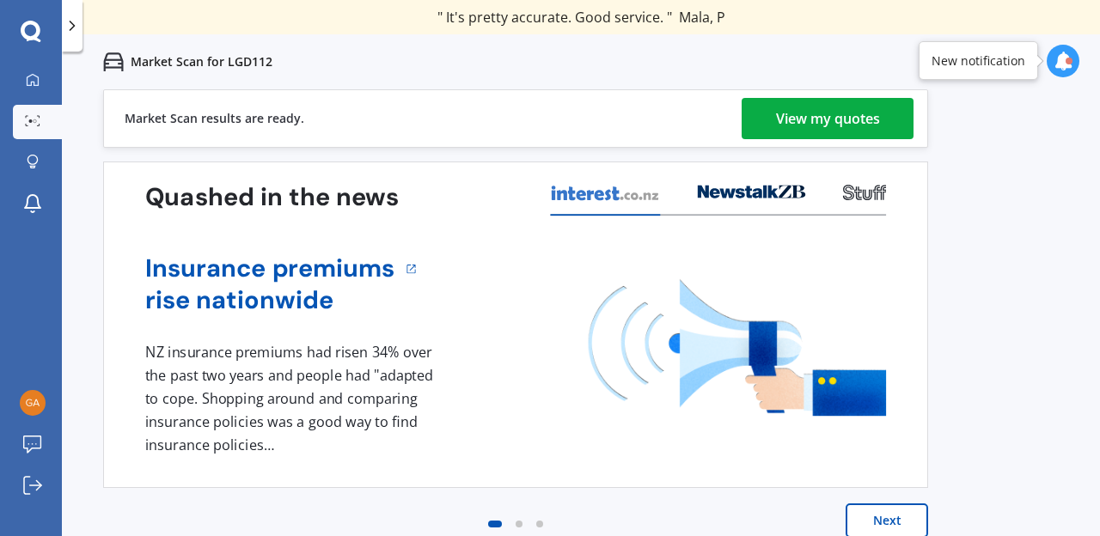
click at [822, 128] on div "View my quotes" at bounding box center [828, 118] width 104 height 41
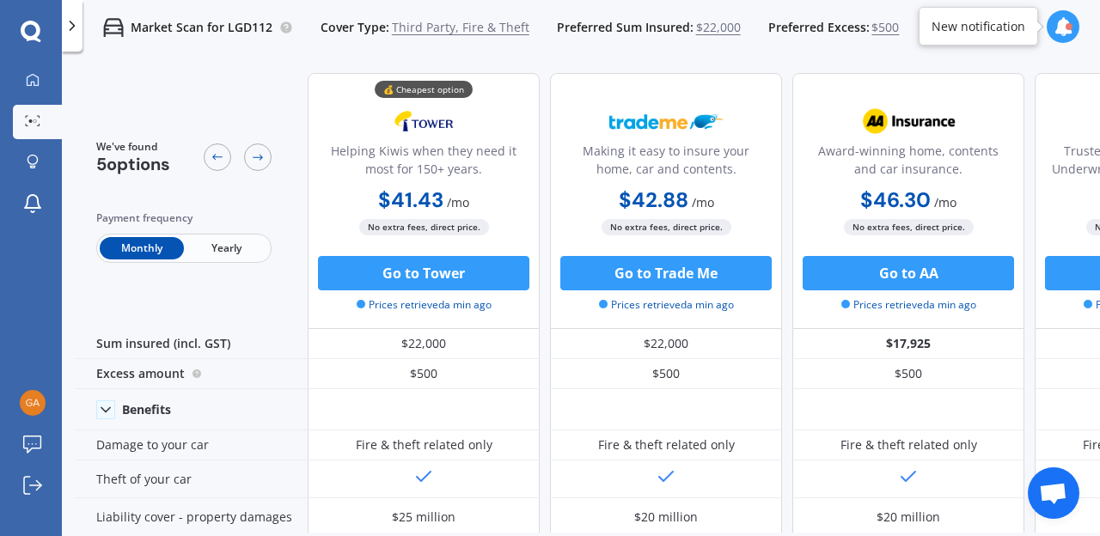
click at [229, 248] on span "Yearly" at bounding box center [226, 248] width 84 height 22
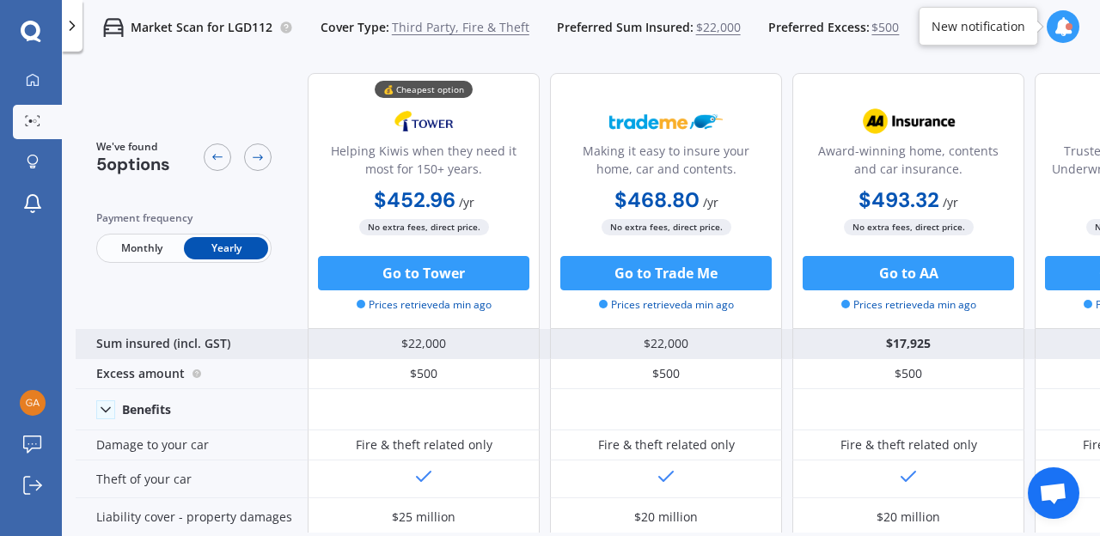
click at [252, 343] on div "Sum insured (incl. GST)" at bounding box center [192, 344] width 232 height 30
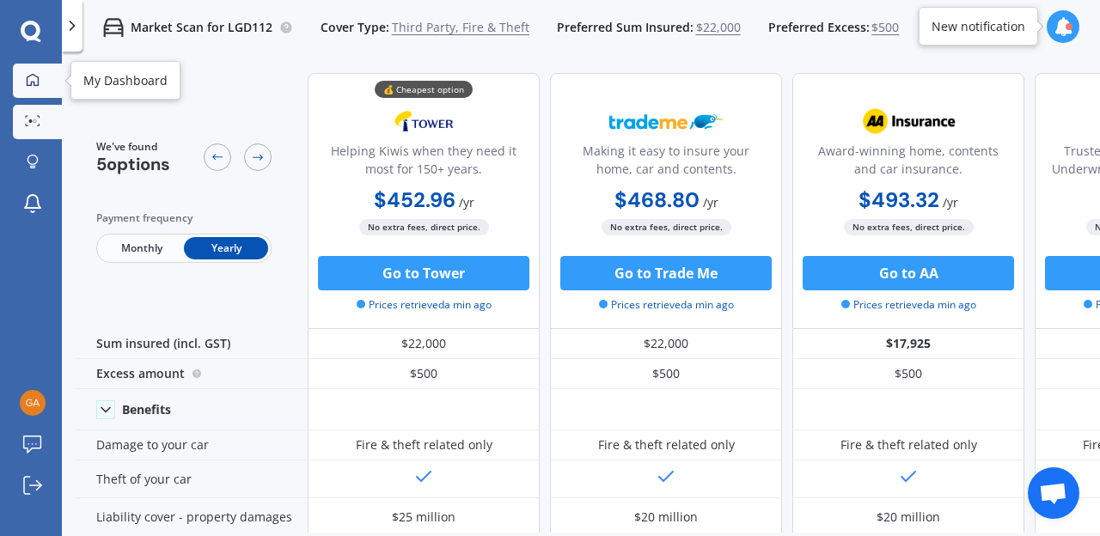
click at [32, 82] on icon at bounding box center [33, 79] width 12 height 12
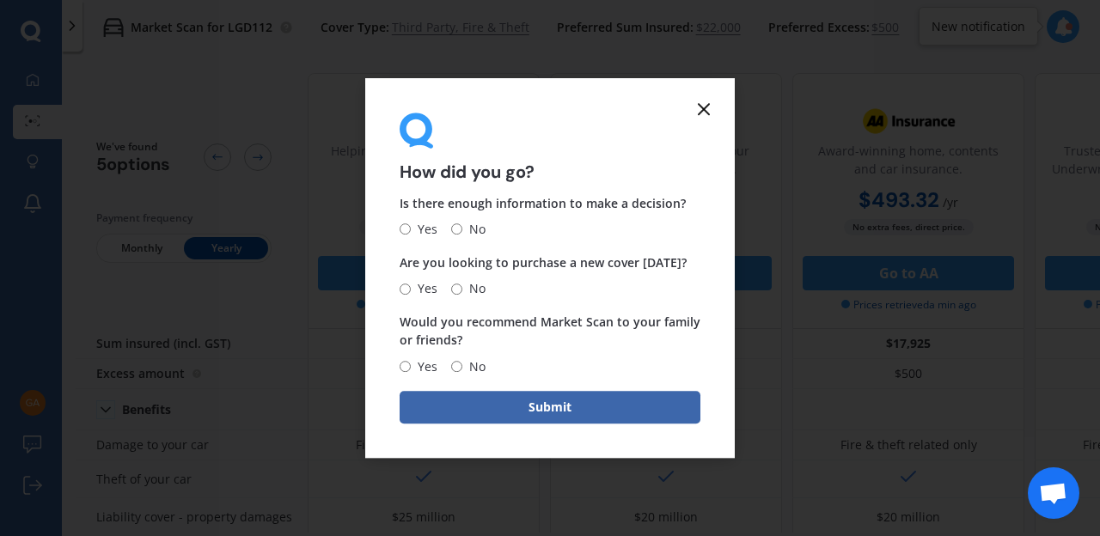
click at [700, 107] on icon at bounding box center [703, 109] width 21 height 21
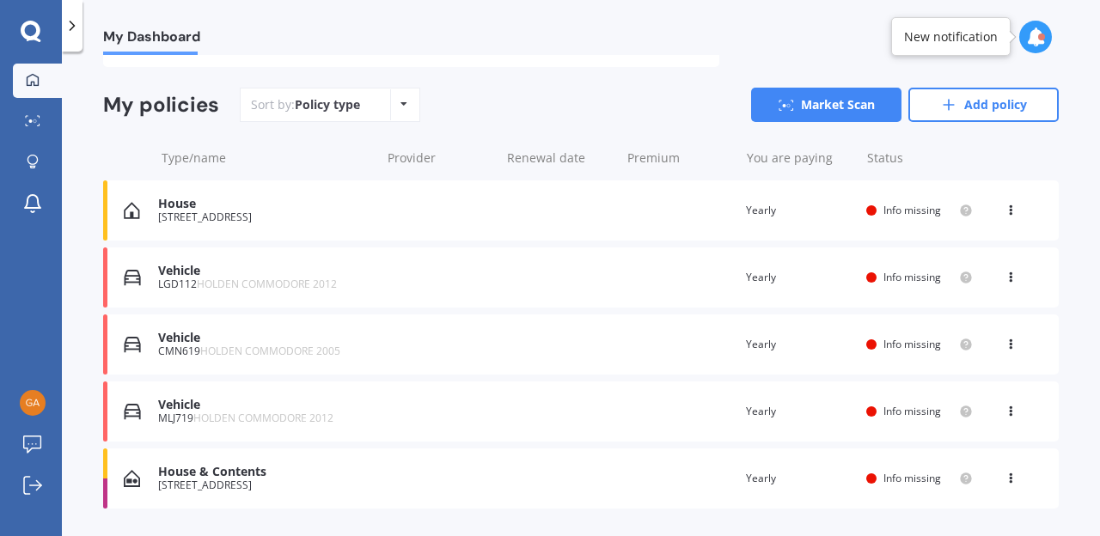
scroll to position [155, 0]
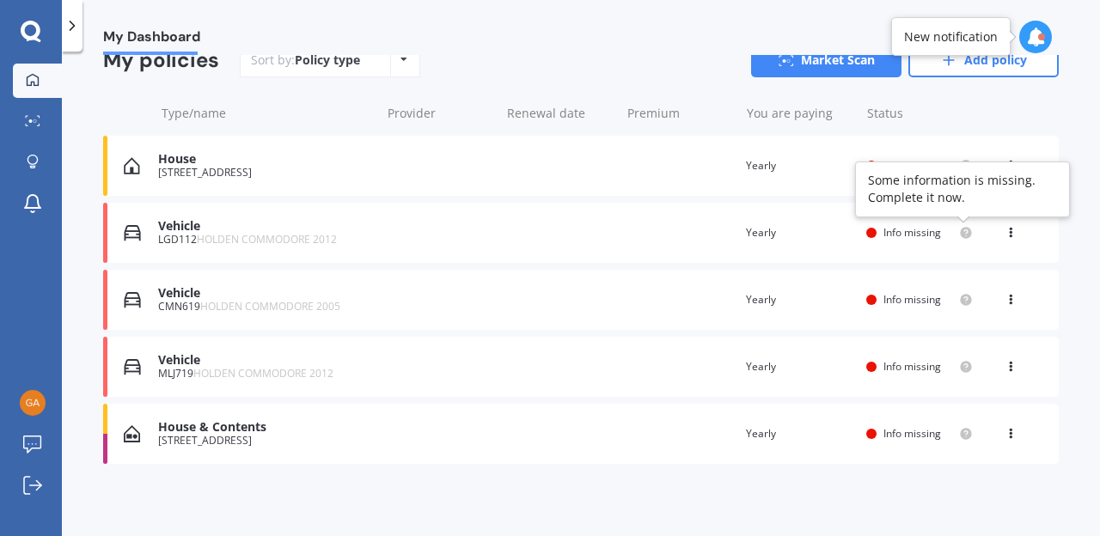
click at [967, 229] on circle at bounding box center [965, 232] width 11 height 11
click at [921, 230] on span "Info missing" at bounding box center [912, 232] width 58 height 15
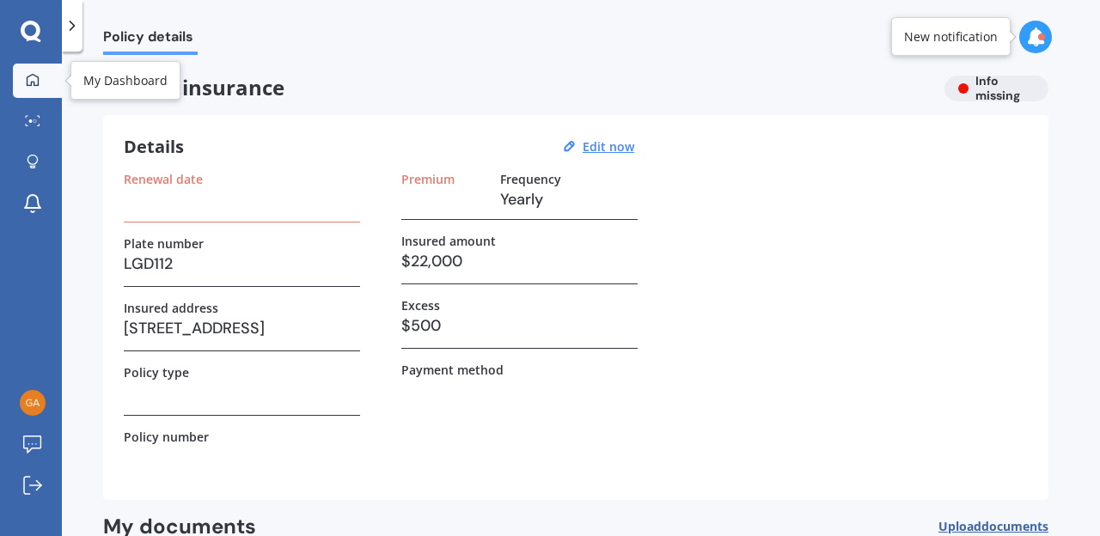
click at [40, 79] on div at bounding box center [33, 80] width 26 height 15
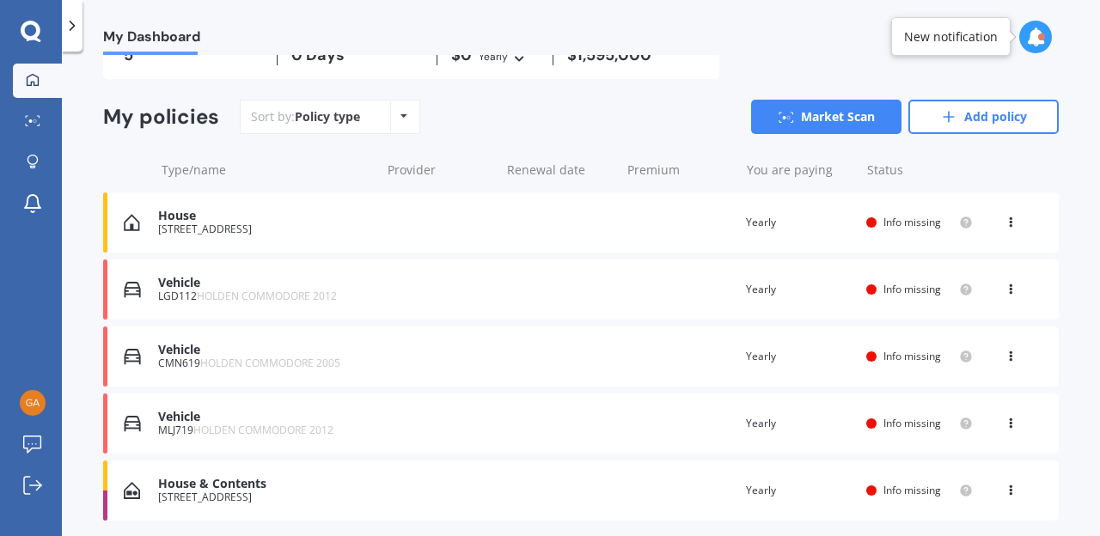
scroll to position [155, 0]
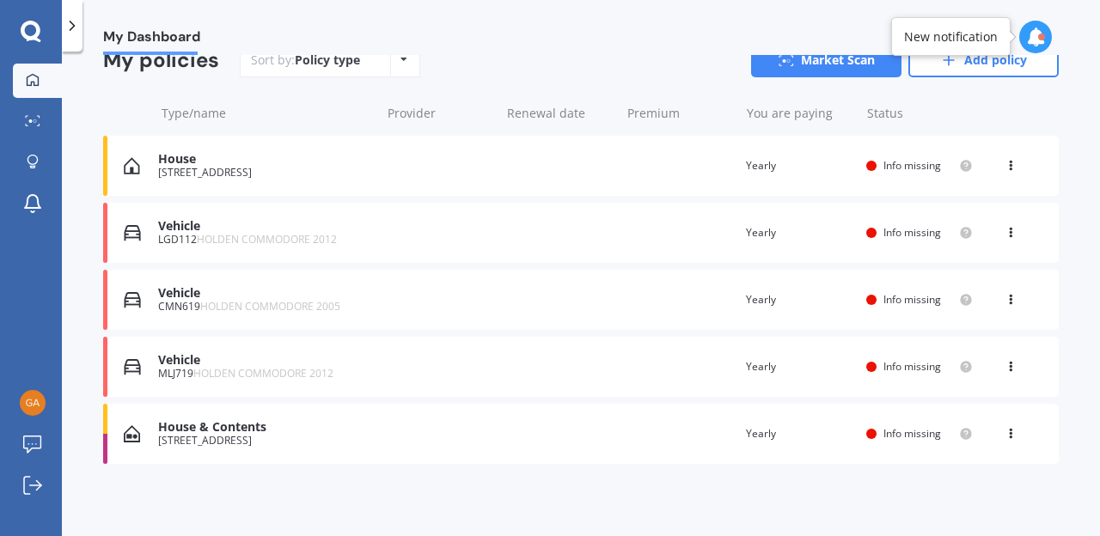
click at [747, 25] on div "My Dashboard" at bounding box center [581, 27] width 1038 height 55
click at [28, 405] on img at bounding box center [33, 403] width 26 height 26
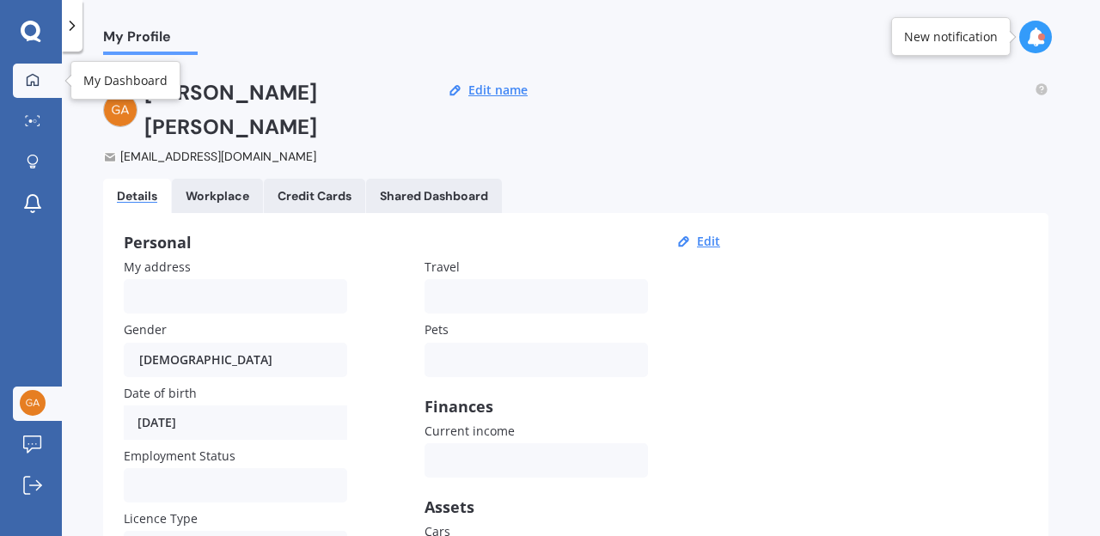
click at [33, 78] on icon at bounding box center [33, 80] width 14 height 14
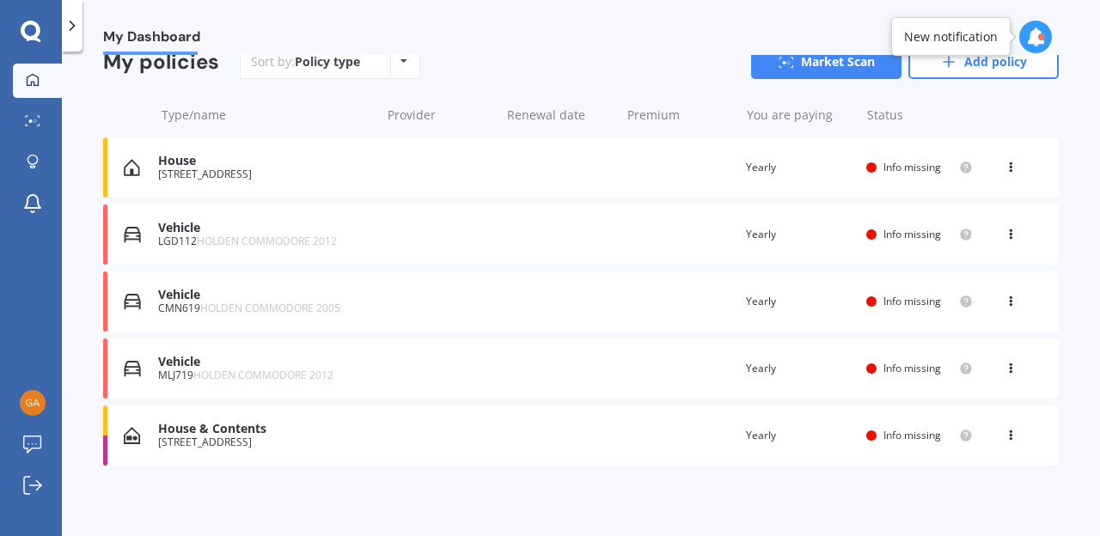
scroll to position [155, 0]
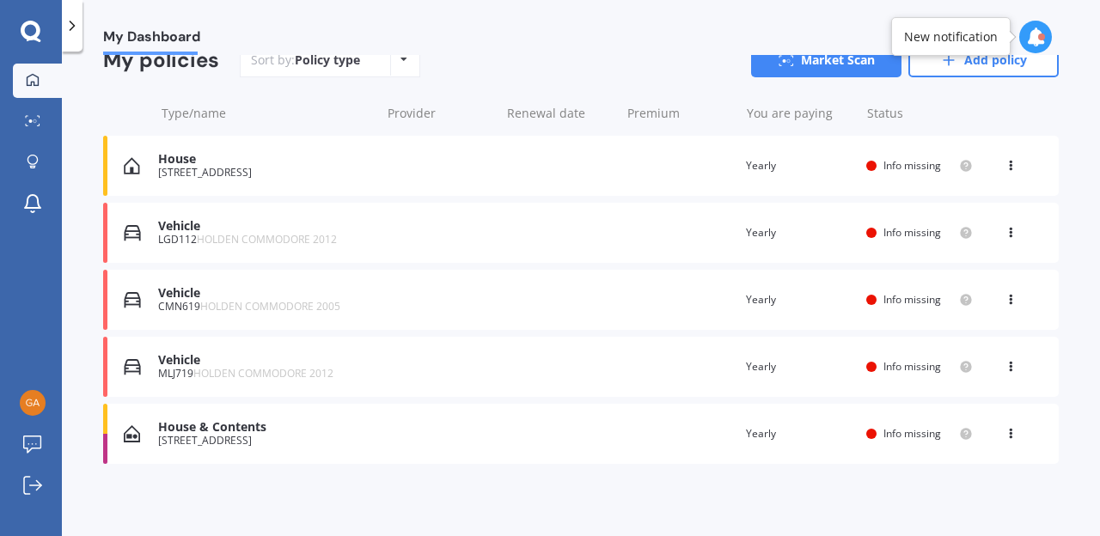
click at [394, 372] on div "Vehicle MLJ719 HOLDEN COMMODORE 2012 Renewal date Premium You are paying Yearly…" at bounding box center [580, 367] width 955 height 60
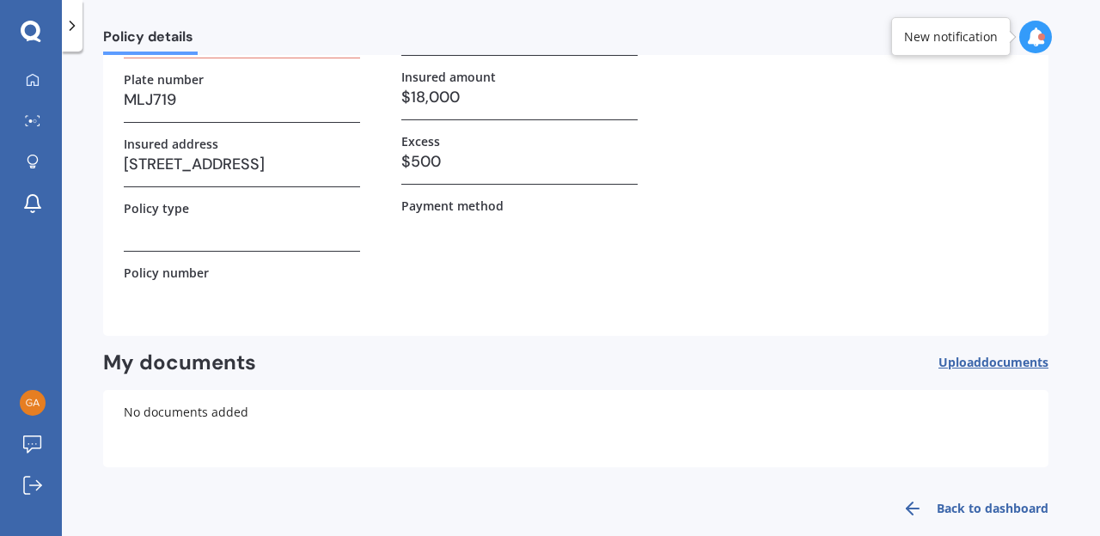
scroll to position [188, 0]
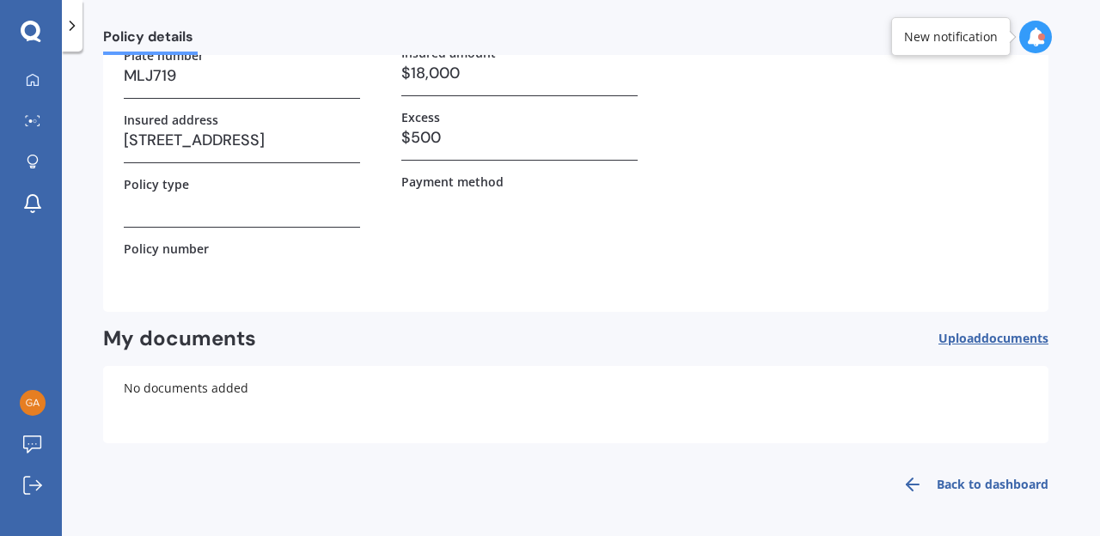
click at [979, 486] on link "Back to dashboard" at bounding box center [970, 484] width 156 height 41
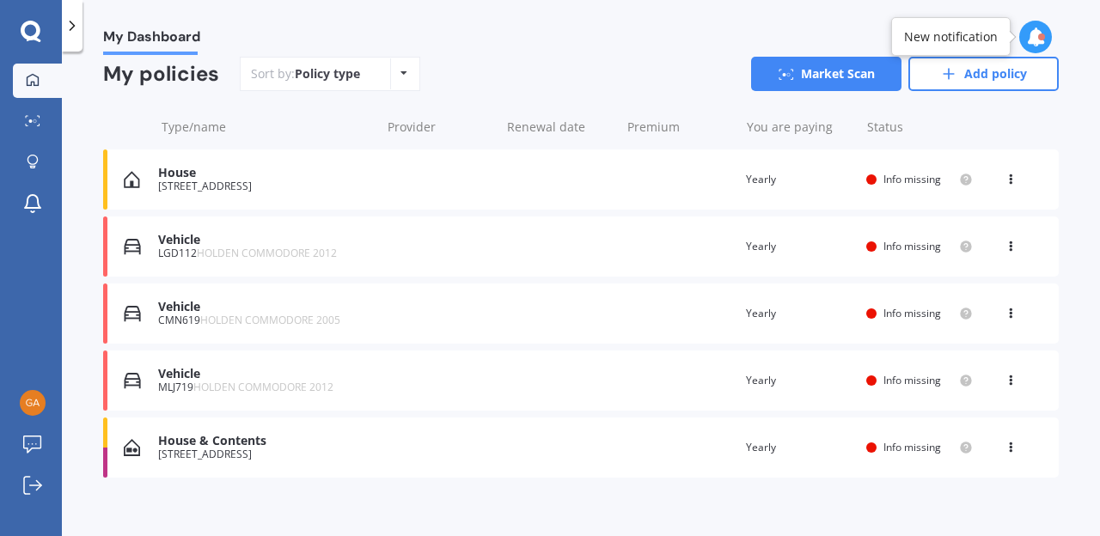
scroll to position [155, 0]
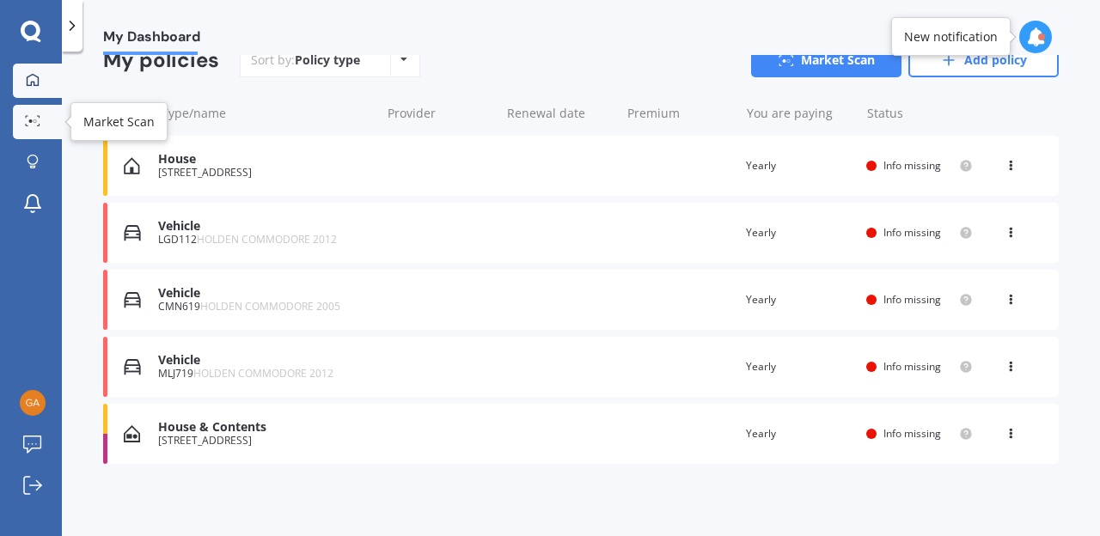
click at [34, 117] on icon at bounding box center [32, 120] width 15 height 11
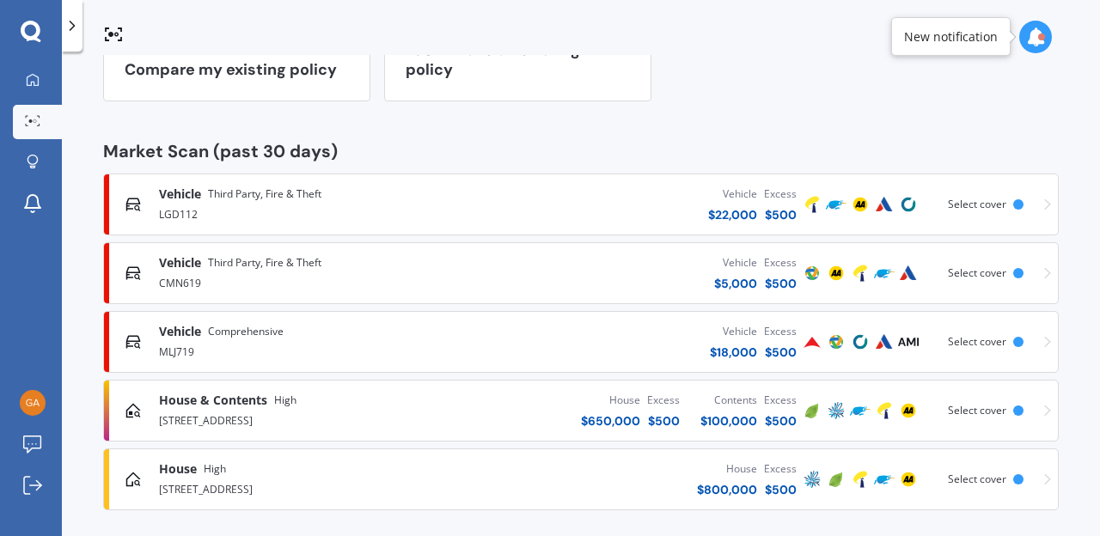
scroll to position [219, 0]
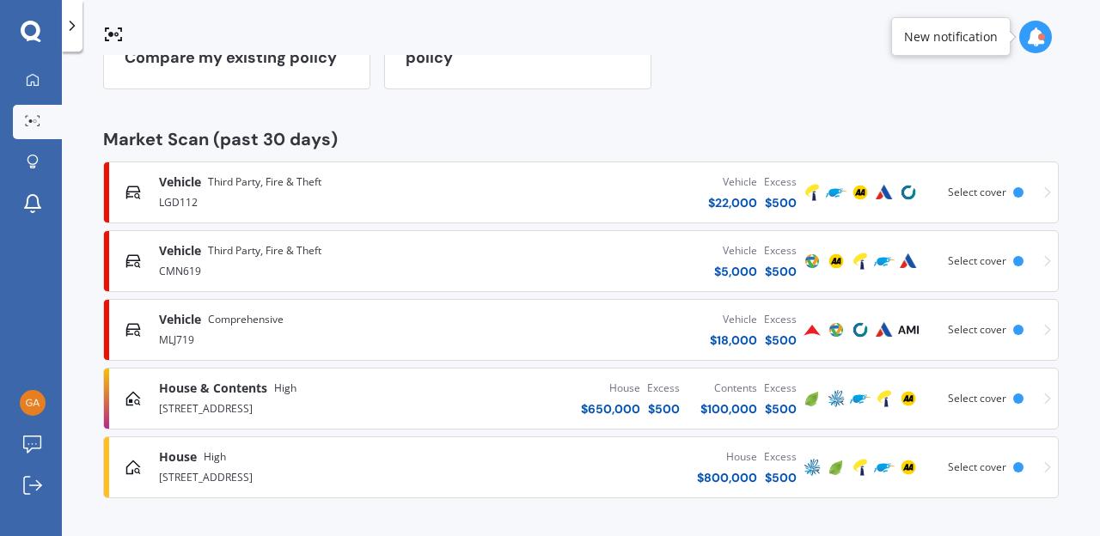
click at [619, 321] on div "Vehicle $ 18,000 Excess $ 500" at bounding box center [631, 330] width 338 height 52
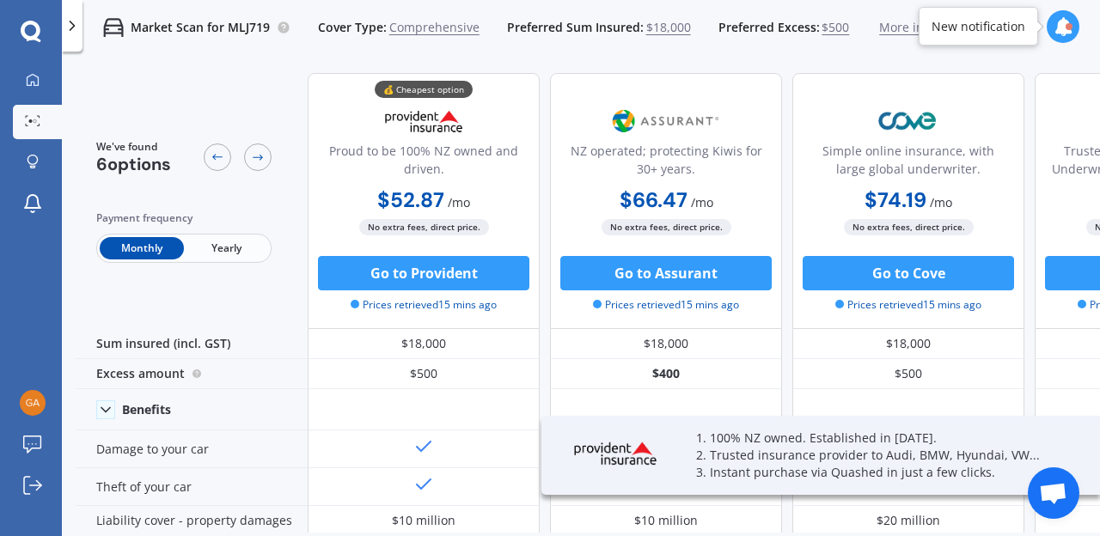
click at [213, 243] on span "Yearly" at bounding box center [226, 248] width 84 height 22
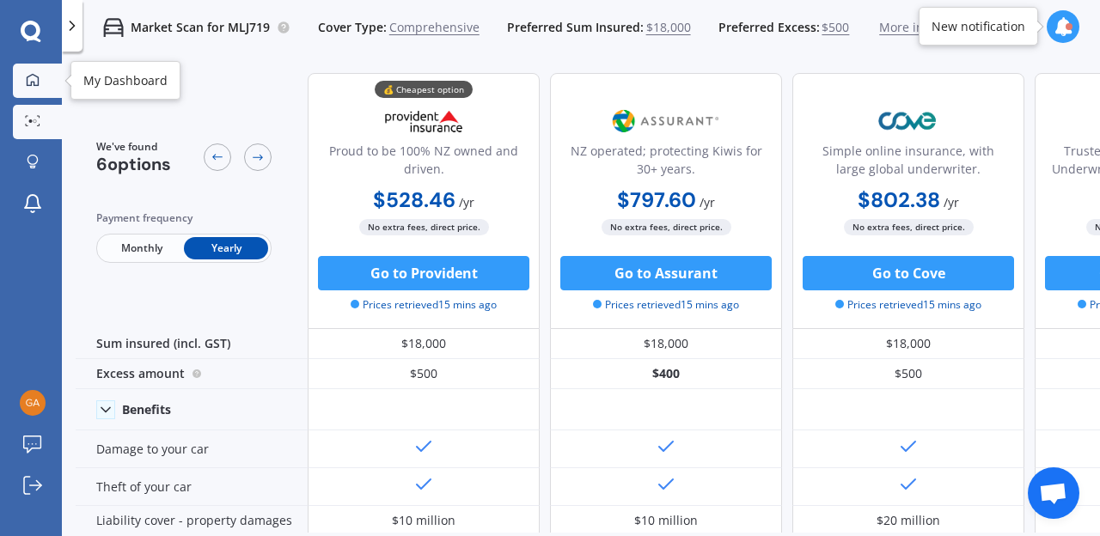
click at [35, 80] on icon at bounding box center [33, 80] width 14 height 14
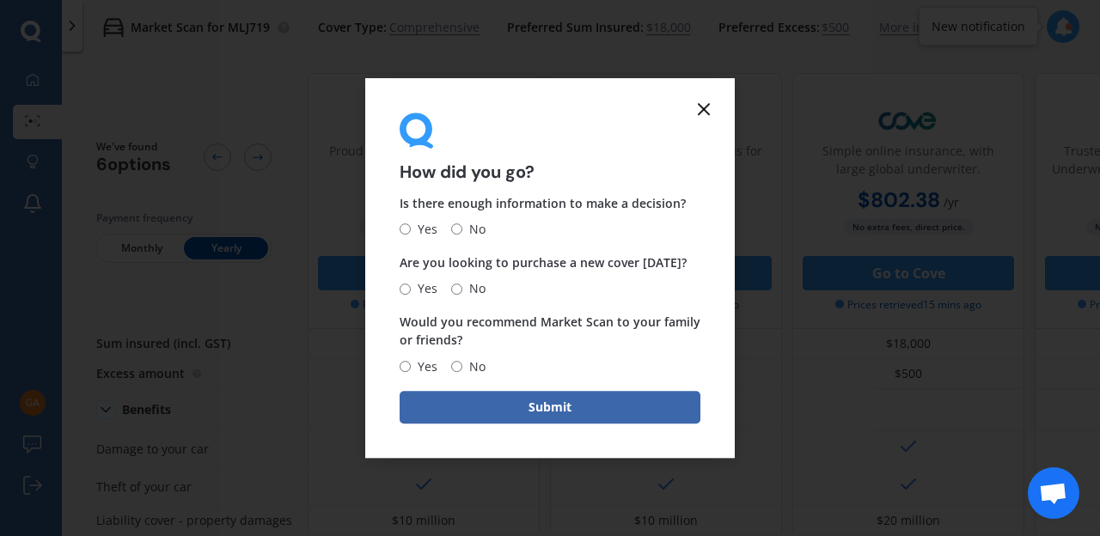
click at [705, 107] on line at bounding box center [704, 109] width 10 height 10
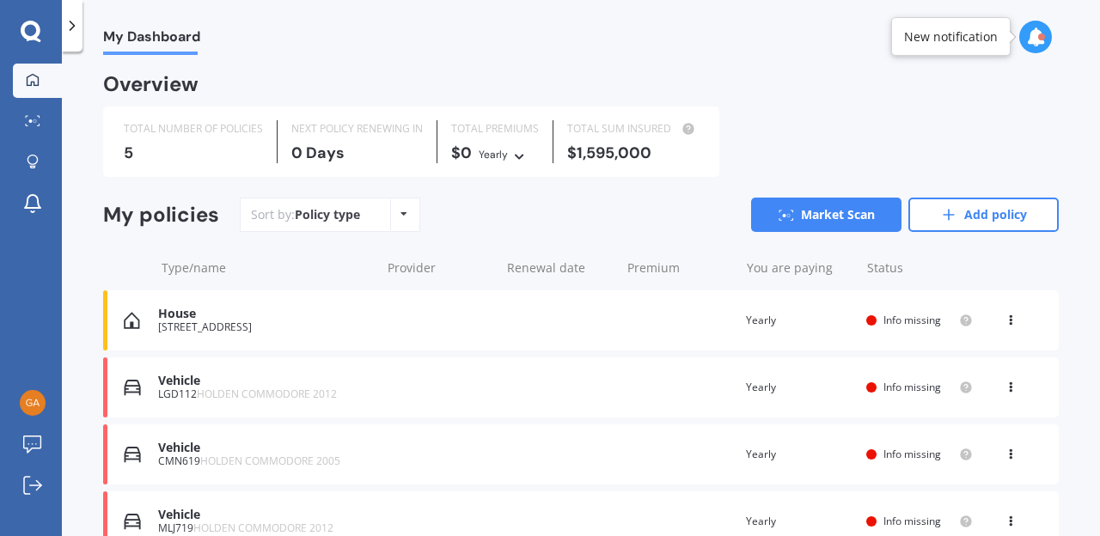
click at [403, 387] on div "Vehicle LGD112 HOLDEN COMMODORE 2012 Renewal date Premium You are paying Yearly…" at bounding box center [580, 387] width 955 height 60
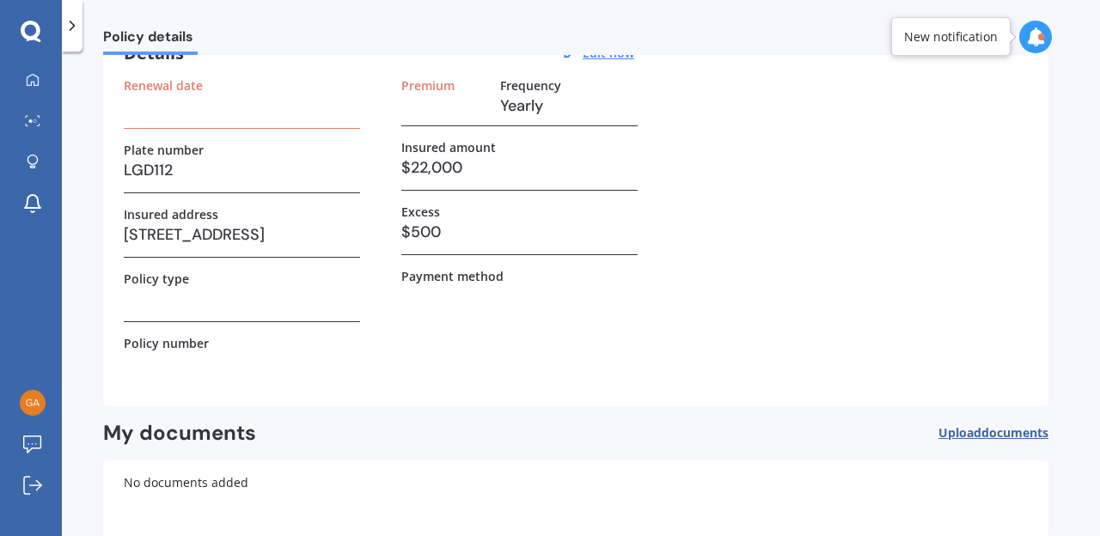
scroll to position [188, 0]
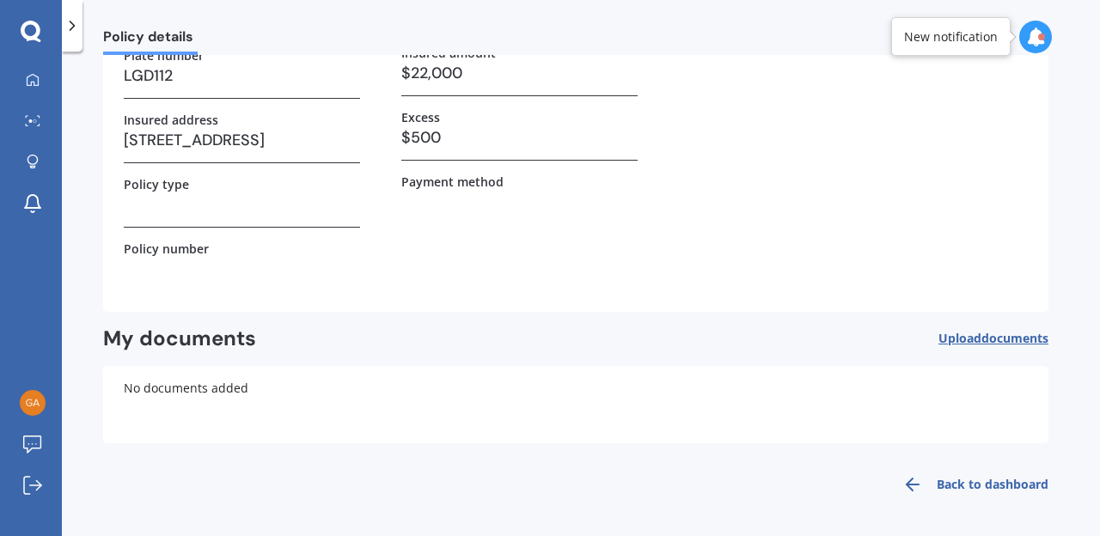
click at [997, 479] on link "Back to dashboard" at bounding box center [970, 484] width 156 height 41
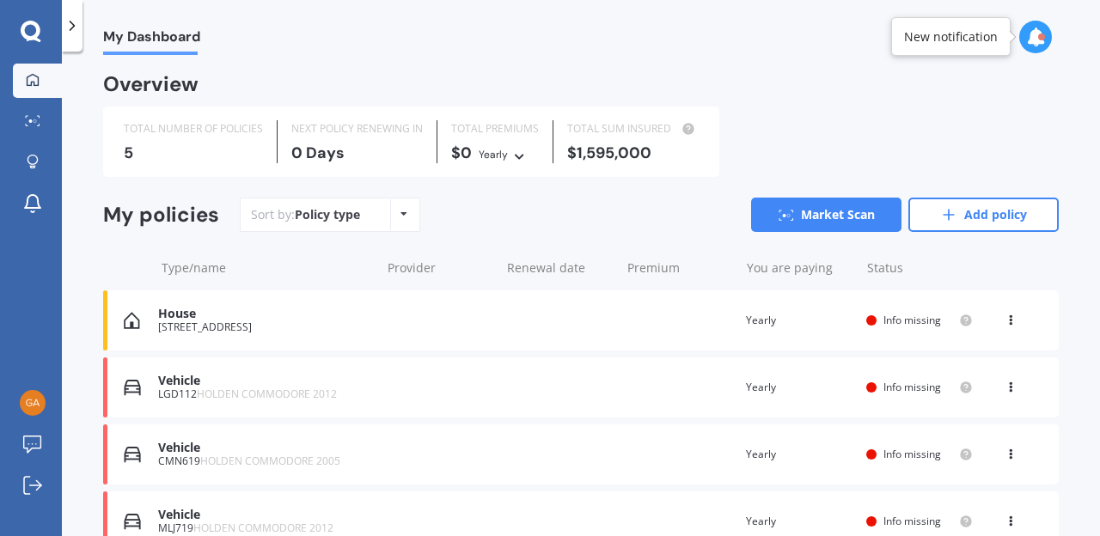
click at [481, 391] on div "Vehicle LGD112 HOLDEN COMMODORE 2012 Renewal date Premium You are paying Yearly…" at bounding box center [580, 387] width 955 height 60
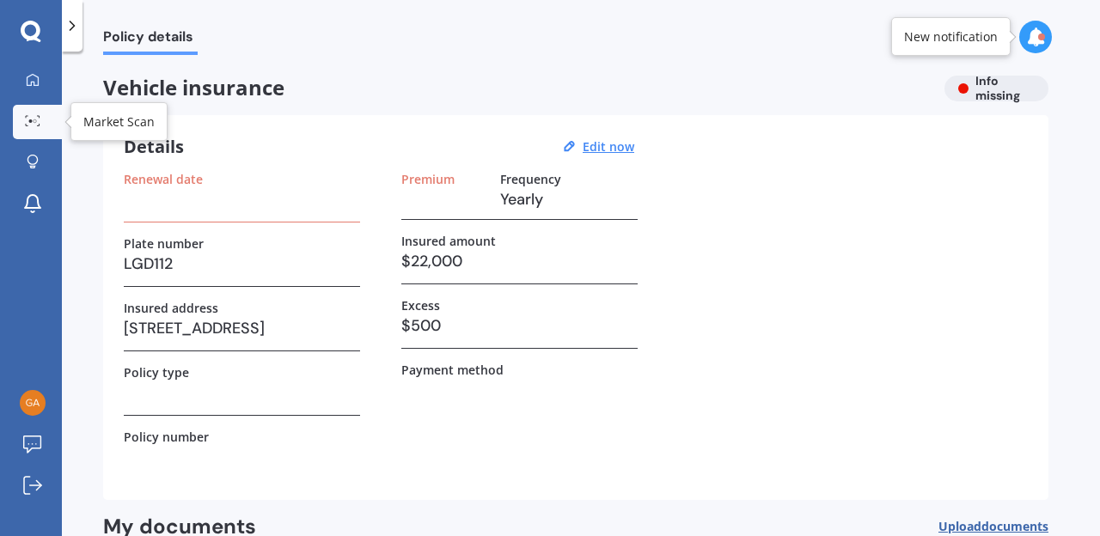
click at [31, 112] on link "Market Scan" at bounding box center [37, 122] width 49 height 34
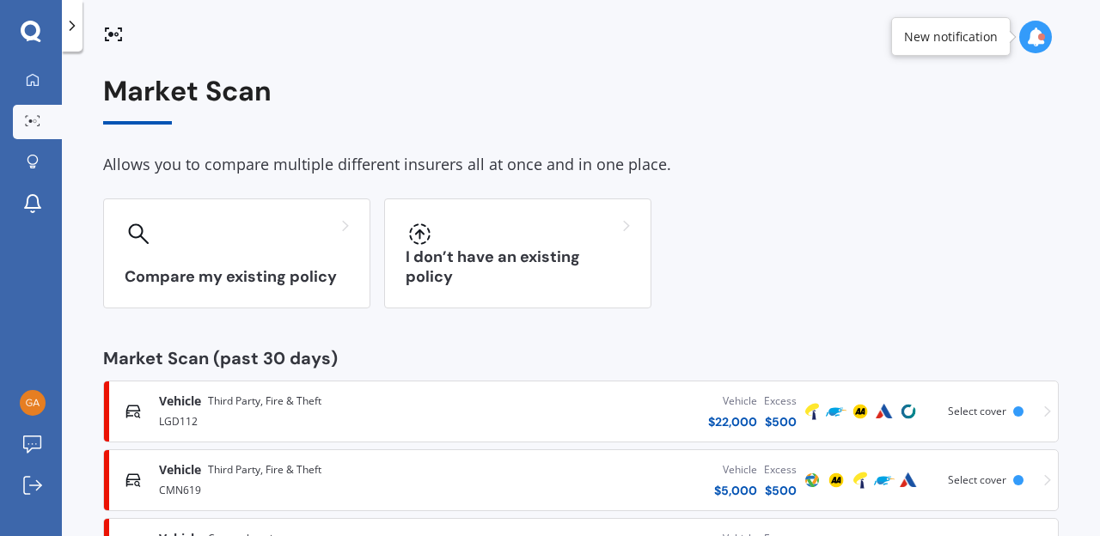
click at [199, 412] on div "LGD112" at bounding box center [310, 420] width 303 height 21
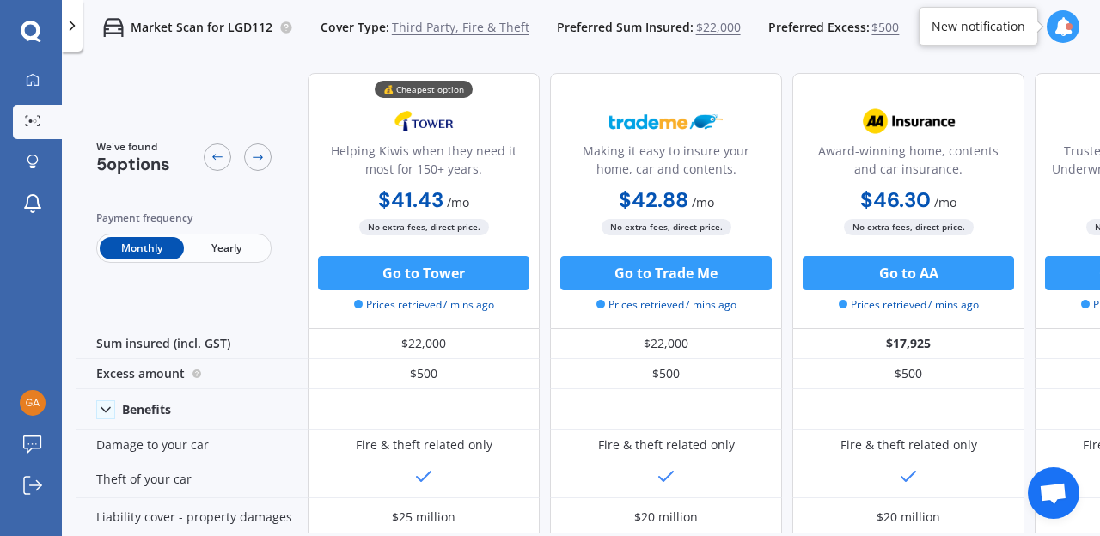
click at [224, 251] on span "Yearly" at bounding box center [226, 248] width 84 height 22
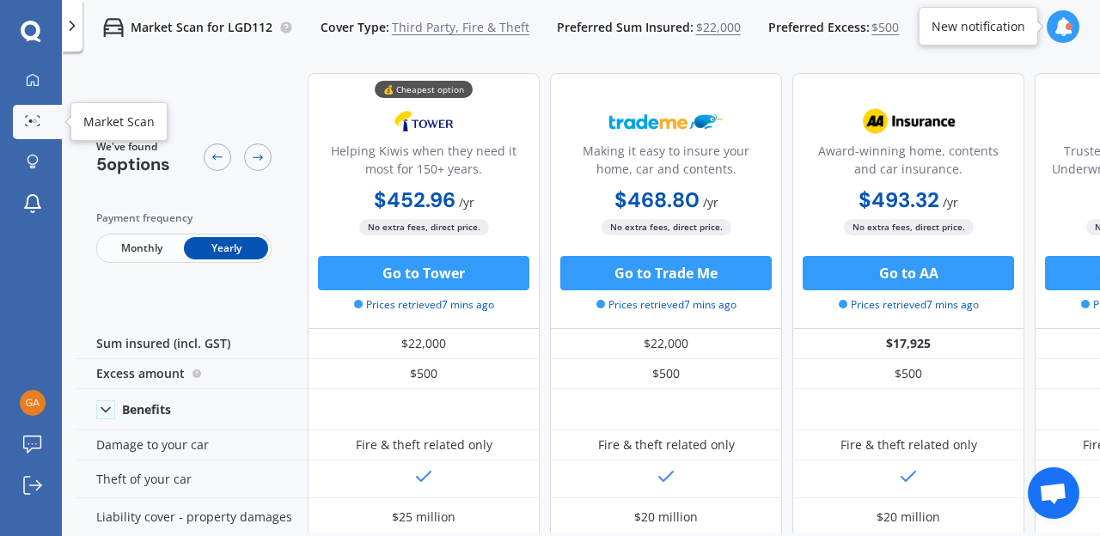
click at [31, 119] on icon at bounding box center [32, 120] width 15 height 11
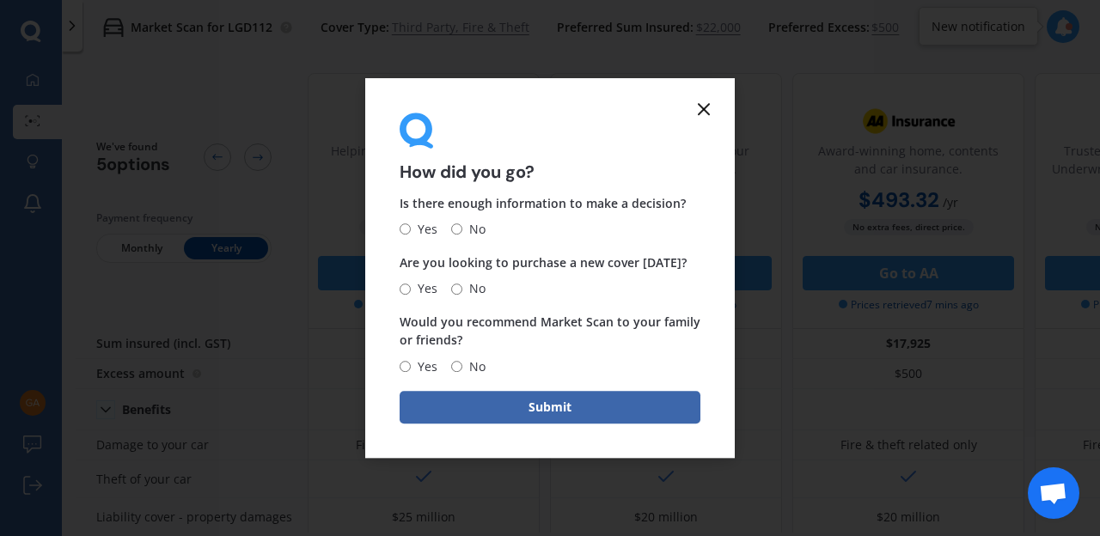
click at [702, 105] on icon at bounding box center [703, 109] width 21 height 21
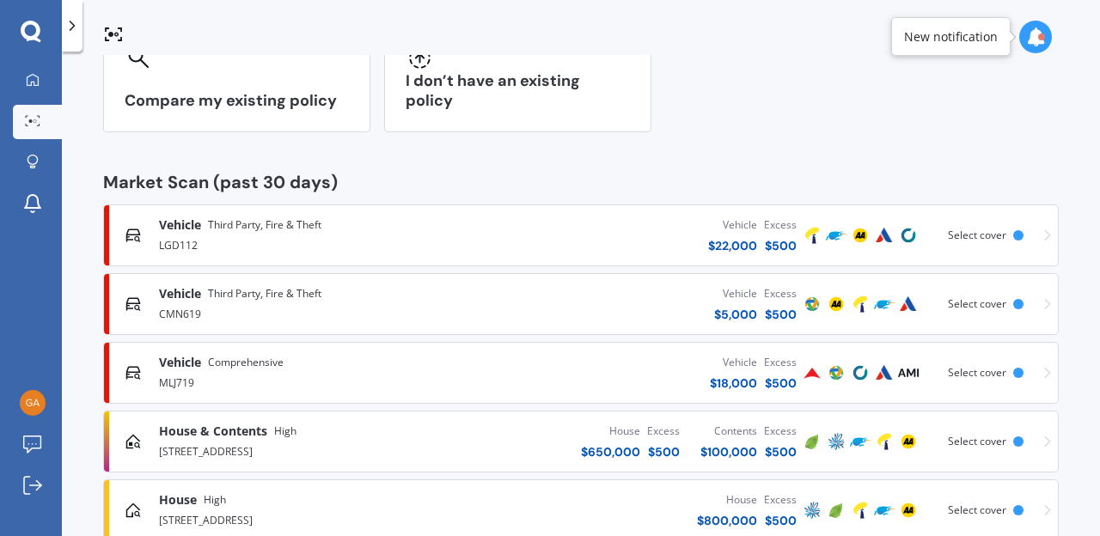
scroll to position [219, 0]
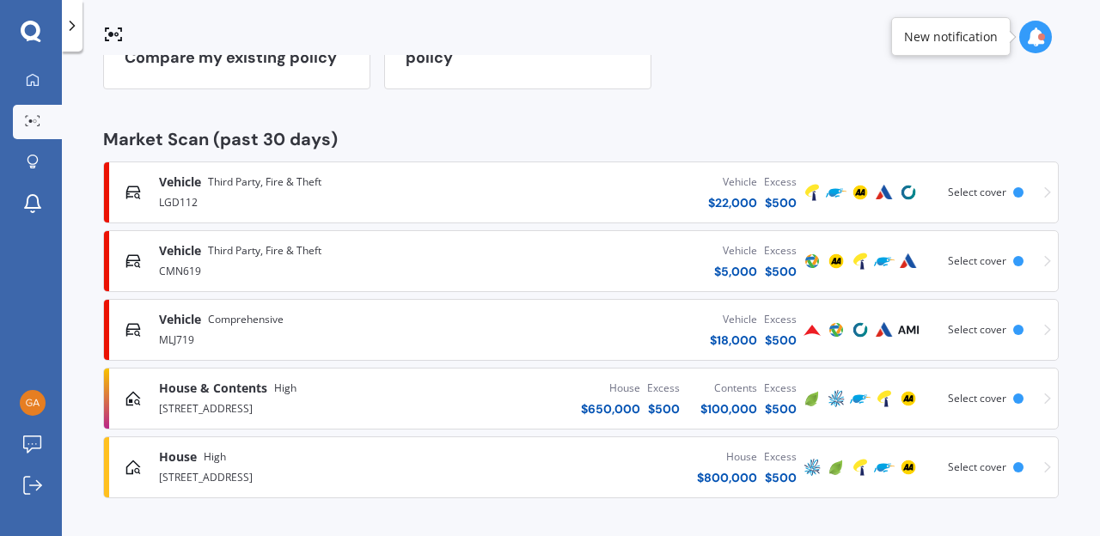
click at [409, 261] on div "CMN619" at bounding box center [310, 269] width 303 height 21
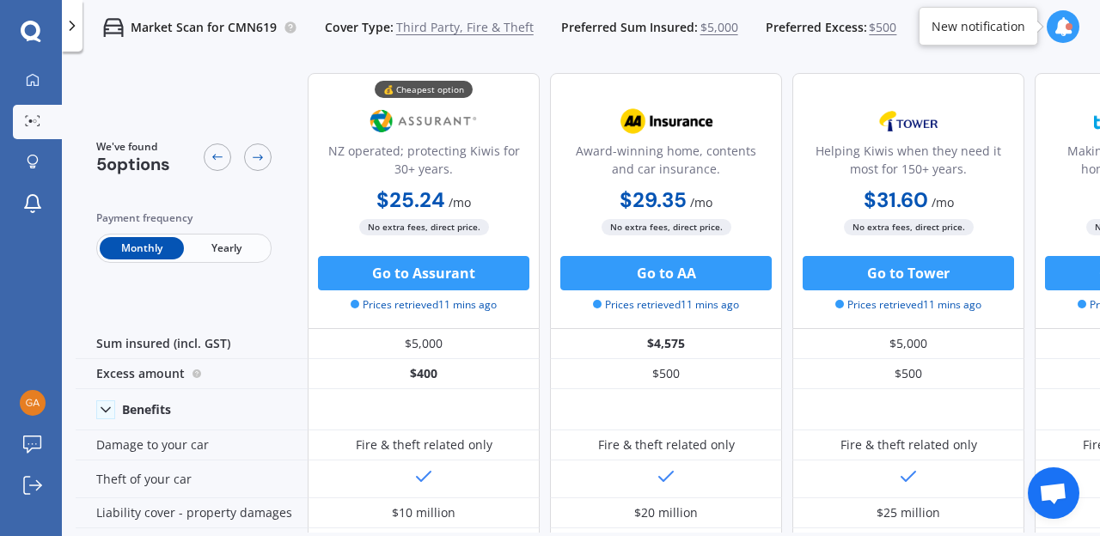
click at [235, 245] on span "Yearly" at bounding box center [226, 248] width 84 height 22
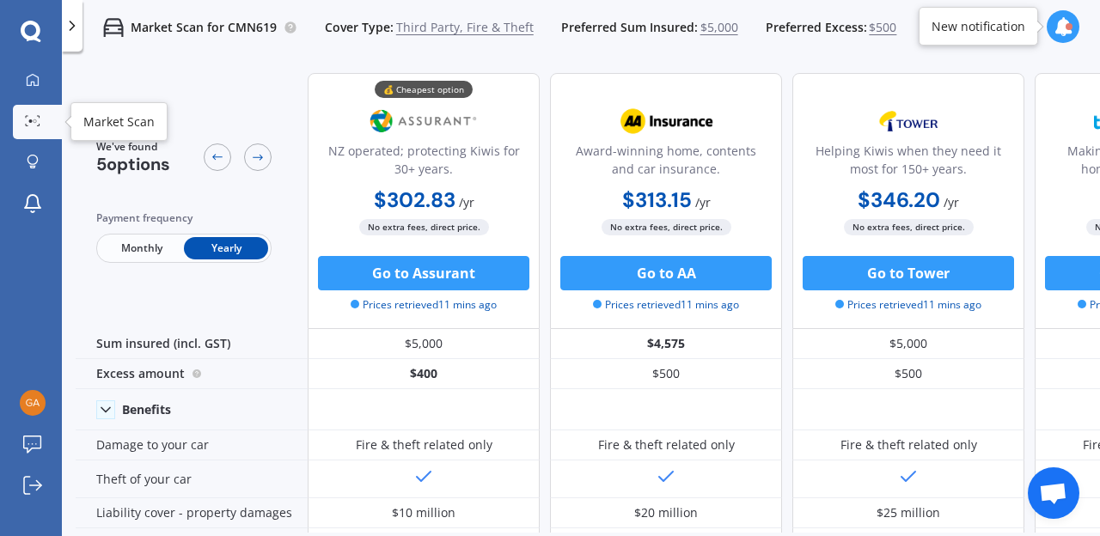
click at [25, 125] on icon at bounding box center [32, 120] width 15 height 11
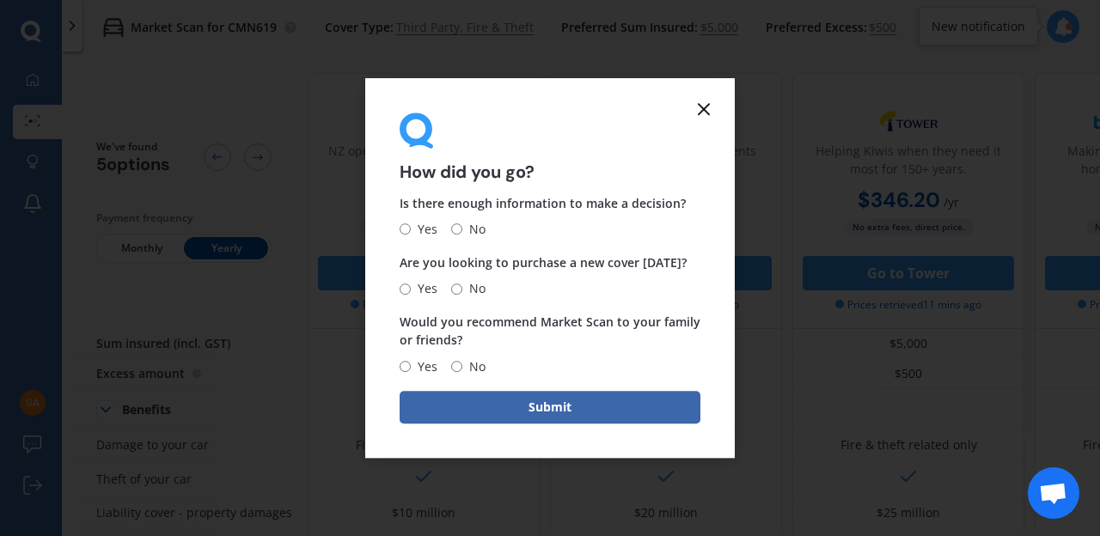
click at [706, 113] on icon at bounding box center [703, 109] width 21 height 21
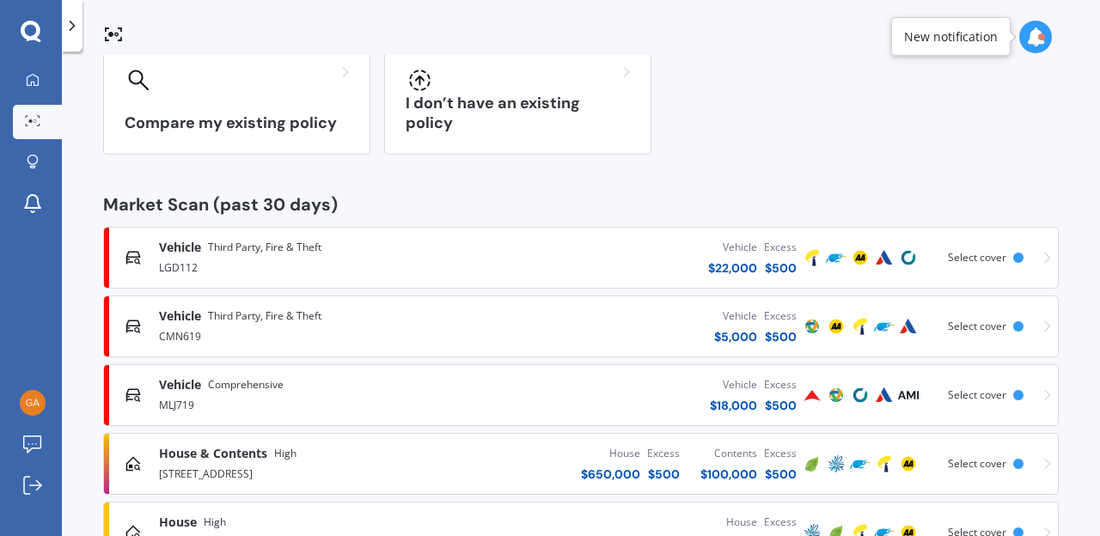
scroll to position [219, 0]
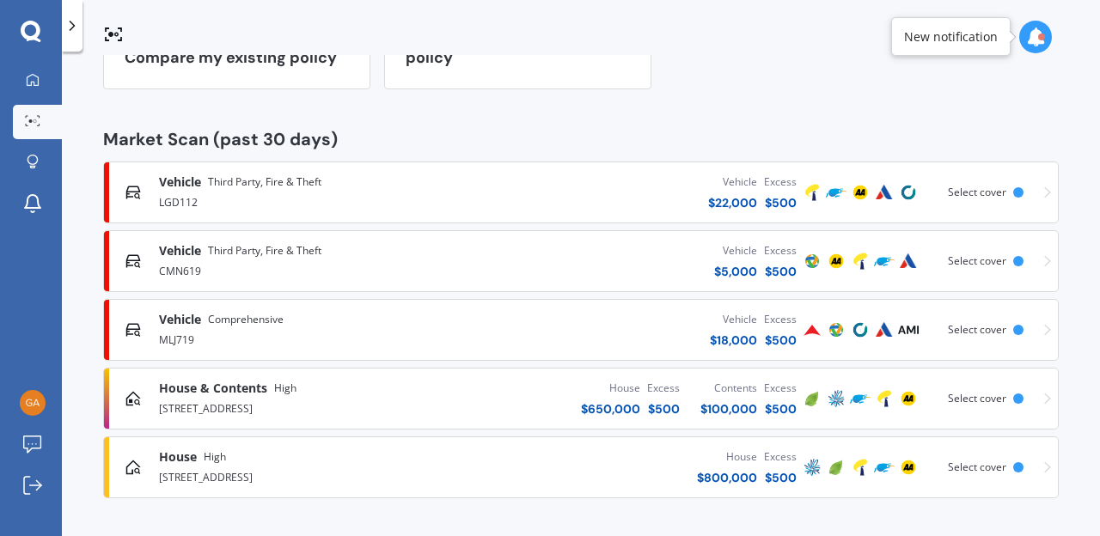
click at [461, 401] on div "House & Contents High 18 Edinburgh Terrace, Foxton Beach 4815" at bounding box center [310, 399] width 303 height 38
